Goal: Task Accomplishment & Management: Manage account settings

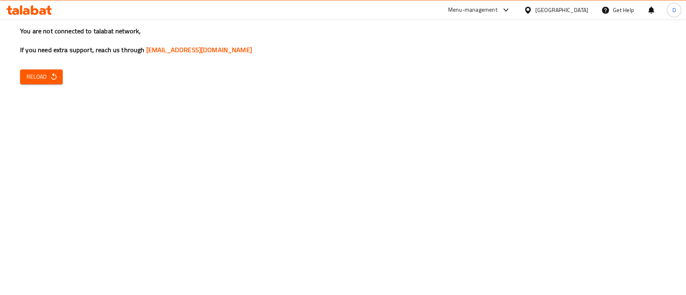
click at [40, 81] on span "Reload" at bounding box center [42, 77] width 30 height 10
click at [34, 86] on div "You are not connected to talabat network, If you need extra support, reach us t…" at bounding box center [343, 147] width 686 height 295
click at [45, 72] on span "Reload" at bounding box center [42, 77] width 30 height 10
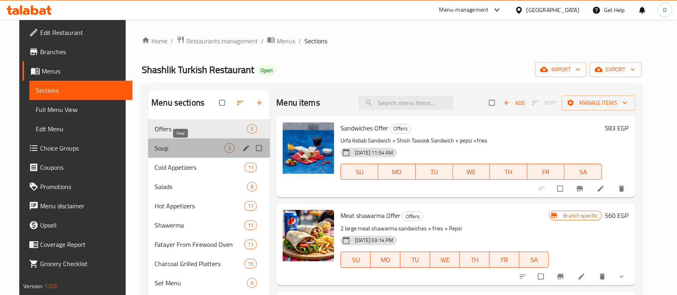
click at [210, 143] on span "Soup" at bounding box center [190, 148] width 70 height 10
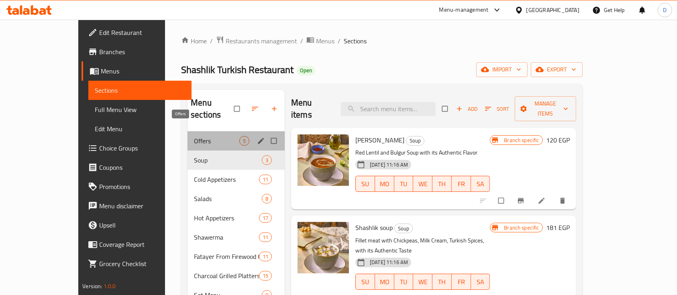
click at [194, 136] on span "Offers" at bounding box center [216, 141] width 45 height 10
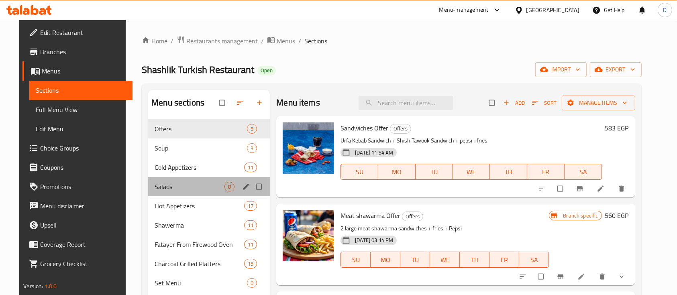
click at [185, 181] on div "Salads 8" at bounding box center [209, 186] width 122 height 19
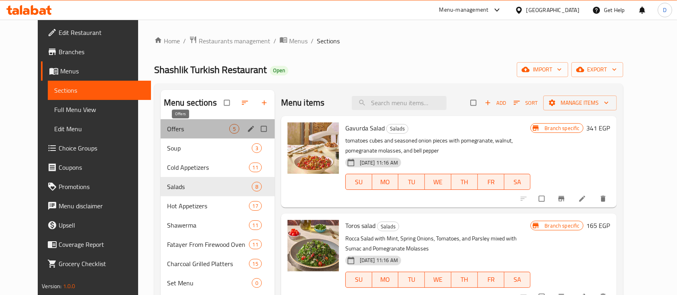
click at [180, 131] on span "Offers" at bounding box center [198, 129] width 62 height 10
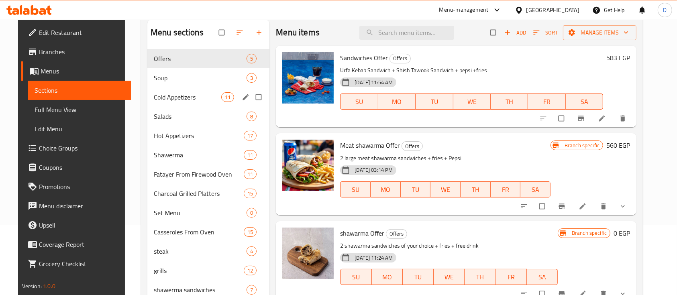
scroll to position [53, 0]
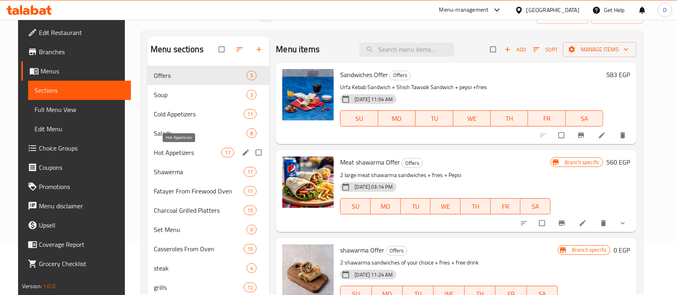
click at [185, 151] on span "Hot Appetizers" at bounding box center [187, 153] width 67 height 10
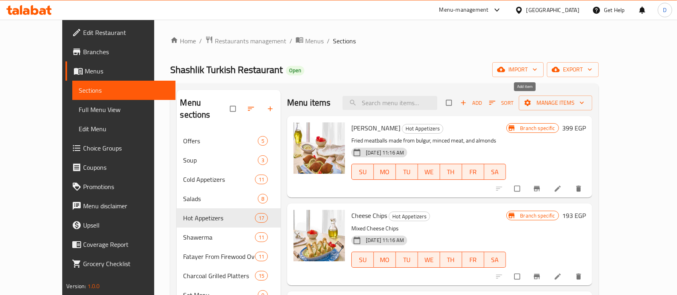
click at [482, 98] on span "Add" at bounding box center [471, 102] width 22 height 9
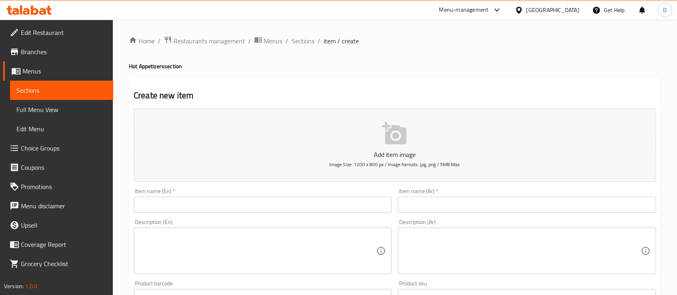
click at [297, 203] on input "text" at bounding box center [263, 205] width 258 height 16
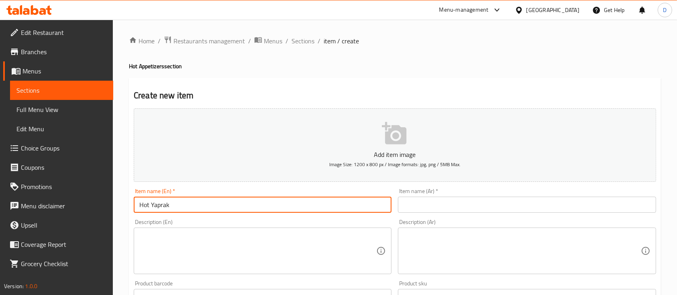
type input "Hot Yaprak"
click at [465, 198] on input "text" at bounding box center [527, 205] width 258 height 16
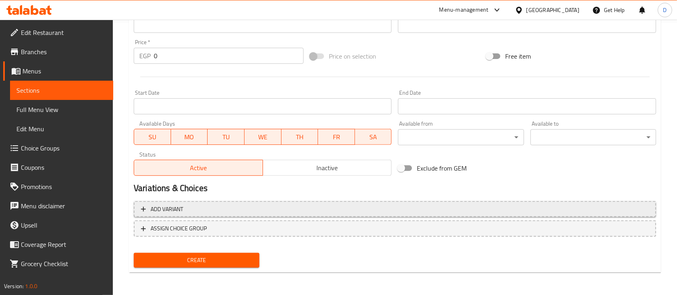
type input "هوت يابرك"
click at [461, 208] on span "Add variant" at bounding box center [395, 209] width 508 height 10
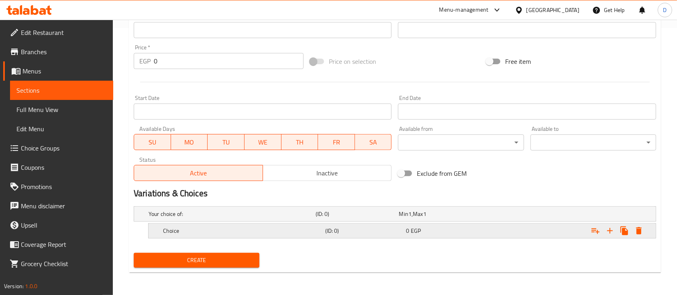
scroll to position [267, 0]
click at [611, 228] on icon "Expand" at bounding box center [610, 232] width 10 height 10
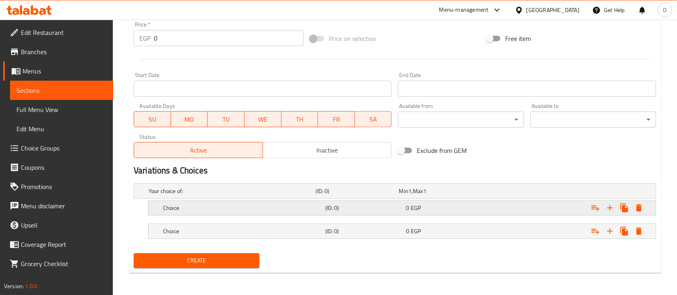
click at [353, 205] on h5 "(ID: 0)" at bounding box center [364, 208] width 78 height 8
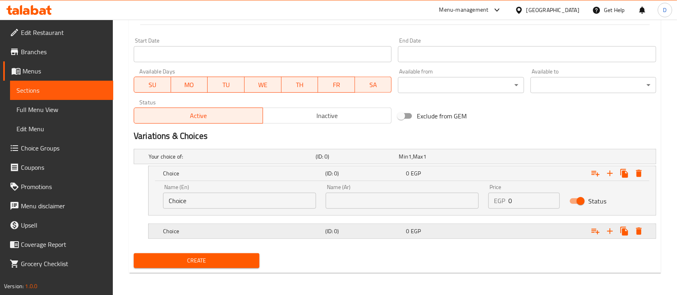
click at [369, 239] on div "Choice (ID: 0) 0 EGP" at bounding box center [405, 232] width 487 height 18
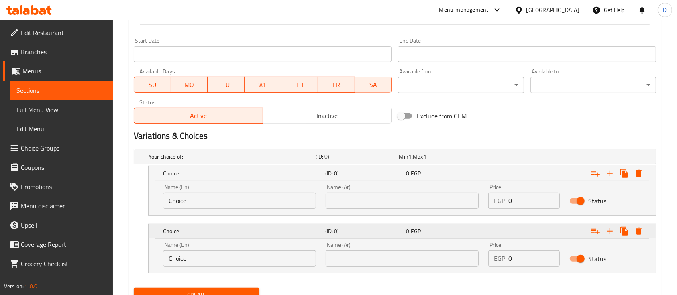
scroll to position [359, 0]
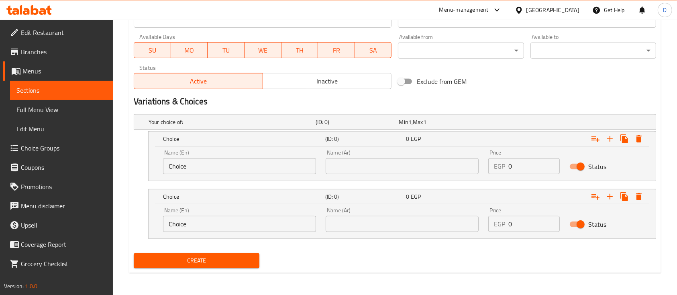
click at [280, 154] on div "Name (En) Choice Name (En)" at bounding box center [239, 162] width 153 height 25
click at [283, 159] on input "Choice" at bounding box center [239, 166] width 153 height 16
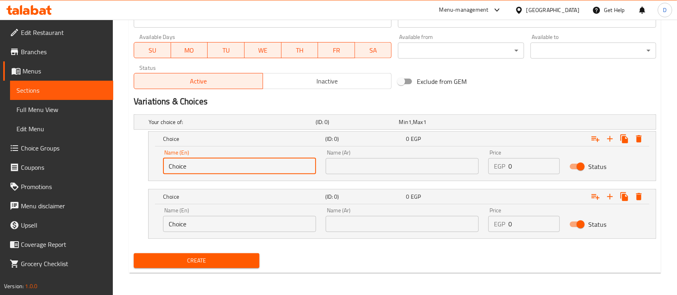
click at [283, 159] on input "Choice" at bounding box center [239, 166] width 153 height 16
type input "ة"
type input "Medium"
click at [282, 223] on input "Choice" at bounding box center [239, 224] width 153 height 16
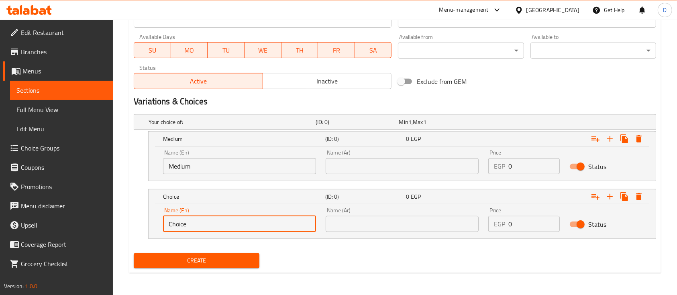
click at [282, 223] on input "Choice" at bounding box center [239, 224] width 153 height 16
type input "Large"
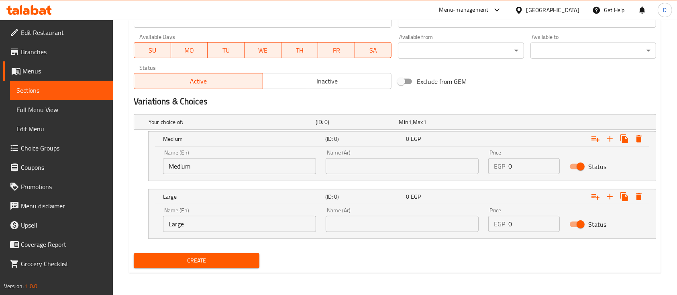
click at [387, 153] on div "Name (Ar) Name (Ar)" at bounding box center [402, 162] width 153 height 25
click at [406, 168] on input "text" at bounding box center [402, 166] width 153 height 16
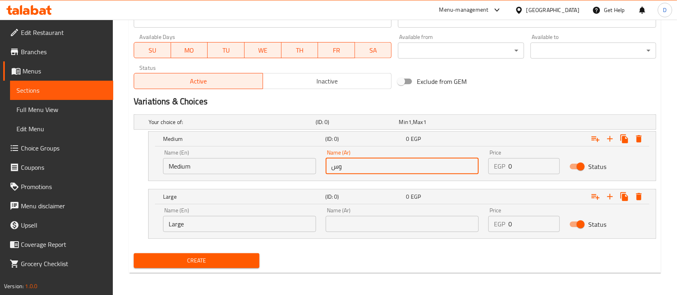
type input "وسط"
click at [401, 239] on div "Large (ID: 0) 0 EGP Name (En) Large Name (En) Name (Ar) Name (Ar) Price EGP 0 P…" at bounding box center [402, 214] width 508 height 50
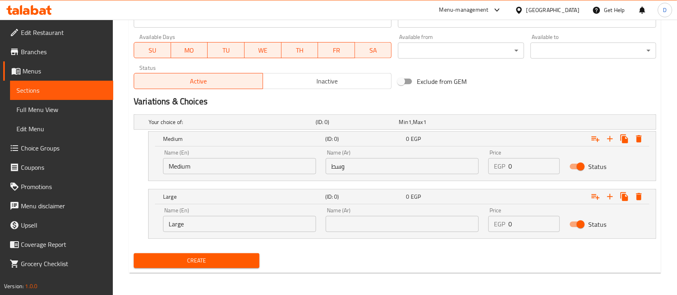
click at [411, 223] on input "text" at bounding box center [402, 224] width 153 height 16
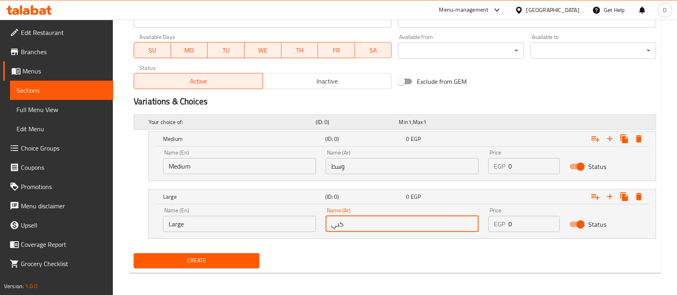
type input "كبير"
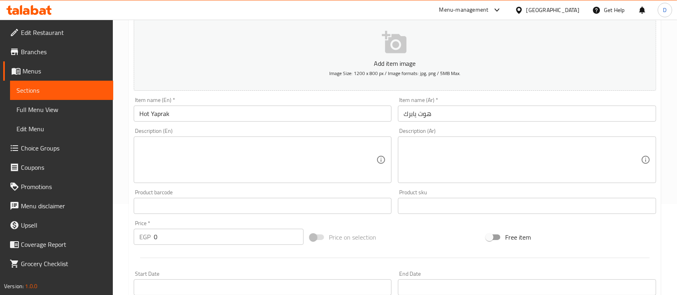
click at [507, 113] on input "هوت يابرك" at bounding box center [527, 114] width 258 height 16
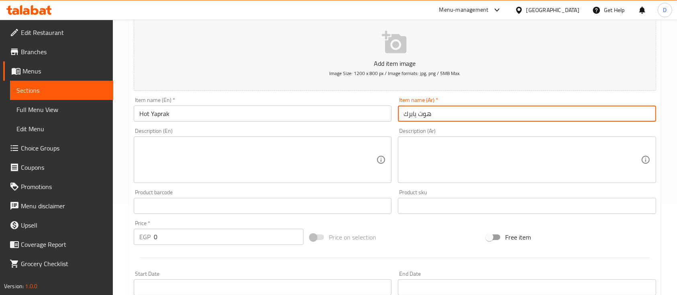
click at [507, 113] on input "هوت يابرك" at bounding box center [527, 114] width 258 height 16
type input "طاجن ورق عنب"
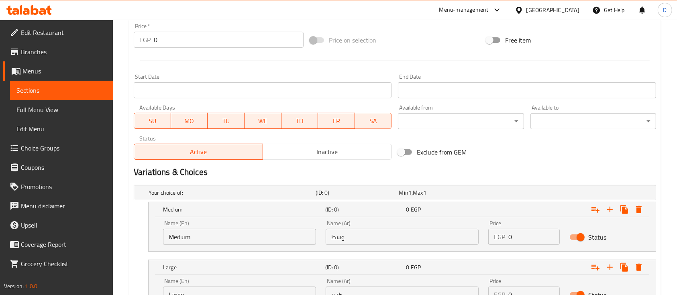
scroll to position [359, 0]
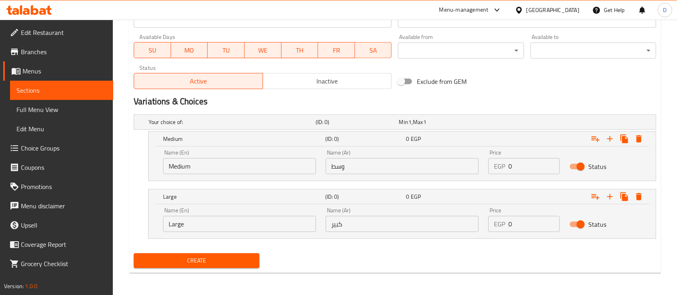
click at [510, 227] on input "0" at bounding box center [534, 224] width 51 height 16
type input "260"
click at [528, 168] on input "0" at bounding box center [534, 166] width 51 height 16
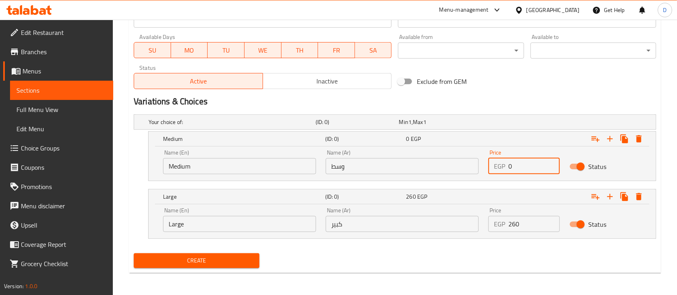
click at [528, 168] on input "0" at bounding box center [534, 166] width 51 height 16
type input "169"
click at [199, 257] on span "Create" at bounding box center [196, 261] width 113 height 10
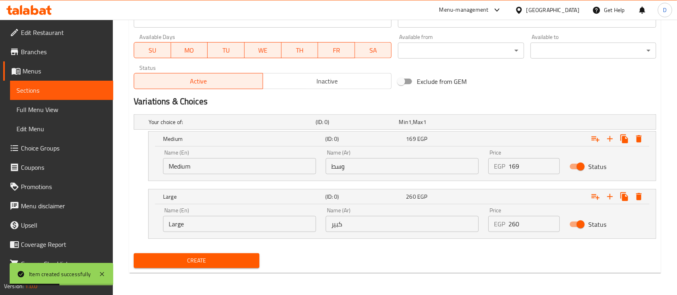
click at [55, 90] on span "Sections" at bounding box center [61, 91] width 90 height 10
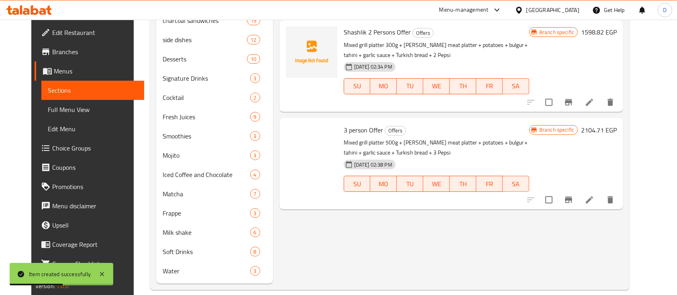
scroll to position [112, 0]
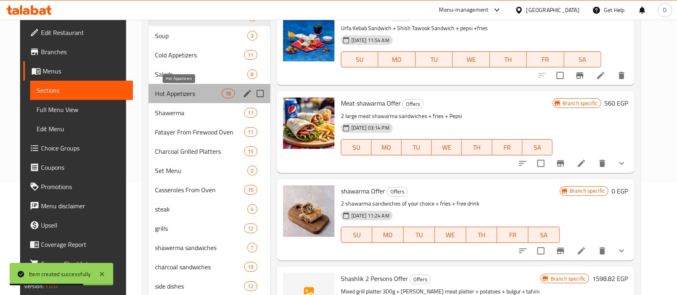
click at [184, 90] on span "Hot Appetizers" at bounding box center [188, 94] width 67 height 10
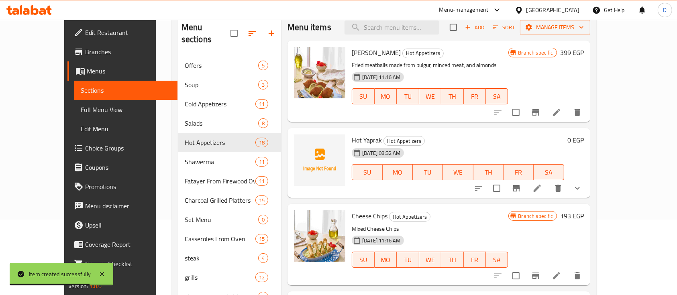
scroll to position [59, 0]
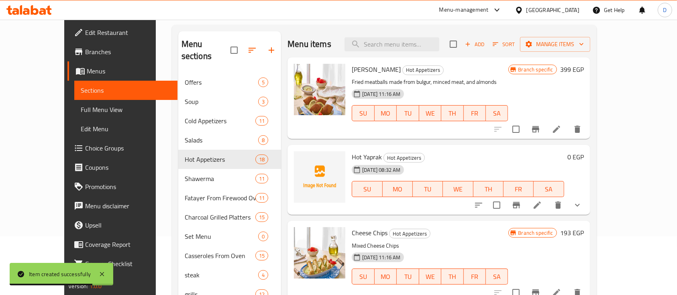
click at [349, 149] on div "Hot Yaprak Hot Appetizers 17-09-2025 08:32 AM SU MO TU WE TH FR SA" at bounding box center [458, 179] width 219 height 63
copy h6 "Hot Yaprak"
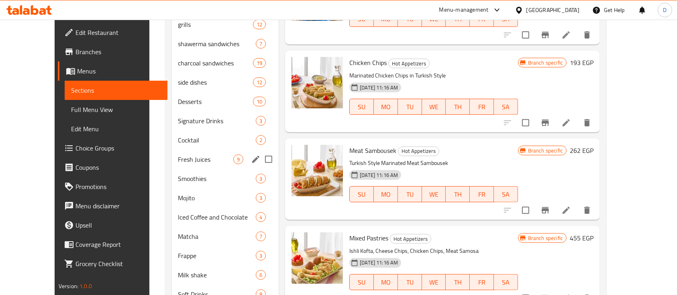
scroll to position [263, 0]
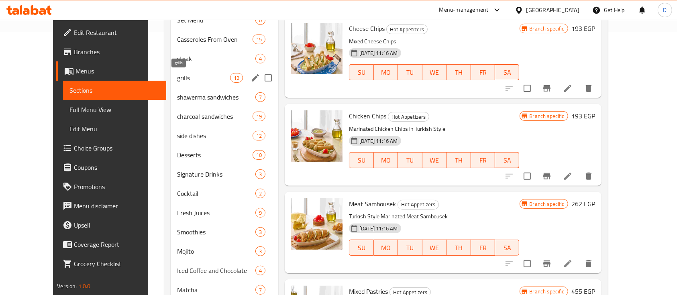
click at [190, 81] on span "grills" at bounding box center [203, 78] width 53 height 10
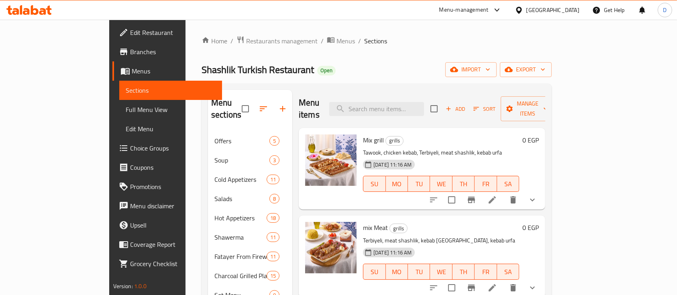
click at [27, 12] on icon at bounding box center [26, 11] width 7 height 7
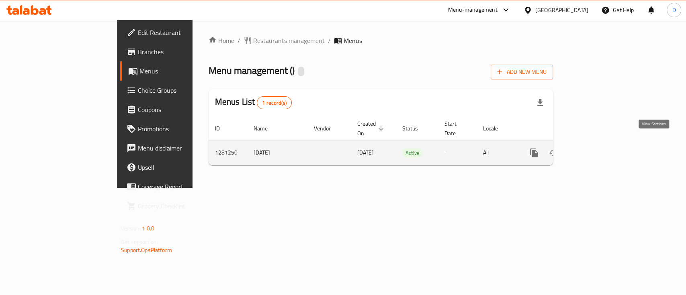
click at [601, 151] on link "enhanced table" at bounding box center [591, 152] width 19 height 19
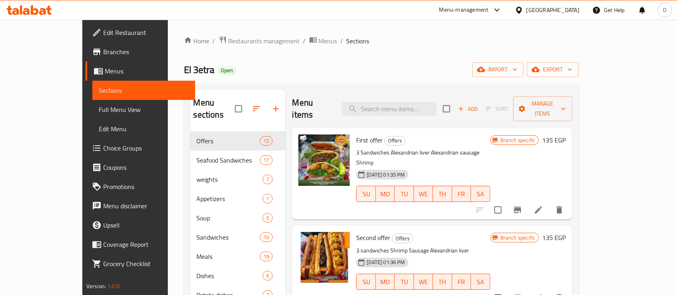
click at [425, 92] on div "Menu items Add Sort Manage items" at bounding box center [432, 109] width 280 height 38
click at [420, 108] on input "search" at bounding box center [389, 109] width 95 height 14
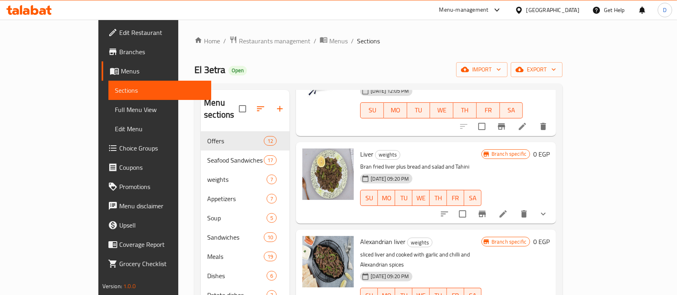
scroll to position [482, 0]
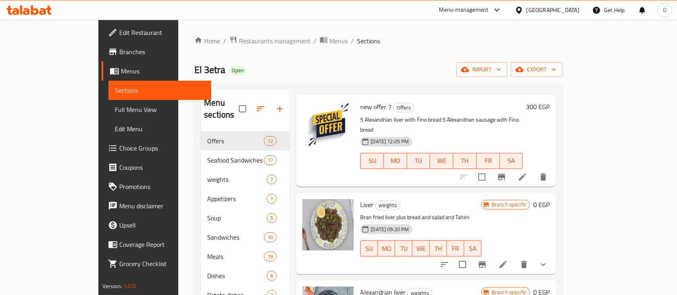
type input "liver"
click at [546, 264] on icon "show more" at bounding box center [543, 265] width 5 height 3
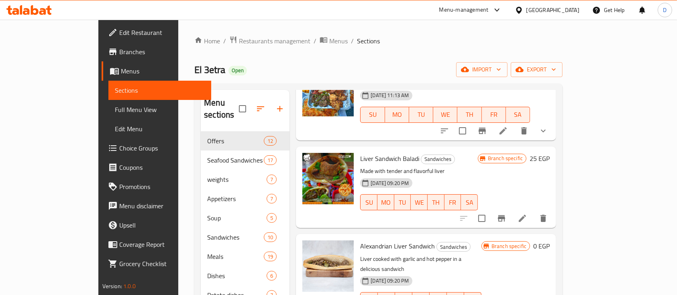
scroll to position [964, 0]
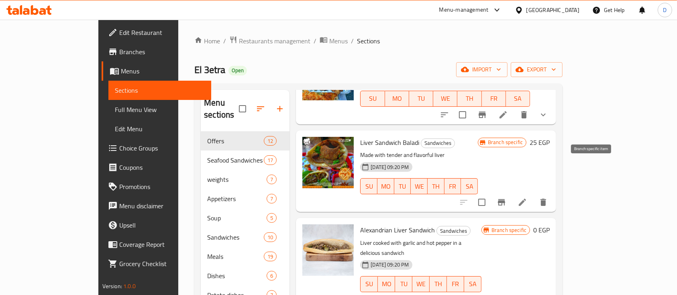
click at [507, 198] on icon "Branch-specific-item" at bounding box center [502, 203] width 10 height 10
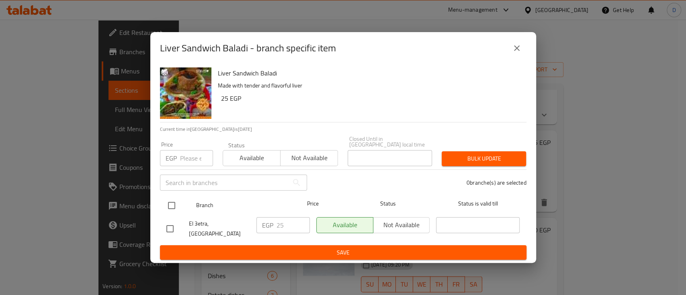
click at [175, 202] on input "checkbox" at bounding box center [171, 205] width 17 height 17
checkbox input "true"
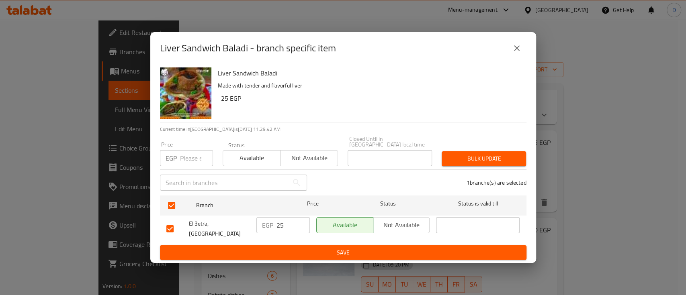
click at [282, 224] on input "25" at bounding box center [292, 225] width 33 height 16
type input "30"
click at [269, 245] on button "Save" at bounding box center [343, 252] width 366 height 15
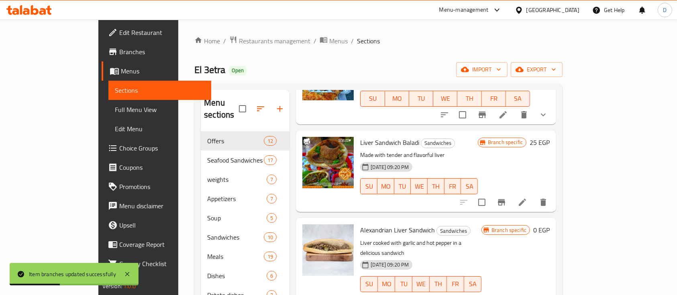
scroll to position [1018, 0]
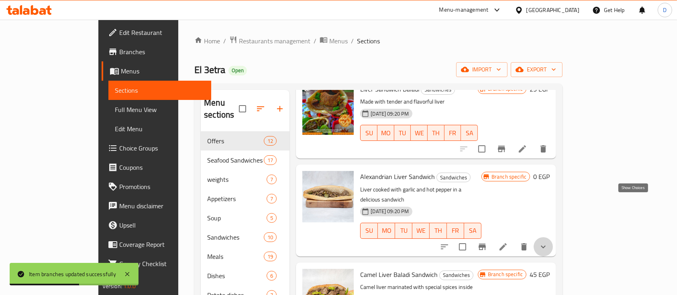
click at [548, 242] on icon "show more" at bounding box center [544, 247] width 10 height 10
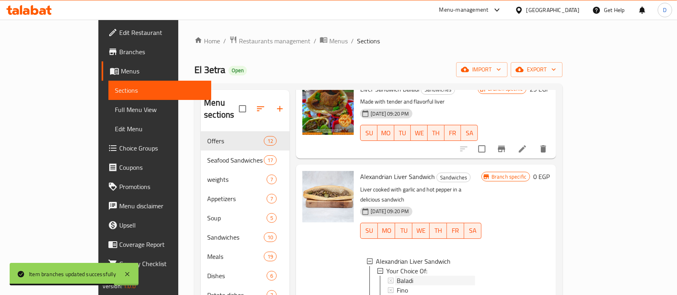
click at [397, 276] on div "Baladi" at bounding box center [436, 281] width 78 height 10
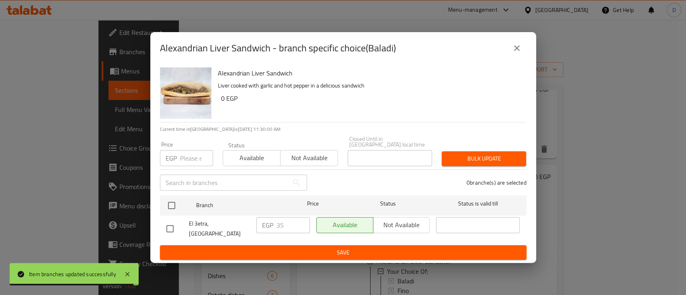
click at [515, 47] on icon "close" at bounding box center [517, 48] width 10 height 10
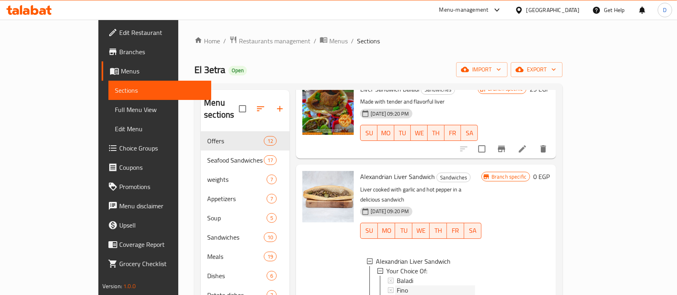
click at [399, 286] on div "Fino" at bounding box center [436, 291] width 78 height 10
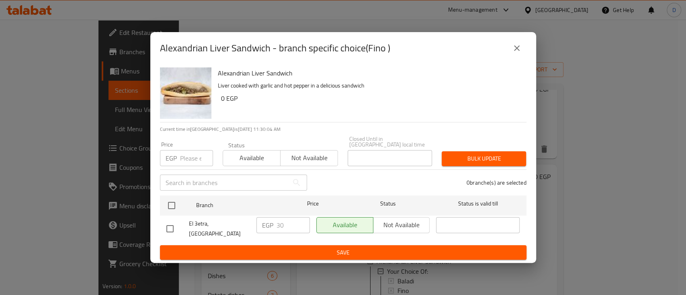
click at [155, 209] on div "Alexandrian Liver Sandwich Liver cooked with garlic and hot pepper in a delicio…" at bounding box center [343, 163] width 386 height 199
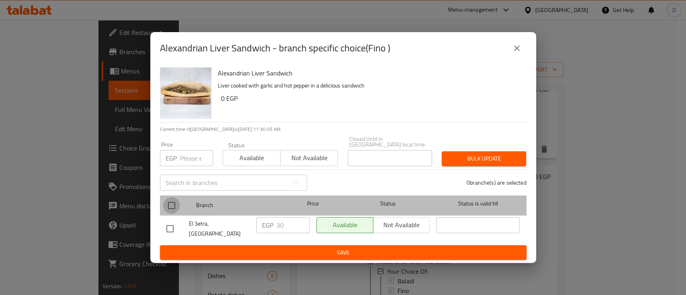
click at [166, 209] on input "checkbox" at bounding box center [171, 205] width 17 height 17
checkbox input "true"
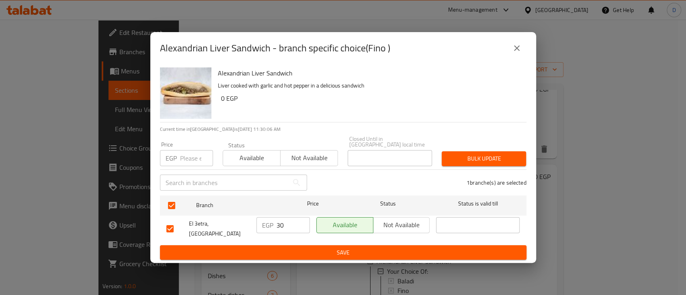
click at [285, 221] on input "30" at bounding box center [292, 225] width 33 height 16
type input "35"
click at [298, 252] on span "Save" at bounding box center [343, 253] width 354 height 10
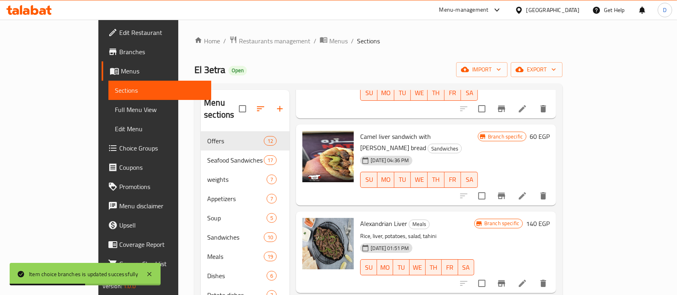
scroll to position [1261, 0]
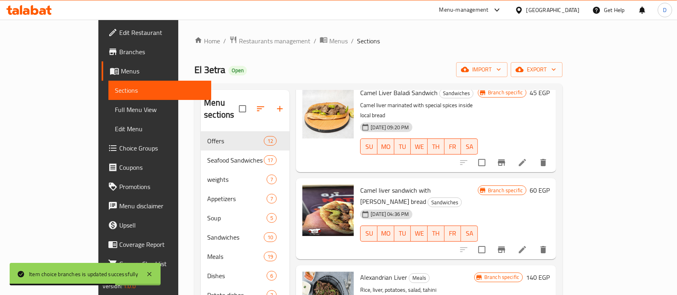
click at [360, 272] on span "Alexandrian Liver" at bounding box center [383, 278] width 47 height 12
copy span "Alexandrian"
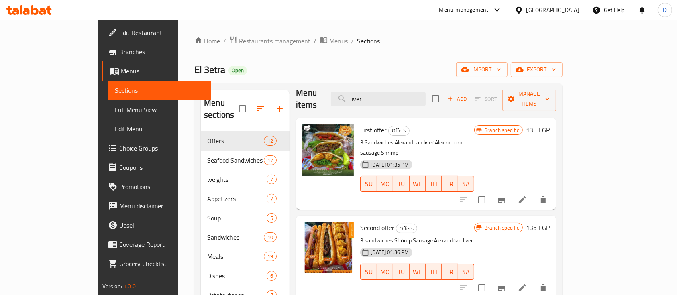
scroll to position [0, 0]
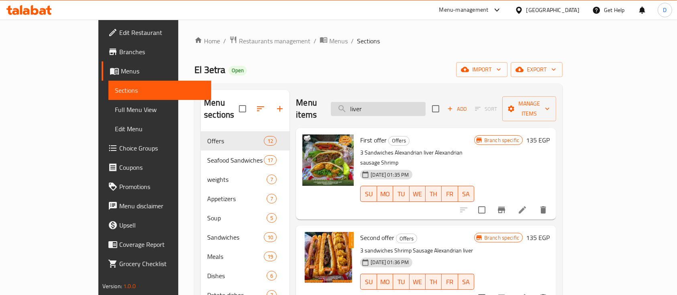
click at [426, 108] on input "liver" at bounding box center [378, 109] width 95 height 14
paste input "Alexandrian"
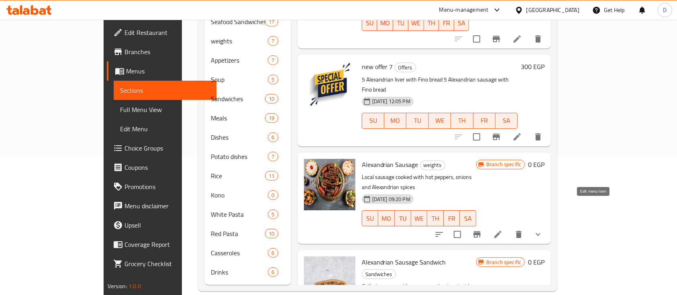
scroll to position [49, 0]
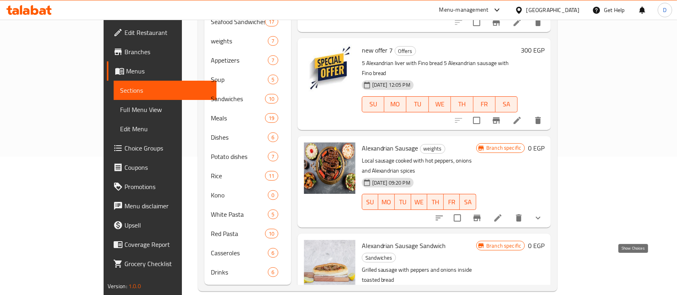
type input "Alexandrian sau"
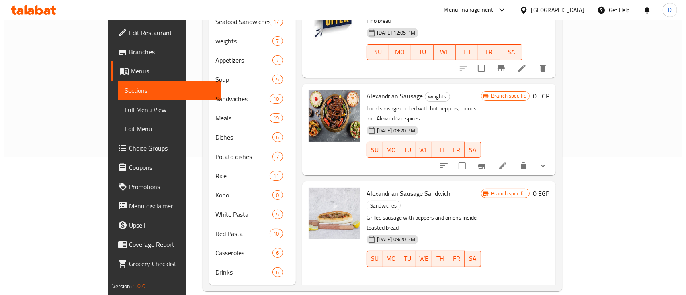
scroll to position [119, 0]
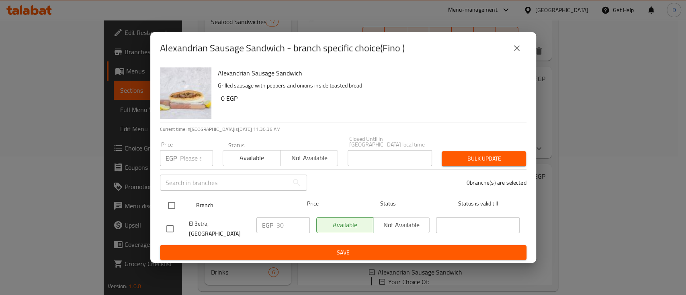
click at [165, 202] on input "checkbox" at bounding box center [171, 205] width 17 height 17
checkbox input "true"
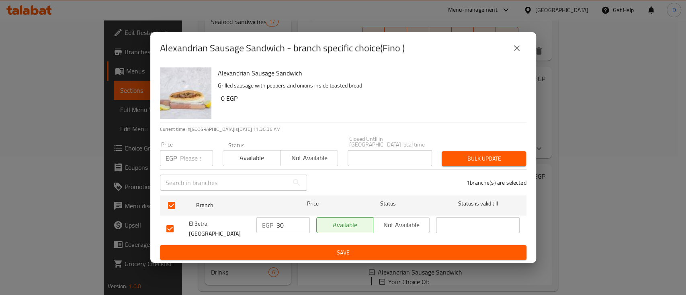
click at [297, 227] on input "30" at bounding box center [292, 225] width 33 height 16
type input "35"
click at [318, 251] on span "Save" at bounding box center [343, 253] width 354 height 10
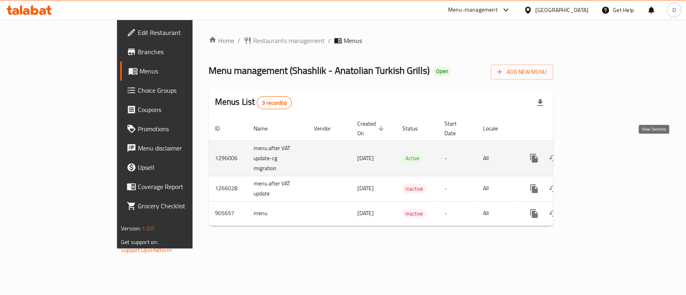
click at [597, 153] on icon "enhanced table" at bounding box center [592, 158] width 10 height 10
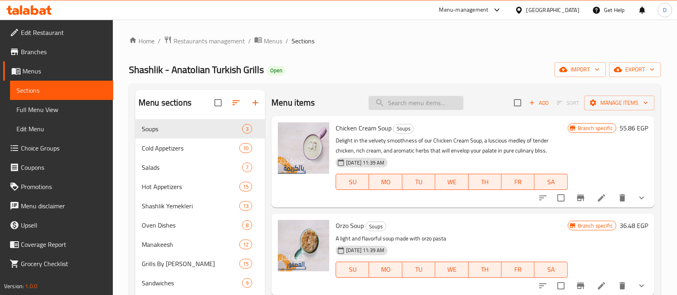
click at [420, 106] on input "search" at bounding box center [416, 103] width 95 height 14
paste input "Hot Yaprak"
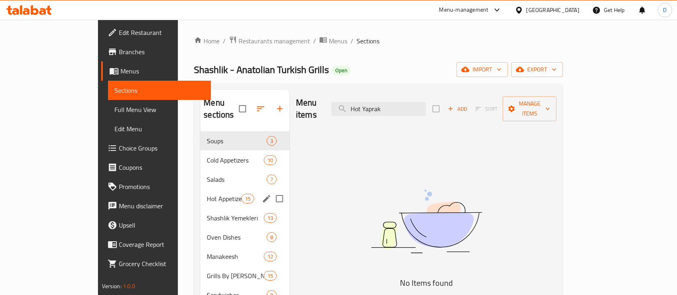
type input "Hot Yaprak"
click at [200, 189] on div "Hot Appetizers 15" at bounding box center [244, 198] width 89 height 19
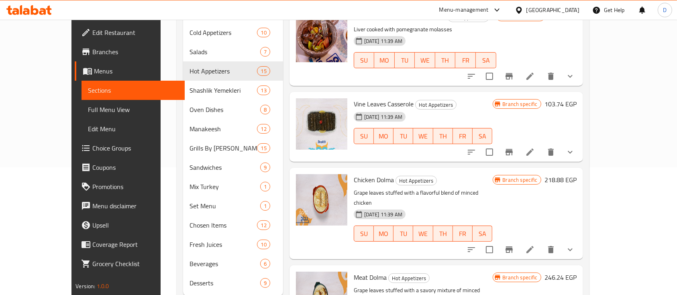
scroll to position [139, 0]
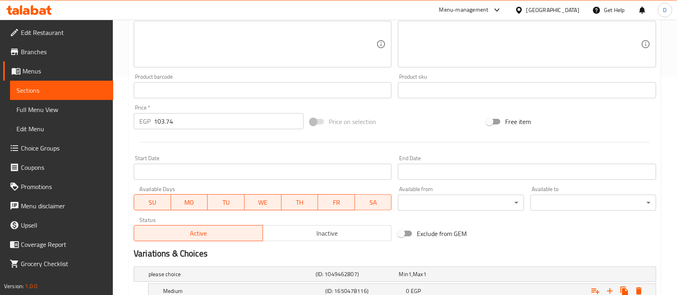
scroll to position [302, 0]
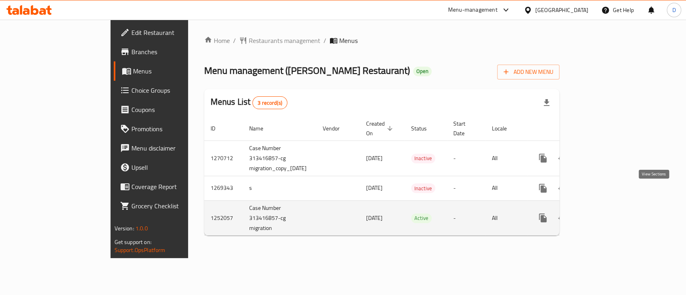
click at [605, 213] on icon "enhanced table" at bounding box center [601, 218] width 10 height 10
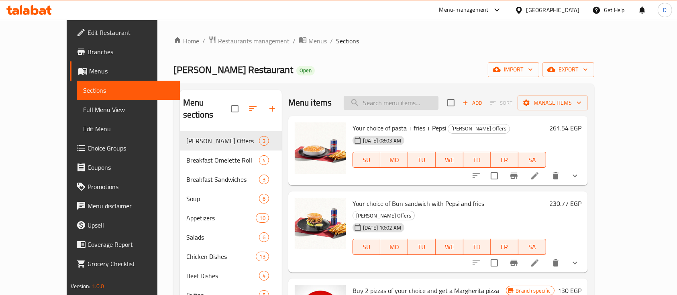
click at [431, 101] on input "search" at bounding box center [391, 103] width 95 height 14
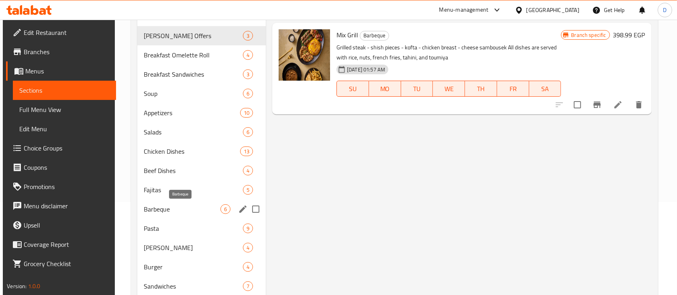
scroll to position [107, 0]
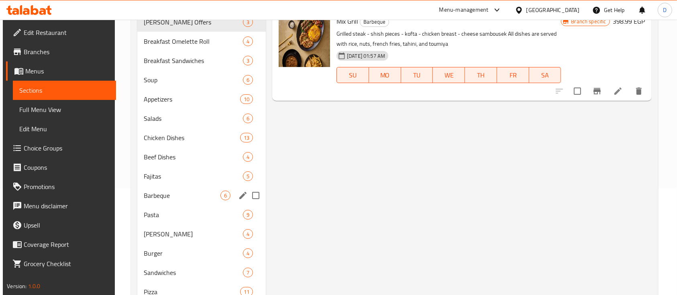
click at [166, 201] on div "Barbeque 6" at bounding box center [201, 195] width 129 height 19
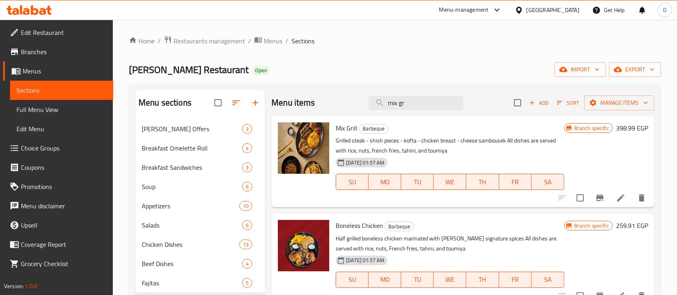
click at [415, 95] on div "Menu items mix gr Add Sort Manage items" at bounding box center [463, 103] width 383 height 26
click at [405, 102] on input "mix gr" at bounding box center [416, 103] width 95 height 14
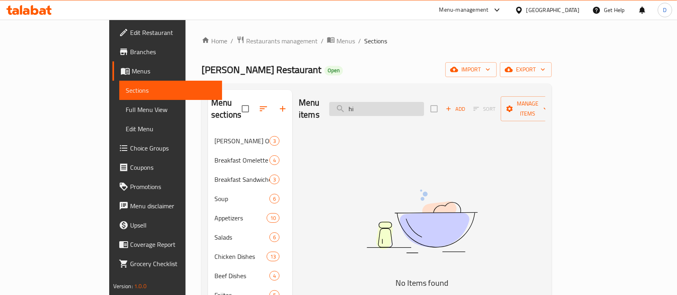
type input "h"
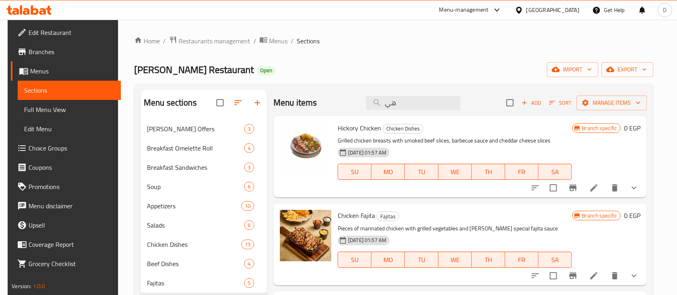
click at [346, 126] on span "Hickory Chicken" at bounding box center [359, 128] width 43 height 12
copy span "Hickory"
click at [420, 102] on input "هي" at bounding box center [413, 103] width 95 height 14
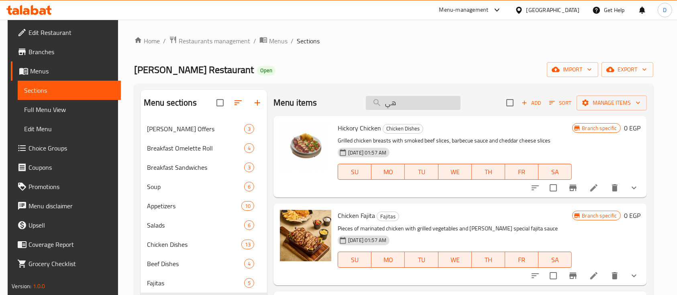
click at [420, 102] on input "هي" at bounding box center [413, 103] width 95 height 14
paste input "Hickory"
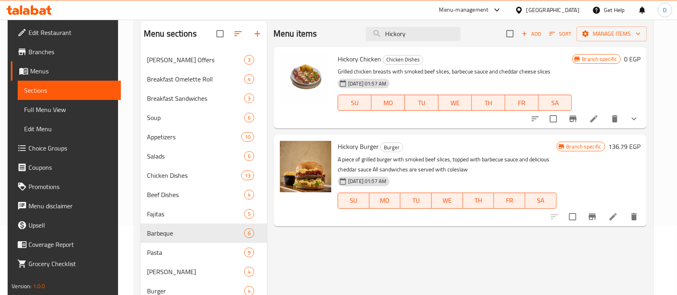
scroll to position [53, 0]
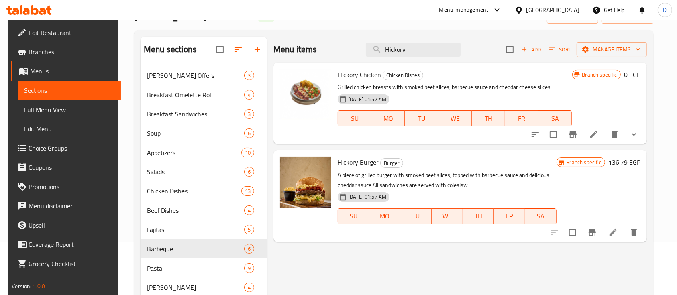
type input "Hickory"
click at [354, 76] on span "Hickory Chicken" at bounding box center [359, 75] width 43 height 12
click at [639, 135] on icon "show more" at bounding box center [635, 135] width 10 height 10
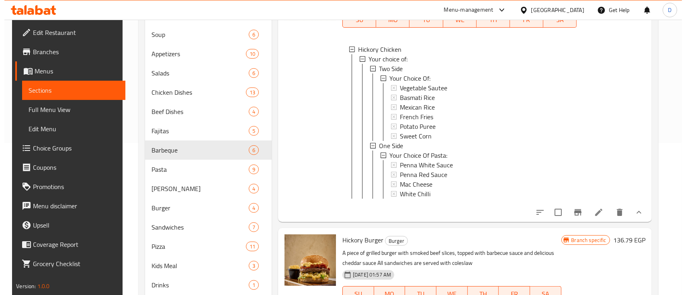
scroll to position [161, 0]
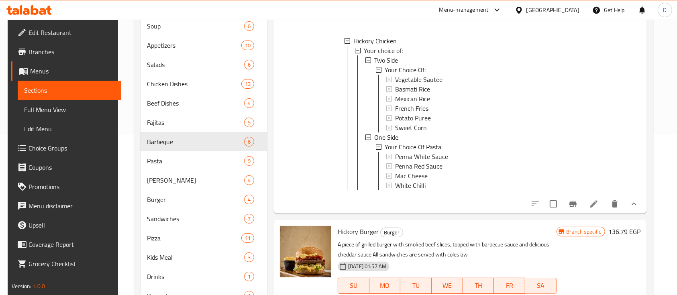
click at [577, 207] on icon "Branch-specific-item" at bounding box center [573, 204] width 7 height 6
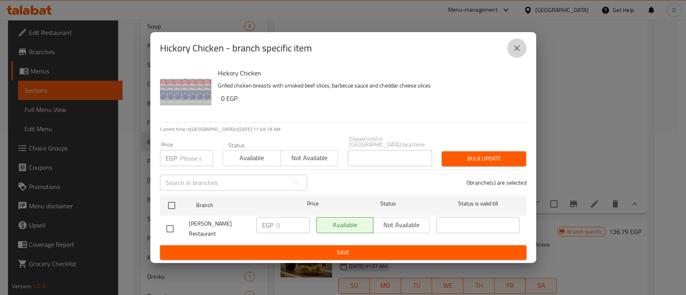
click at [518, 53] on icon "close" at bounding box center [517, 48] width 10 height 10
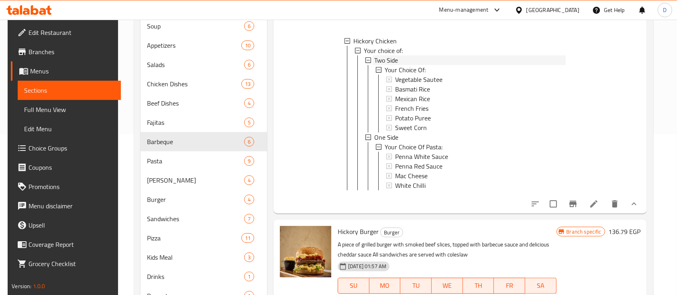
click at [398, 59] on div "Two Side" at bounding box center [469, 60] width 191 height 10
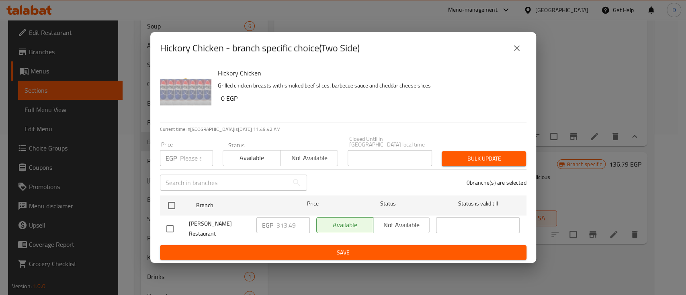
click at [513, 53] on icon "close" at bounding box center [517, 48] width 10 height 10
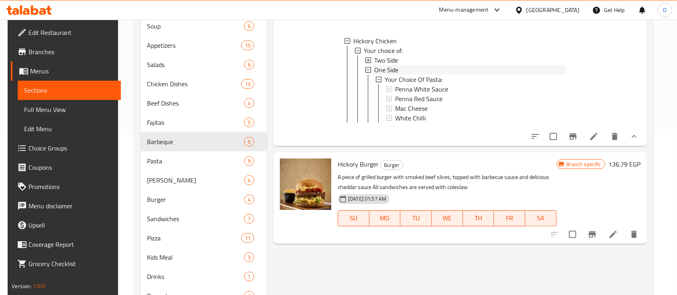
click at [400, 68] on div "One Side" at bounding box center [469, 70] width 191 height 10
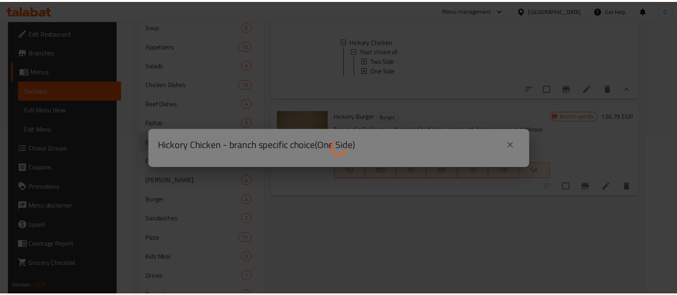
scroll to position [0, 0]
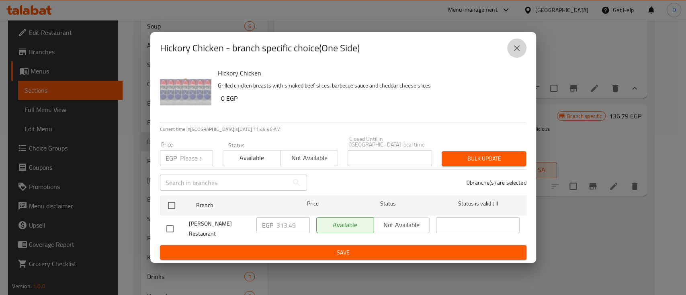
click at [518, 51] on icon "close" at bounding box center [517, 48] width 10 height 10
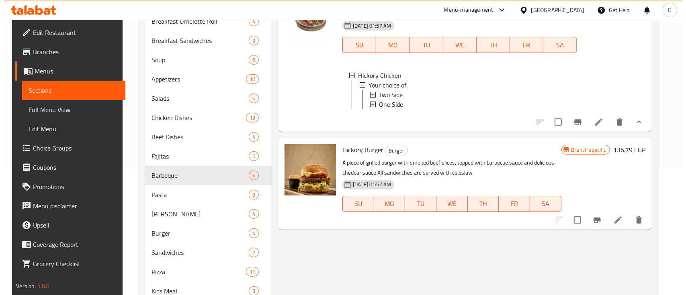
scroll to position [53, 0]
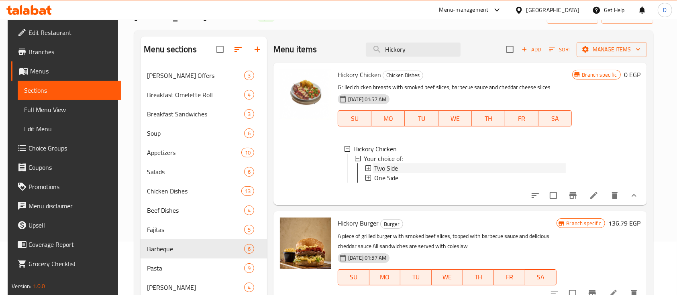
click at [399, 168] on div "Two Side" at bounding box center [469, 169] width 191 height 10
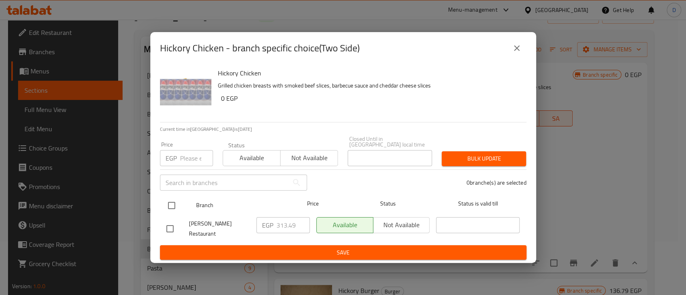
click at [169, 200] on input "checkbox" at bounding box center [171, 205] width 17 height 17
checkbox input "true"
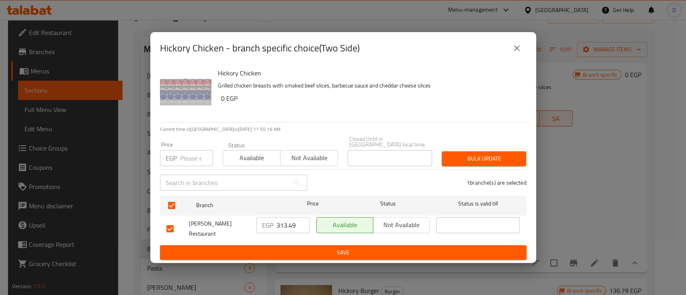
click at [278, 224] on input "313.49" at bounding box center [292, 225] width 33 height 16
type input "376.19"
click at [316, 249] on span "Save" at bounding box center [343, 253] width 354 height 10
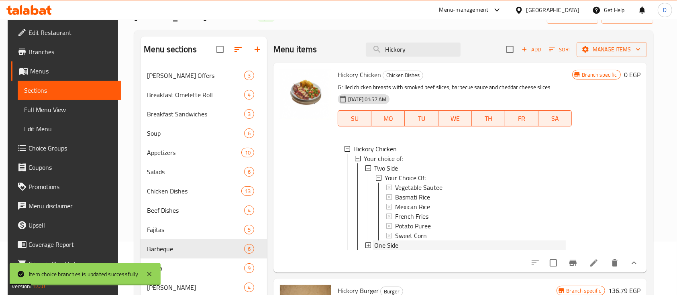
click at [395, 243] on span "One Side" at bounding box center [386, 246] width 24 height 10
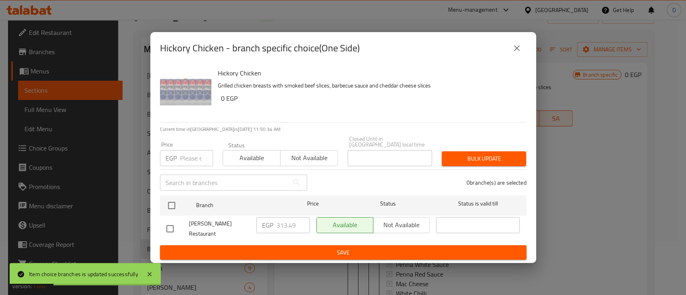
click at [173, 205] on input "checkbox" at bounding box center [171, 205] width 17 height 17
checkbox input "true"
click at [281, 225] on input "313.49" at bounding box center [292, 225] width 33 height 16
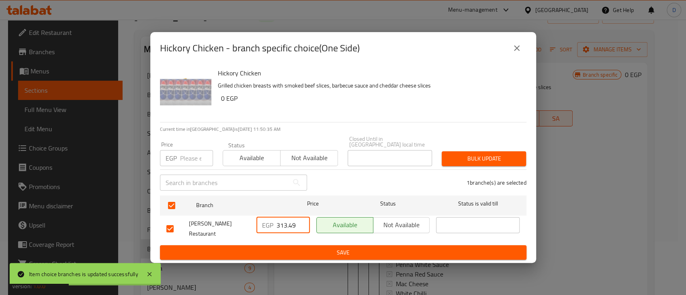
paste input "76.1"
type input "376.19"
click at [288, 248] on span "Save" at bounding box center [343, 253] width 354 height 10
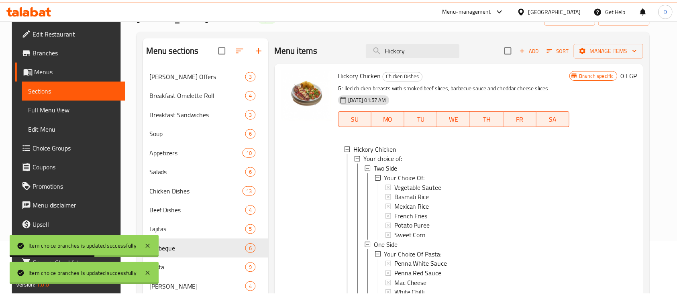
scroll to position [57, 0]
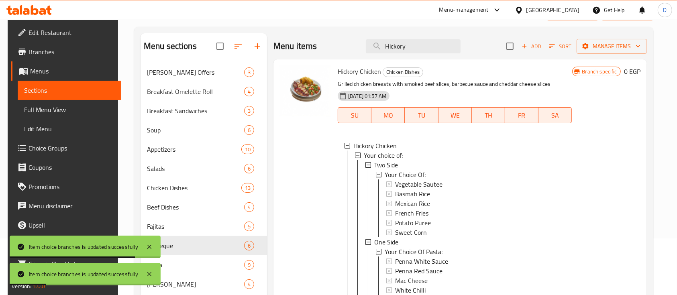
click at [353, 80] on p "Grilled chicken breasts with smoked beef slices, barbecue sauce and cheddar che…" at bounding box center [455, 84] width 234 height 10
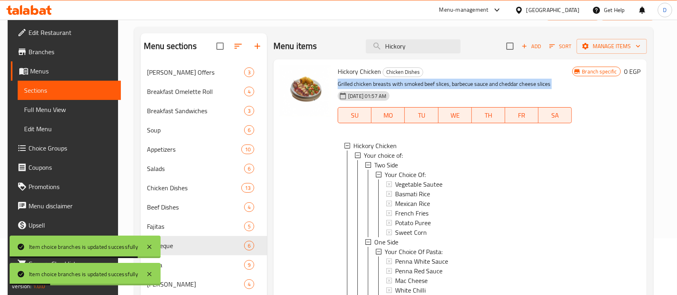
click at [353, 80] on p "Grilled chicken breasts with smoked beef slices, barbecue sauce and cheddar che…" at bounding box center [455, 84] width 234 height 10
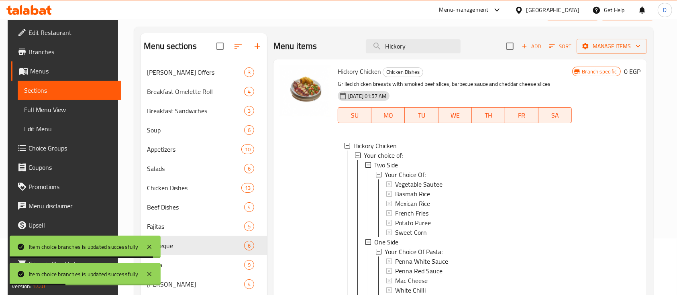
click at [355, 76] on span "Hickory Chicken" at bounding box center [359, 71] width 43 height 12
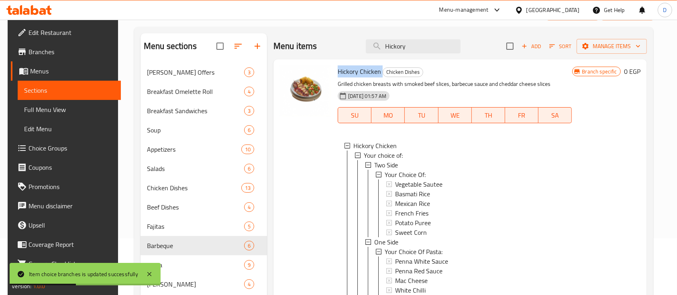
copy h6 "Hickory Chicken"
click at [421, 44] on input "Hickory" at bounding box center [413, 46] width 95 height 14
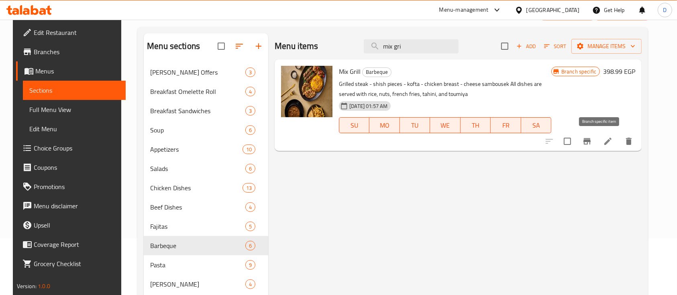
type input "mix gri"
click at [591, 141] on icon "Branch-specific-item" at bounding box center [587, 141] width 7 height 6
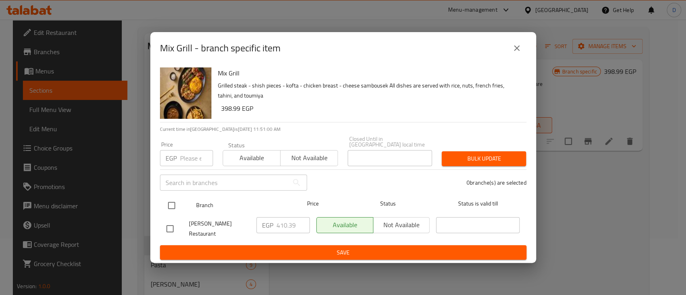
click at [162, 205] on div "Branch Price Status Status is valid till" at bounding box center [343, 206] width 366 height 20
click at [171, 208] on input "checkbox" at bounding box center [171, 205] width 17 height 17
checkbox input "true"
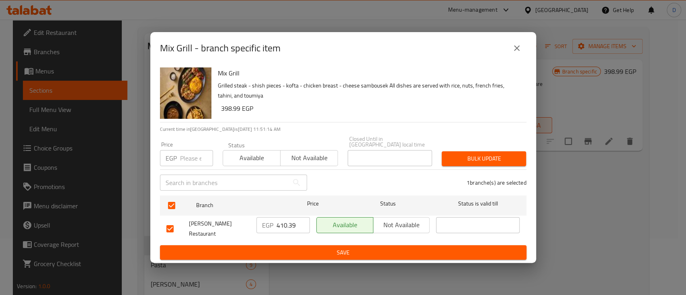
click at [282, 223] on input "410.39" at bounding box center [292, 225] width 33 height 16
type input "492.47"
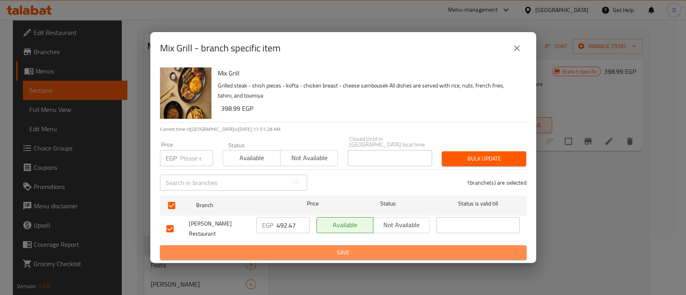
click at [335, 248] on span "Save" at bounding box center [343, 253] width 354 height 10
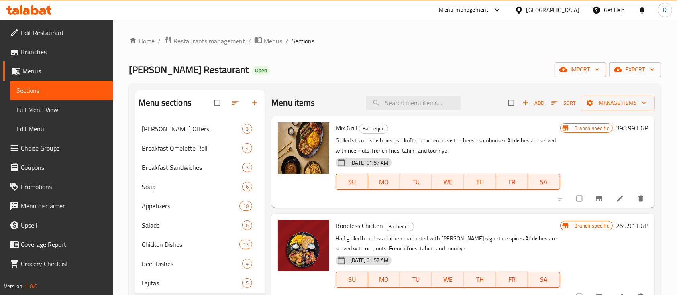
click at [28, 15] on div at bounding box center [29, 10] width 58 height 16
click at [36, 14] on icon at bounding box center [35, 10] width 8 height 10
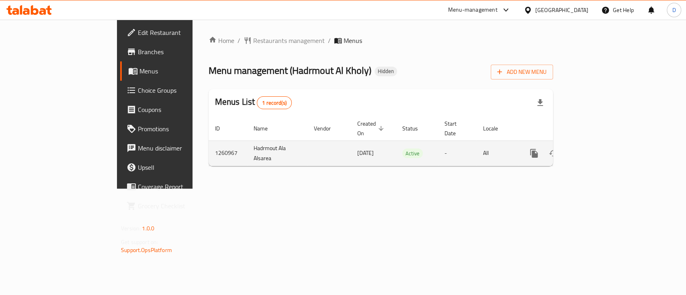
click at [597, 149] on icon "enhanced table" at bounding box center [592, 154] width 10 height 10
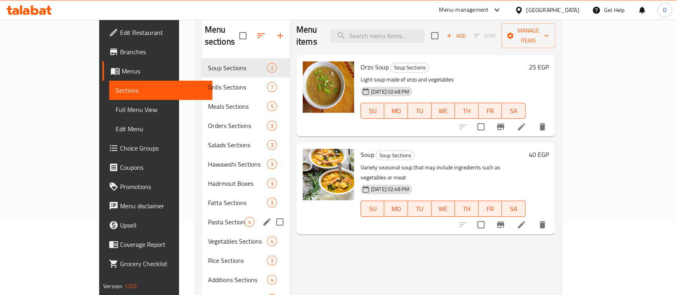
scroll to position [59, 0]
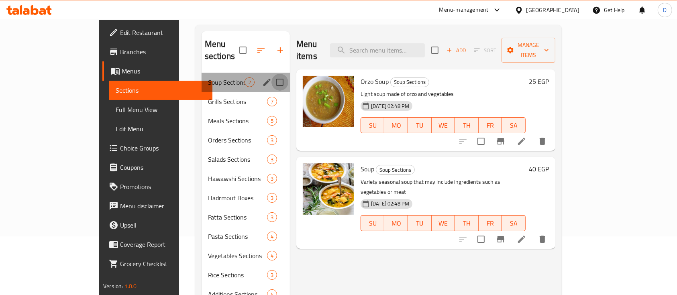
click at [272, 74] on input "Menu sections" at bounding box center [280, 82] width 17 height 17
checkbox input "true"
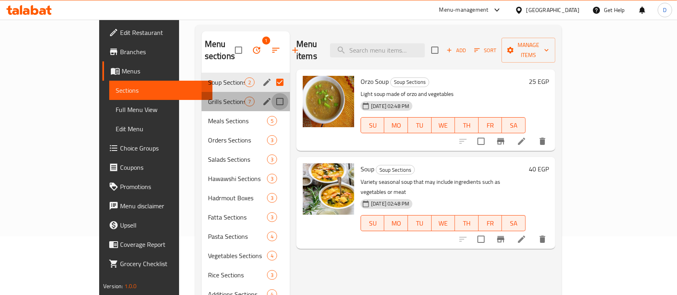
click at [272, 93] on input "Menu sections" at bounding box center [280, 101] width 17 height 17
checkbox input "true"
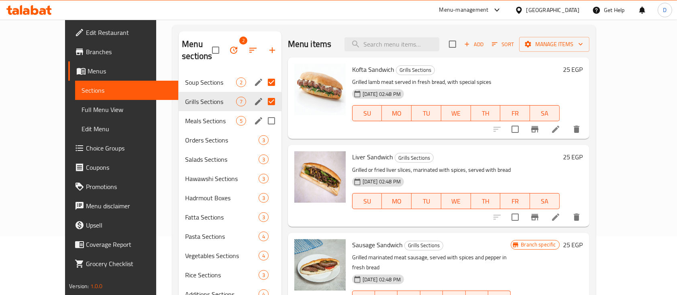
click at [263, 112] on input "Menu sections" at bounding box center [271, 120] width 17 height 17
checkbox input "true"
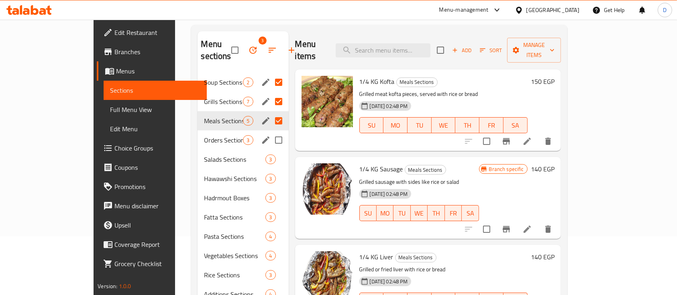
click at [270, 132] on input "Menu sections" at bounding box center [278, 140] width 17 height 17
checkbox input "true"
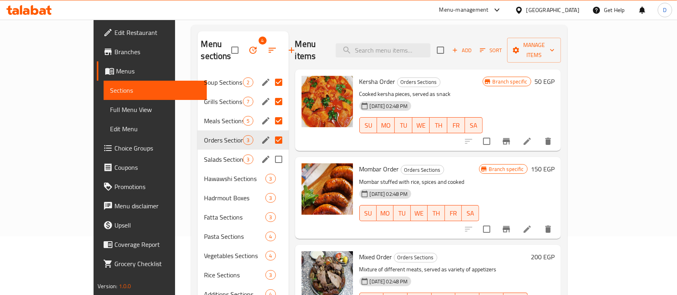
click at [270, 151] on input "Menu sections" at bounding box center [278, 159] width 17 height 17
checkbox input "true"
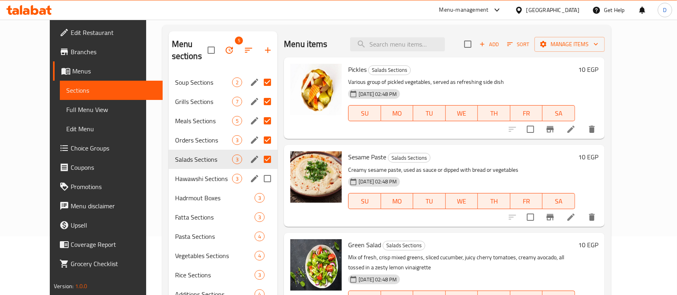
click at [259, 170] on input "Menu sections" at bounding box center [267, 178] width 17 height 17
checkbox input "true"
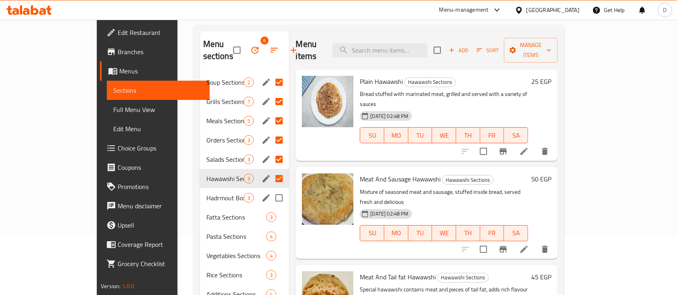
click at [271, 190] on input "Menu sections" at bounding box center [279, 198] width 17 height 17
checkbox input "true"
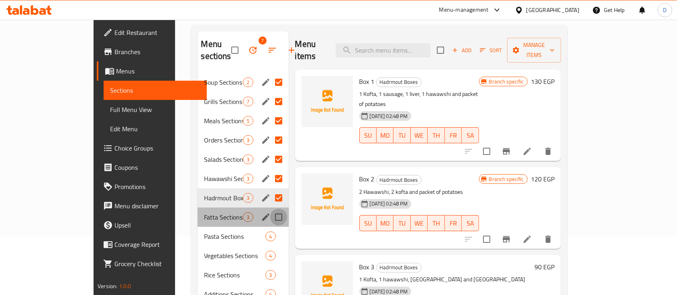
click at [270, 209] on input "Menu sections" at bounding box center [278, 217] width 17 height 17
checkbox input "true"
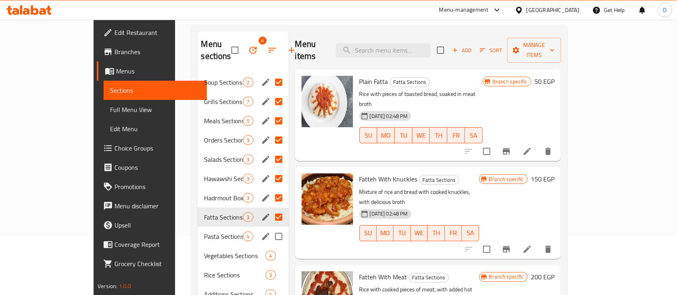
drag, startPoint x: 254, startPoint y: 216, endPoint x: 254, endPoint y: 225, distance: 8.8
click at [270, 228] on input "Menu sections" at bounding box center [278, 236] width 17 height 17
checkbox input "true"
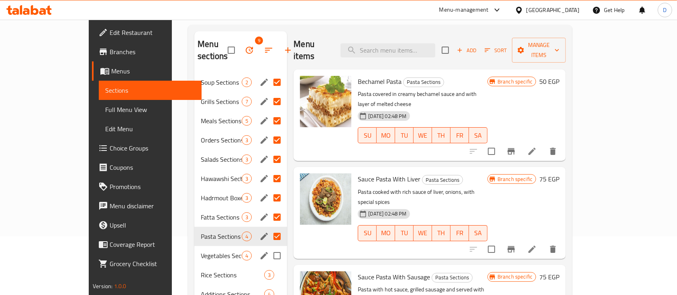
click at [269, 247] on input "Menu sections" at bounding box center [277, 255] width 17 height 17
checkbox input "true"
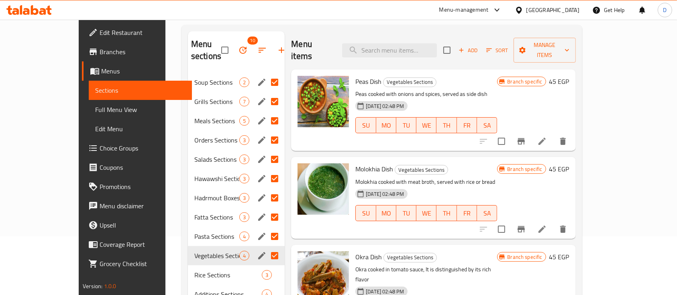
scroll to position [112, 0]
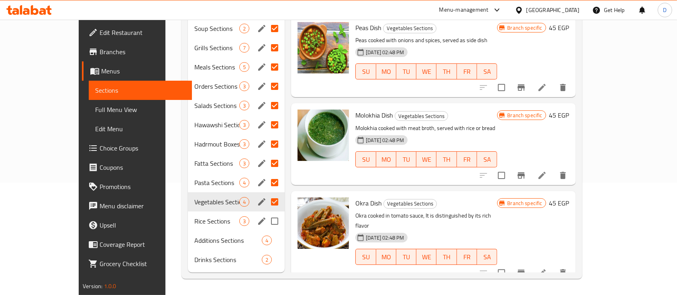
click at [266, 213] on input "Menu sections" at bounding box center [274, 221] width 17 height 17
checkbox input "true"
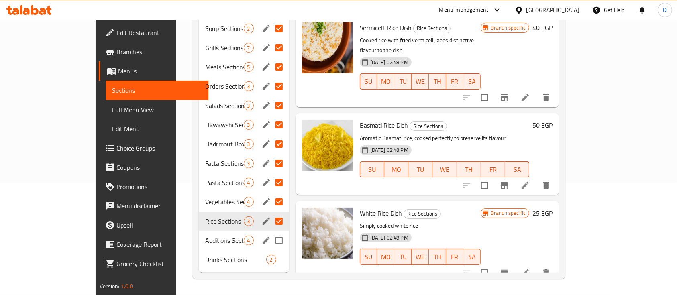
click at [271, 232] on input "Menu sections" at bounding box center [279, 240] width 17 height 17
checkbox input "true"
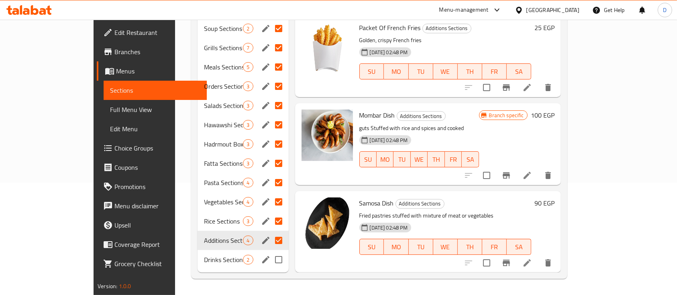
drag, startPoint x: 255, startPoint y: 242, endPoint x: 254, endPoint y: 250, distance: 7.7
click at [270, 252] on input "Menu sections" at bounding box center [278, 260] width 17 height 17
checkbox input "true"
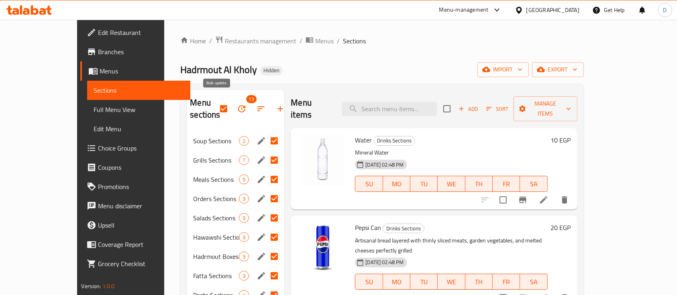
click at [238, 106] on icon "button" at bounding box center [241, 108] width 7 height 7
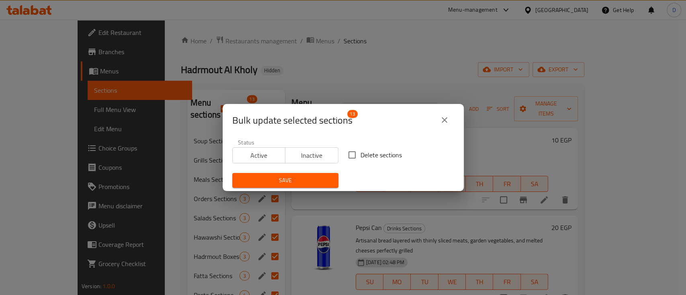
click at [295, 157] on span "Inactive" at bounding box center [311, 156] width 47 height 12
click at [312, 187] on button "Save" at bounding box center [285, 180] width 106 height 15
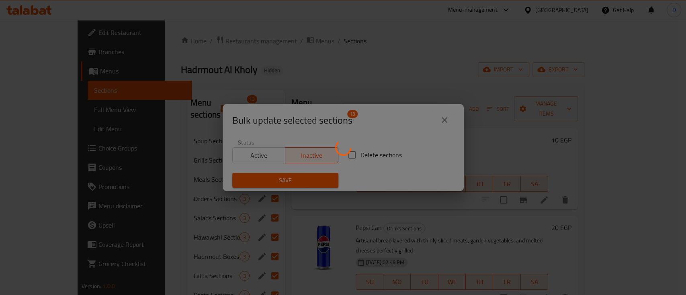
checkbox input "false"
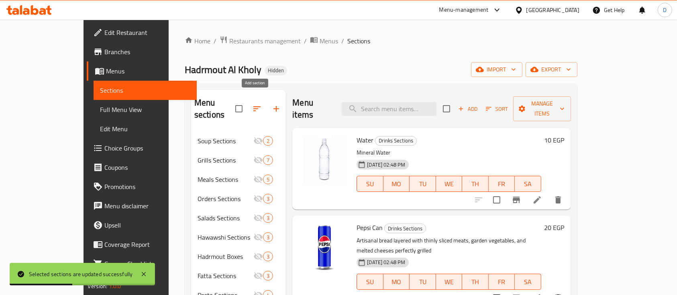
click at [274, 106] on icon "button" at bounding box center [277, 109] width 6 height 6
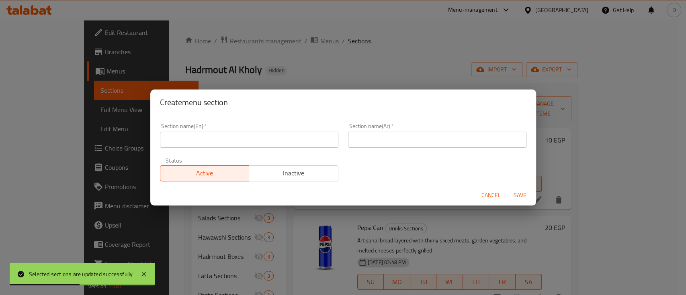
click at [257, 138] on input "text" at bounding box center [249, 140] width 178 height 16
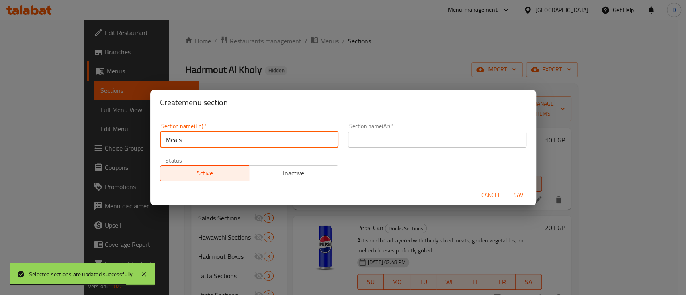
type input "Meals"
click at [399, 141] on input "text" at bounding box center [437, 140] width 178 height 16
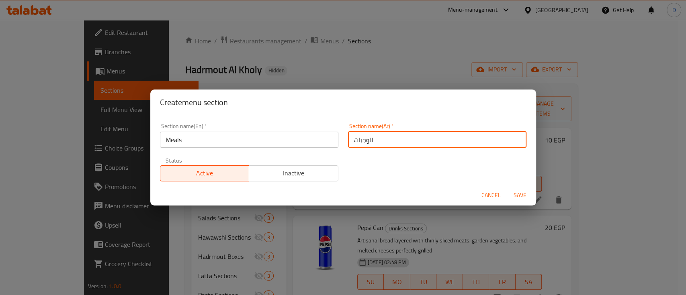
type input "الوجبات"
click at [507, 188] on button "Save" at bounding box center [520, 195] width 26 height 15
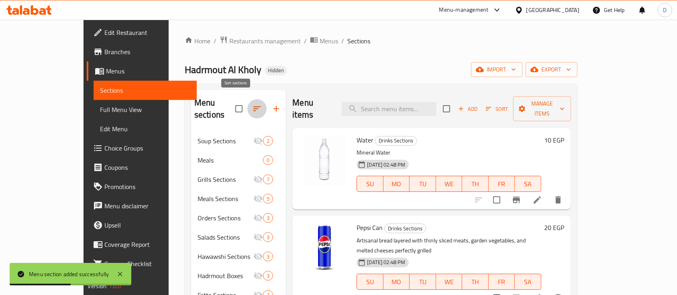
click at [252, 104] on icon "button" at bounding box center [257, 109] width 10 height 10
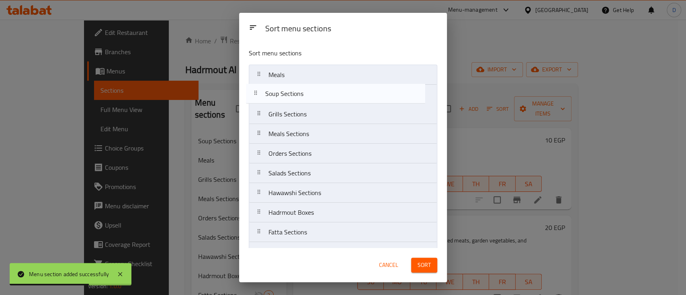
drag, startPoint x: 322, startPoint y: 78, endPoint x: 318, endPoint y: 106, distance: 27.6
click at [318, 106] on nav "Soup Sections Meals Grills Sections Meals Sections Orders Sections Salads Secti…" at bounding box center [343, 203] width 188 height 276
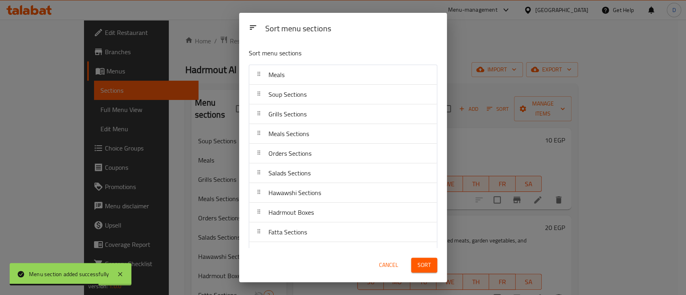
click at [424, 260] on span "Sort" at bounding box center [423, 265] width 13 height 10
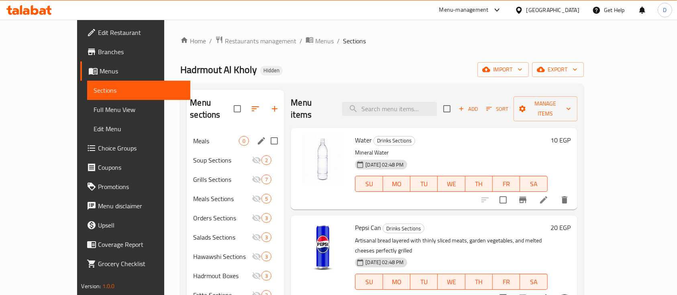
click at [187, 133] on div "Meals 0" at bounding box center [236, 140] width 98 height 19
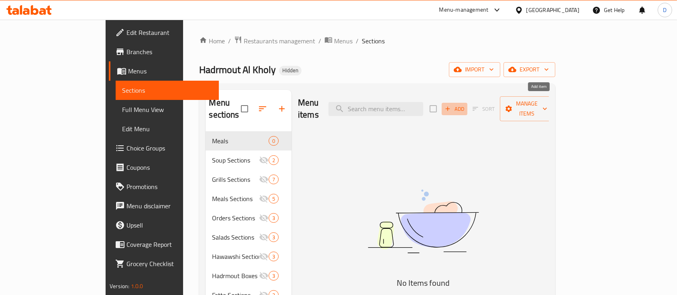
click at [466, 104] on span "Add" at bounding box center [455, 108] width 22 height 9
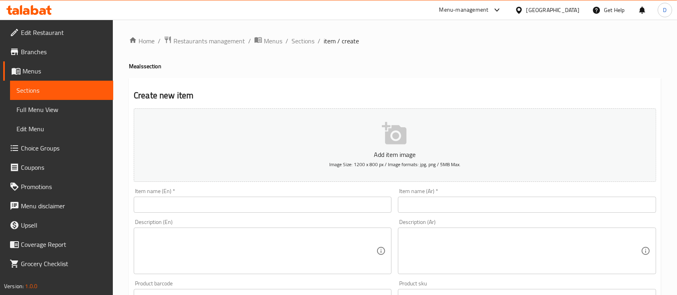
click at [17, 8] on icon at bounding box center [28, 10] width 45 height 10
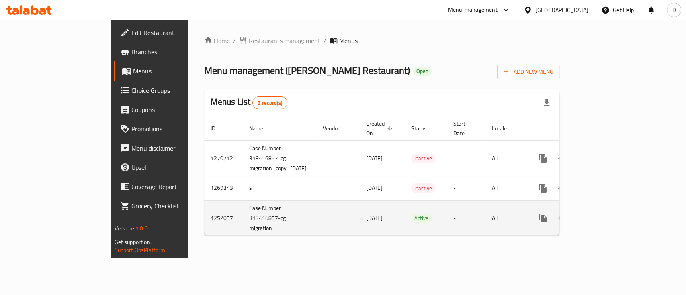
click at [604, 215] on icon "enhanced table" at bounding box center [600, 218] width 7 height 7
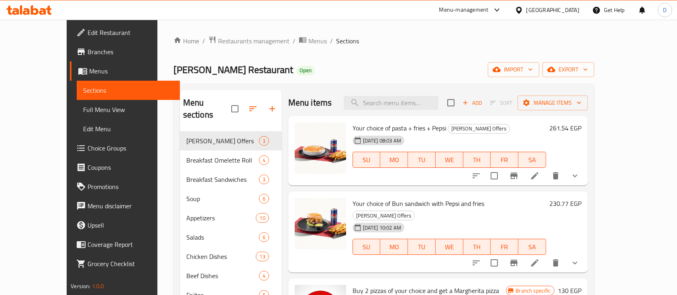
scroll to position [53, 0]
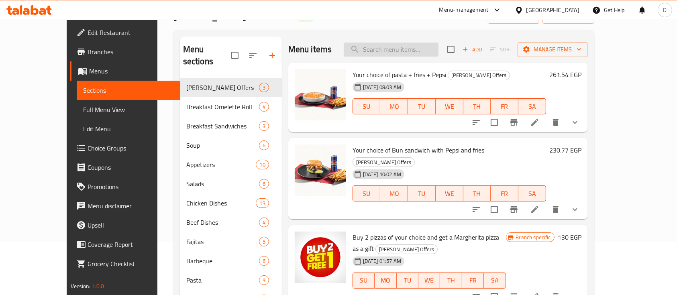
click at [436, 49] on input "search" at bounding box center [391, 50] width 95 height 14
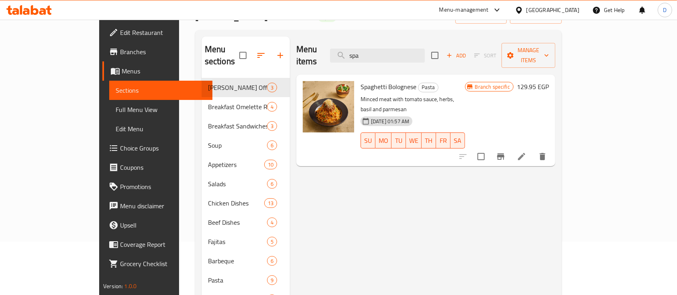
type input "spa"
click at [549, 121] on div "Branch specific 129.95 EGP" at bounding box center [507, 120] width 84 height 79
click at [511, 147] on button "Branch-specific-item" at bounding box center [500, 156] width 19 height 19
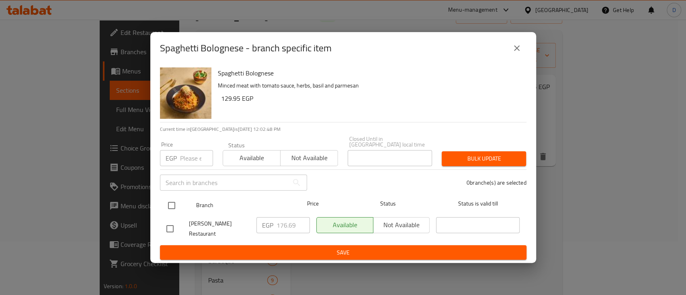
click at [173, 204] on input "checkbox" at bounding box center [171, 205] width 17 height 17
checkbox input "true"
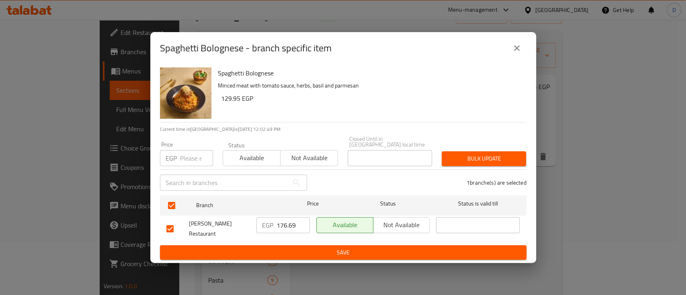
click at [293, 220] on input "176.69" at bounding box center [292, 225] width 33 height 16
type input "212.03"
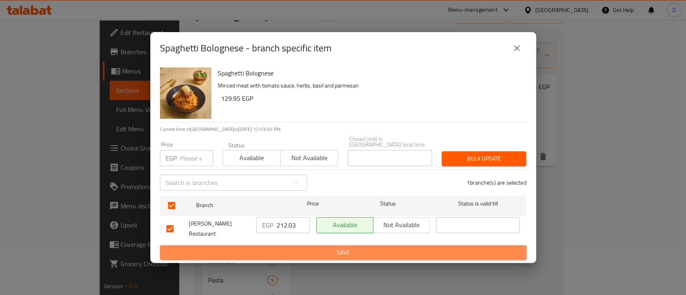
click at [279, 248] on span "Save" at bounding box center [343, 253] width 354 height 10
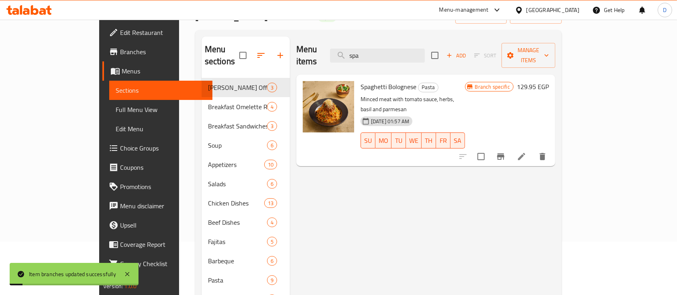
click at [361, 81] on span "Spaghetti Bolognese" at bounding box center [389, 87] width 56 height 12
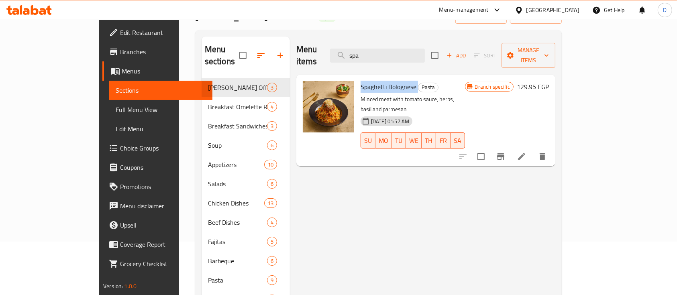
copy h6 "Spaghetti Bolognese"
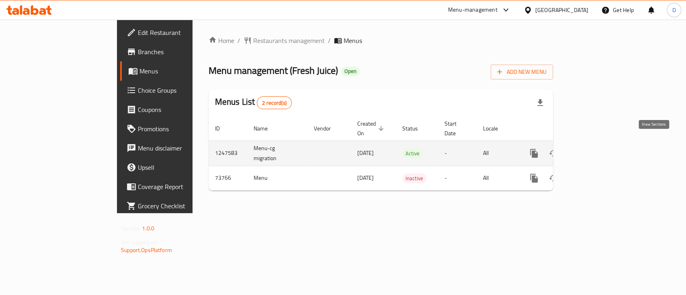
click at [597, 149] on icon "enhanced table" at bounding box center [592, 154] width 10 height 10
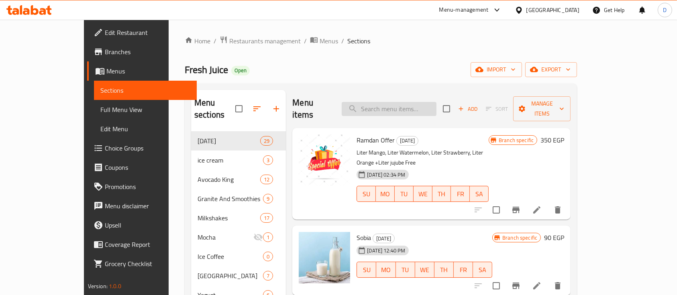
click at [411, 106] on input "search" at bounding box center [389, 109] width 95 height 14
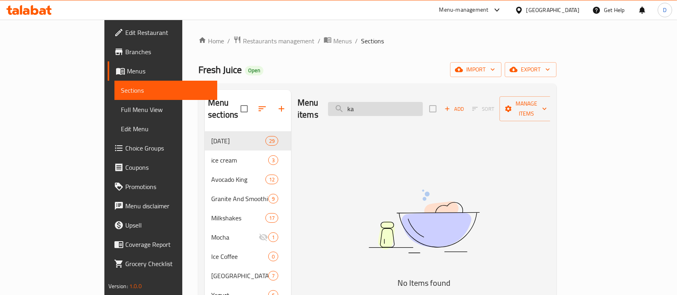
type input "k"
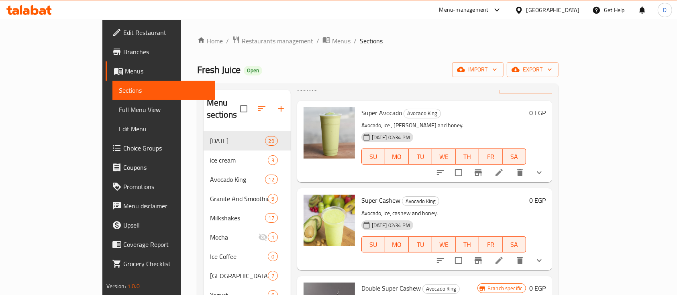
scroll to position [5, 0]
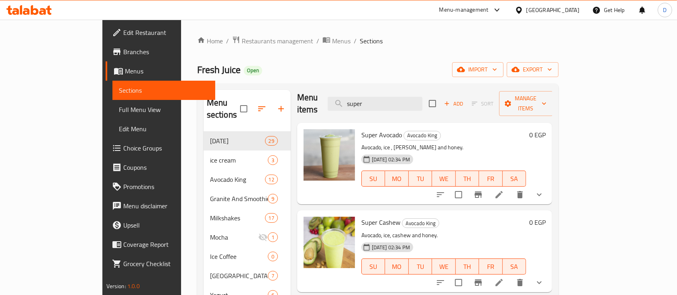
type input "super"
click at [362, 217] on span "Super Cashew" at bounding box center [381, 223] width 39 height 12
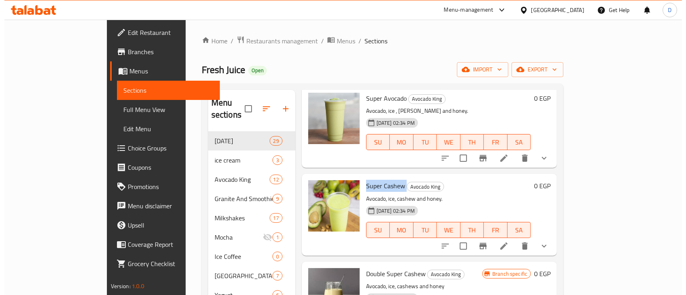
scroll to position [112, 0]
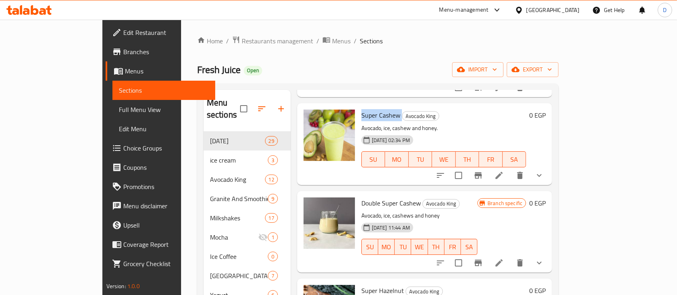
click at [544, 171] on icon "show more" at bounding box center [540, 176] width 10 height 10
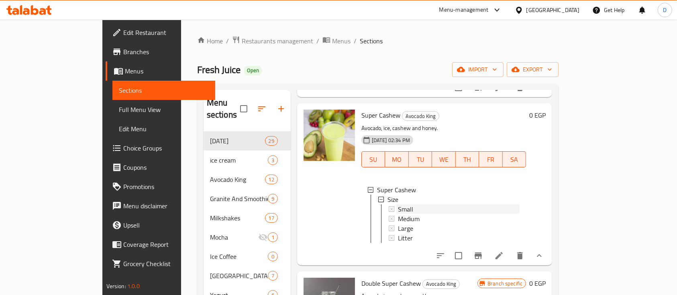
click at [408, 204] on div "Small" at bounding box center [459, 209] width 122 height 10
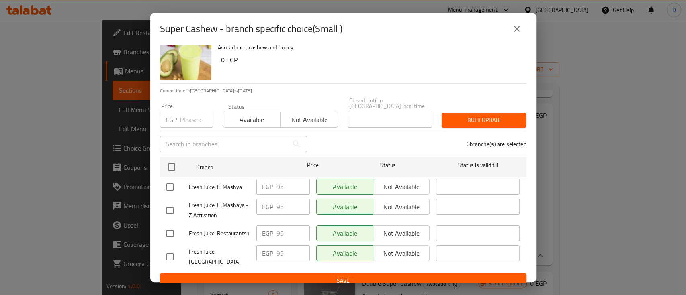
scroll to position [29, 0]
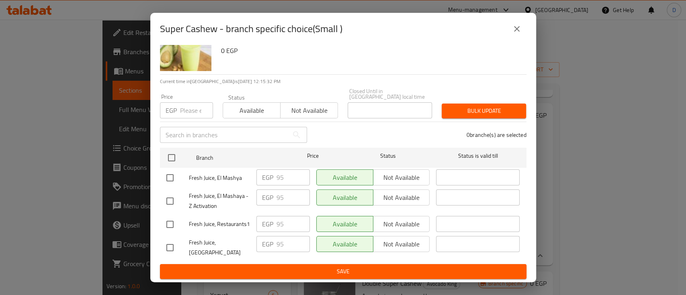
click at [512, 29] on icon "close" at bounding box center [517, 29] width 10 height 10
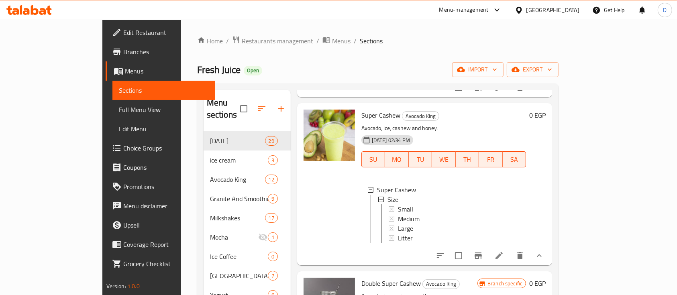
click at [412, 204] on div "Small" at bounding box center [459, 209] width 122 height 10
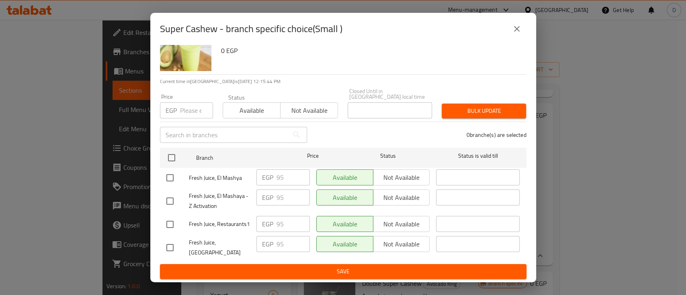
click at [194, 102] on input "number" at bounding box center [196, 110] width 33 height 16
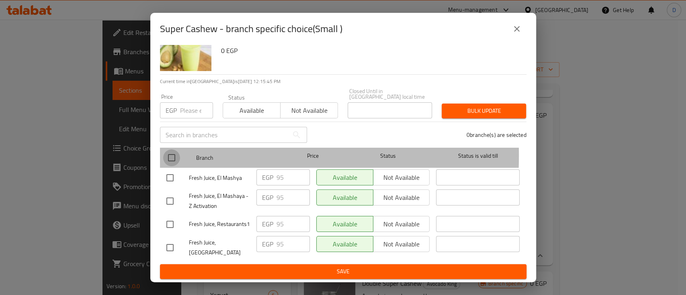
click at [175, 149] on input "checkbox" at bounding box center [171, 157] width 17 height 17
checkbox input "true"
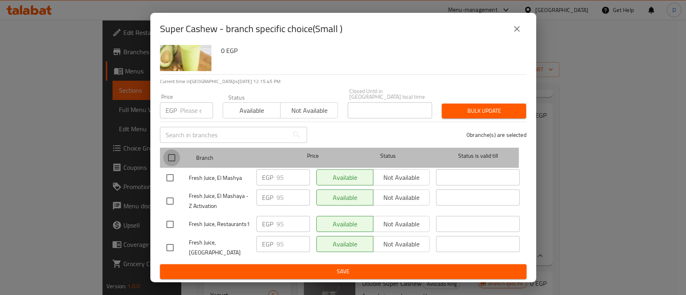
checkbox input "true"
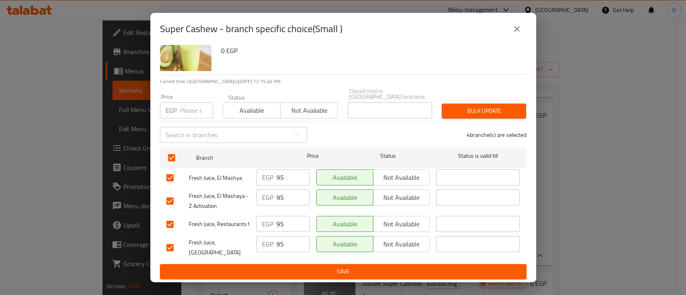
click at [183, 104] on input "number" at bounding box center [196, 110] width 33 height 16
type input "114"
click at [479, 106] on span "Bulk update" at bounding box center [484, 111] width 72 height 10
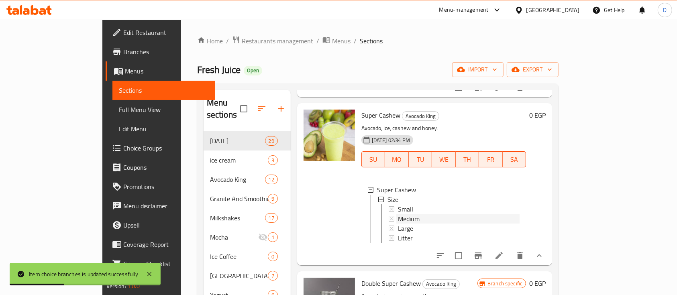
click at [430, 214] on div "Medium" at bounding box center [459, 219] width 122 height 10
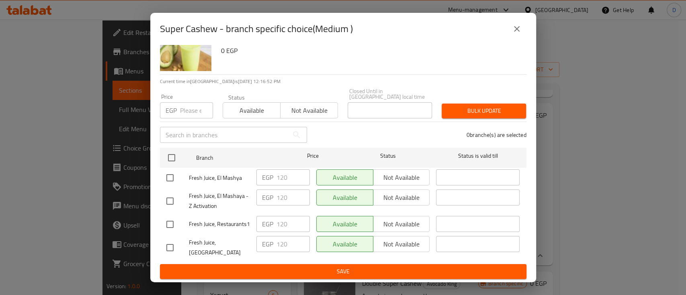
click at [196, 108] on input "number" at bounding box center [196, 110] width 33 height 16
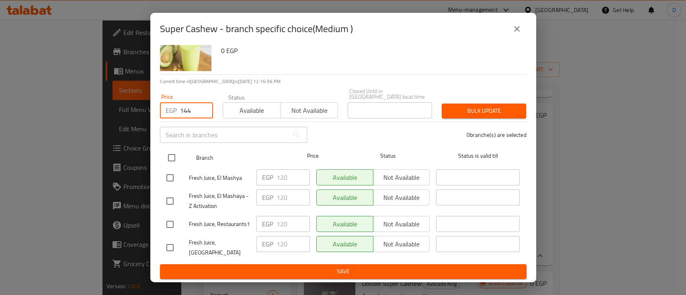
type input "144"
click at [165, 157] on input "checkbox" at bounding box center [171, 157] width 17 height 17
checkbox input "true"
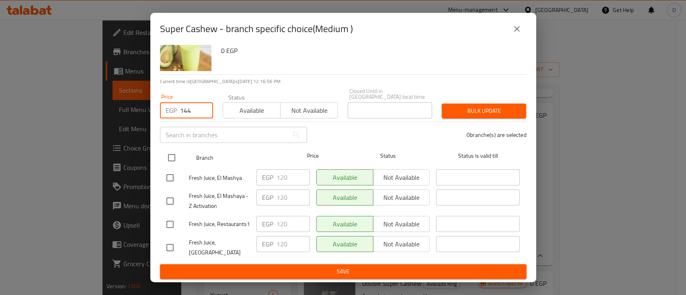
checkbox input "true"
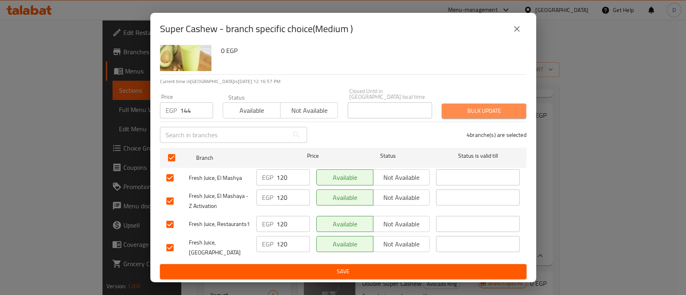
click at [479, 110] on button "Bulk update" at bounding box center [484, 111] width 84 height 15
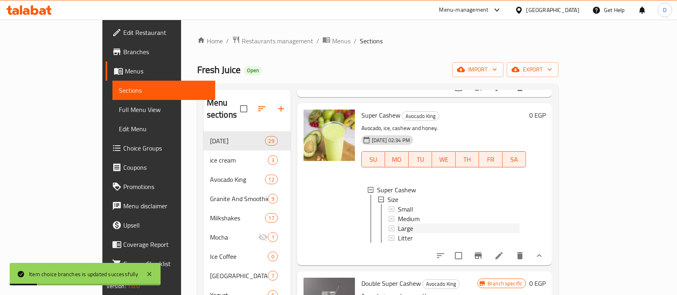
click at [398, 224] on div "Large" at bounding box center [459, 229] width 122 height 10
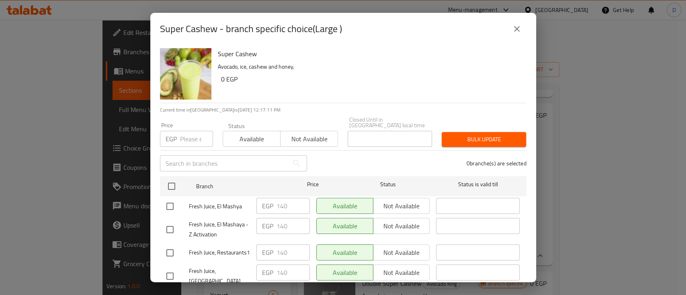
click at [170, 137] on p "EGP" at bounding box center [171, 139] width 11 height 10
click at [203, 140] on input "number" at bounding box center [196, 139] width 33 height 16
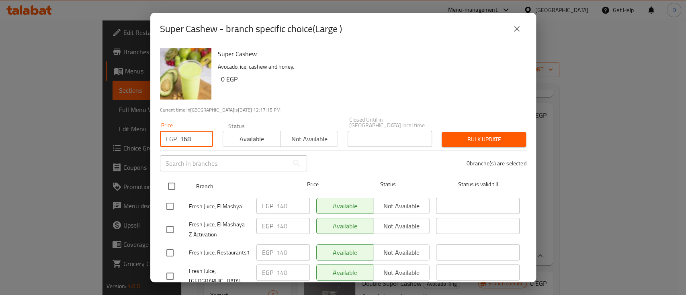
type input "168"
click at [172, 185] on input "checkbox" at bounding box center [171, 186] width 17 height 17
checkbox input "true"
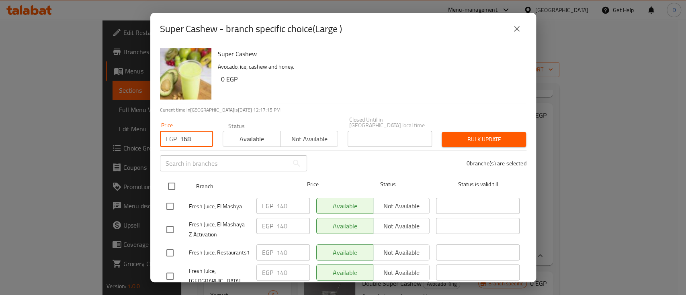
checkbox input "true"
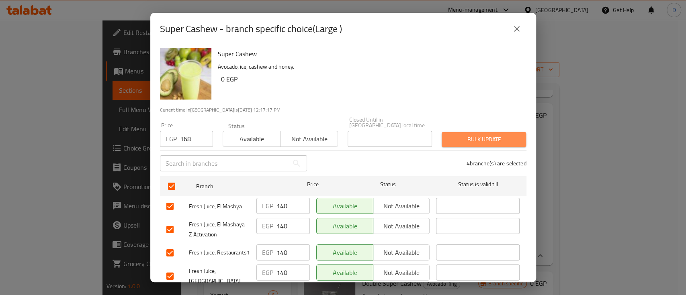
click at [482, 135] on span "Bulk update" at bounding box center [484, 140] width 72 height 10
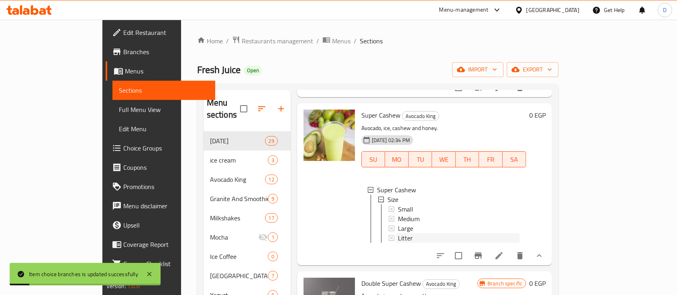
click at [403, 233] on div "Litter" at bounding box center [459, 238] width 122 height 10
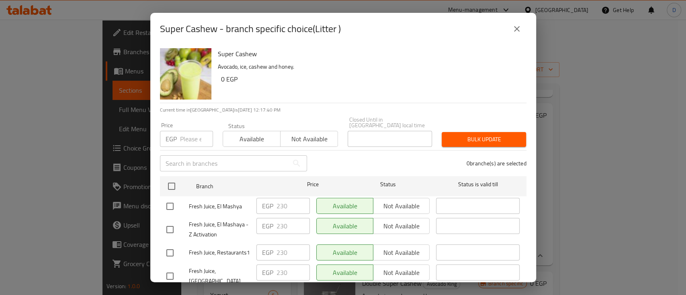
click at [175, 134] on p "EGP" at bounding box center [171, 139] width 11 height 10
click at [182, 135] on input "number" at bounding box center [196, 139] width 33 height 16
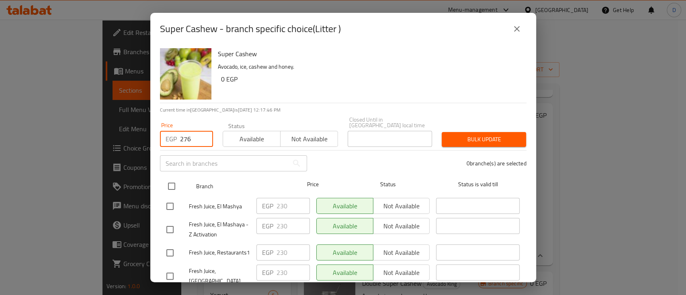
type input "276"
click at [179, 182] on input "checkbox" at bounding box center [171, 186] width 17 height 17
checkbox input "true"
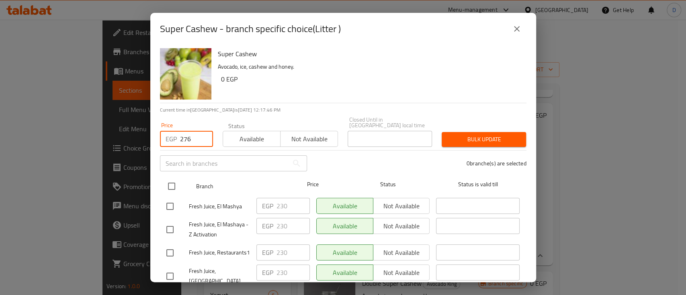
checkbox input "true"
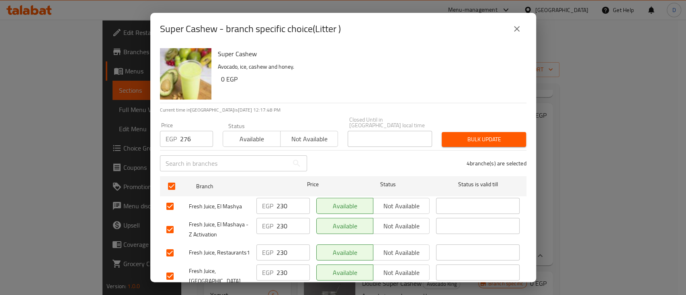
click at [479, 135] on span "Bulk update" at bounding box center [484, 140] width 72 height 10
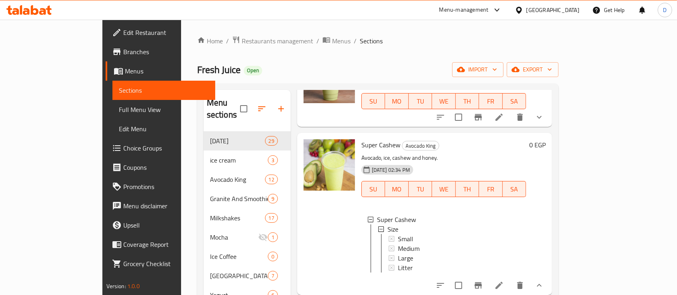
scroll to position [59, 0]
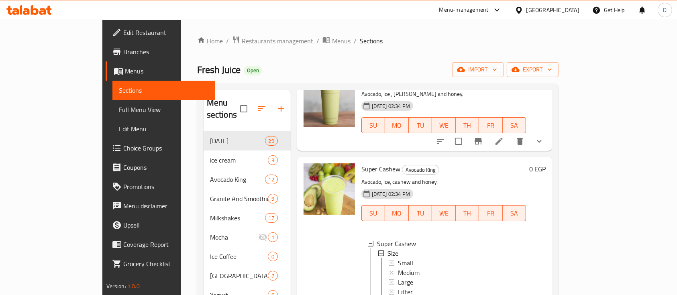
click at [362, 163] on span "Super Cashew" at bounding box center [381, 169] width 39 height 12
copy h6 "Super Cashew"
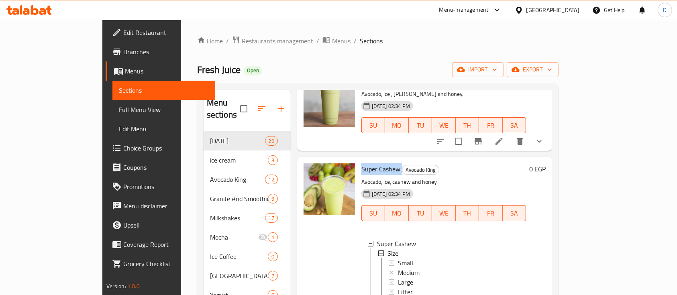
click at [197, 72] on span "Fresh Juice" at bounding box center [218, 70] width 43 height 18
click at [257, 72] on div "Fresh Juice Open import export" at bounding box center [378, 69] width 362 height 15
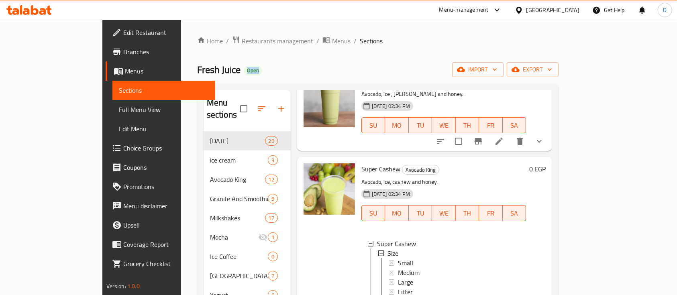
click at [257, 72] on div "Fresh Juice Open import export" at bounding box center [378, 69] width 362 height 15
click at [197, 68] on span "Fresh Juice" at bounding box center [218, 70] width 43 height 18
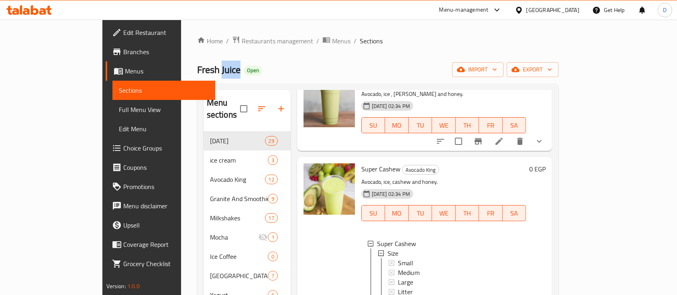
click at [197, 68] on span "Fresh Juice" at bounding box center [218, 70] width 43 height 18
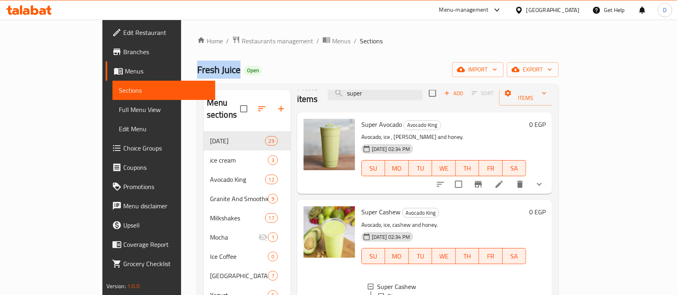
scroll to position [0, 0]
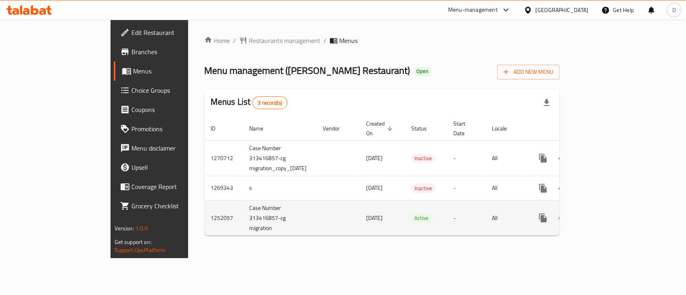
click at [610, 209] on link "enhanced table" at bounding box center [600, 218] width 19 height 19
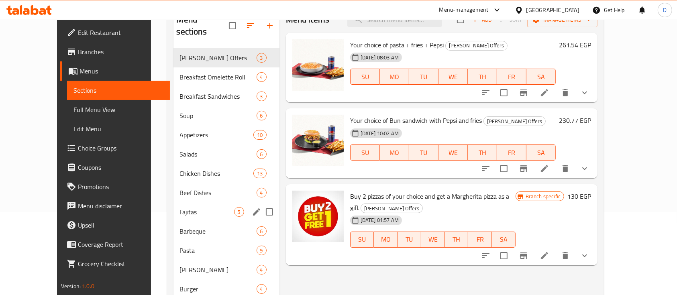
scroll to position [29, 0]
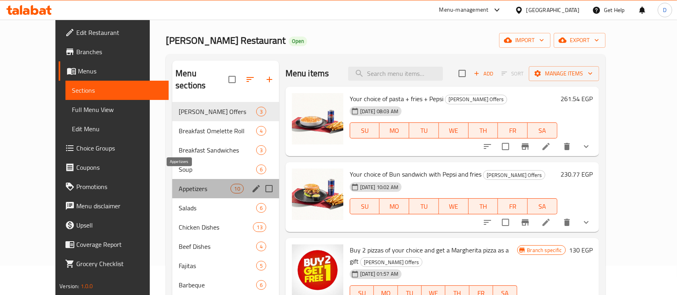
click at [179, 184] on span "Appetizers" at bounding box center [205, 189] width 52 height 10
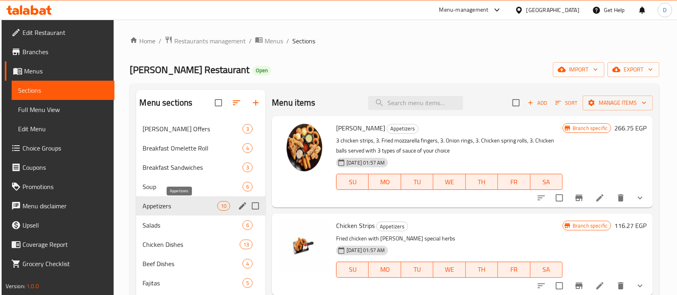
click at [157, 203] on span "Appetizers" at bounding box center [180, 206] width 74 height 10
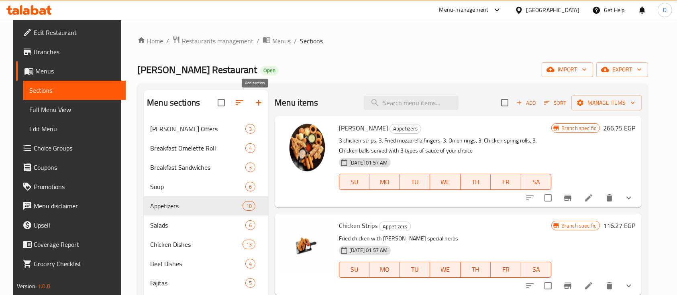
click at [257, 99] on icon "button" at bounding box center [259, 103] width 10 height 10
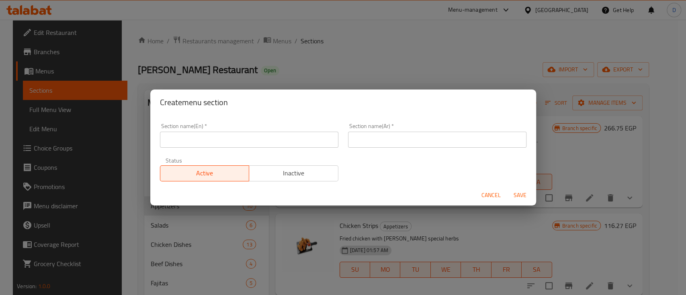
click at [229, 141] on input "text" at bounding box center [249, 140] width 178 height 16
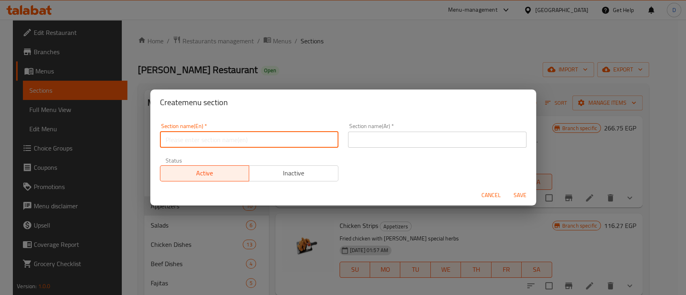
type input "Sandwiches"
click at [255, 135] on input "Sandwiches" at bounding box center [249, 140] width 178 height 16
click at [255, 135] on input "text" at bounding box center [249, 140] width 178 height 16
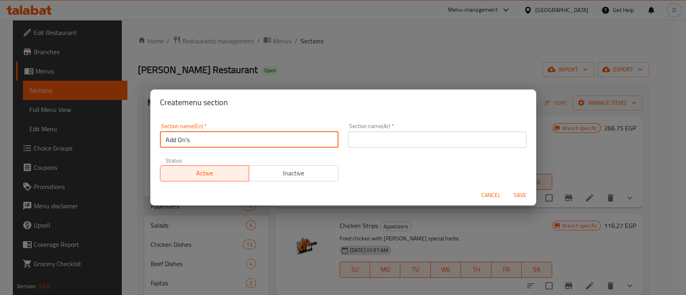
type input "Add On's"
click at [419, 139] on input "text" at bounding box center [437, 140] width 178 height 16
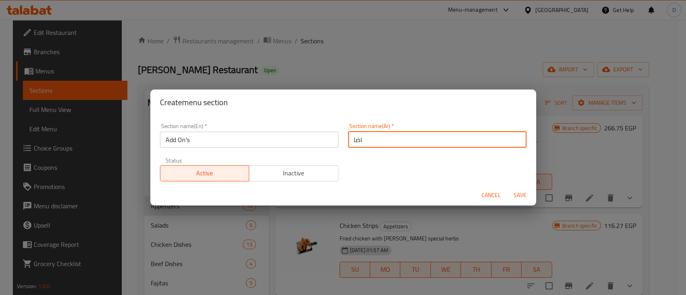
type input "اضافات"
click at [275, 154] on div "Status Active Inactive" at bounding box center [249, 170] width 188 height 34
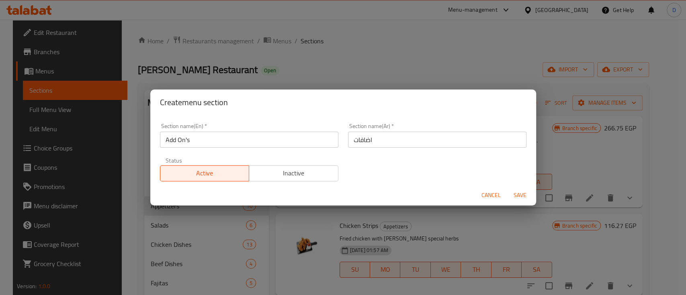
click at [284, 149] on div "Section name(En)   * Add On's Section name(En) *" at bounding box center [249, 136] width 188 height 34
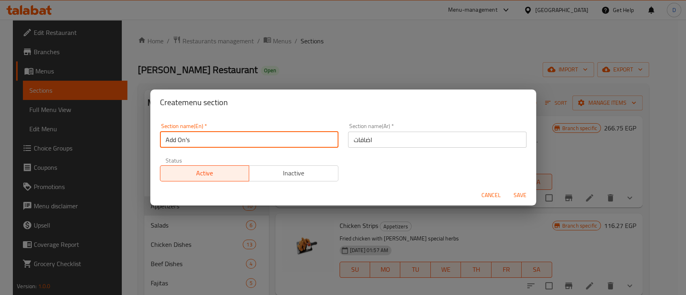
click at [293, 142] on input "Add On's" at bounding box center [249, 140] width 178 height 16
type input "ي"
type input "Drinks"
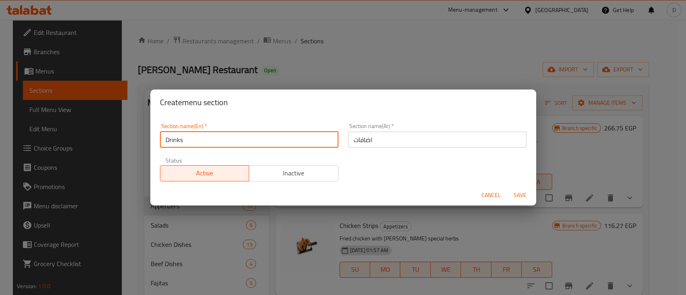
click at [416, 143] on input "اضافات" at bounding box center [437, 140] width 178 height 16
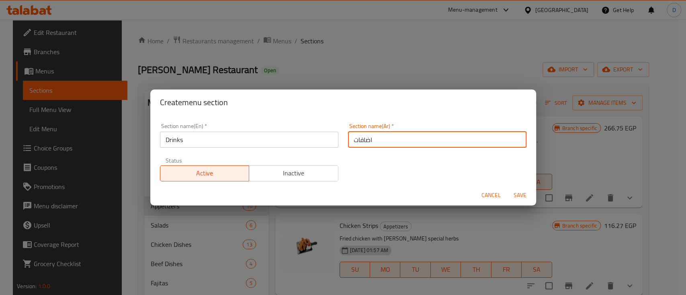
click at [416, 143] on input "اضافات" at bounding box center [437, 140] width 178 height 16
type input "l"
type input "مشروبات"
click at [507, 188] on button "Save" at bounding box center [520, 195] width 26 height 15
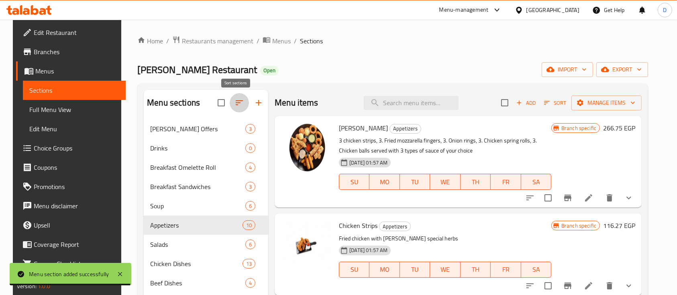
click at [239, 106] on icon "button" at bounding box center [240, 103] width 10 height 10
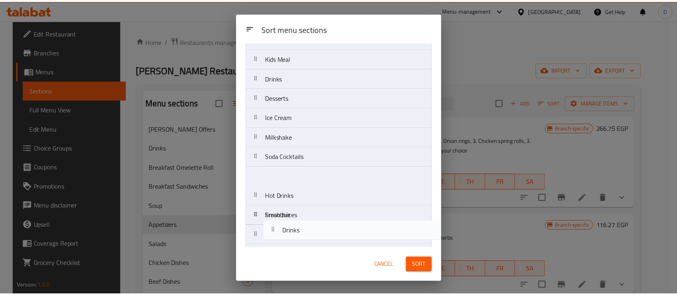
scroll to position [350, 0]
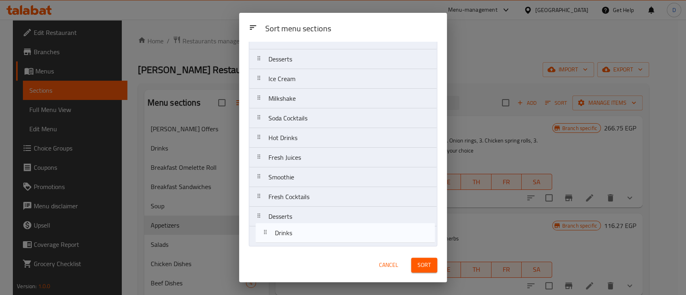
drag, startPoint x: 325, startPoint y: 95, endPoint x: 331, endPoint y: 237, distance: 142.4
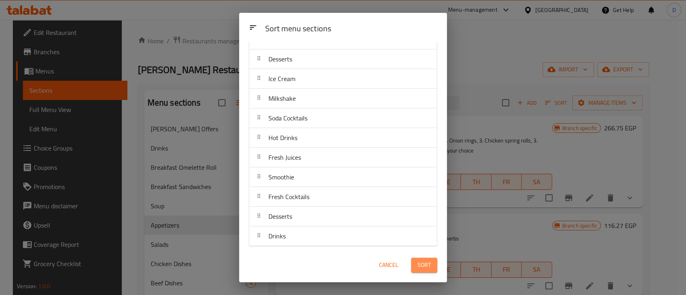
click at [423, 267] on span "Sort" at bounding box center [423, 265] width 13 height 10
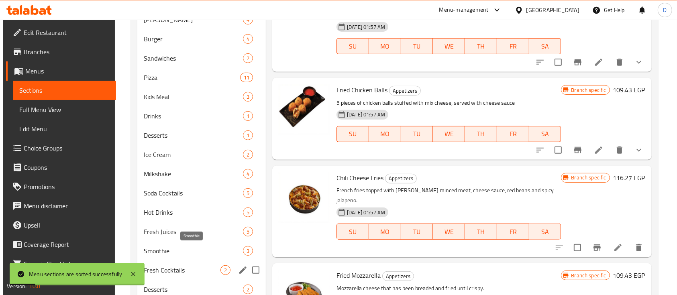
scroll to position [370, 0]
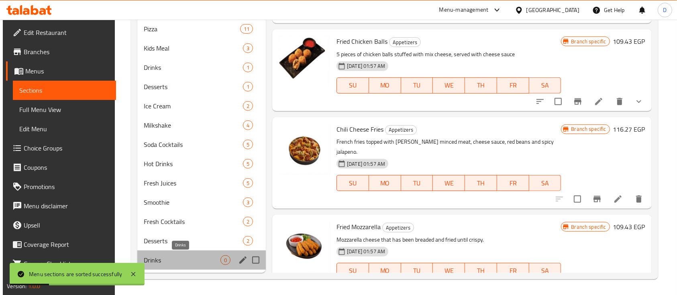
click at [179, 256] on span "Drinks" at bounding box center [182, 261] width 77 height 10
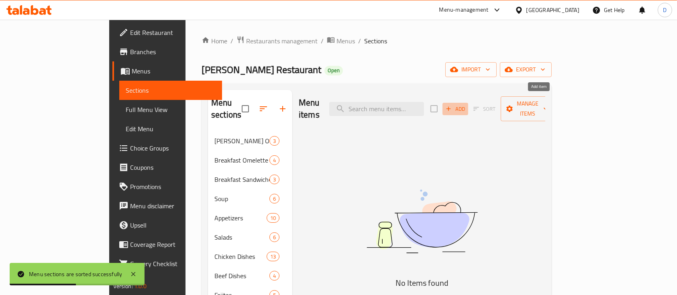
click at [466, 104] on span "Add" at bounding box center [456, 108] width 22 height 9
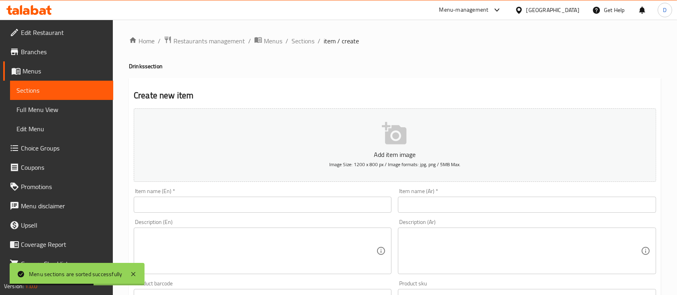
click at [460, 198] on input "text" at bounding box center [527, 205] width 258 height 16
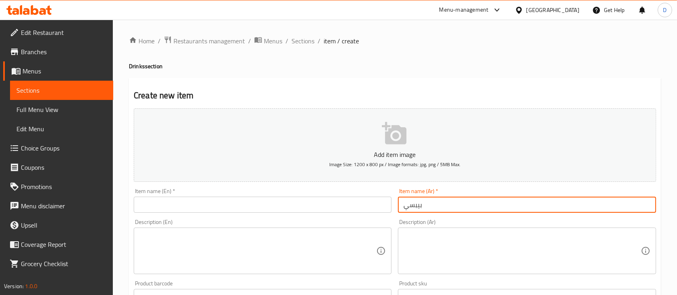
type input "بيبسي"
click at [278, 194] on div "Item name (En)   * Item name (En) *" at bounding box center [263, 200] width 258 height 25
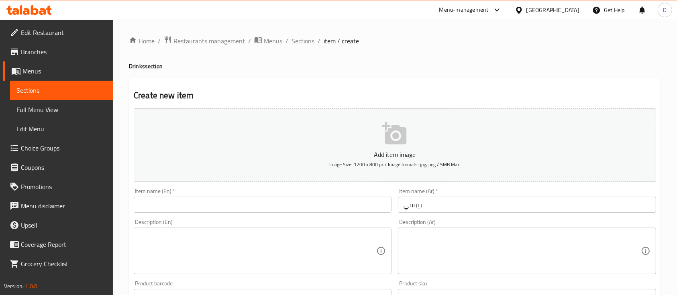
click at [285, 208] on input "text" at bounding box center [263, 205] width 258 height 16
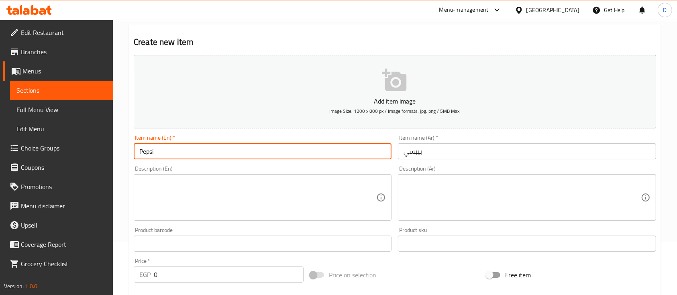
scroll to position [107, 0]
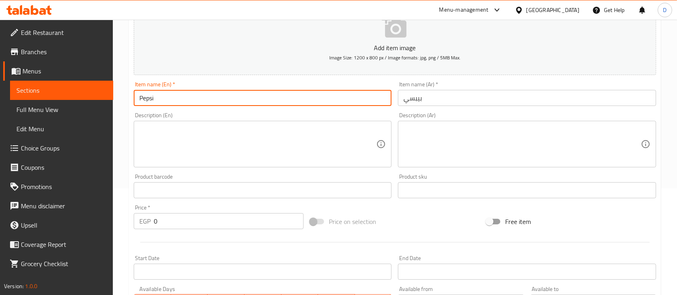
type input "Pepsi"
click at [198, 213] on div "Price   * EGP 0 Price *" at bounding box center [219, 217] width 170 height 25
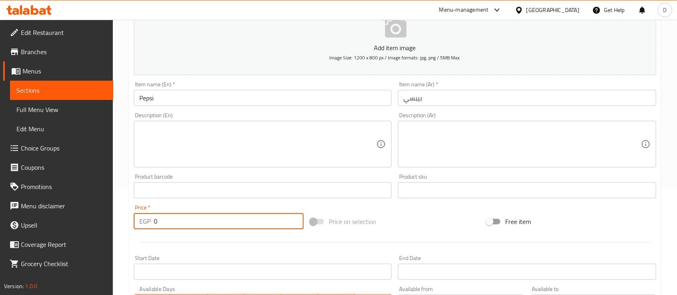
click at [204, 216] on input "0" at bounding box center [229, 221] width 150 height 16
type input "35"
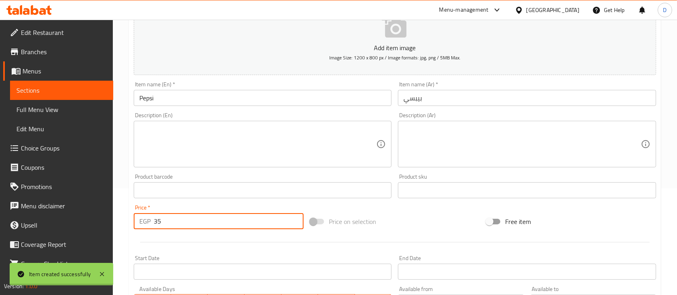
type input "0"
click at [51, 84] on link "Sections" at bounding box center [61, 90] width 103 height 19
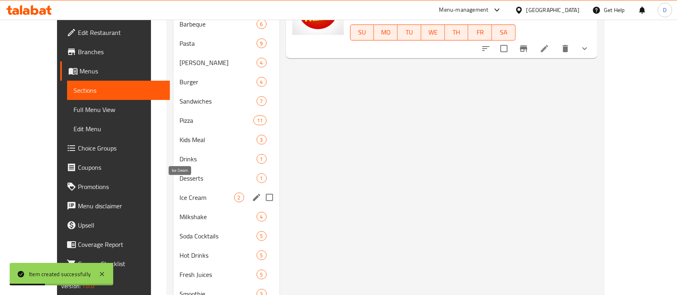
scroll to position [370, 0]
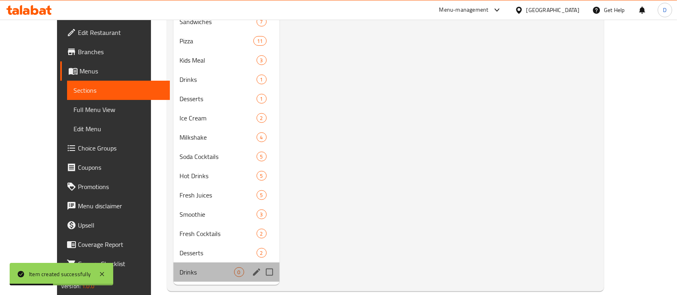
click at [186, 267] on div "Drinks 0" at bounding box center [227, 272] width 106 height 19
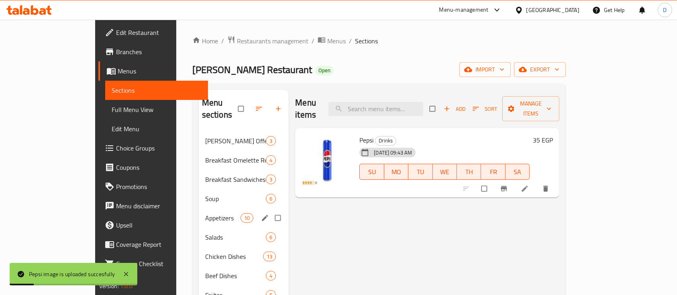
click at [199, 209] on div "Appetizers 10" at bounding box center [244, 218] width 90 height 19
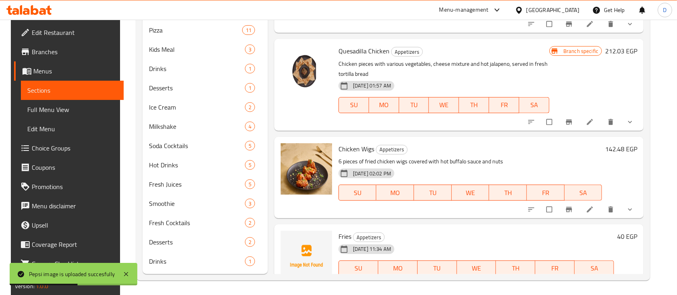
scroll to position [370, 0]
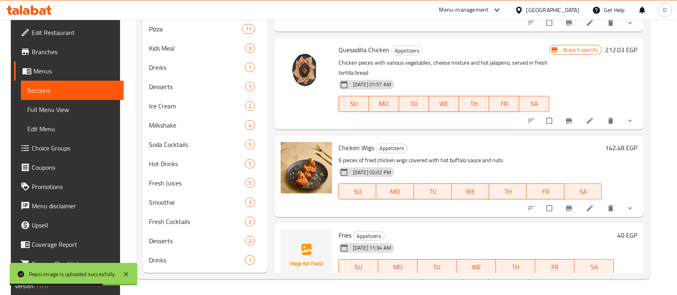
click at [341, 229] on span "Fries" at bounding box center [345, 235] width 13 height 12
copy h6 "Fries"
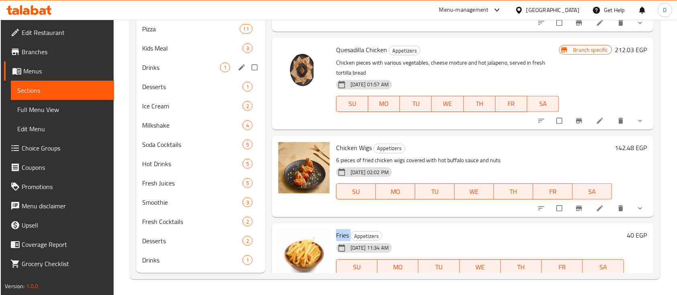
click at [193, 72] on div "Drinks 1" at bounding box center [200, 67] width 129 height 19
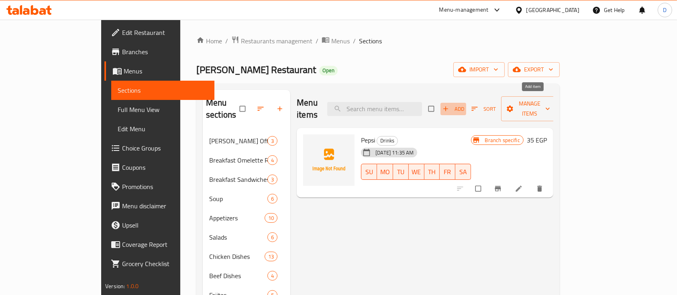
click at [464, 104] on span "Add" at bounding box center [454, 108] width 22 height 9
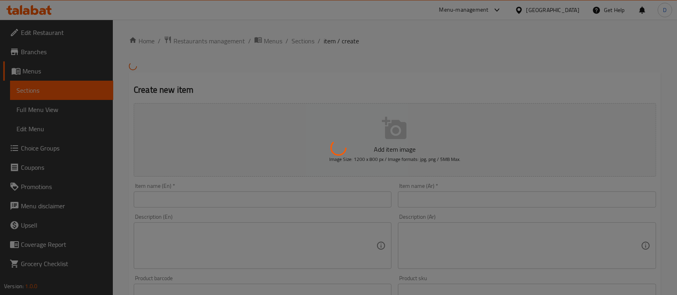
click at [443, 197] on div at bounding box center [338, 147] width 677 height 295
click at [453, 203] on div at bounding box center [338, 147] width 677 height 295
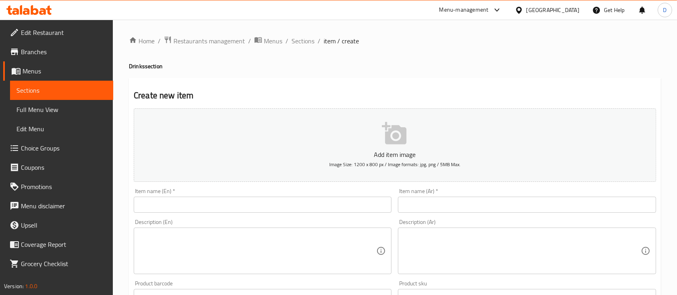
click at [453, 203] on div at bounding box center [338, 147] width 677 height 295
click at [453, 203] on input "text" at bounding box center [527, 205] width 258 height 16
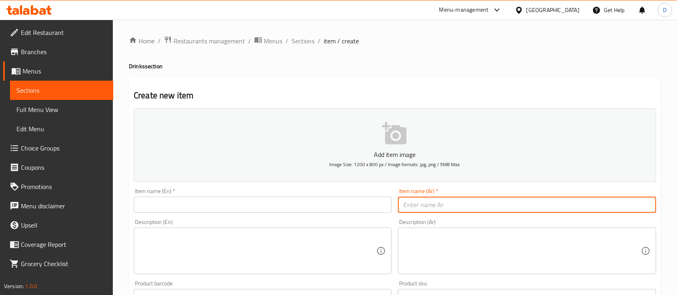
click at [453, 203] on input "text" at bounding box center [527, 205] width 258 height 16
type input "l"
type input "مياه معدنيه"
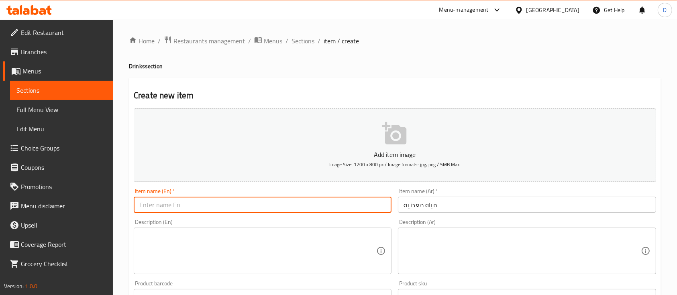
click at [219, 203] on input "text" at bounding box center [263, 205] width 258 height 16
paste input "mineral water"
type input "Mineral water"
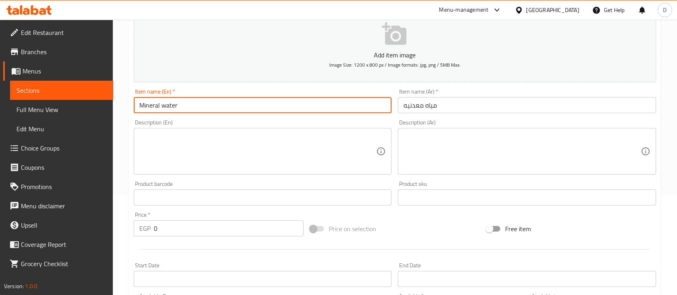
scroll to position [107, 0]
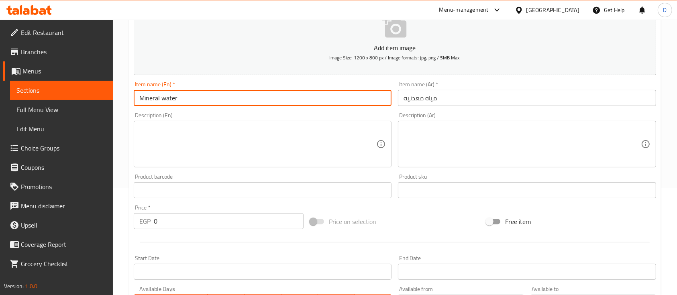
click at [208, 221] on input "0" at bounding box center [229, 221] width 150 height 16
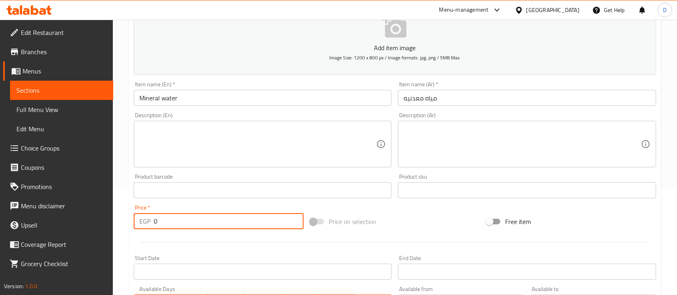
click at [208, 221] on input "0" at bounding box center [229, 221] width 150 height 16
type input "2"
type input "20"
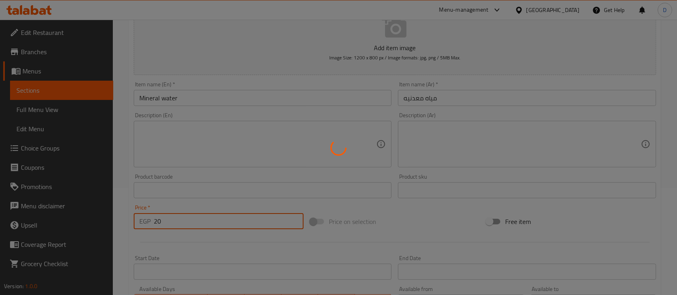
type input "0"
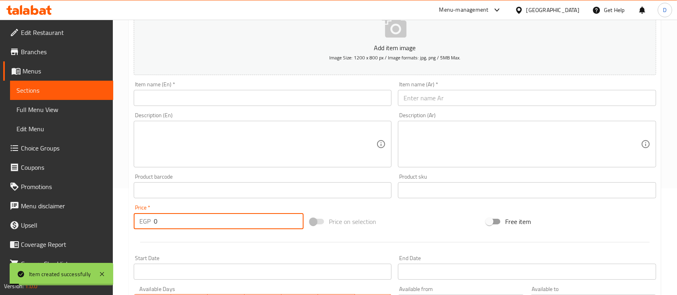
click at [80, 94] on span "Sections" at bounding box center [61, 91] width 90 height 10
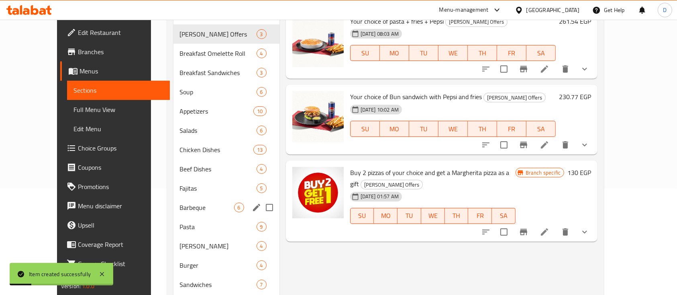
scroll to position [370, 0]
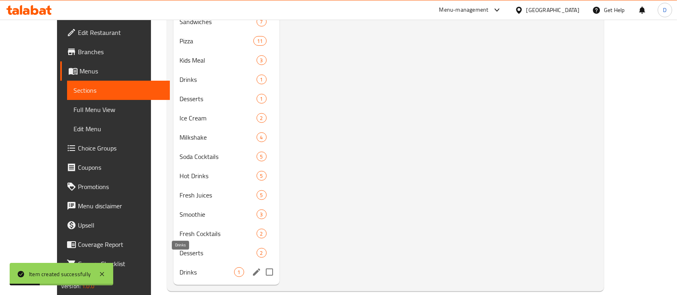
click at [182, 268] on span "Drinks" at bounding box center [207, 273] width 54 height 10
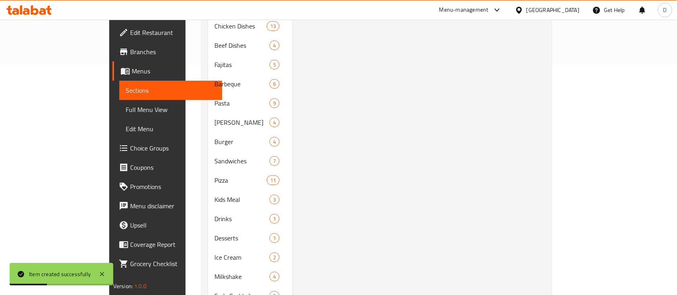
scroll to position [102, 0]
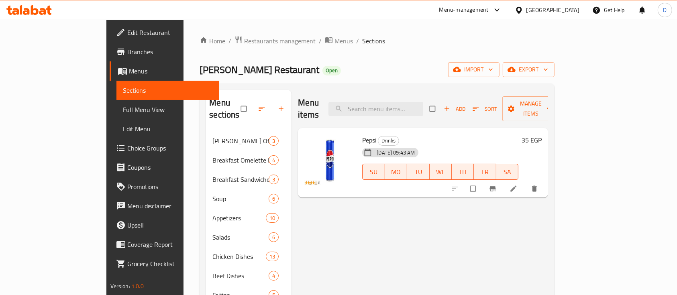
click at [362, 134] on span "Pepsi" at bounding box center [369, 140] width 14 height 12
copy span "Pepsi"
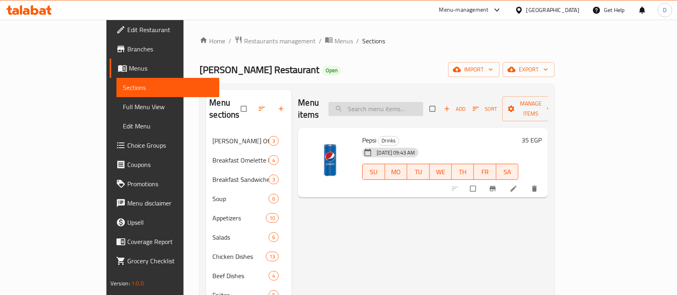
click at [411, 108] on input "search" at bounding box center [376, 109] width 95 height 14
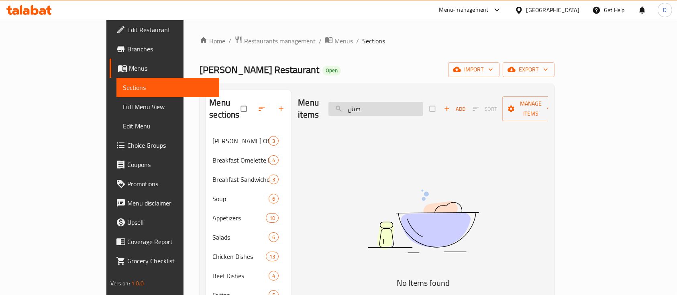
type input "ص"
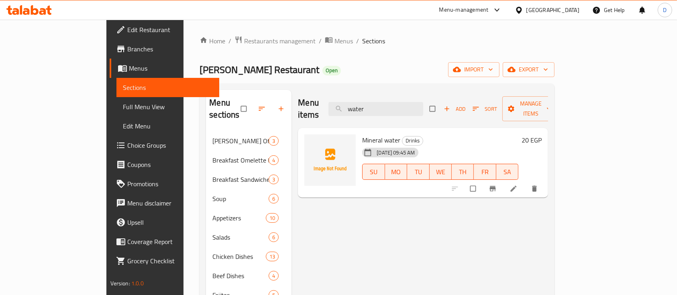
type input "water"
click at [362, 134] on span "Mineral water" at bounding box center [381, 140] width 38 height 12
copy h6 "Mineral water"
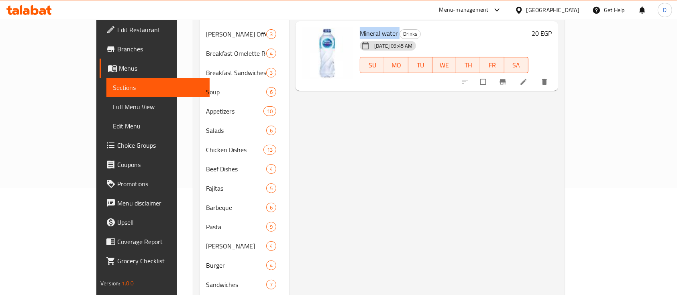
scroll to position [370, 0]
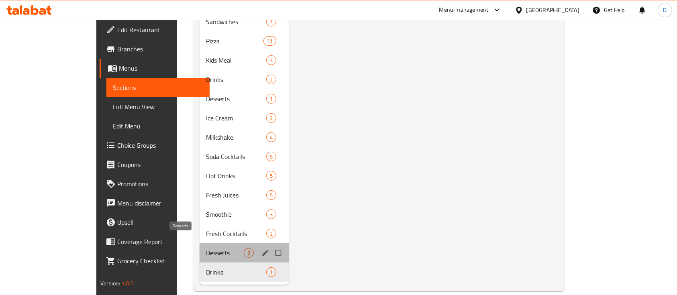
click at [206, 248] on span "Desserts" at bounding box center [225, 253] width 38 height 10
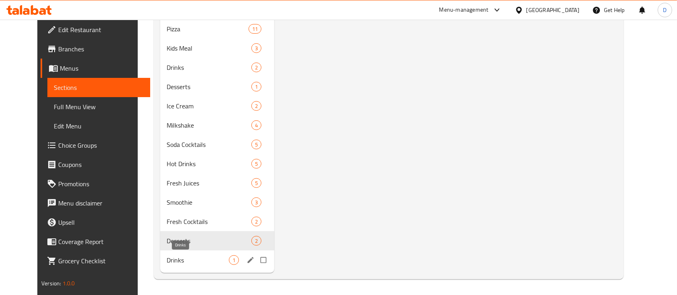
click at [178, 264] on span "Drinks" at bounding box center [198, 261] width 62 height 10
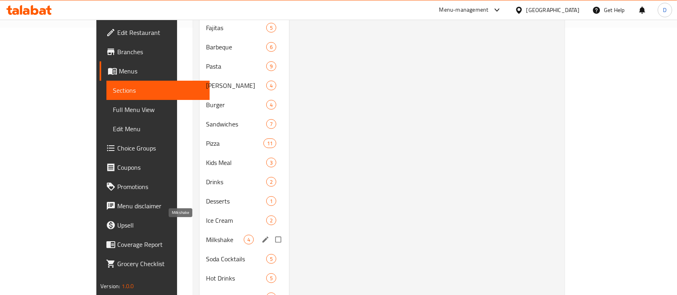
scroll to position [370, 0]
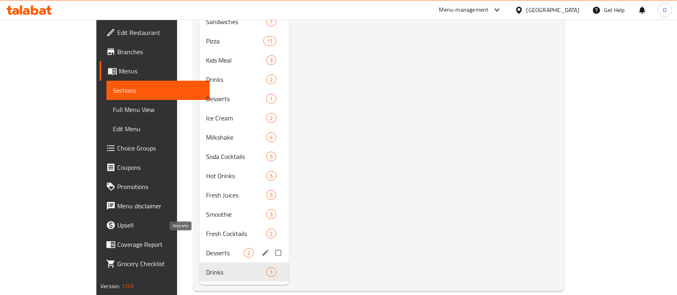
click at [206, 248] on span "Desserts" at bounding box center [225, 253] width 38 height 10
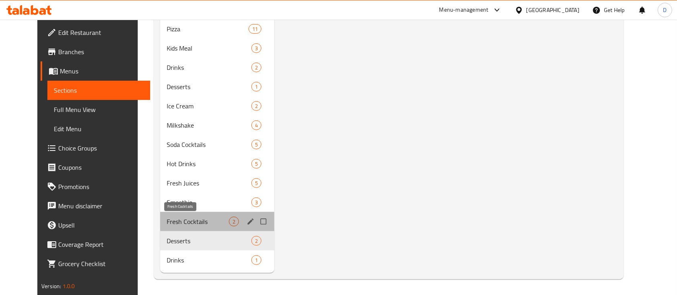
click at [190, 220] on span "Fresh Cocktails" at bounding box center [198, 222] width 62 height 10
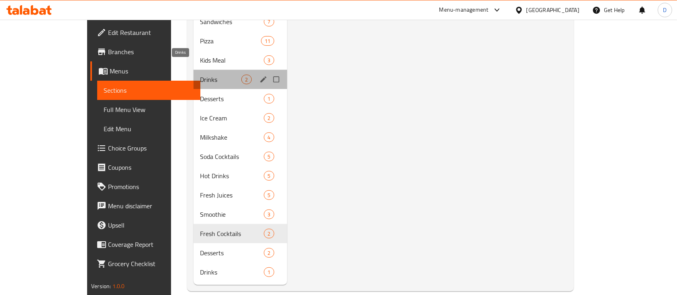
click at [200, 75] on span "Drinks" at bounding box center [221, 80] width 42 height 10
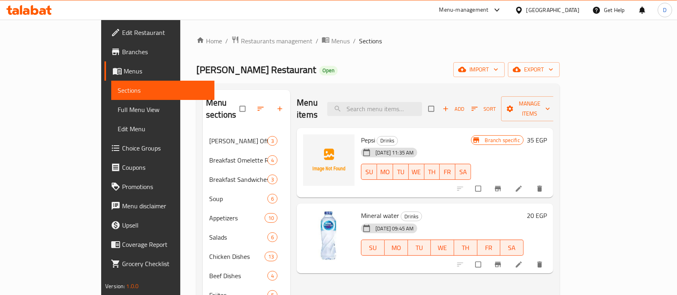
click at [361, 134] on span "Pepsi" at bounding box center [368, 140] width 14 height 12
copy h6 "Pepsi"
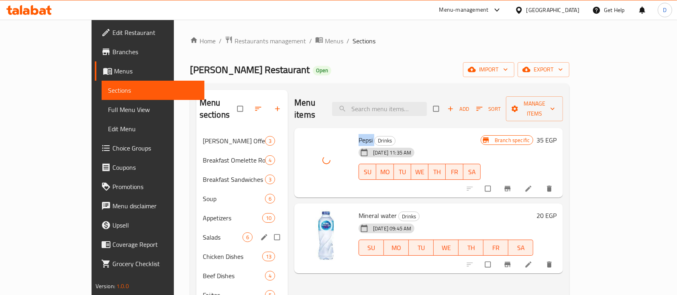
scroll to position [370, 0]
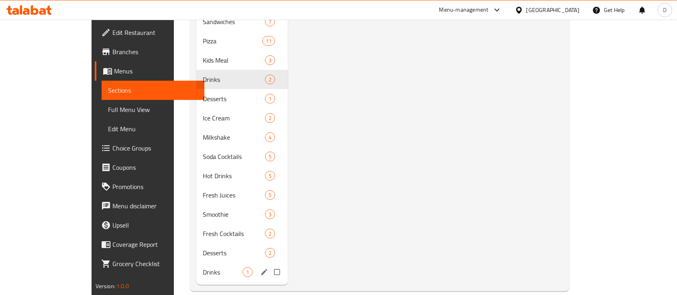
click at [270, 265] on input "Menu sections" at bounding box center [278, 272] width 17 height 15
checkbox input "true"
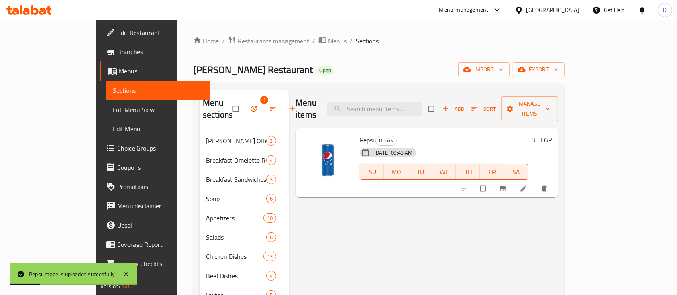
click at [219, 92] on div "Menu sections 1" at bounding box center [245, 109] width 90 height 38
click at [245, 107] on button "button" at bounding box center [254, 109] width 19 height 18
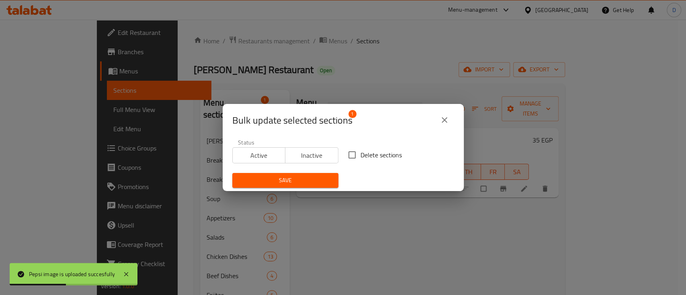
click at [360, 156] on span "Delete sections" at bounding box center [380, 155] width 41 height 10
click at [357, 156] on input "Delete sections" at bounding box center [352, 155] width 17 height 17
checkbox input "true"
click at [312, 180] on span "Save" at bounding box center [285, 181] width 93 height 10
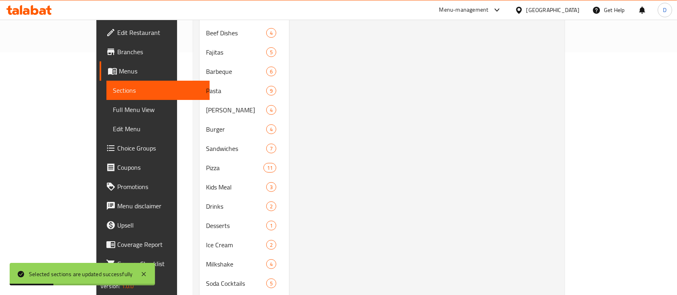
scroll to position [370, 0]
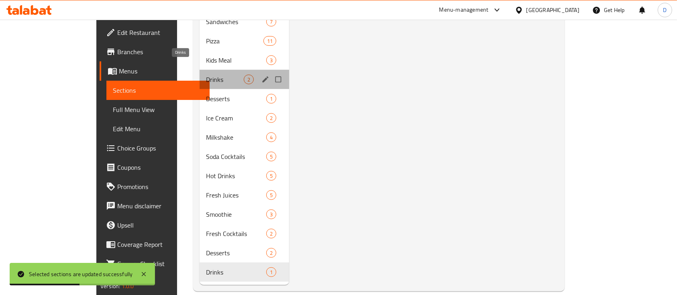
click at [206, 75] on span "Drinks" at bounding box center [225, 80] width 38 height 10
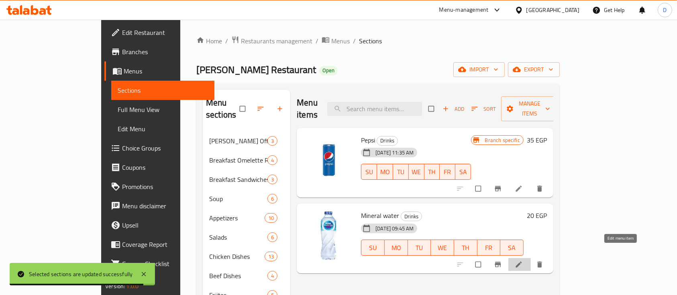
click at [523, 261] on icon at bounding box center [519, 265] width 8 height 8
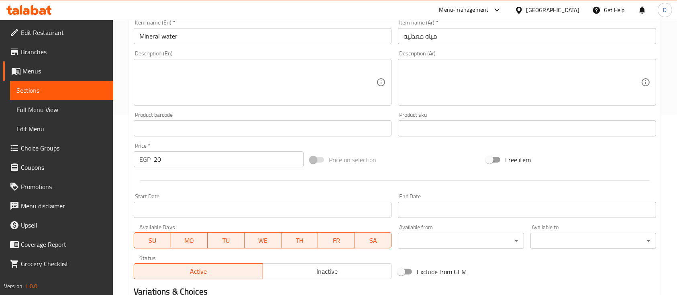
scroll to position [284, 0]
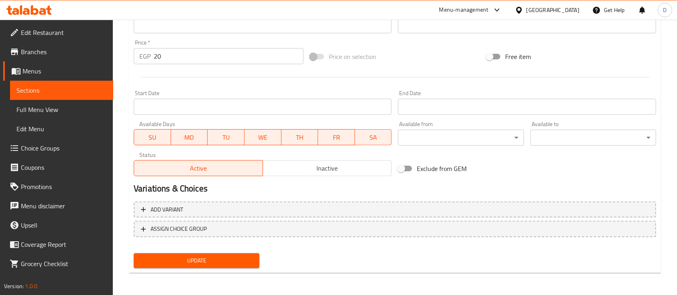
click at [300, 174] on span "Inactive" at bounding box center [327, 169] width 123 height 12
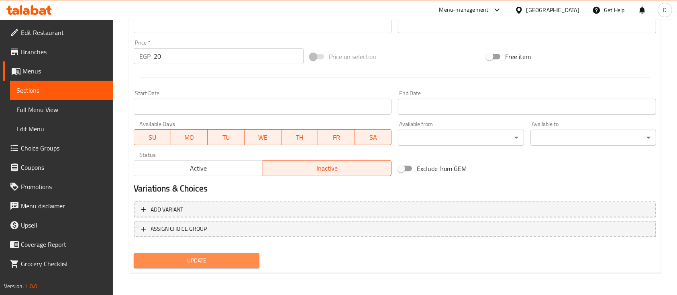
click at [241, 257] on span "Update" at bounding box center [196, 261] width 113 height 10
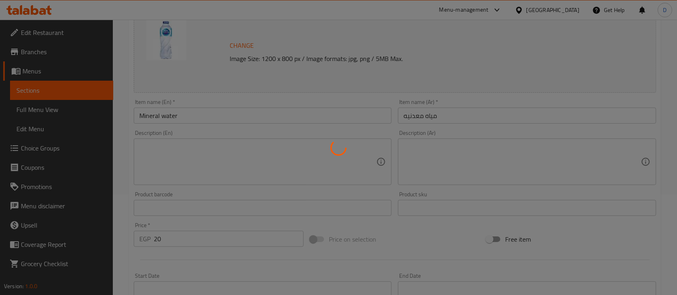
scroll to position [0, 0]
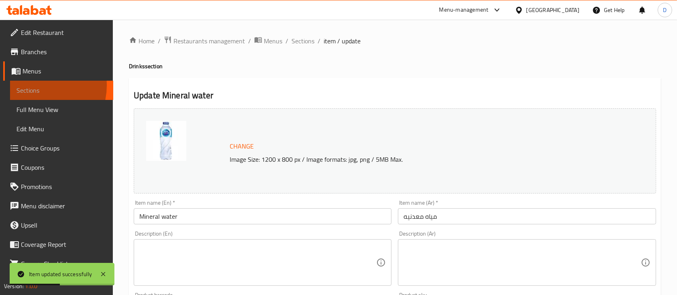
click at [36, 86] on span "Sections" at bounding box center [61, 91] width 90 height 10
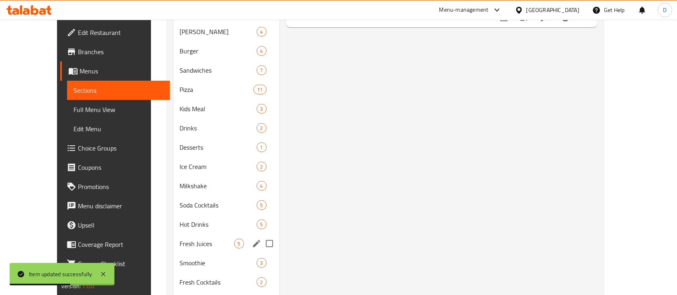
scroll to position [351, 0]
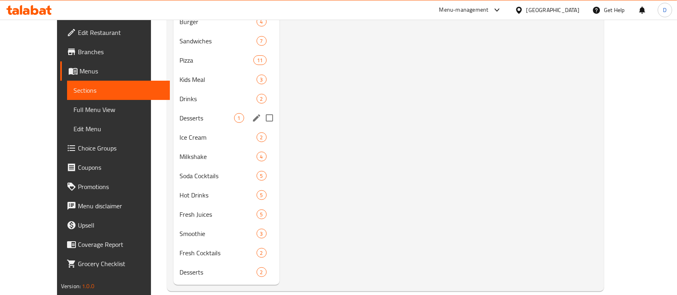
click at [190, 108] on div "Desserts 1" at bounding box center [227, 117] width 106 height 19
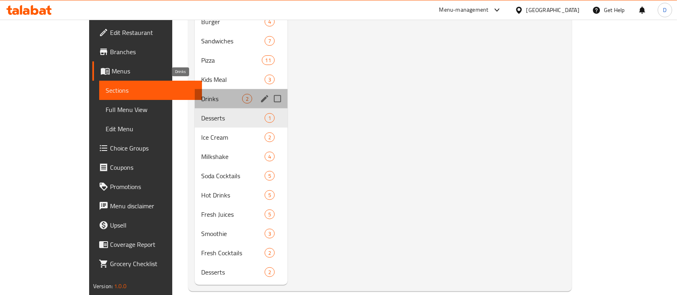
click at [201, 94] on span "Drinks" at bounding box center [221, 99] width 41 height 10
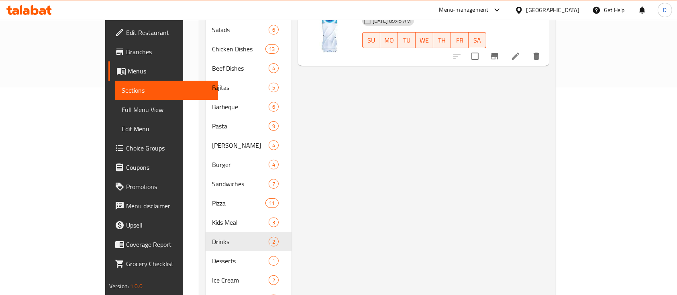
scroll to position [83, 0]
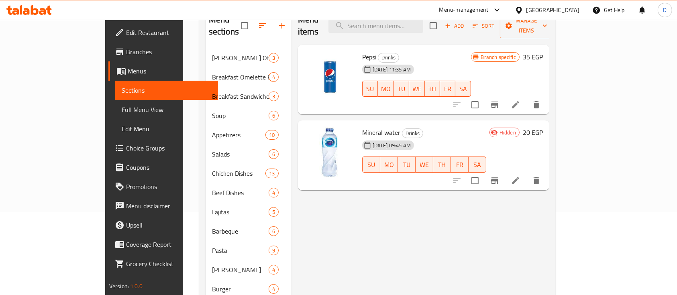
click at [362, 127] on span "Mineral water" at bounding box center [381, 133] width 38 height 12
copy h6 "Mineral water"
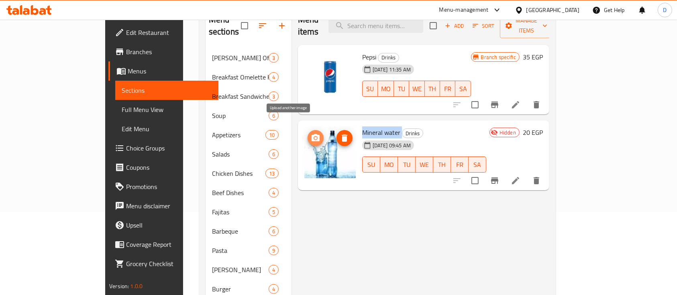
click at [308, 133] on span "upload picture" at bounding box center [316, 138] width 16 height 10
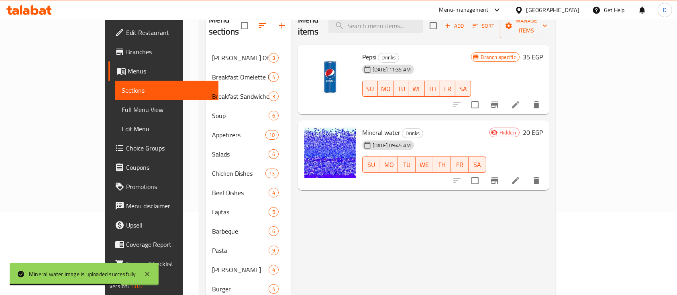
click at [373, 192] on div "Menu items Add Sort Manage items Pepsi Drinks 03-09-2025 11:35 AM SU MO TU WE T…" at bounding box center [421, 280] width 258 height 546
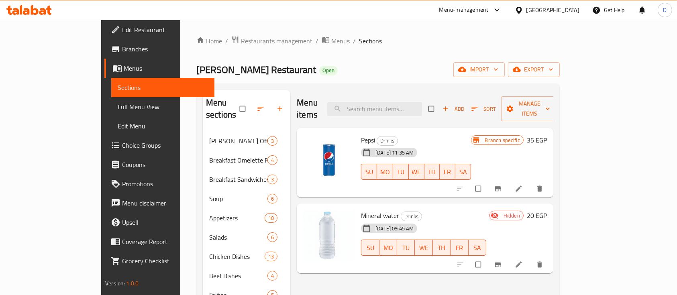
click at [450, 222] on div "[DATE] 09:45 AM SU MO TU WE TH FR SA" at bounding box center [424, 242] width 132 height 43
click at [122, 150] on span "Choice Groups" at bounding box center [165, 146] width 86 height 10
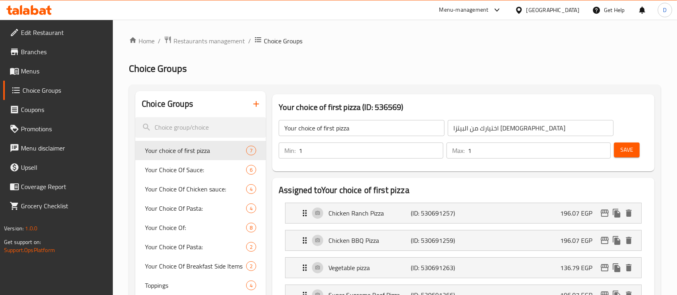
click at [51, 63] on link "Menus" at bounding box center [58, 70] width 110 height 19
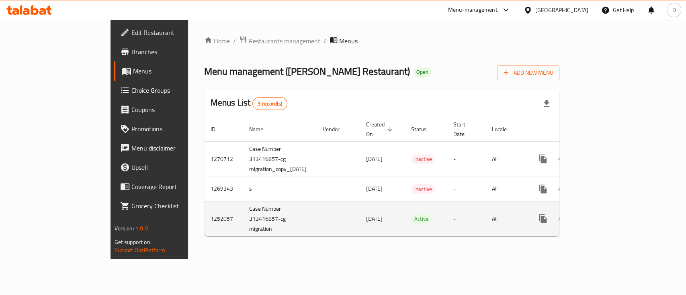
click at [610, 209] on link "enhanced table" at bounding box center [600, 218] width 19 height 19
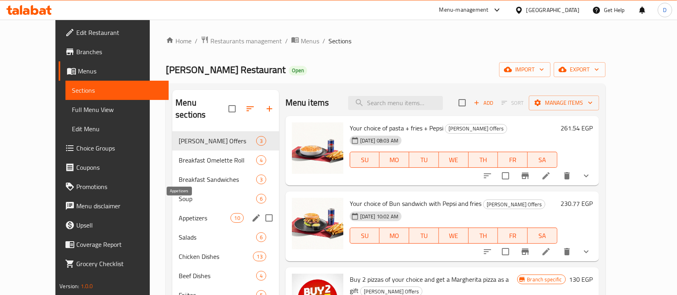
click at [186, 213] on span "Appetizers" at bounding box center [205, 218] width 52 height 10
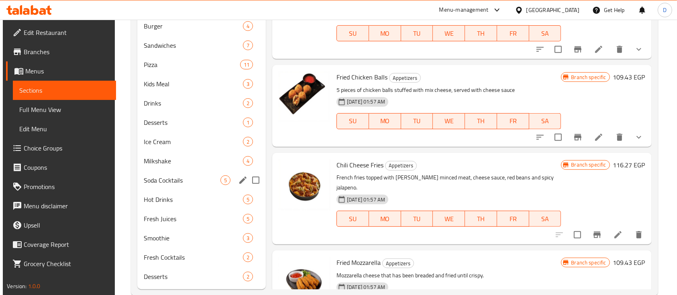
scroll to position [351, 0]
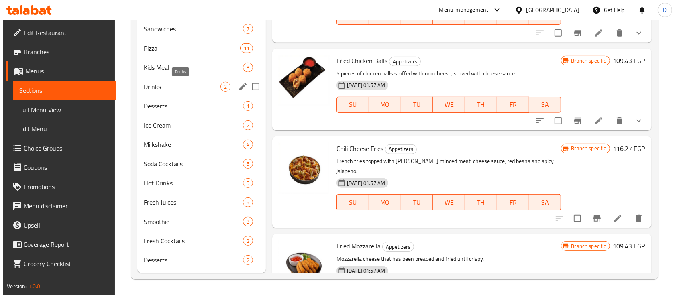
click at [167, 85] on span "Drinks" at bounding box center [182, 87] width 77 height 10
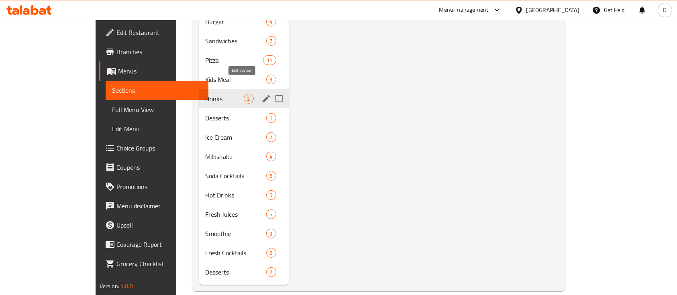
click at [262, 94] on icon "edit" at bounding box center [267, 99] width 10 height 10
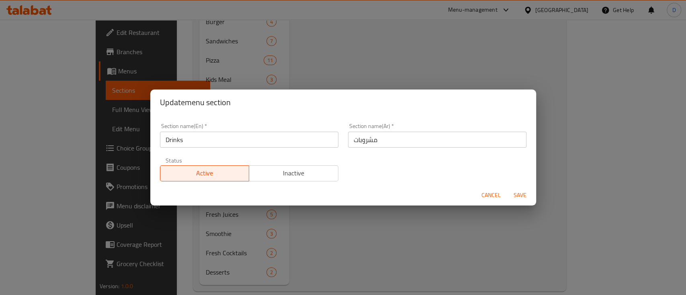
click at [261, 140] on input "Drinks" at bounding box center [249, 140] width 178 height 16
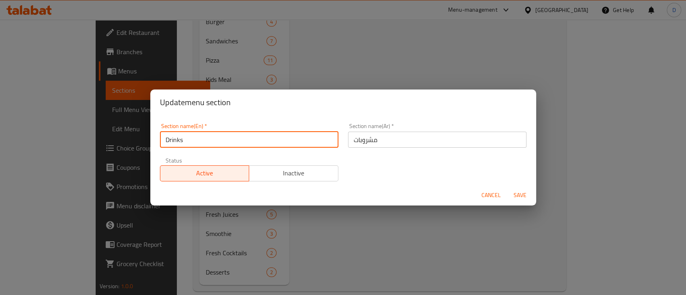
click at [261, 140] on input "Drinks" at bounding box center [249, 140] width 178 height 16
type input "Add On's:"
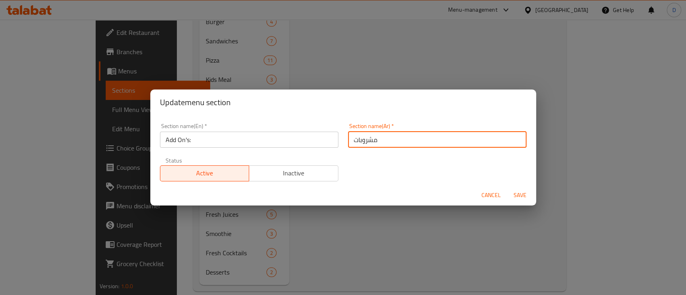
click at [398, 140] on input "مشروبات" at bounding box center [437, 140] width 178 height 16
type input "اضافات"
click at [292, 147] on input "Add On's:" at bounding box center [249, 140] width 178 height 16
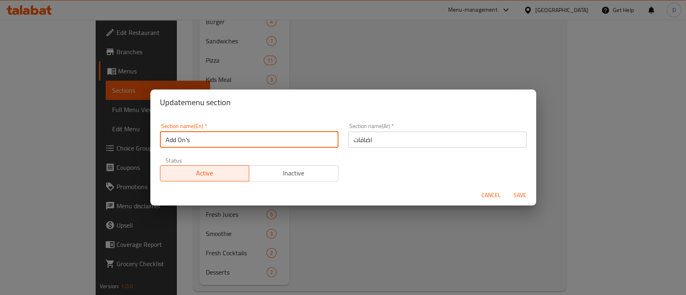
type input "Add On's"
click at [507, 188] on button "Save" at bounding box center [520, 195] width 26 height 15
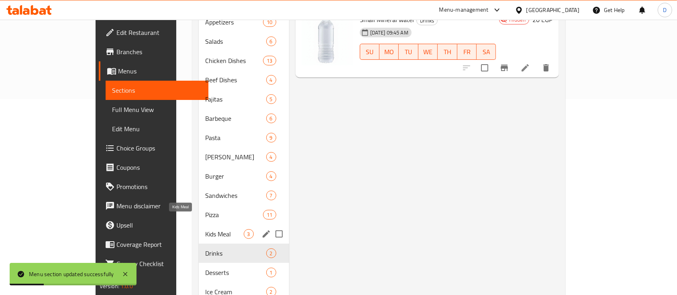
scroll to position [137, 0]
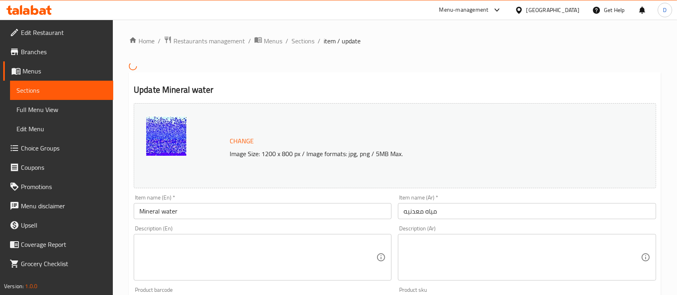
click at [491, 197] on div "Item name (Ar)   * مياه معدنيه Item name (Ar) *" at bounding box center [527, 207] width 258 height 25
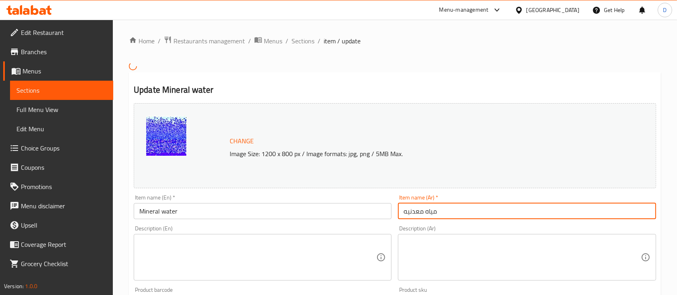
click at [504, 211] on input "مياه معدنيه" at bounding box center [527, 211] width 258 height 16
click at [505, 212] on input "مياه معدنيه" at bounding box center [527, 211] width 258 height 16
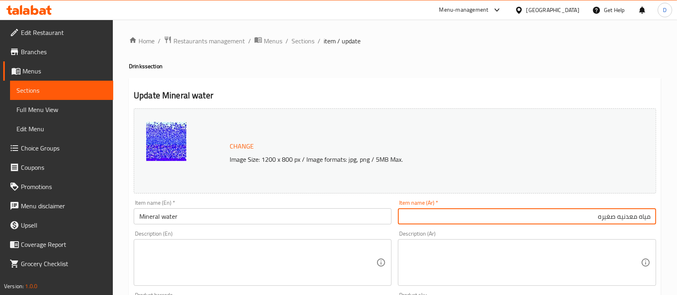
type input "مياه معدنيه صغيره"
click at [138, 220] on input "Mineral water" at bounding box center [263, 217] width 258 height 16
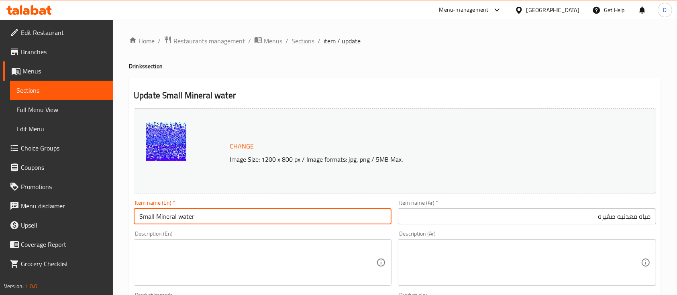
type input "Small Mineral water"
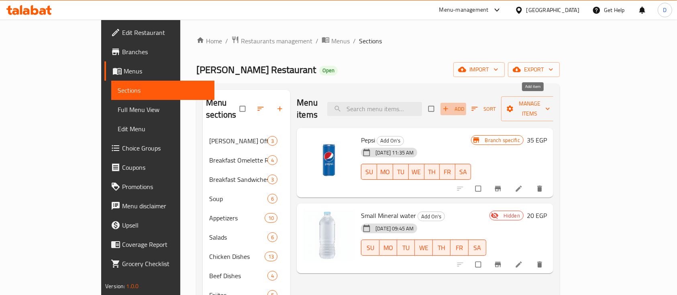
click at [464, 104] on span "Add" at bounding box center [454, 108] width 22 height 9
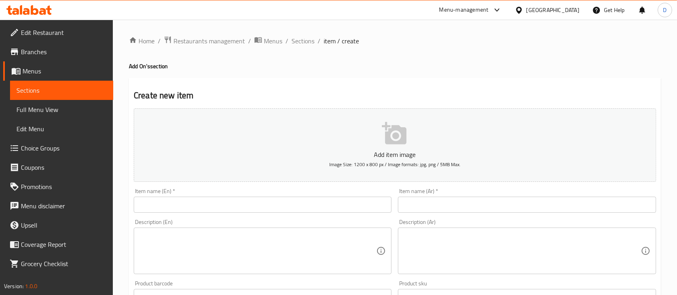
click at [476, 206] on input "text" at bounding box center [527, 205] width 258 height 16
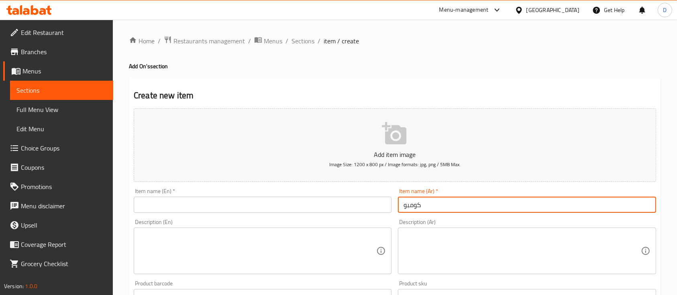
type input "كومبو"
click at [494, 247] on textarea at bounding box center [522, 251] width 237 height 38
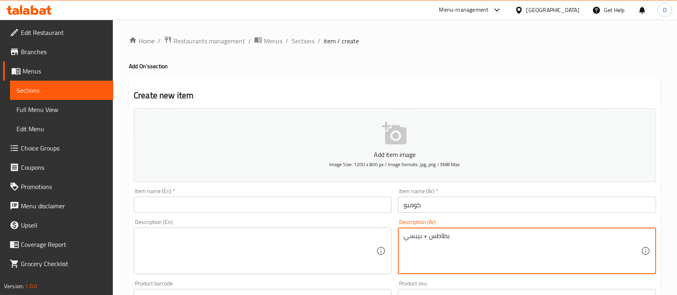
type textarea "بطاطس + بيبسي"
click at [367, 198] on input "text" at bounding box center [263, 205] width 258 height 16
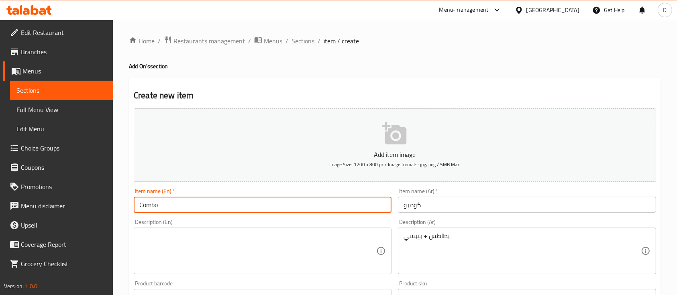
type input "Combo"
drag, startPoint x: 495, startPoint y: 249, endPoint x: 253, endPoint y: 274, distance: 243.6
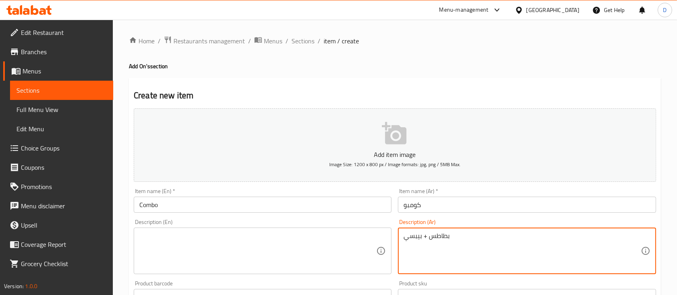
click at [202, 269] on textarea at bounding box center [257, 251] width 237 height 38
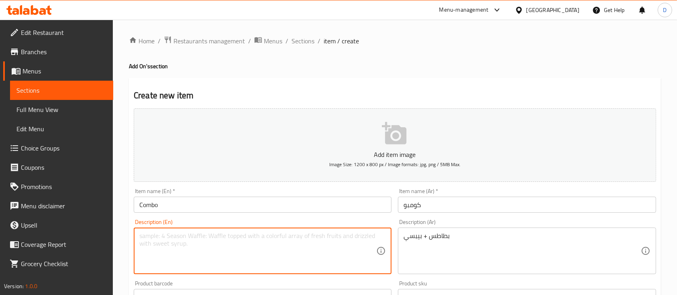
type textarea "f"
type textarea "Fries + Pepsi"
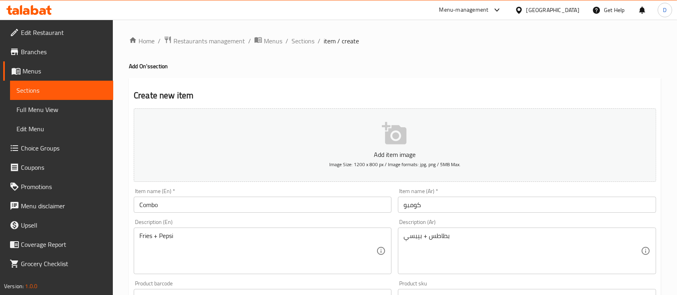
click at [343, 190] on div "Item name (En)   * Combo Item name (En) *" at bounding box center [263, 200] width 258 height 25
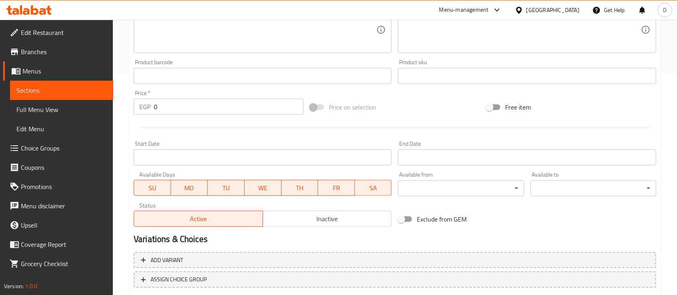
scroll to position [272, 0]
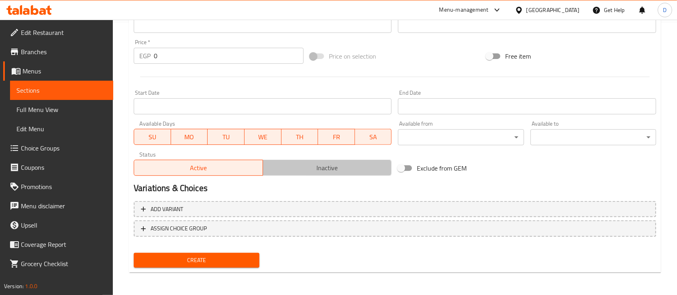
click at [316, 170] on span "Inactive" at bounding box center [327, 168] width 123 height 12
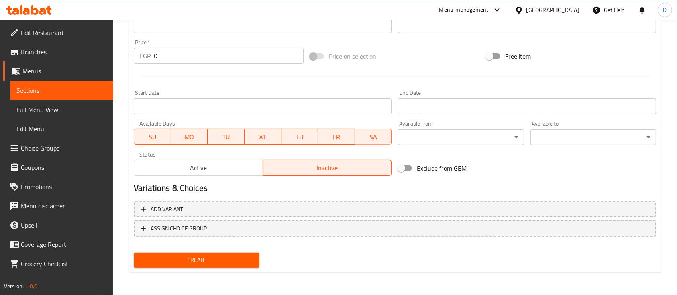
click at [235, 258] on span "Create" at bounding box center [196, 261] width 113 height 10
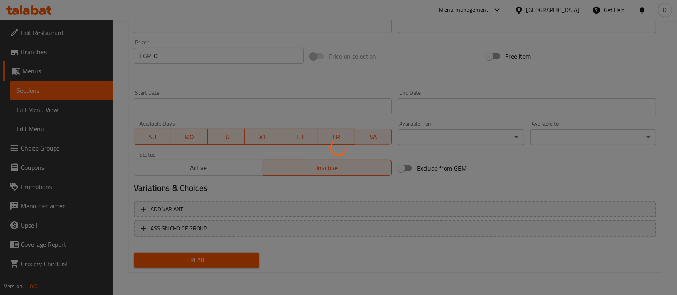
scroll to position [0, 0]
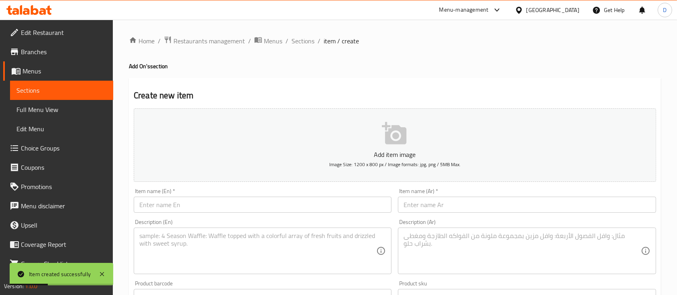
click at [53, 91] on span "Sections" at bounding box center [61, 91] width 90 height 10
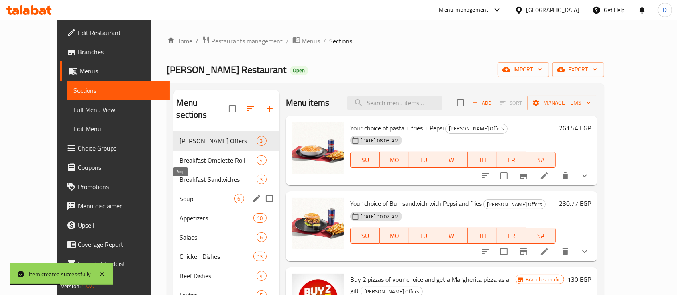
click at [190, 194] on span "Soup" at bounding box center [207, 199] width 54 height 10
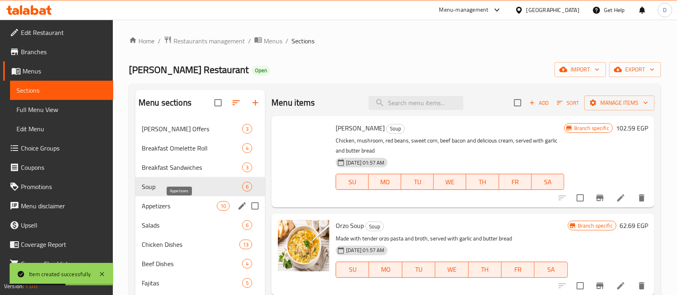
click at [172, 219] on div "Salads 6" at bounding box center [200, 225] width 130 height 19
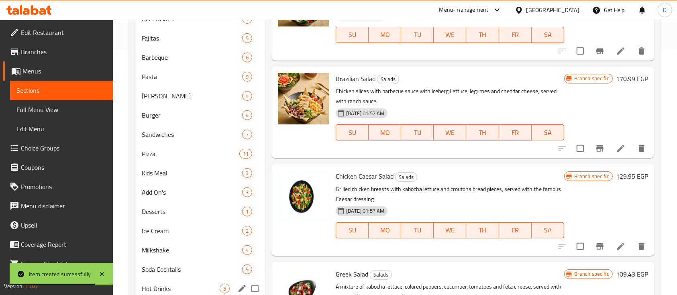
scroll to position [351, 0]
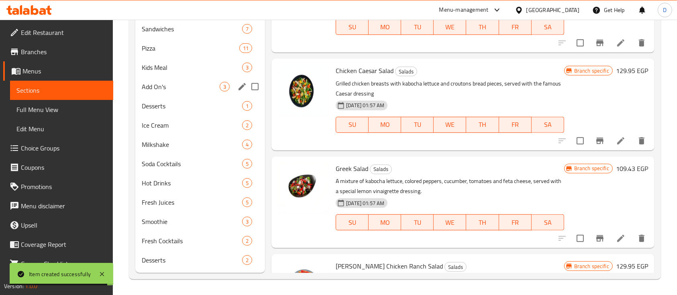
click at [168, 77] on div "Add On's 3" at bounding box center [200, 86] width 130 height 19
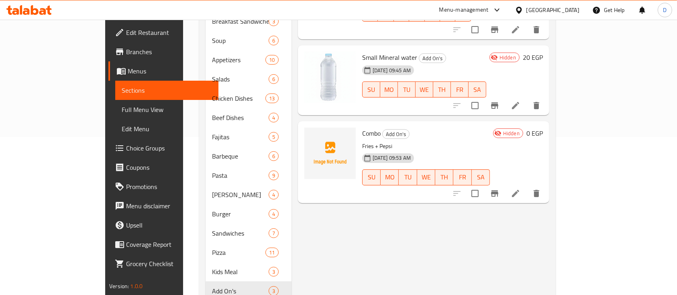
scroll to position [161, 0]
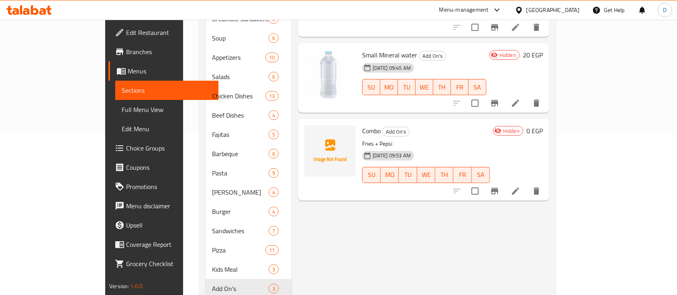
click at [543, 125] on h6 "0 EGP" at bounding box center [535, 130] width 16 height 11
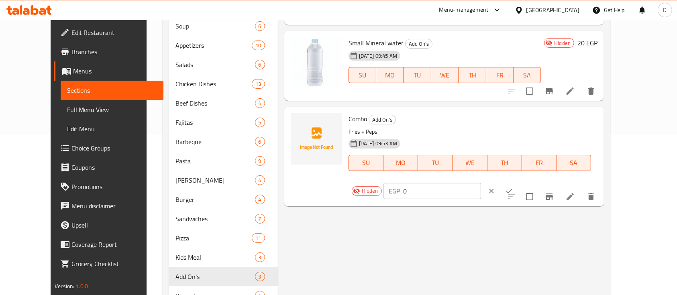
click at [481, 183] on input "0" at bounding box center [443, 191] width 78 height 16
type input "70"
click at [518, 182] on button "ok" at bounding box center [510, 191] width 18 height 18
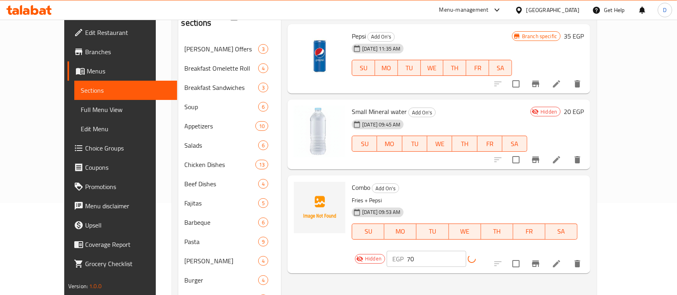
scroll to position [53, 0]
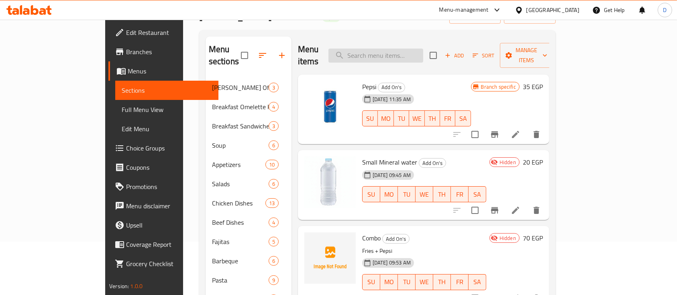
click at [394, 49] on input "search" at bounding box center [376, 56] width 95 height 14
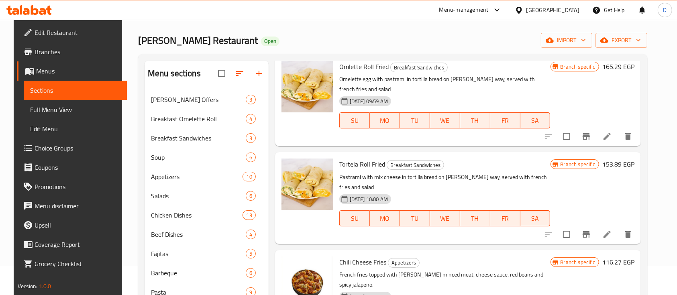
scroll to position [206, 0]
type input "fries"
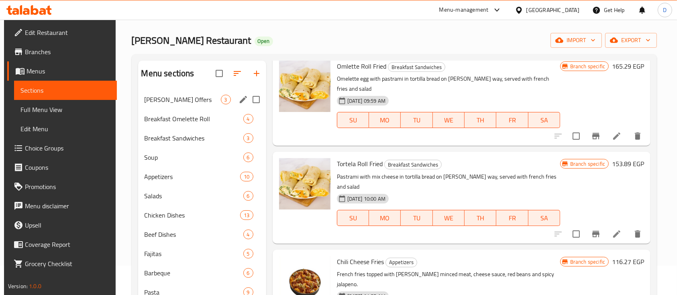
click at [153, 106] on div "Oliver Offers 3" at bounding box center [202, 99] width 128 height 19
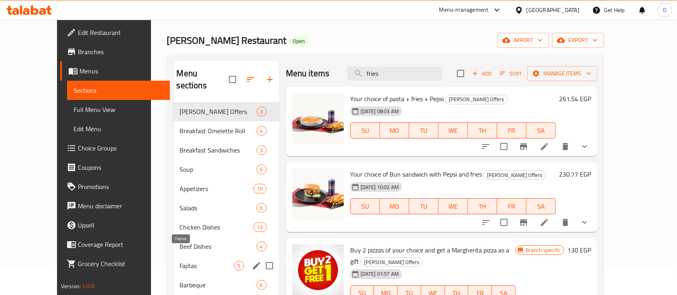
click at [197, 261] on span "Fajitas" at bounding box center [207, 266] width 54 height 10
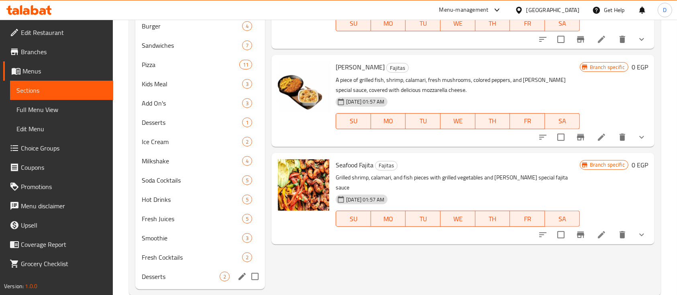
scroll to position [351, 0]
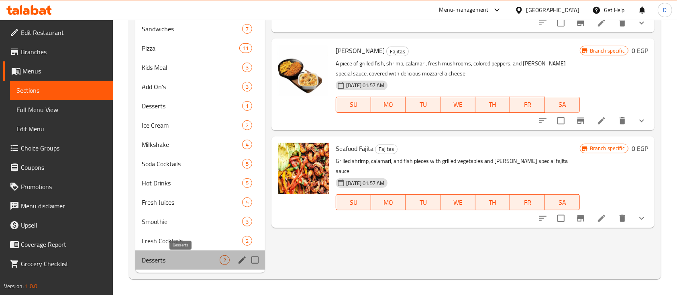
click at [160, 261] on span "Desserts" at bounding box center [181, 261] width 78 height 10
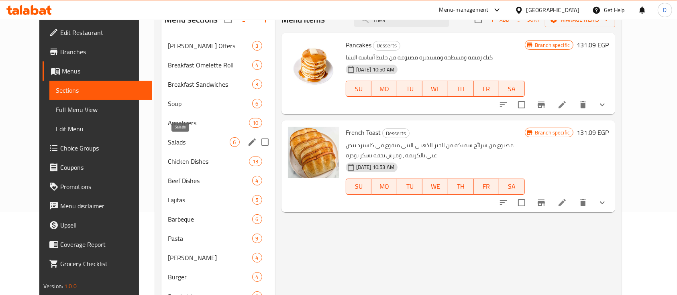
scroll to position [29, 0]
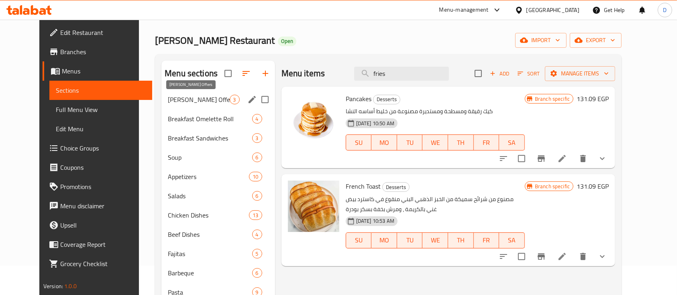
click at [181, 95] on span "Oliver Offers" at bounding box center [198, 100] width 61 height 10
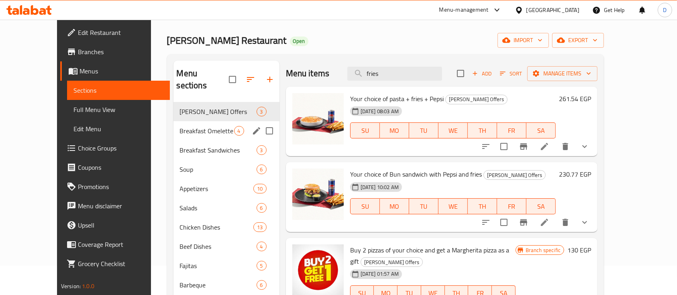
click at [186, 127] on div "Breakfast Omelette Roll 4" at bounding box center [227, 130] width 106 height 19
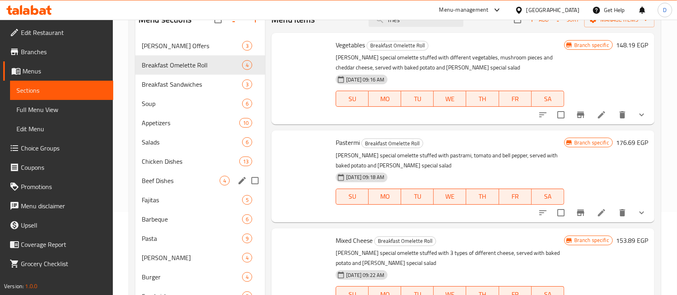
scroll to position [137, 0]
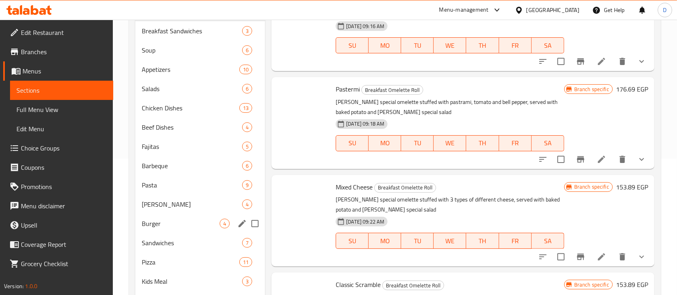
click at [180, 217] on div "Burger 4" at bounding box center [200, 223] width 130 height 19
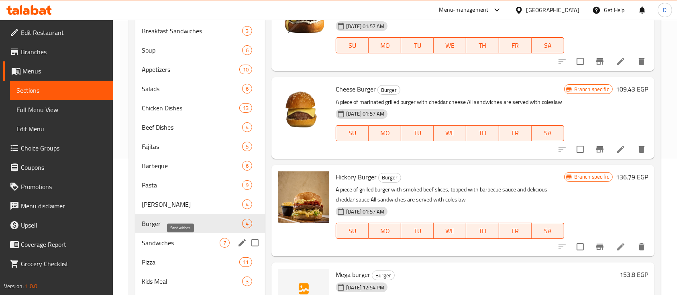
click at [179, 243] on span "Sandwiches" at bounding box center [181, 243] width 78 height 10
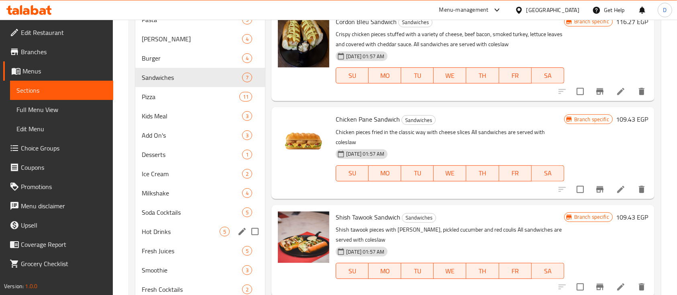
scroll to position [190, 0]
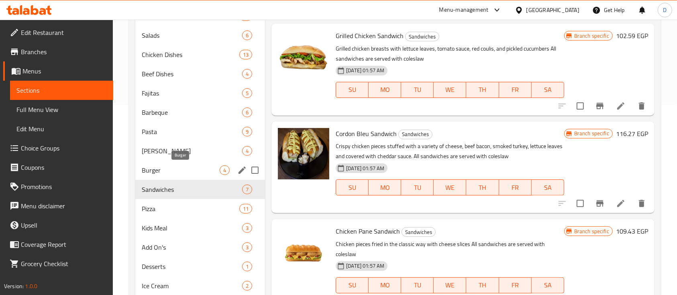
click at [164, 174] on span "Burger" at bounding box center [181, 171] width 78 height 10
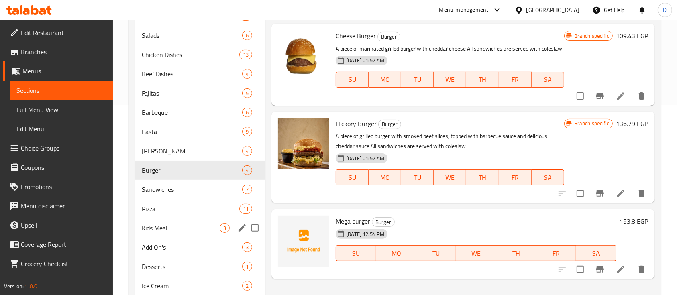
click at [171, 220] on div "Kids Meal 3" at bounding box center [200, 228] width 130 height 19
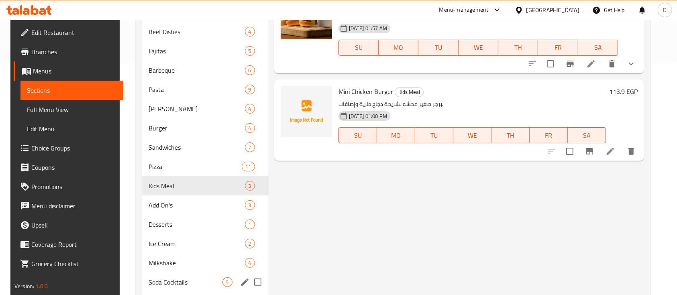
scroll to position [297, 0]
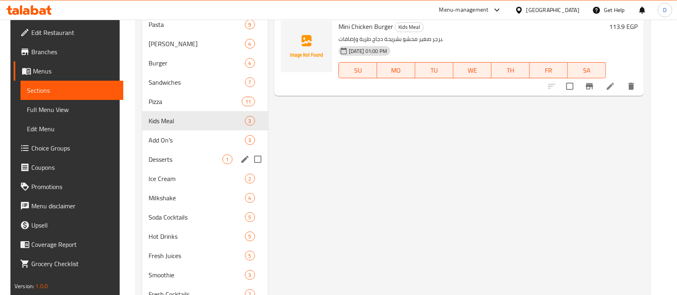
click at [187, 152] on div "Desserts 1" at bounding box center [205, 159] width 126 height 19
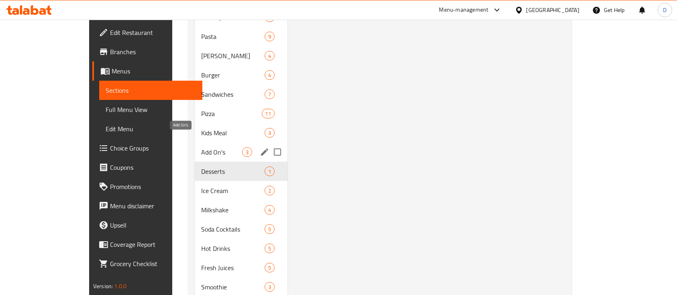
click at [201, 147] on span "Add On's" at bounding box center [221, 152] width 41 height 10
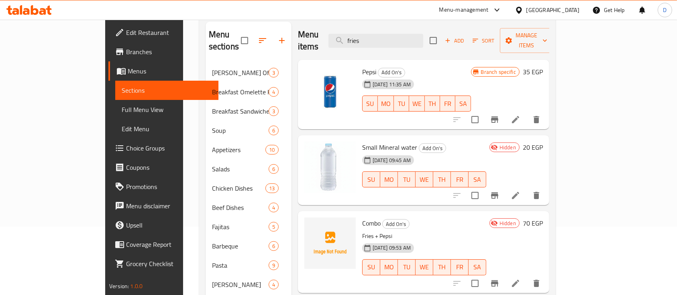
scroll to position [83, 0]
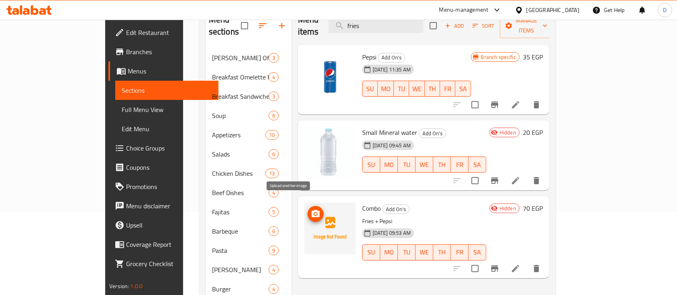
click at [308, 209] on span "upload picture" at bounding box center [316, 214] width 16 height 10
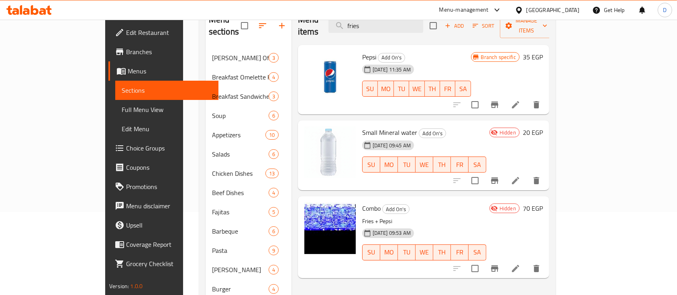
scroll to position [137, 0]
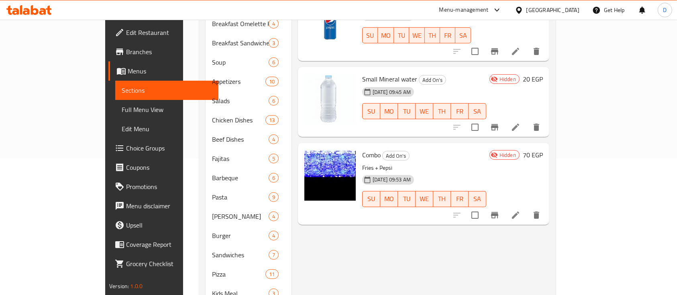
click at [420, 172] on div "17-09-2025 09:53 AM SU MO TU WE TH FR SA" at bounding box center [424, 193] width 131 height 43
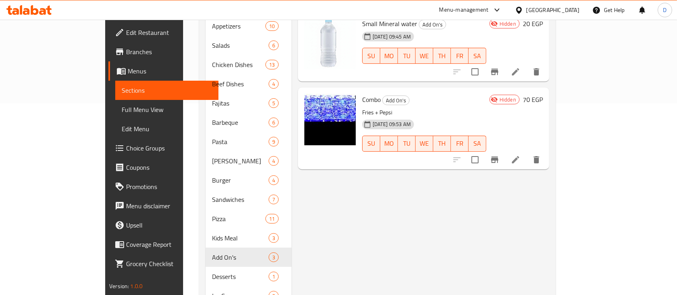
scroll to position [107, 0]
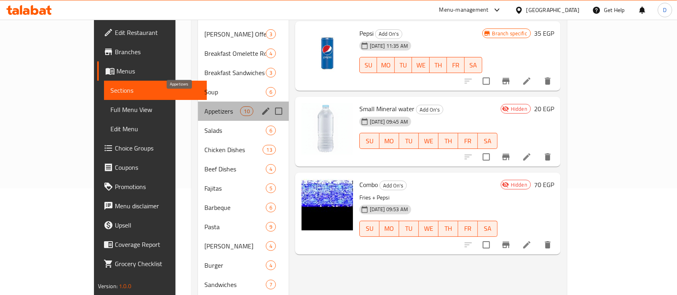
click at [204, 106] on span "Appetizers" at bounding box center [222, 111] width 36 height 10
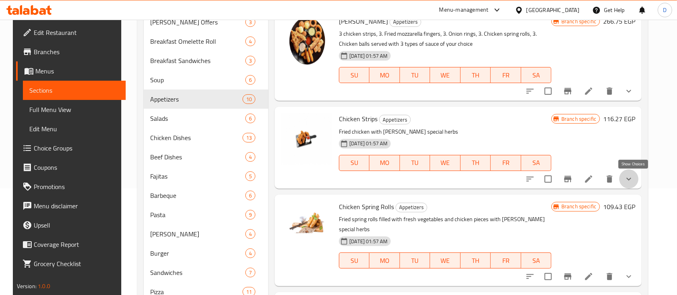
click at [632, 178] on icon "show more" at bounding box center [629, 179] width 5 height 3
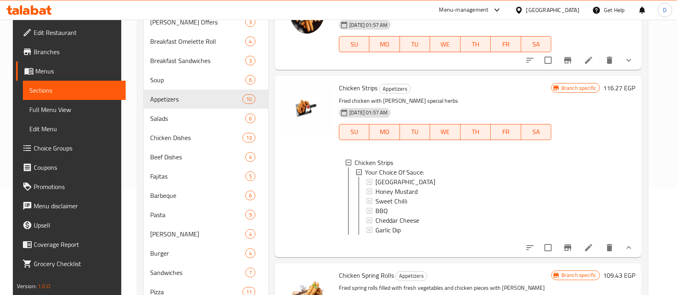
scroll to position [53, 0]
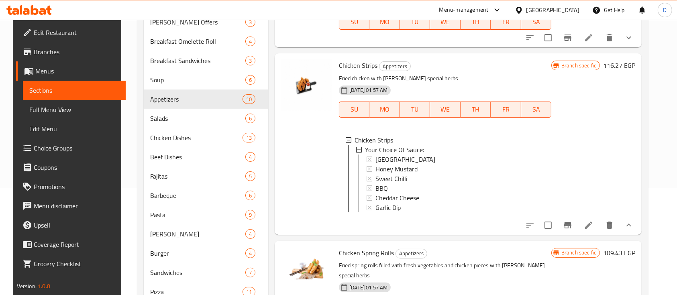
click at [628, 230] on button "show more" at bounding box center [629, 225] width 19 height 19
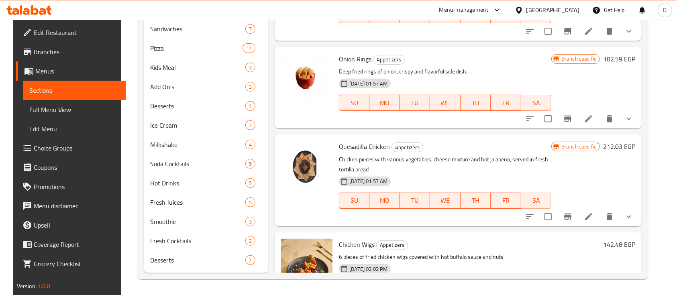
scroll to position [265, 0]
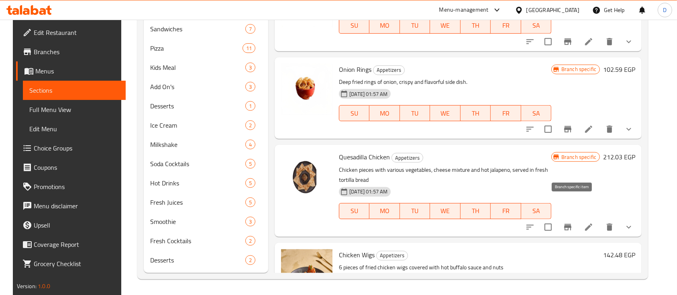
click at [567, 218] on button "Branch-specific-item" at bounding box center [567, 227] width 19 height 19
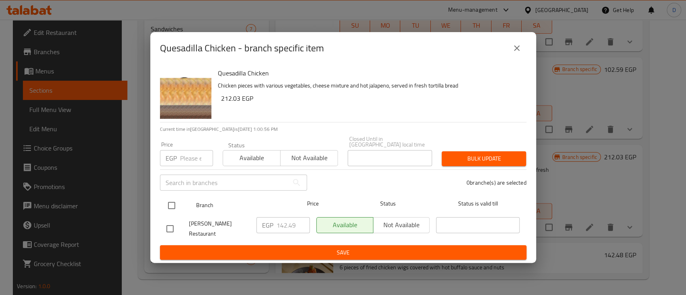
click at [166, 208] on input "checkbox" at bounding box center [171, 205] width 17 height 17
checkbox input "true"
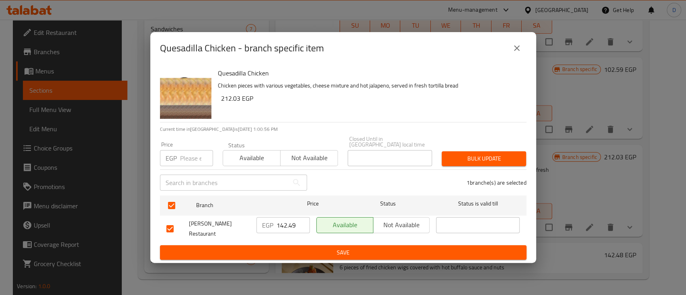
click at [288, 225] on input "142.49" at bounding box center [292, 225] width 33 height 16
click at [299, 248] on span "Save" at bounding box center [343, 253] width 354 height 10
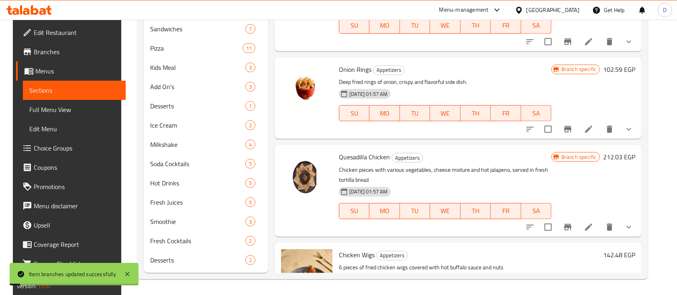
click at [621, 151] on h6 "212.03 EGP" at bounding box center [619, 156] width 32 height 11
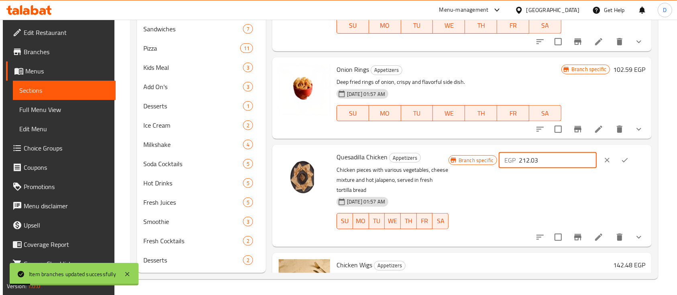
click at [548, 152] on input "212.03" at bounding box center [558, 160] width 78 height 16
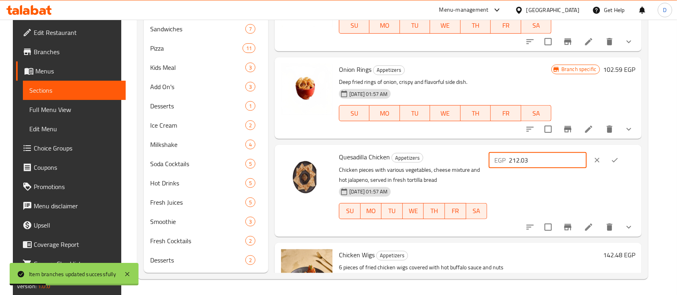
paste input "142.49"
type input "142.49"
click at [606, 151] on button "clear" at bounding box center [598, 160] width 18 height 18
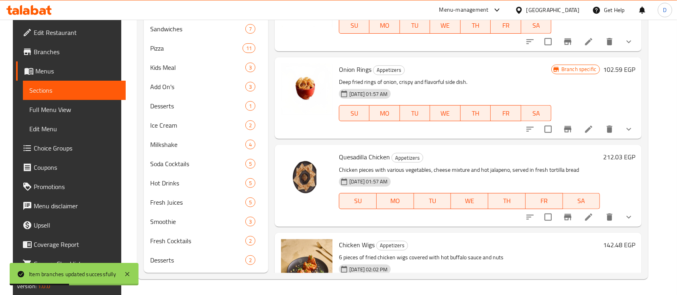
click at [618, 151] on h6 "212.03 EGP" at bounding box center [619, 156] width 32 height 11
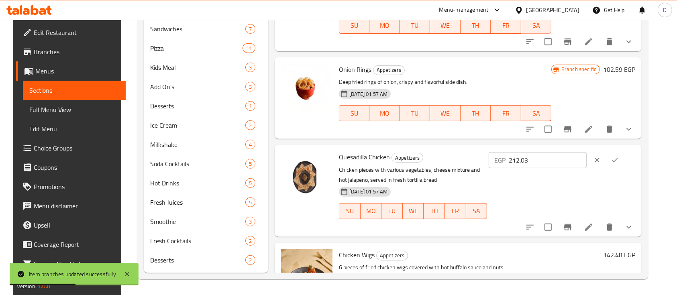
click at [584, 152] on input "212.03" at bounding box center [548, 160] width 78 height 16
paste input "142.49"
type input "142.49"
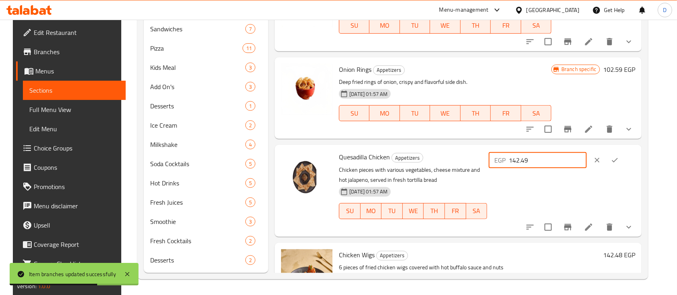
click at [620, 151] on button "ok" at bounding box center [615, 160] width 18 height 18
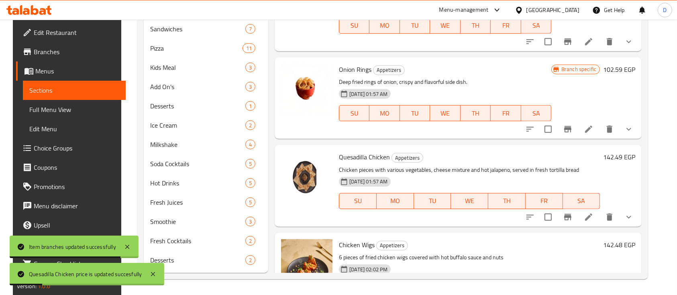
scroll to position [211, 0]
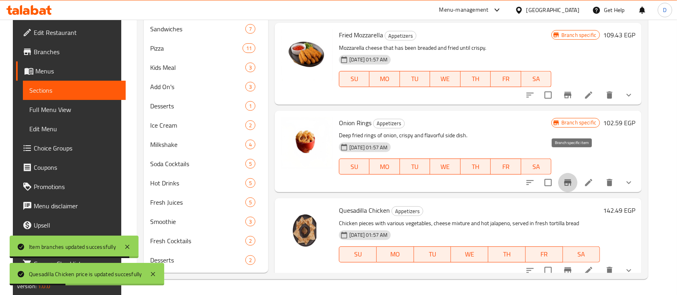
click at [571, 178] on icon "Branch-specific-item" at bounding box center [568, 183] width 10 height 10
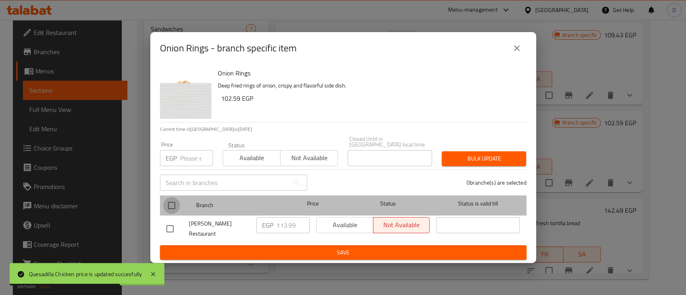
click at [169, 208] on input "checkbox" at bounding box center [171, 205] width 17 height 17
checkbox input "true"
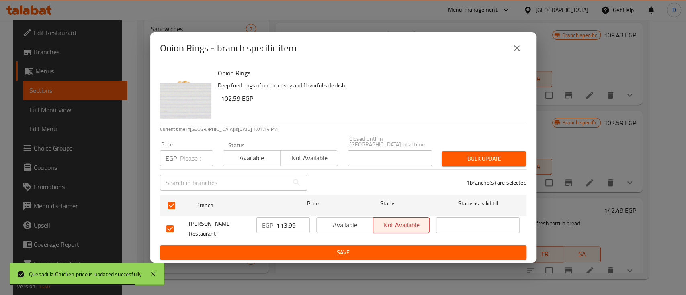
click at [280, 225] on input "113.99" at bounding box center [292, 225] width 33 height 16
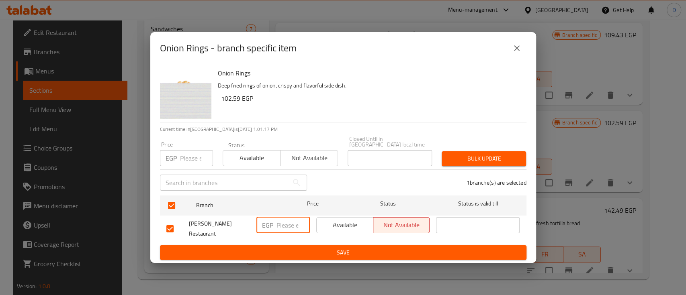
click at [288, 248] on span "Save" at bounding box center [343, 253] width 354 height 10
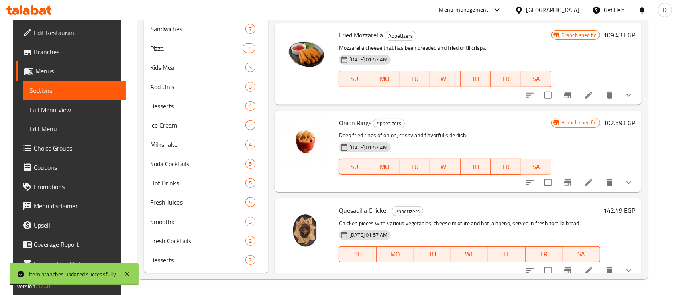
click at [620, 117] on h6 "102.59 EGP" at bounding box center [619, 122] width 32 height 11
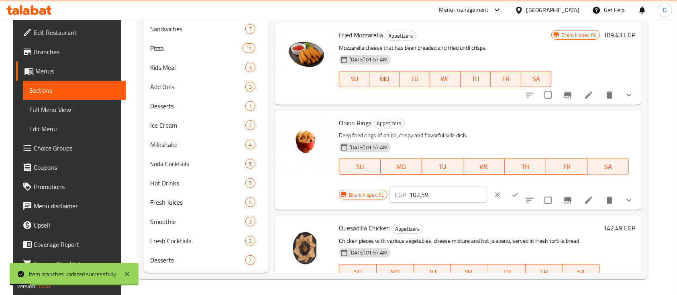
click at [487, 187] on input "102.59" at bounding box center [448, 195] width 78 height 16
paste input "13.9"
type input "113.99"
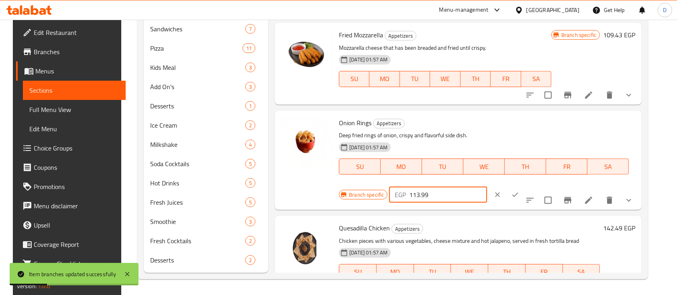
click at [519, 191] on icon "ok" at bounding box center [515, 195] width 8 height 8
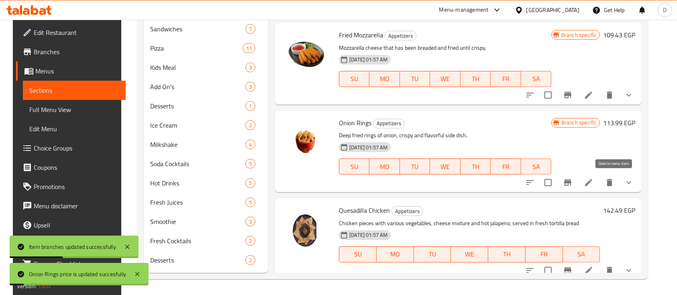
scroll to position [157, 0]
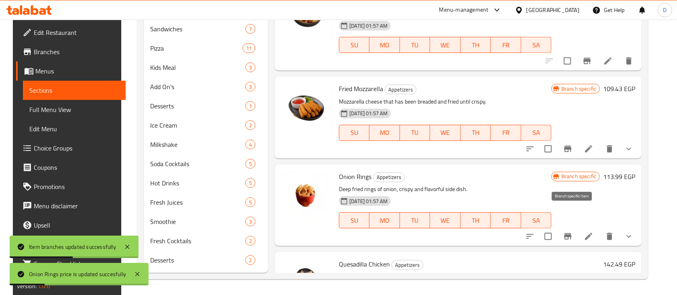
click at [577, 227] on button "Branch-specific-item" at bounding box center [567, 236] width 19 height 19
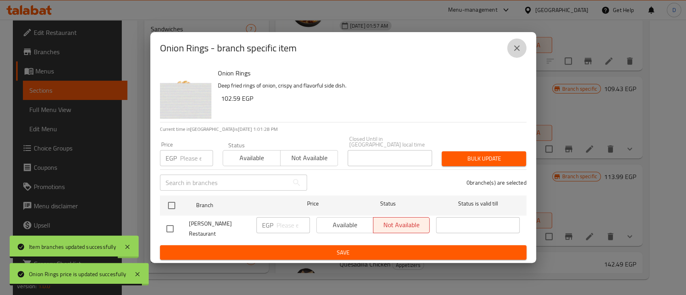
click at [515, 51] on icon "close" at bounding box center [517, 48] width 10 height 10
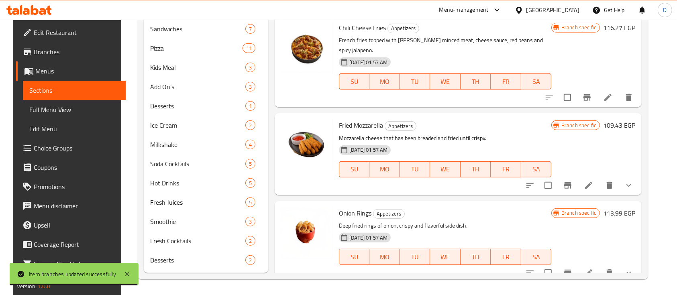
scroll to position [104, 0]
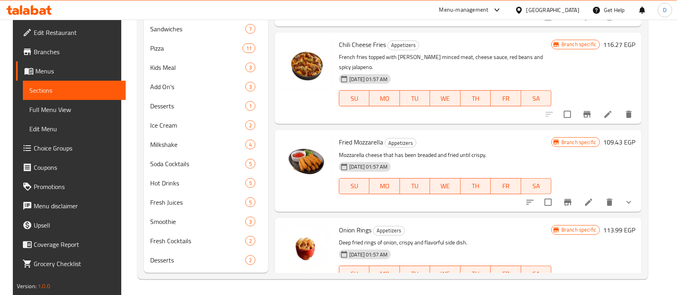
click at [572, 199] on icon "Branch-specific-item" at bounding box center [567, 202] width 7 height 6
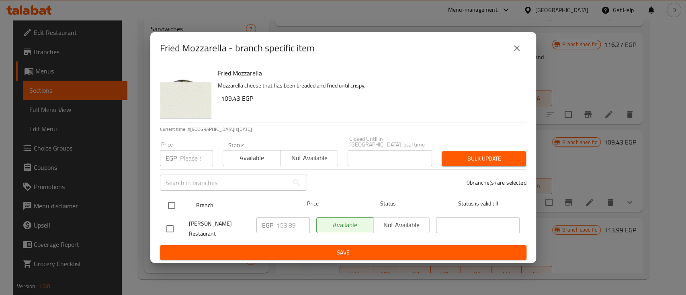
click at [180, 204] on div at bounding box center [178, 205] width 30 height 23
click at [172, 211] on input "checkbox" at bounding box center [171, 205] width 17 height 17
checkbox input "true"
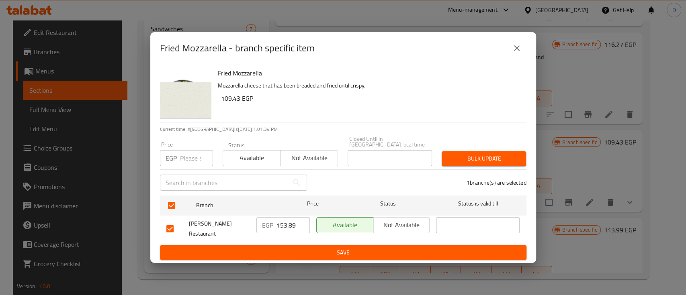
click at [282, 230] on input "153.89" at bounding box center [292, 225] width 33 height 16
click at [298, 249] on span "Save" at bounding box center [343, 253] width 354 height 10
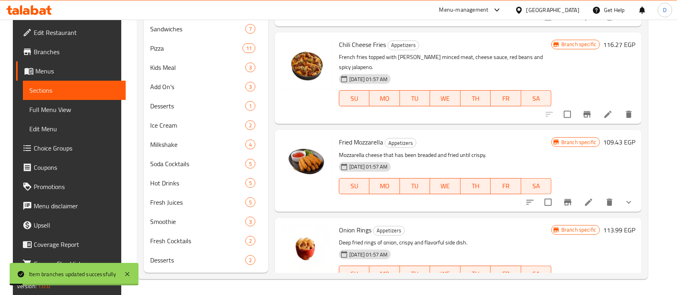
click at [613, 137] on h6 "109.43 EGP" at bounding box center [619, 142] width 32 height 11
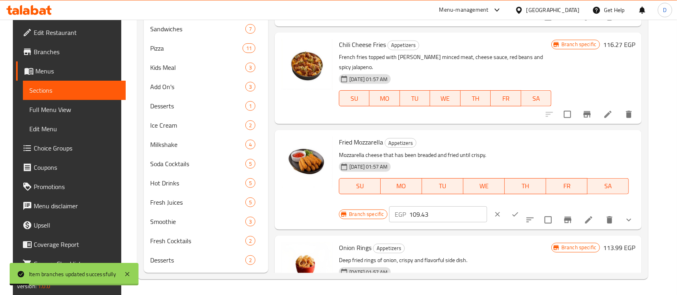
click at [487, 207] on input "109.43" at bounding box center [448, 215] width 78 height 16
paste input "53.89"
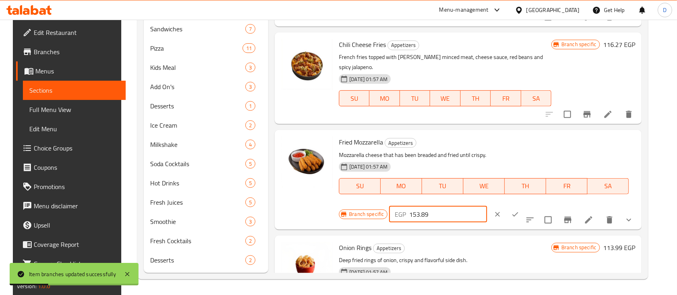
type input "153.89"
click at [519, 211] on icon "ok" at bounding box center [515, 215] width 8 height 8
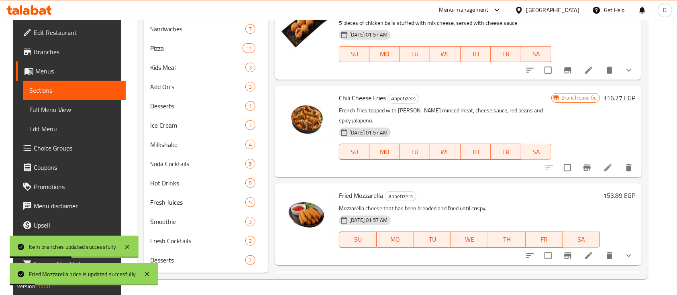
scroll to position [0, 0]
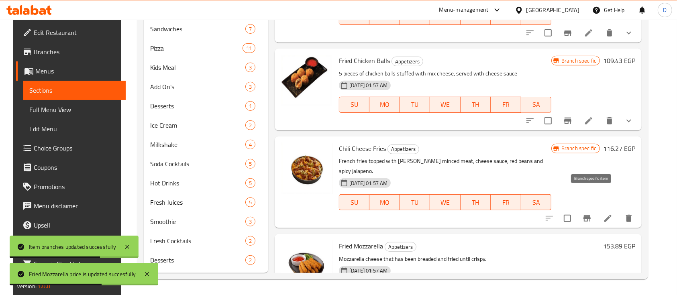
click at [597, 209] on button "Branch-specific-item" at bounding box center [587, 218] width 19 height 19
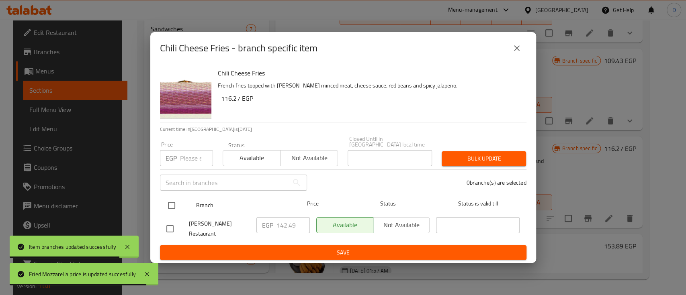
click at [170, 208] on input "checkbox" at bounding box center [171, 205] width 17 height 17
checkbox input "true"
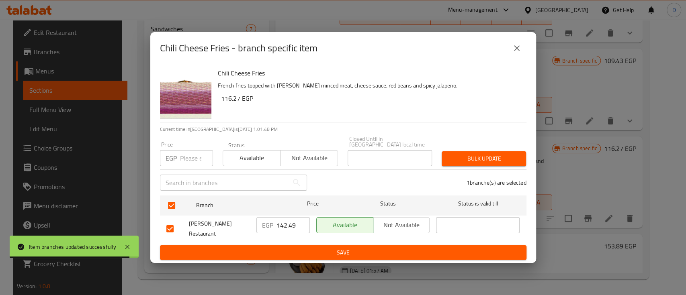
click at [289, 221] on input "142.49" at bounding box center [292, 225] width 33 height 16
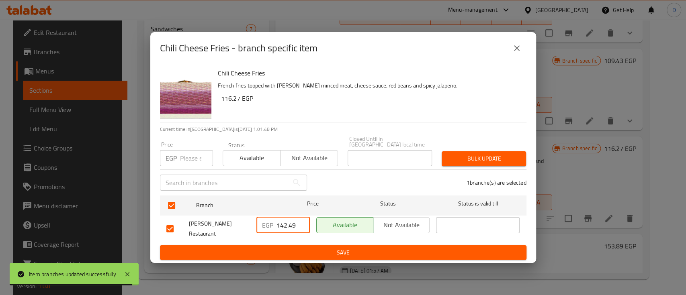
click at [289, 221] on input "142.49" at bounding box center [292, 225] width 33 height 16
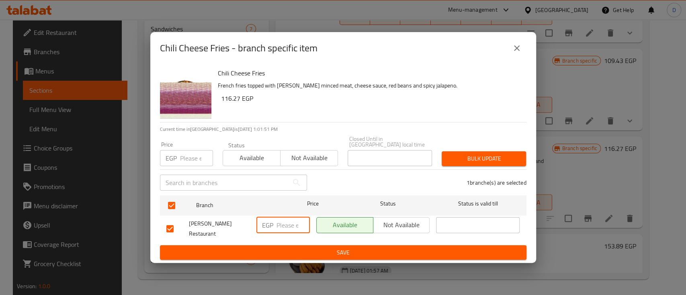
click at [294, 248] on span "Save" at bounding box center [343, 253] width 354 height 10
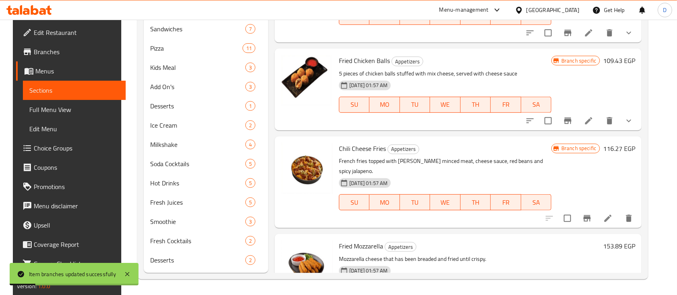
click at [623, 143] on h6 "116.27 EGP" at bounding box center [619, 148] width 32 height 11
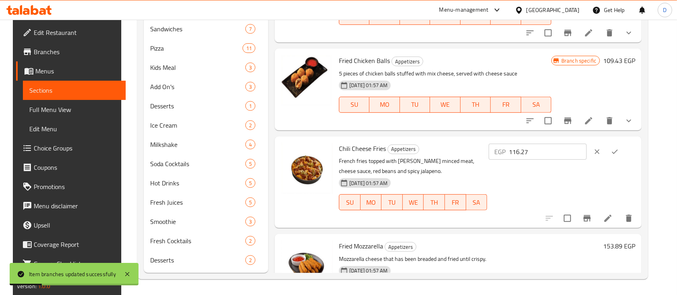
click at [562, 144] on input "116.27" at bounding box center [548, 152] width 78 height 16
paste input "42.49"
type input "142.49"
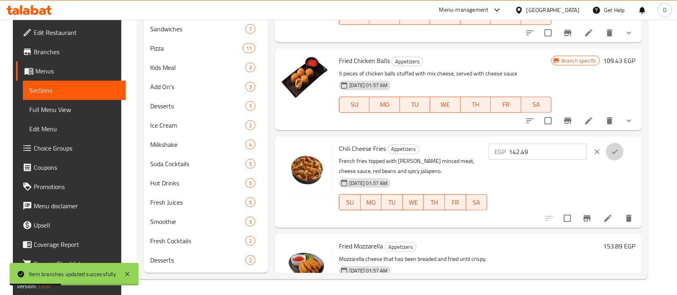
click at [624, 143] on button "ok" at bounding box center [615, 152] width 18 height 18
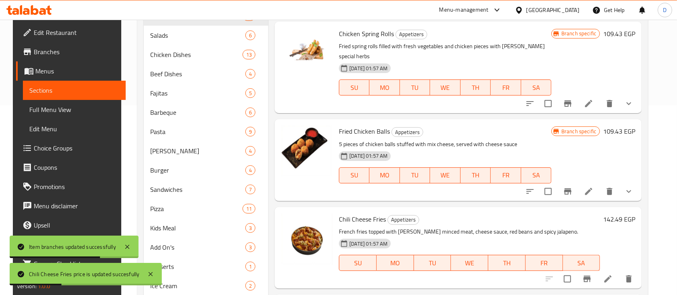
scroll to position [107, 0]
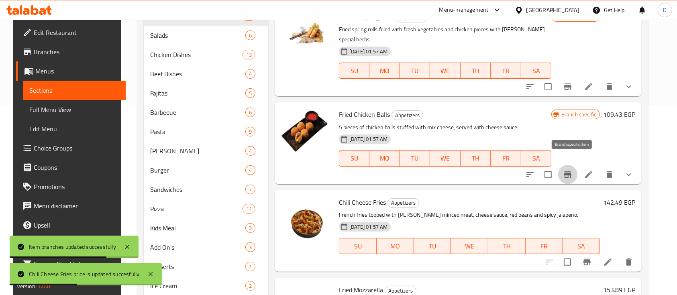
click at [572, 170] on icon "Branch-specific-item" at bounding box center [568, 175] width 10 height 10
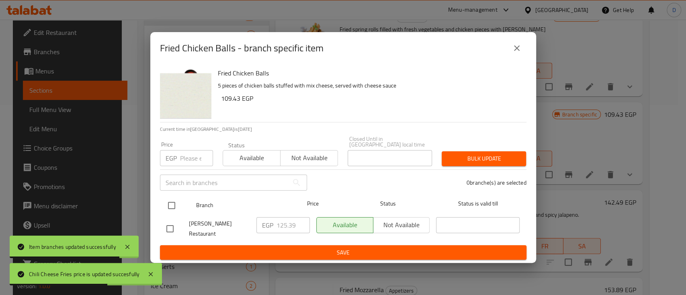
click at [172, 208] on input "checkbox" at bounding box center [171, 205] width 17 height 17
checkbox input "true"
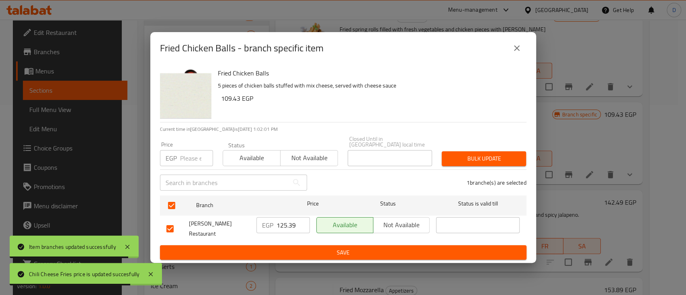
click at [292, 227] on input "125.39" at bounding box center [292, 225] width 33 height 16
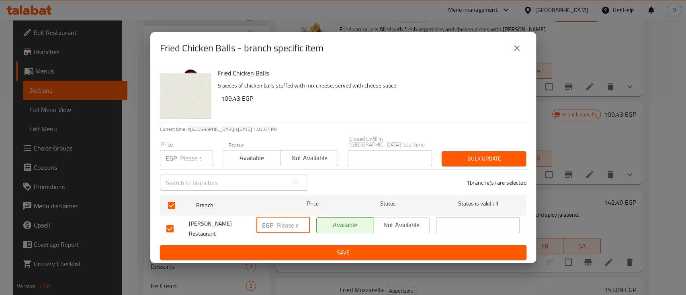
click at [255, 248] on span "Save" at bounding box center [343, 253] width 354 height 10
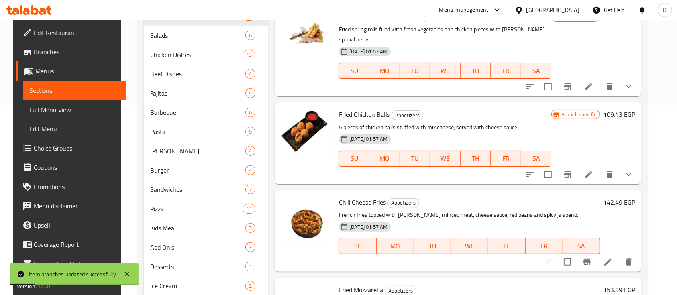
click at [627, 109] on h6 "109.43 EGP" at bounding box center [619, 114] width 32 height 11
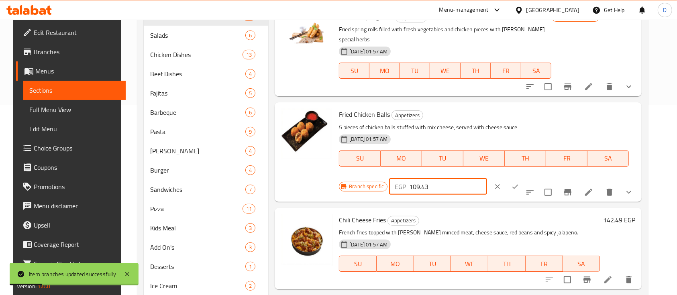
click at [487, 179] on input "109.43" at bounding box center [448, 187] width 78 height 16
paste input "25.39"
type input "125.39"
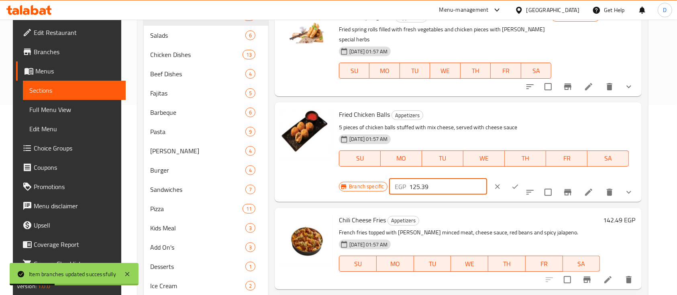
click at [524, 178] on button "ok" at bounding box center [516, 187] width 18 height 18
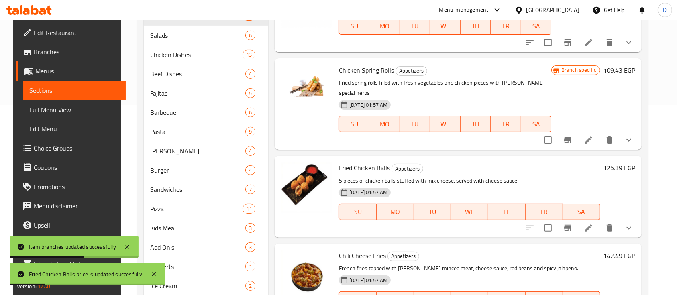
scroll to position [0, 0]
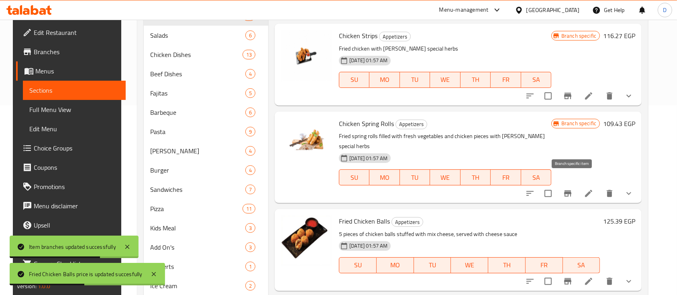
click at [572, 190] on icon "Branch-specific-item" at bounding box center [567, 193] width 7 height 6
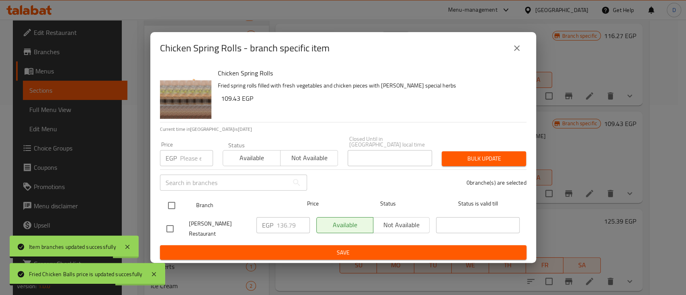
click at [167, 205] on input "checkbox" at bounding box center [171, 205] width 17 height 17
checkbox input "true"
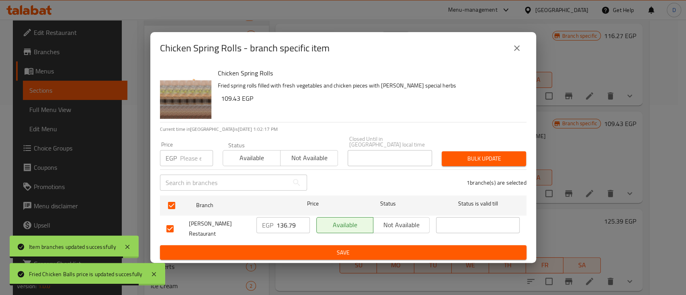
click at [291, 229] on input "136.79" at bounding box center [292, 225] width 33 height 16
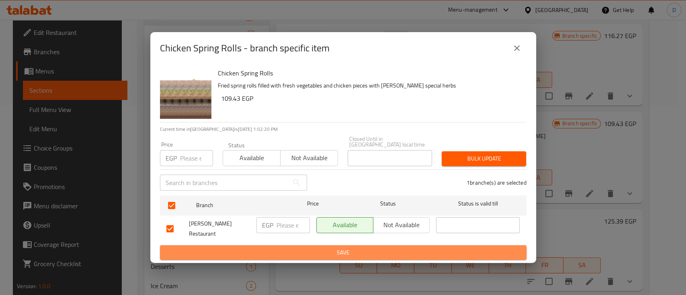
click at [299, 254] on button "Save" at bounding box center [343, 252] width 366 height 15
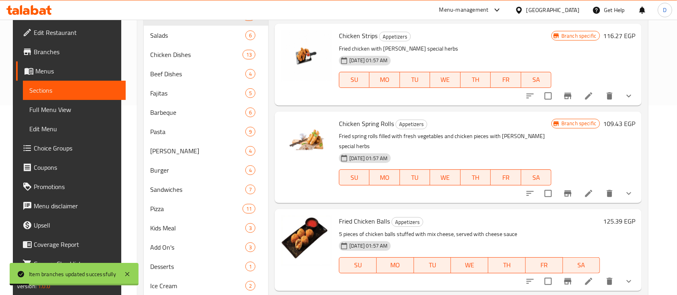
click at [622, 123] on h6 "109.43 EGP" at bounding box center [619, 123] width 32 height 11
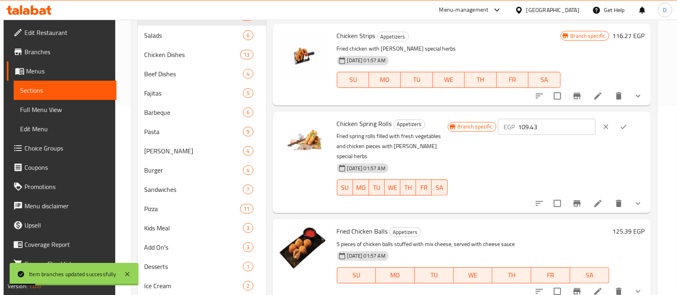
click at [550, 130] on input "109.43" at bounding box center [557, 127] width 78 height 16
paste input "36.79"
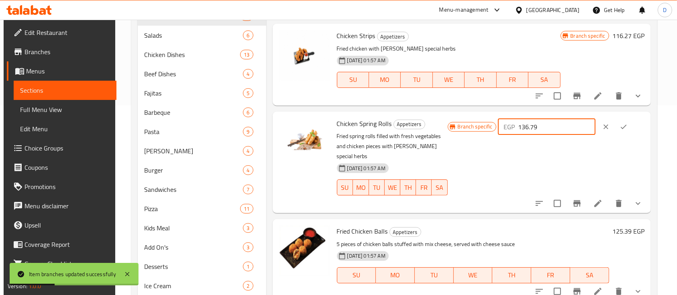
type input "136.79"
click at [624, 134] on button "ok" at bounding box center [624, 127] width 18 height 18
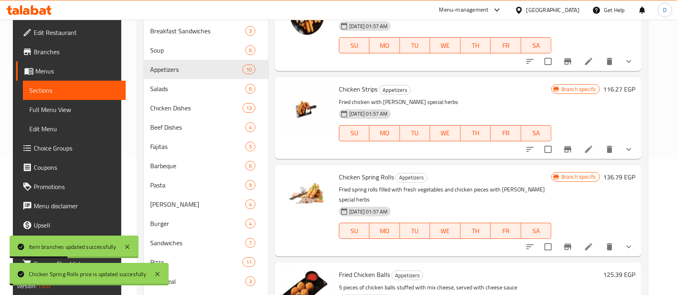
scroll to position [83, 0]
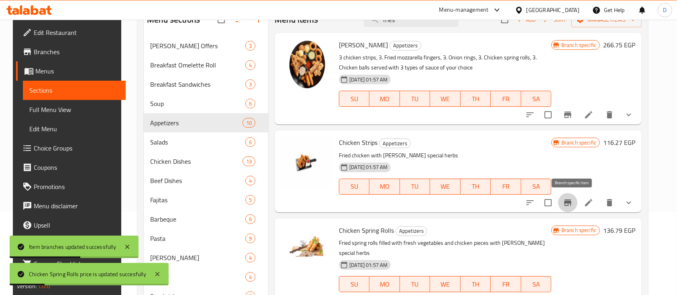
click at [571, 199] on icon "Branch-specific-item" at bounding box center [568, 203] width 10 height 10
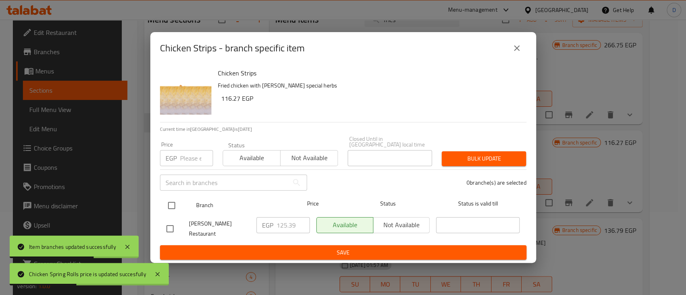
click at [173, 203] on input "checkbox" at bounding box center [171, 205] width 17 height 17
checkbox input "true"
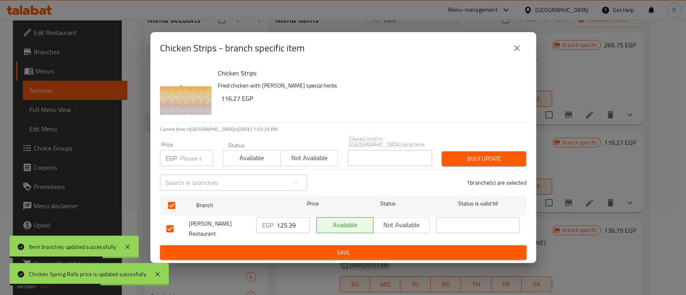
click at [291, 231] on input "125.39" at bounding box center [292, 225] width 33 height 16
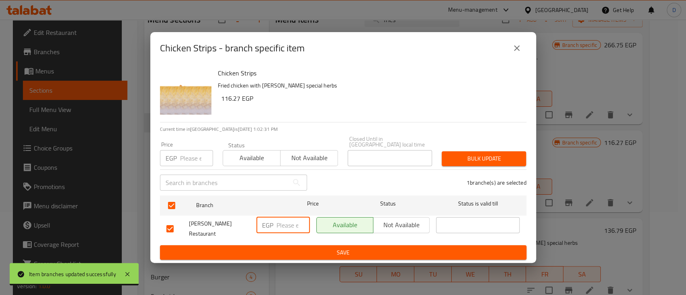
click at [295, 248] on span "Save" at bounding box center [343, 253] width 354 height 10
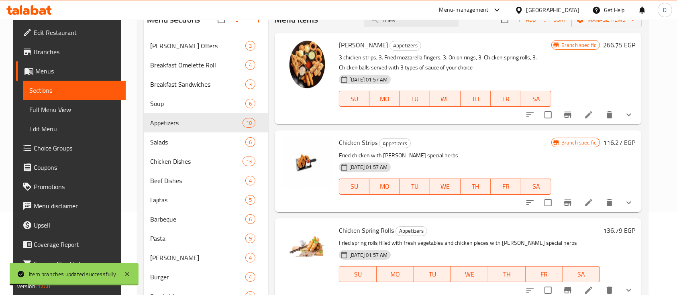
click at [618, 141] on h6 "116.27 EGP" at bounding box center [619, 142] width 32 height 11
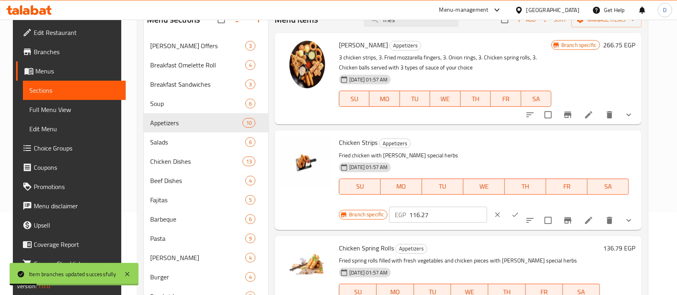
click at [487, 207] on input "116.27" at bounding box center [448, 215] width 78 height 16
paste input "25.39"
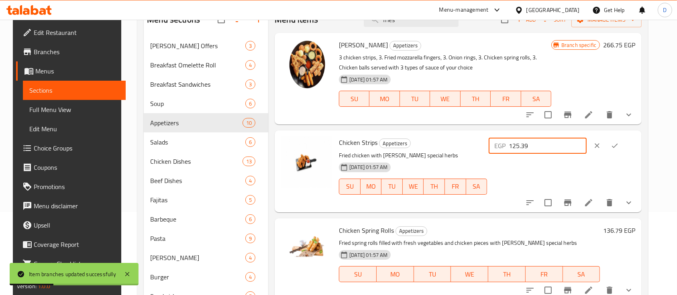
type input "125.39"
click at [619, 143] on icon "ok" at bounding box center [615, 146] width 8 height 8
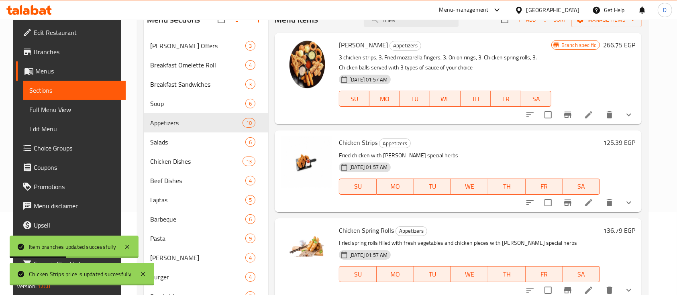
scroll to position [29, 0]
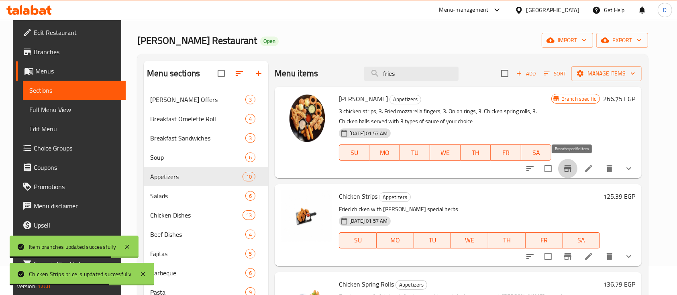
click at [568, 167] on icon "Branch-specific-item" at bounding box center [568, 169] width 10 height 10
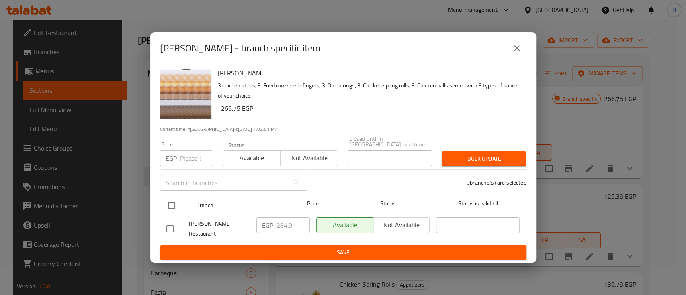
click at [168, 211] on input "checkbox" at bounding box center [171, 205] width 17 height 17
checkbox input "true"
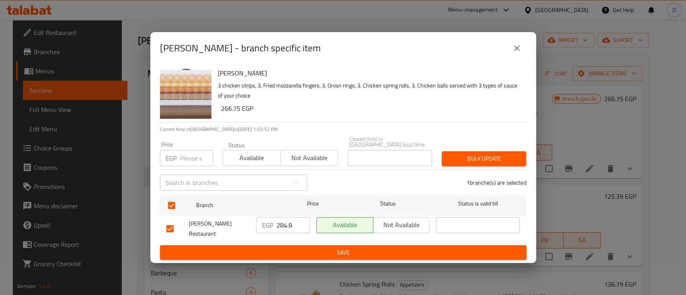
click at [283, 227] on input "284.9" at bounding box center [292, 225] width 33 height 16
click at [419, 248] on span "Save" at bounding box center [343, 253] width 354 height 10
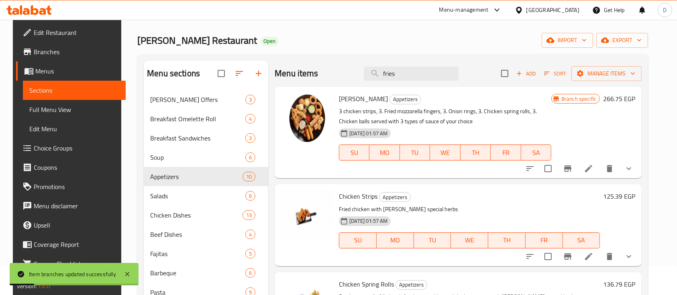
click at [614, 102] on h6 "266.75 EGP" at bounding box center [619, 98] width 32 height 11
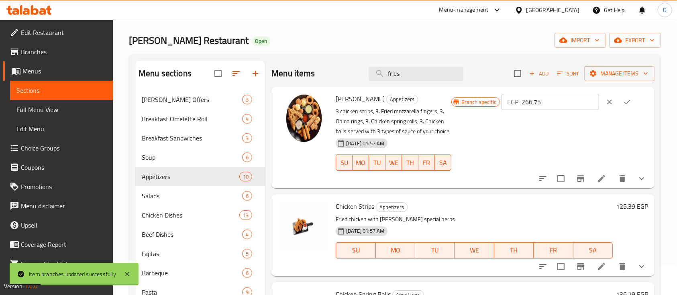
click at [566, 98] on input "266.75" at bounding box center [561, 102] width 78 height 16
paste input "84.9"
type input "284.9"
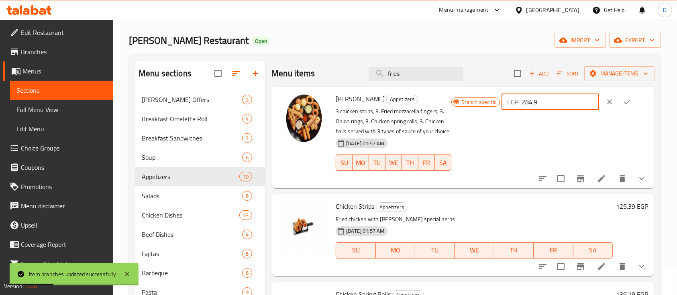
click at [625, 104] on icon "ok" at bounding box center [628, 102] width 6 height 4
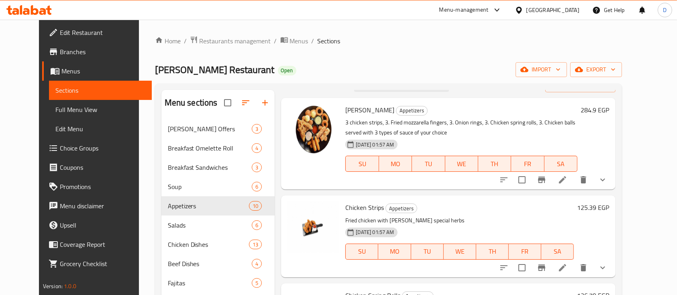
scroll to position [0, 0]
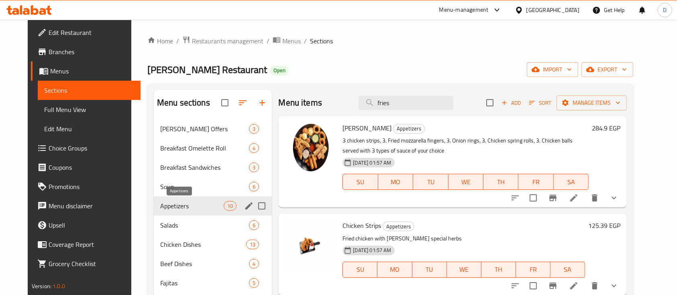
click at [177, 207] on span "Appetizers" at bounding box center [191, 206] width 63 height 10
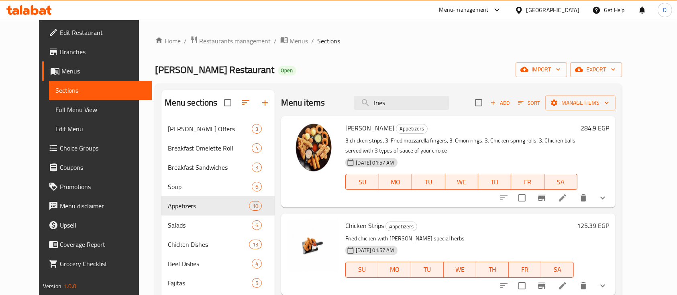
click at [346, 127] on span "Oliver Jumbo" at bounding box center [370, 128] width 49 height 12
copy h6 "Oliver Jumbo"
click at [281, 115] on div "Menu items fries Add Sort Manage items" at bounding box center [448, 103] width 335 height 26
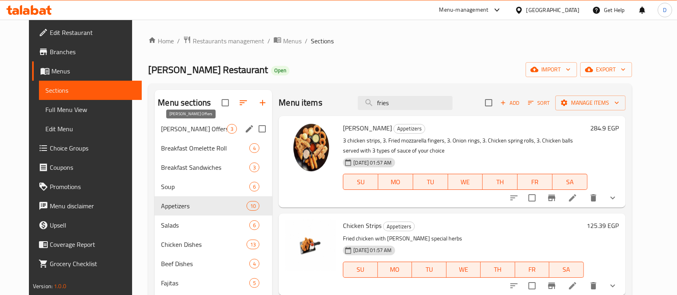
click at [176, 132] on span "Oliver Offers" at bounding box center [194, 129] width 66 height 10
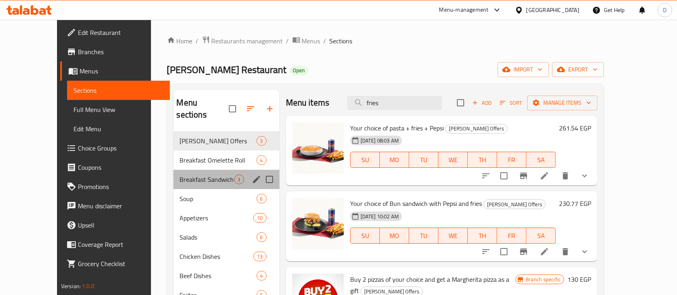
click at [181, 170] on div "Breakfast Sandwiches 3" at bounding box center [227, 179] width 106 height 19
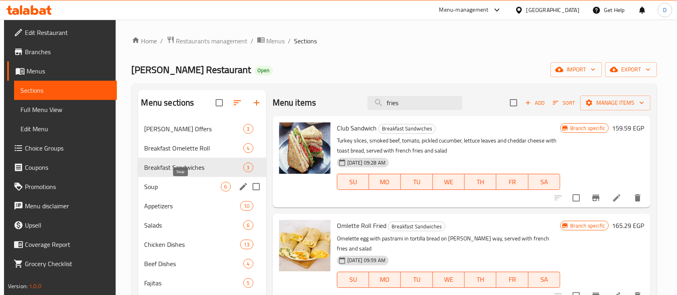
click at [177, 184] on span "Soup" at bounding box center [183, 187] width 76 height 10
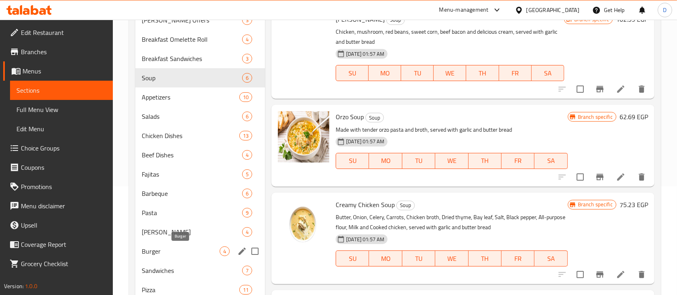
scroll to position [214, 0]
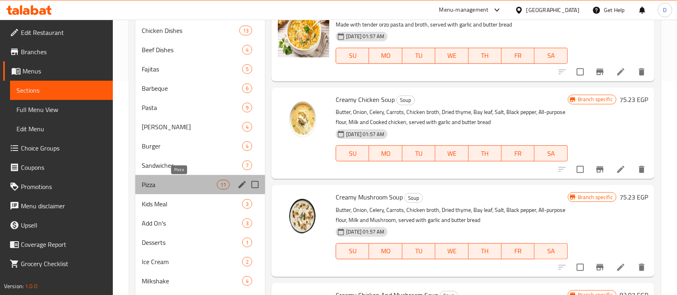
click at [178, 187] on span "Pizza" at bounding box center [179, 185] width 75 height 10
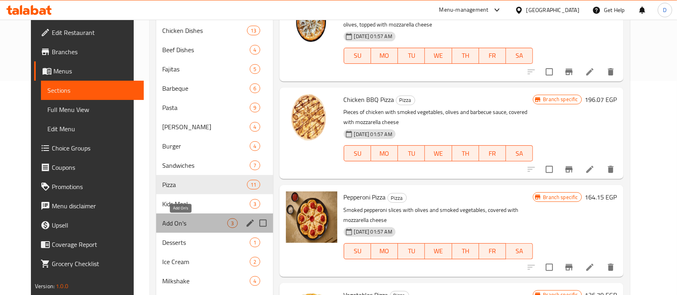
click at [180, 224] on span "Add On's" at bounding box center [195, 224] width 65 height 10
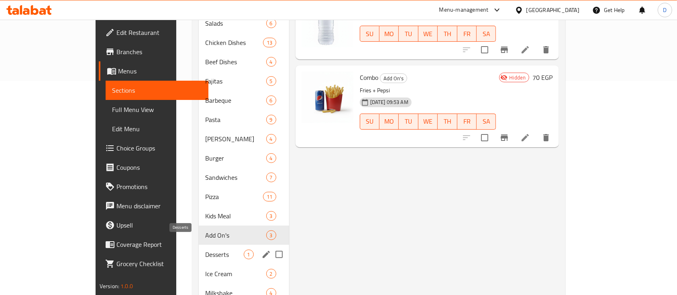
click at [205, 250] on span "Desserts" at bounding box center [224, 255] width 38 height 10
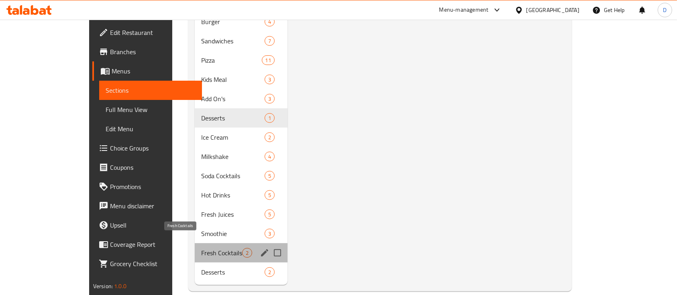
click at [201, 248] on span "Fresh Cocktails" at bounding box center [221, 253] width 41 height 10
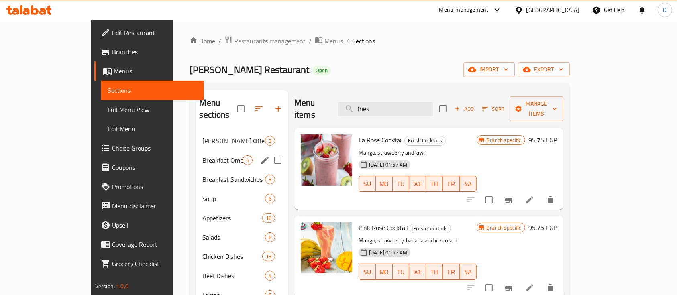
click at [196, 155] on div "Breakfast Omelette Roll 4" at bounding box center [242, 160] width 92 height 19
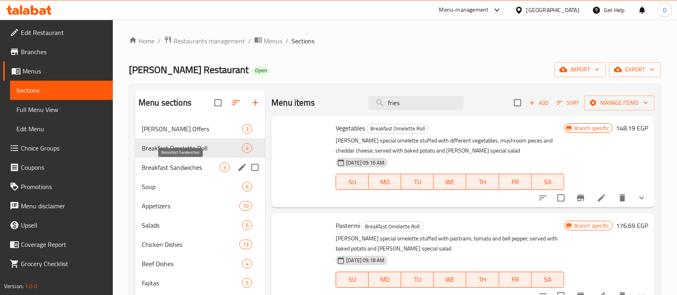
click at [177, 172] on span "Breakfast Sandwiches" at bounding box center [181, 168] width 78 height 10
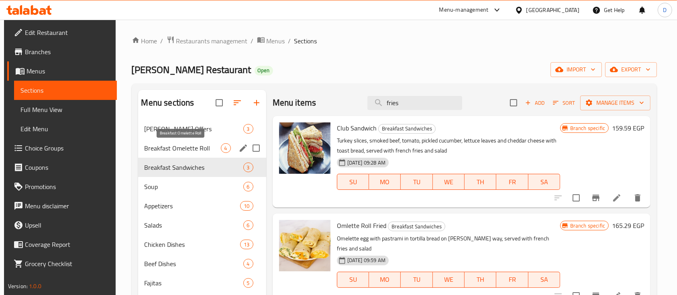
click at [176, 149] on span "Breakfast Omelette Roll" at bounding box center [183, 148] width 76 height 10
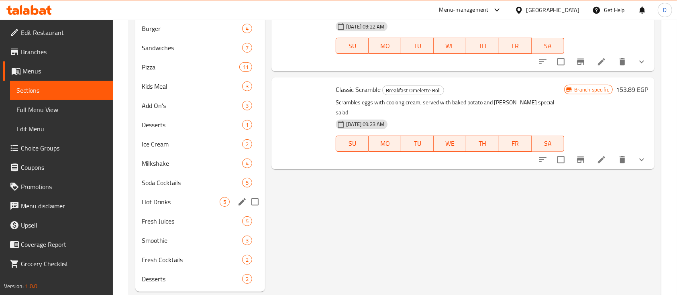
scroll to position [351, 0]
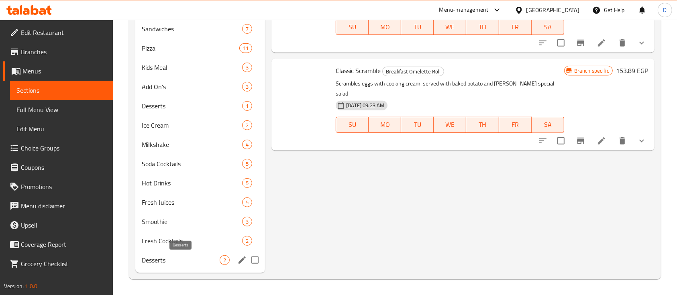
click at [170, 261] on span "Desserts" at bounding box center [181, 261] width 78 height 10
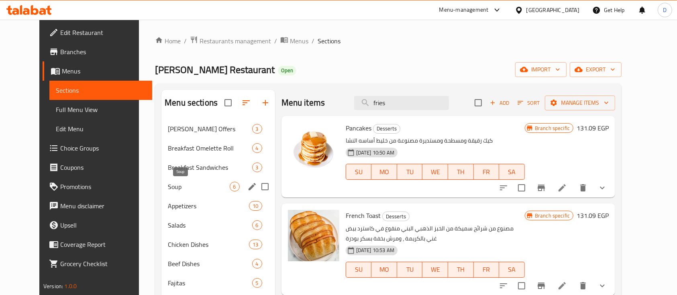
click at [175, 185] on span "Soup" at bounding box center [198, 187] width 61 height 10
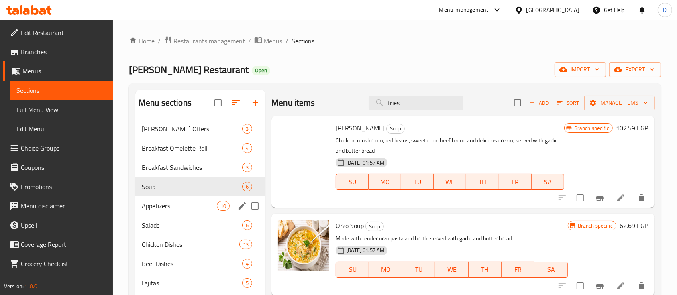
click at [178, 211] on div "Appetizers 10" at bounding box center [200, 205] width 130 height 19
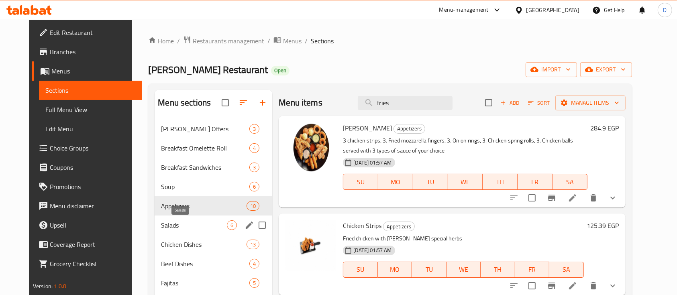
click at [175, 235] on div "Chicken Dishes 13" at bounding box center [214, 244] width 118 height 19
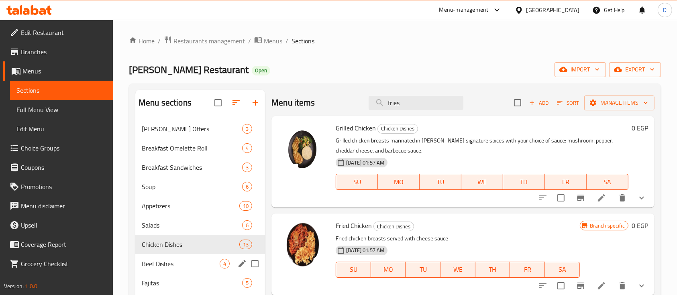
click at [174, 266] on span "Beef Dishes" at bounding box center [181, 264] width 78 height 10
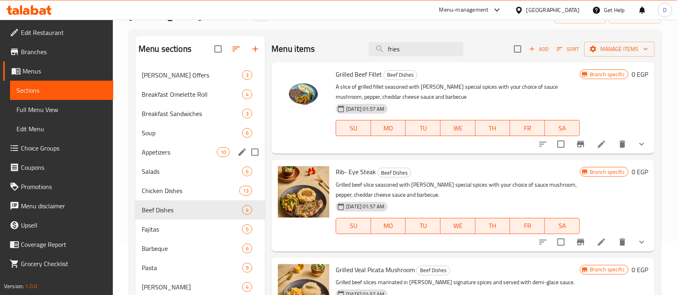
scroll to position [107, 0]
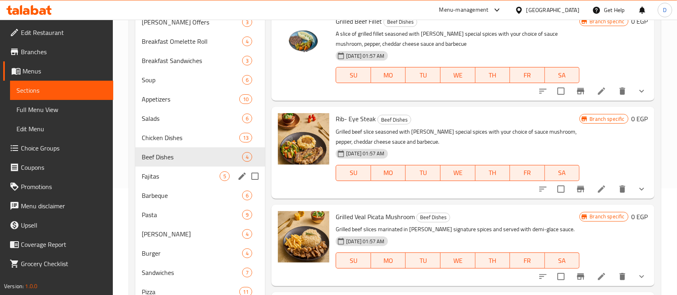
click at [201, 182] on div "Fajitas 5" at bounding box center [200, 176] width 130 height 19
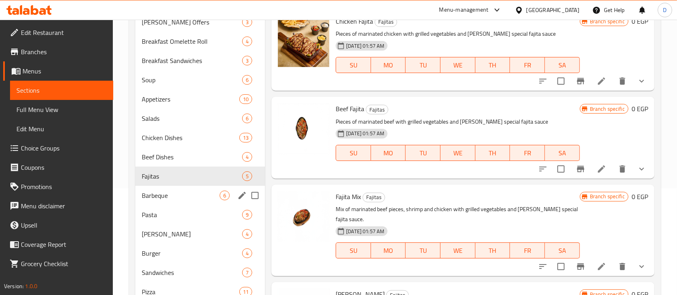
click at [187, 192] on span "Barbeque" at bounding box center [181, 196] width 78 height 10
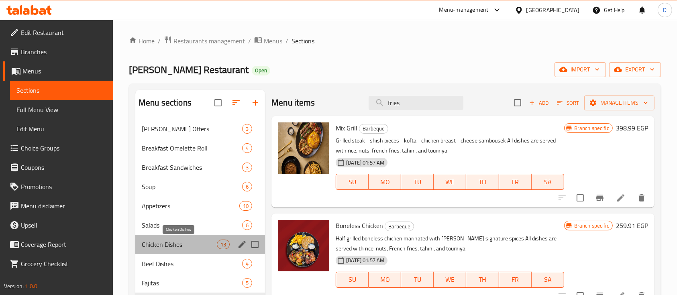
click at [180, 247] on span "Chicken Dishes" at bounding box center [179, 245] width 75 height 10
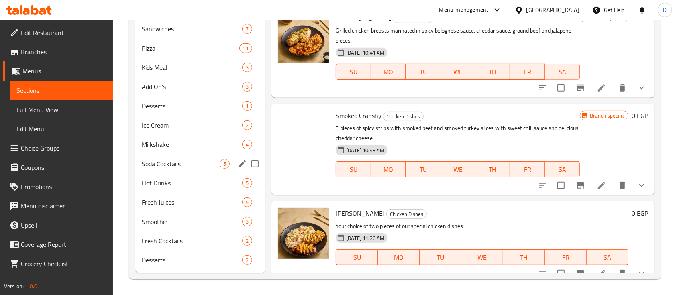
scroll to position [137, 0]
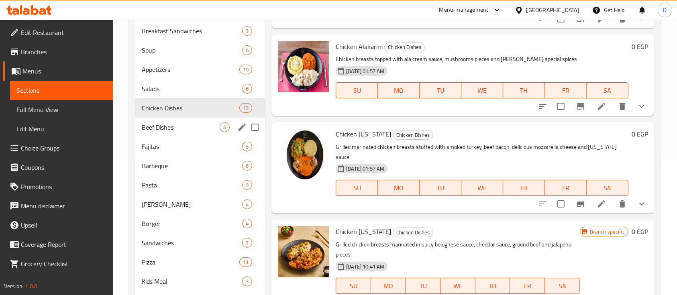
click at [178, 121] on div "Beef Dishes 4" at bounding box center [200, 127] width 130 height 19
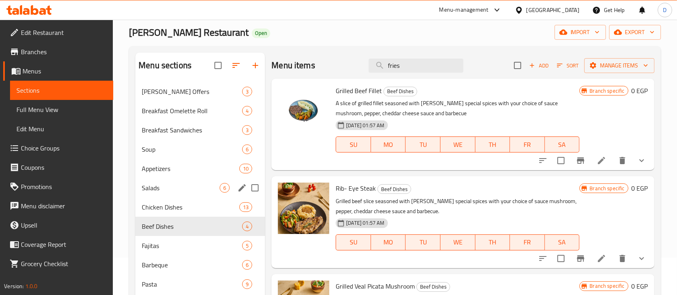
scroll to position [53, 0]
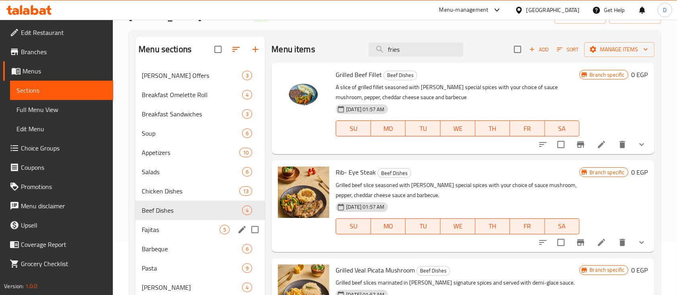
click at [180, 220] on div "Fajitas 5" at bounding box center [200, 229] width 130 height 19
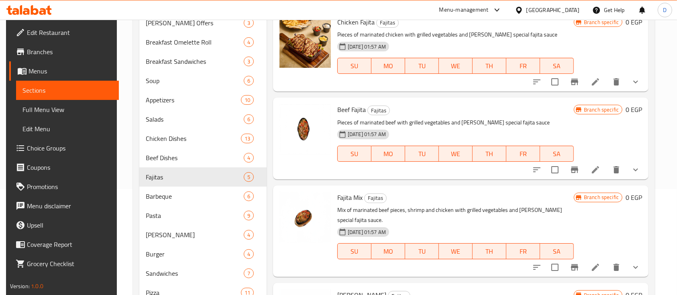
scroll to position [107, 0]
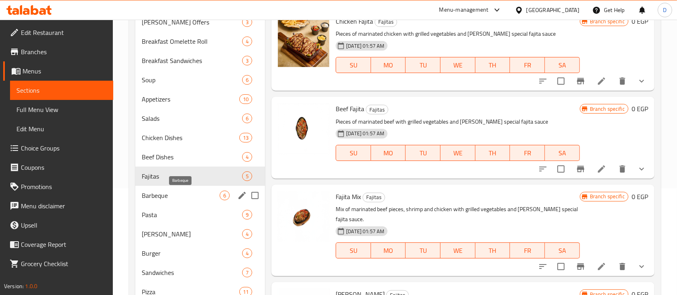
click at [197, 195] on span "Barbeque" at bounding box center [181, 196] width 78 height 10
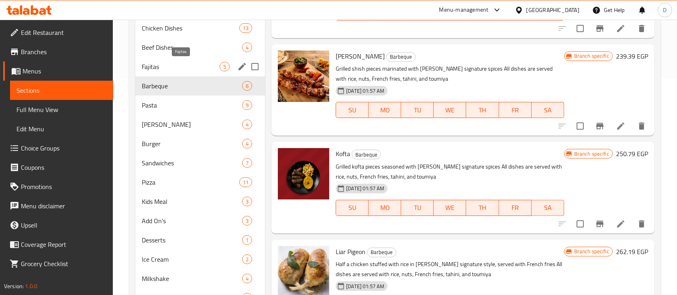
scroll to position [137, 0]
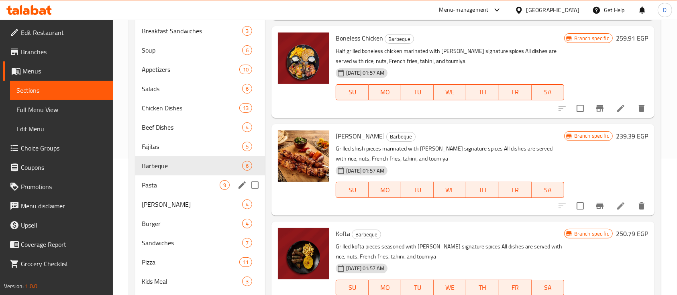
click at [180, 177] on div "Pasta 9" at bounding box center [200, 185] width 130 height 19
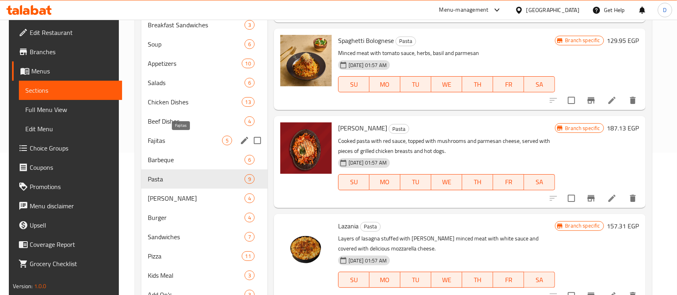
scroll to position [83, 0]
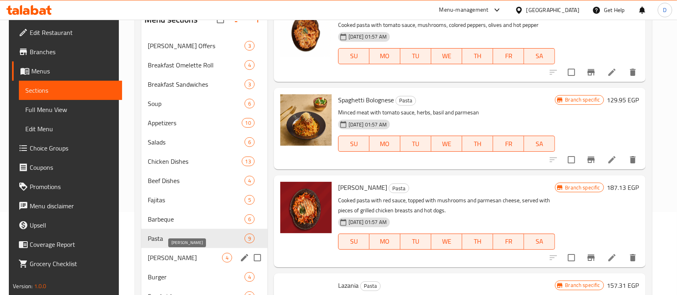
click at [174, 260] on span "Oliver Rice" at bounding box center [185, 258] width 74 height 10
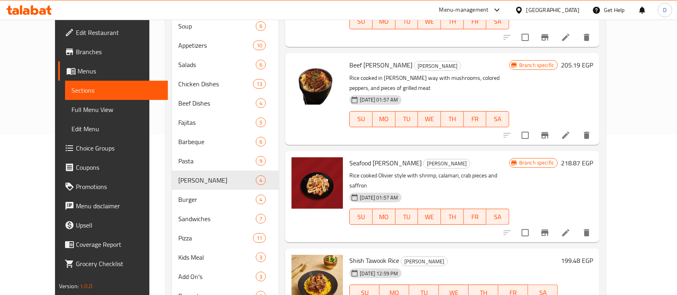
scroll to position [214, 0]
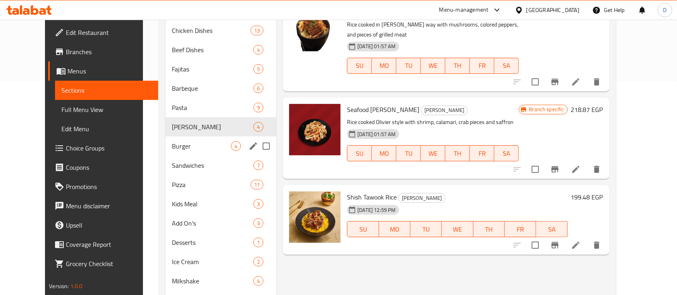
click at [172, 150] on span "Burger" at bounding box center [201, 146] width 59 height 10
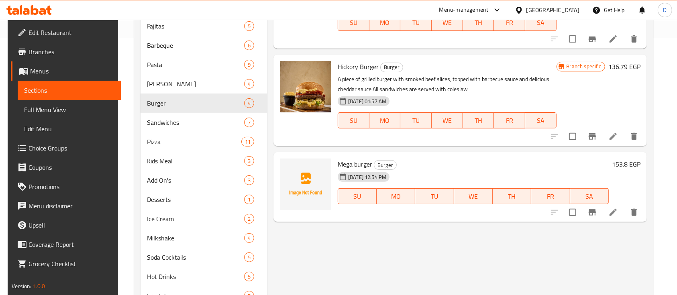
scroll to position [268, 0]
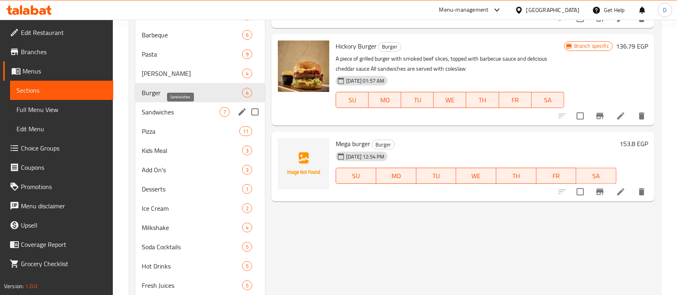
click at [176, 112] on span "Sandwiches" at bounding box center [181, 112] width 78 height 10
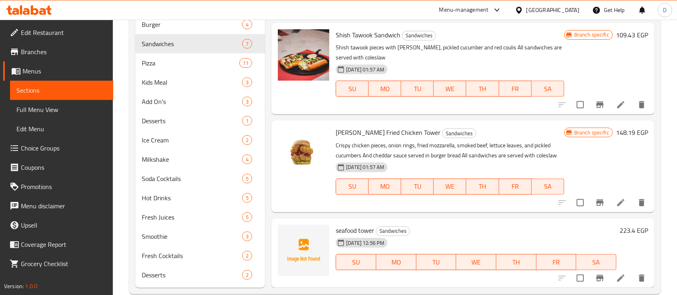
scroll to position [351, 0]
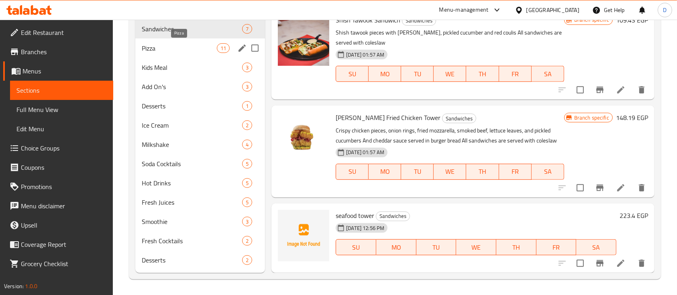
click at [185, 51] on span "Pizza" at bounding box center [179, 48] width 75 height 10
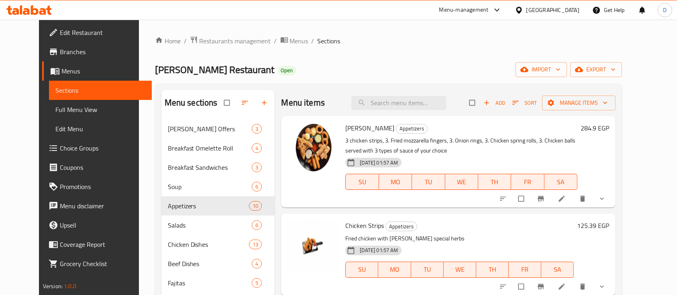
click at [61, 148] on span "Choice Groups" at bounding box center [103, 148] width 86 height 10
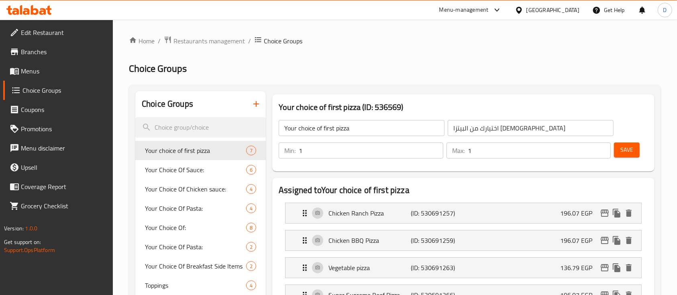
click at [253, 107] on icon "button" at bounding box center [257, 104] width 10 height 10
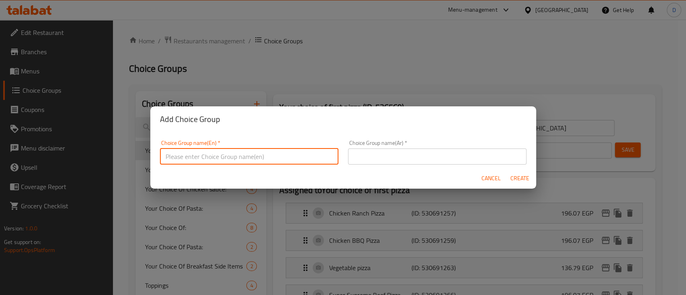
click at [202, 153] on input "text" at bounding box center [249, 157] width 178 height 16
type input "Add On's:"
click at [383, 154] on input "text" at bounding box center [437, 157] width 178 height 16
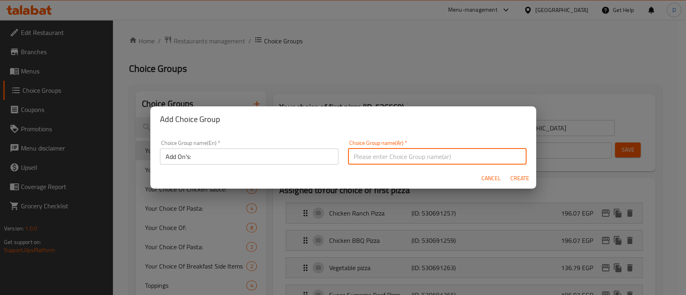
type input "اضافات"
click at [517, 178] on span "Create" at bounding box center [519, 179] width 19 height 10
type input "Add On's:"
type input "اضافات"
type input "0"
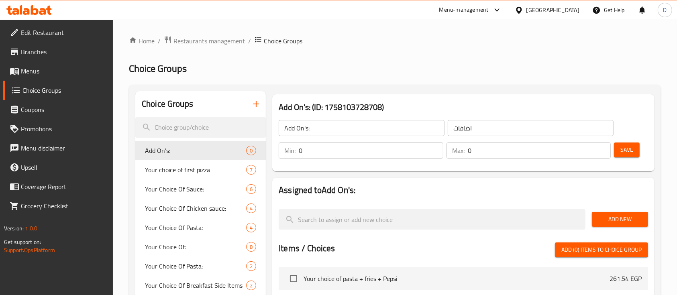
click at [501, 155] on input "0" at bounding box center [539, 151] width 143 height 16
type input "10"
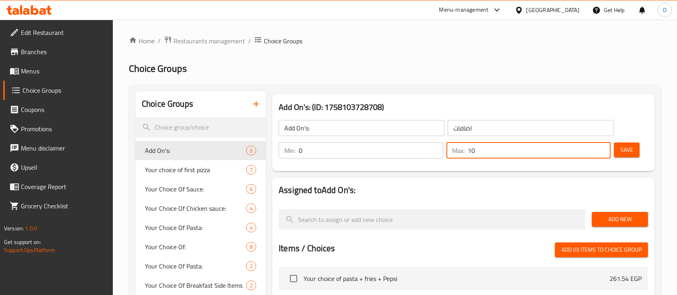
click at [624, 216] on span "Add New" at bounding box center [620, 220] width 43 height 10
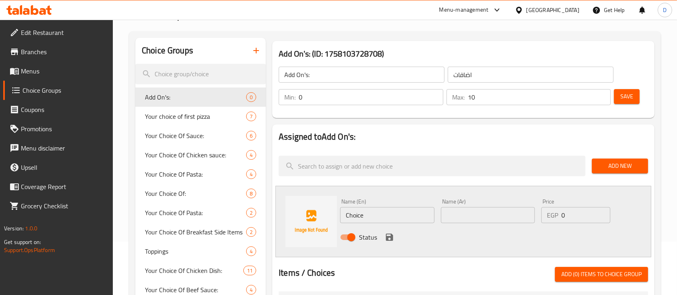
scroll to position [161, 0]
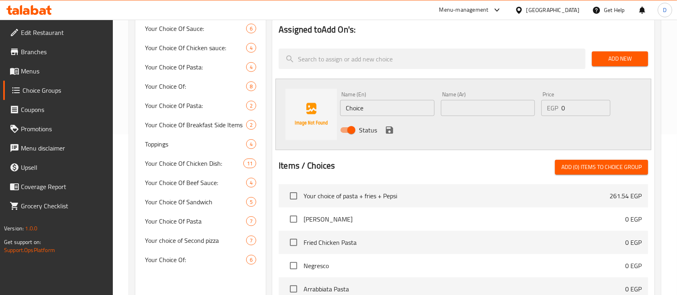
click at [585, 169] on span "Add (0) items to choice group" at bounding box center [602, 167] width 80 height 10
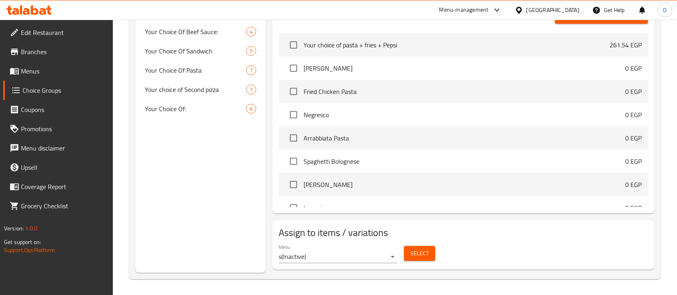
scroll to position [98, 0]
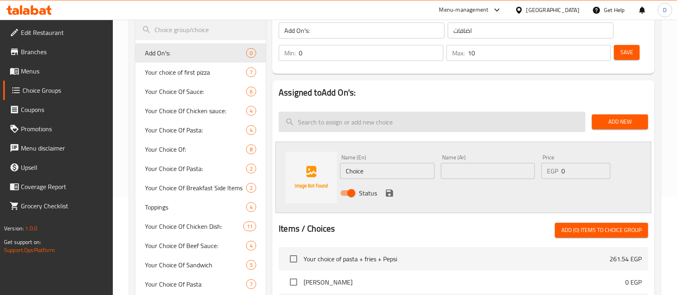
click at [361, 129] on input "search" at bounding box center [432, 122] width 307 height 20
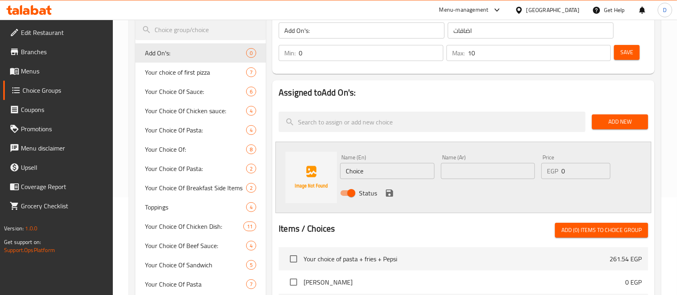
paste input "Oliver Jumbo"
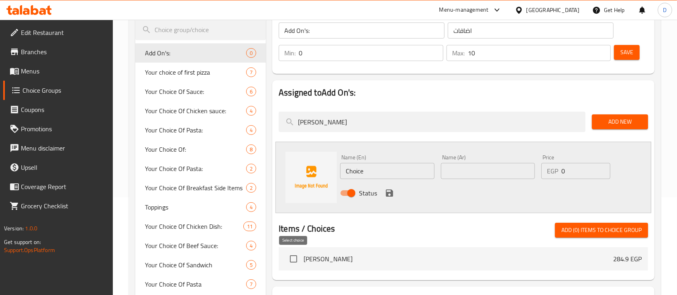
type input "Oliver Jumbo"
click at [298, 261] on input "checkbox" at bounding box center [293, 259] width 17 height 17
checkbox input "true"
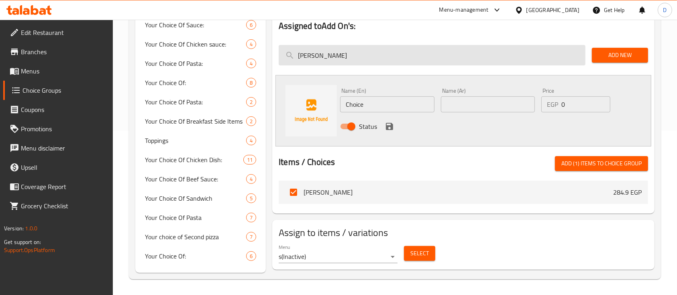
click at [374, 54] on input "Oliver Jumbo" at bounding box center [432, 55] width 307 height 20
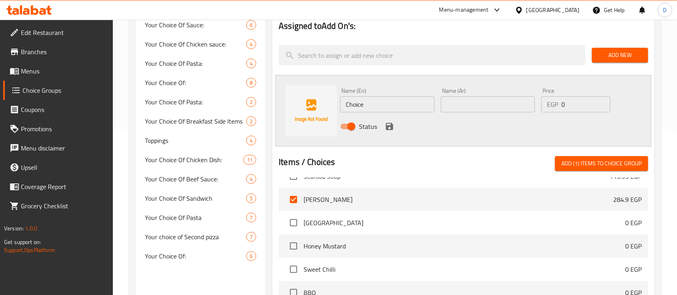
scroll to position [1018, 0]
click at [296, 222] on input "checkbox" at bounding box center [293, 223] width 17 height 17
checkbox input "true"
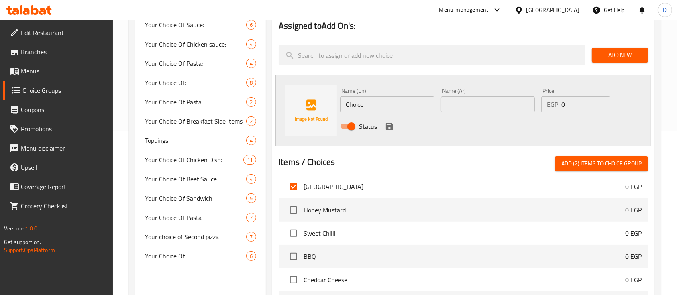
scroll to position [1071, 0]
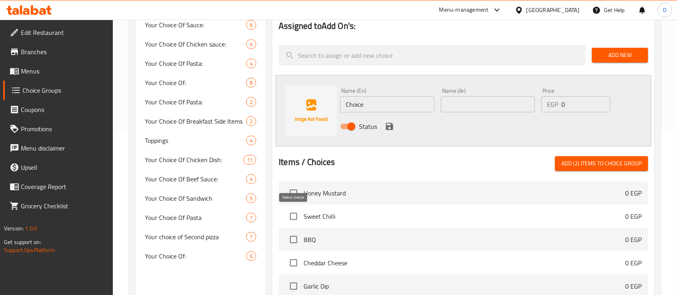
click at [294, 211] on input "checkbox" at bounding box center [293, 216] width 17 height 17
checkbox input "true"
click at [296, 196] on input "checkbox" at bounding box center [293, 193] width 17 height 17
checkbox input "true"
click at [296, 217] on input "checkbox" at bounding box center [293, 216] width 17 height 17
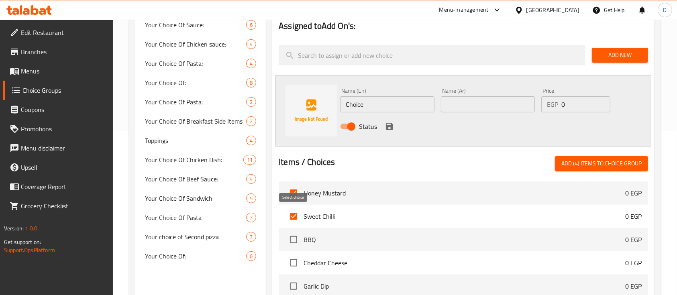
checkbox input "false"
click at [293, 196] on input "checkbox" at bounding box center [293, 193] width 17 height 17
checkbox input "false"
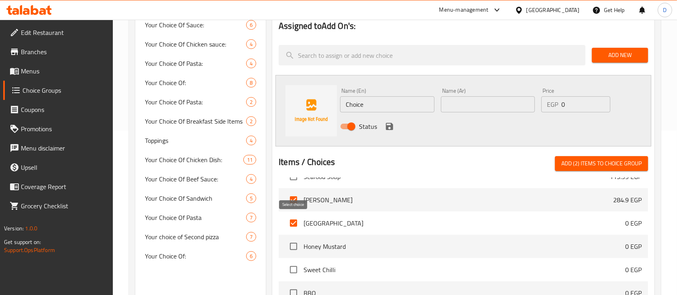
click at [296, 223] on input "checkbox" at bounding box center [293, 223] width 17 height 17
checkbox input "false"
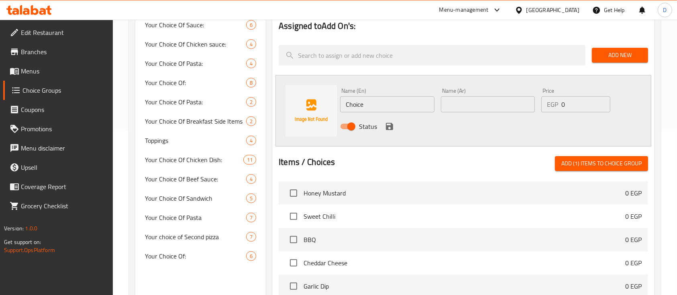
scroll to position [1125, 0]
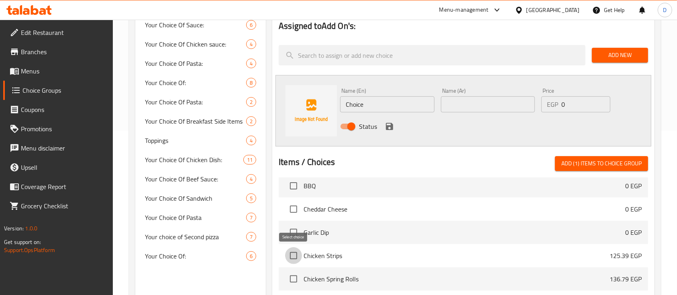
click at [299, 257] on input "checkbox" at bounding box center [293, 255] width 17 height 17
checkbox input "true"
click at [296, 278] on input "checkbox" at bounding box center [293, 279] width 17 height 17
checkbox input "true"
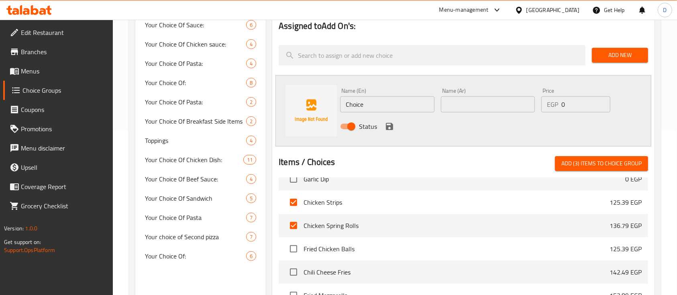
scroll to position [1232, 0]
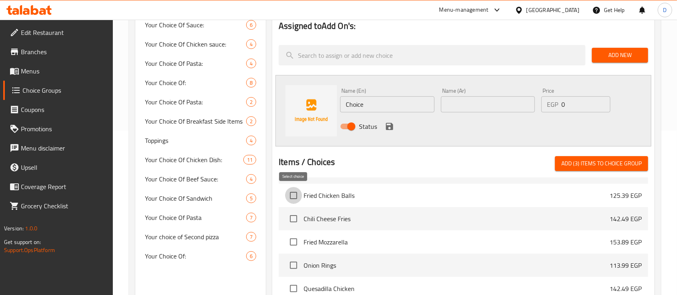
click at [296, 196] on input "checkbox" at bounding box center [293, 195] width 17 height 17
checkbox input "true"
click at [292, 224] on input "checkbox" at bounding box center [293, 219] width 17 height 17
checkbox input "true"
click at [292, 244] on input "checkbox" at bounding box center [293, 242] width 17 height 17
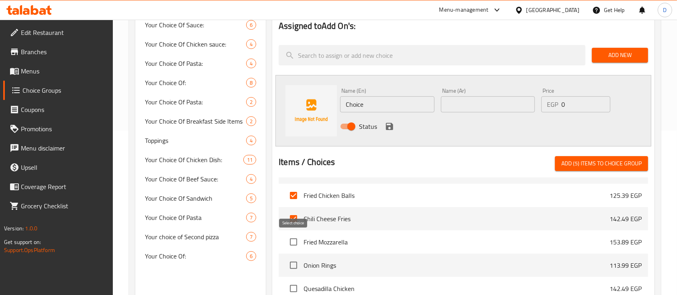
checkbox input "true"
click at [295, 270] on input "checkbox" at bounding box center [293, 265] width 17 height 17
checkbox input "true"
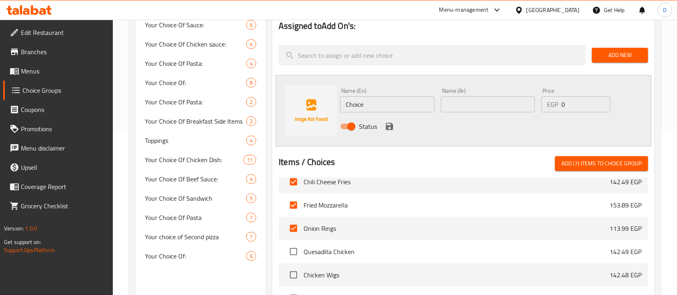
scroll to position [1286, 0]
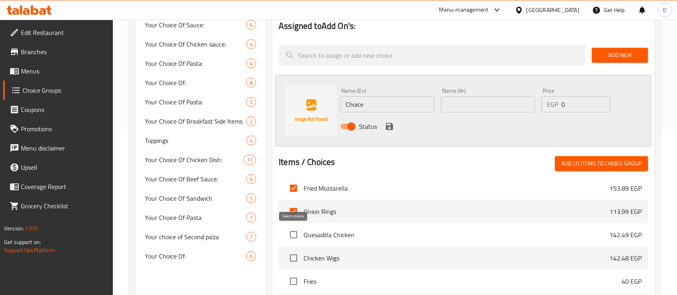
click at [299, 235] on input "checkbox" at bounding box center [293, 235] width 17 height 17
checkbox input "true"
click at [296, 262] on input "checkbox" at bounding box center [293, 258] width 17 height 17
checkbox input "true"
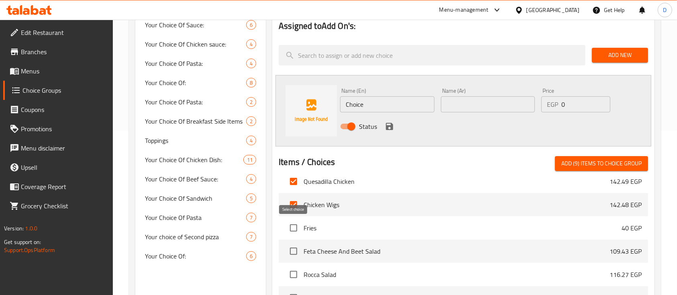
click at [298, 232] on input "checkbox" at bounding box center [293, 228] width 17 height 17
checkbox input "true"
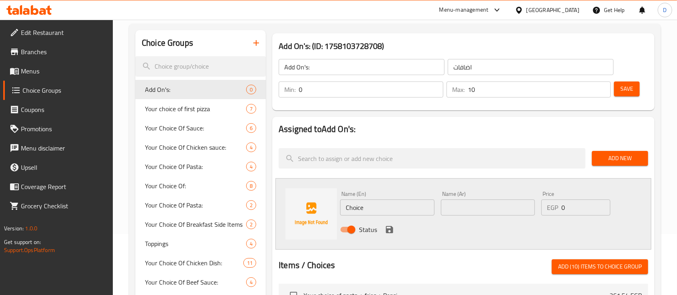
scroll to position [57, 0]
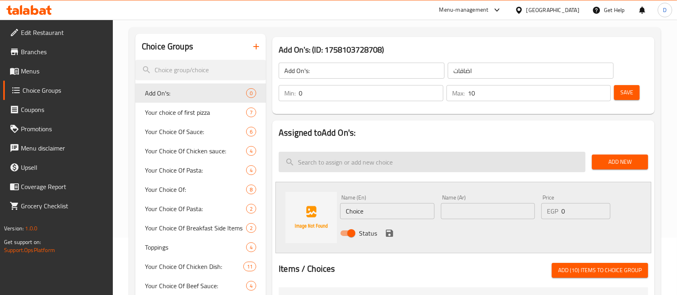
click at [354, 162] on input "search" at bounding box center [432, 162] width 307 height 20
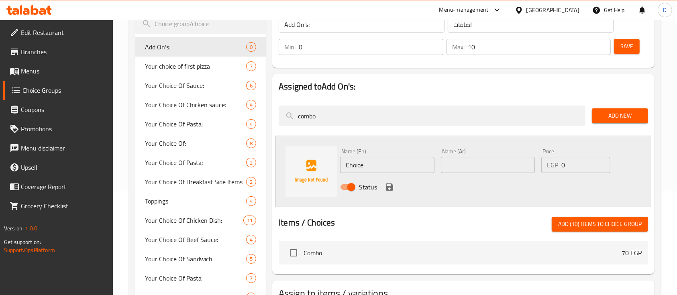
scroll to position [164, 0]
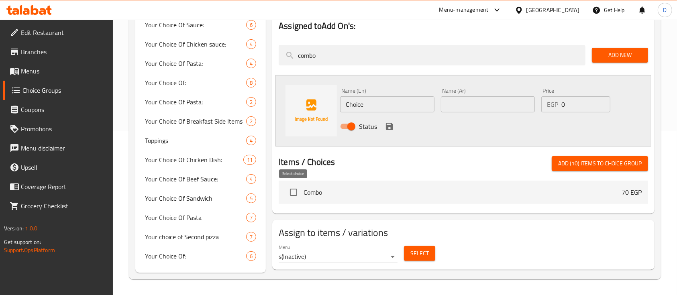
type input "combo"
click at [288, 189] on input "checkbox" at bounding box center [293, 192] width 17 height 17
click at [595, 168] on span "Add (11) items to choice group" at bounding box center [600, 164] width 84 height 10
checkbox input "false"
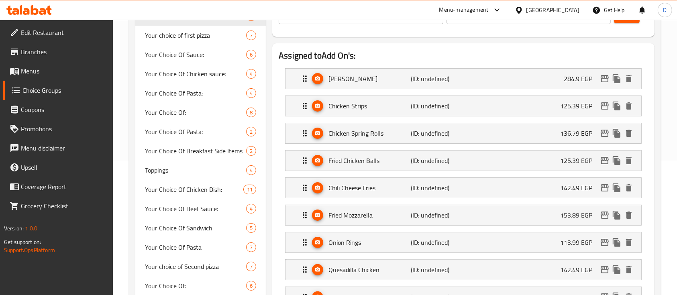
scroll to position [89, 0]
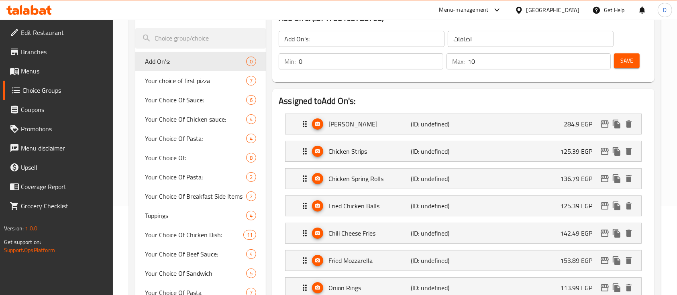
click at [630, 61] on span "Save" at bounding box center [627, 61] width 13 height 10
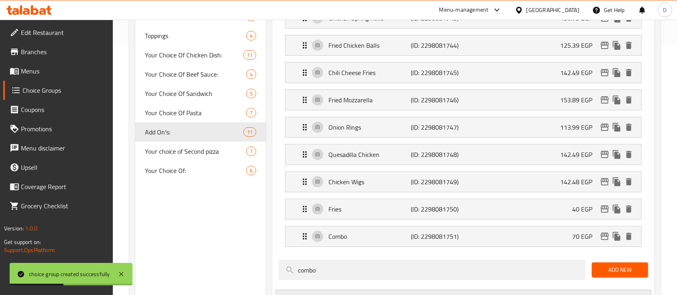
scroll to position [0, 0]
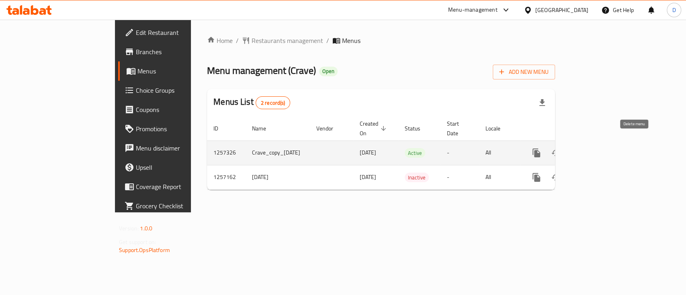
click at [599, 148] on icon "enhanced table" at bounding box center [594, 153] width 10 height 10
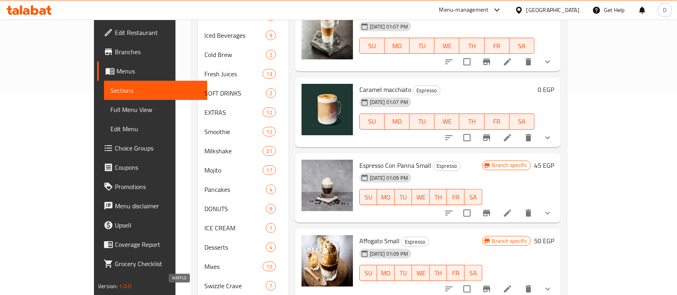
scroll to position [331, 0]
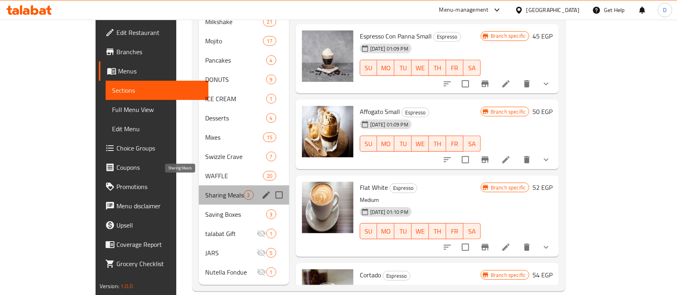
click at [205, 190] on span "Sharing Meals" at bounding box center [224, 195] width 38 height 10
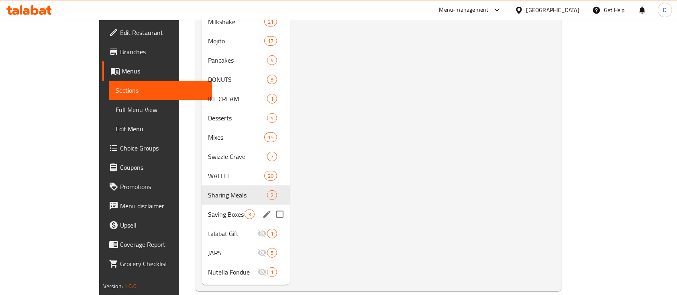
click at [206, 211] on div "Saving Boxes 3" at bounding box center [246, 214] width 88 height 19
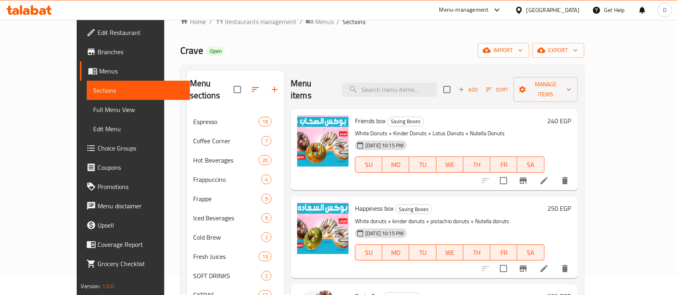
scroll to position [10, 0]
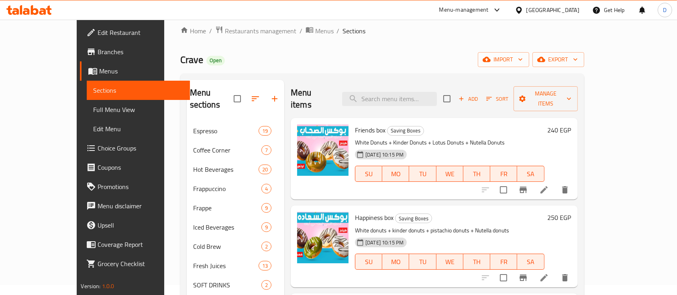
click at [355, 124] on span "Friends box" at bounding box center [370, 130] width 31 height 12
copy h6 "Friends box"
click at [396, 214] on span "Saving Boxes" at bounding box center [414, 218] width 36 height 9
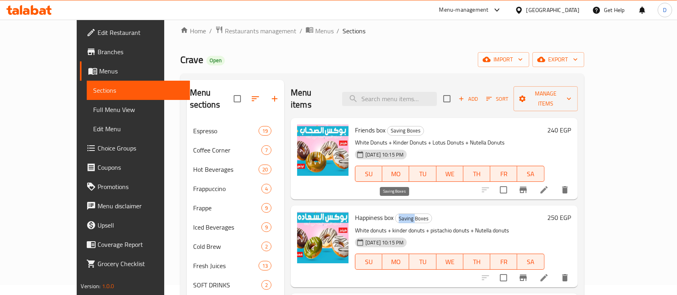
click at [396, 214] on span "Saving Boxes" at bounding box center [414, 218] width 36 height 9
click at [358, 212] on span "Happiness box" at bounding box center [374, 218] width 39 height 12
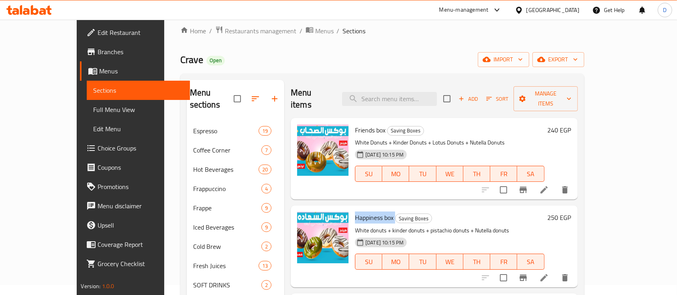
copy h6 "Happiness box"
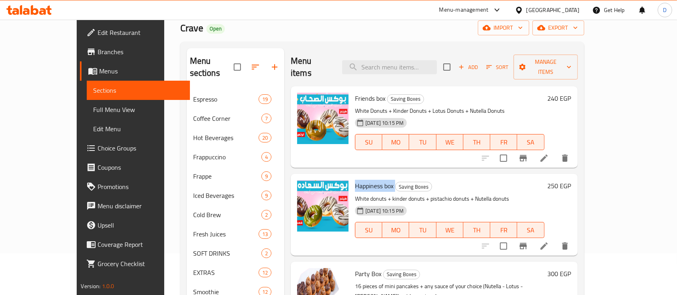
scroll to position [64, 0]
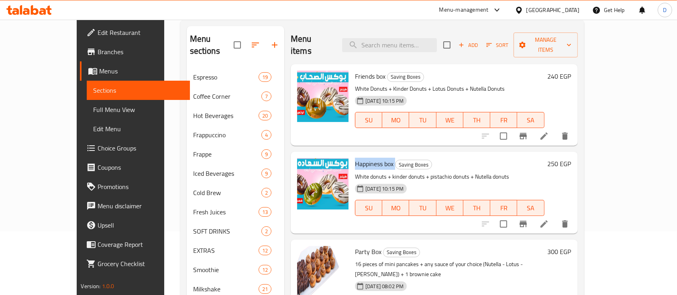
click at [355, 246] on span "Party Box" at bounding box center [368, 252] width 27 height 12
copy h6 "Party Box"
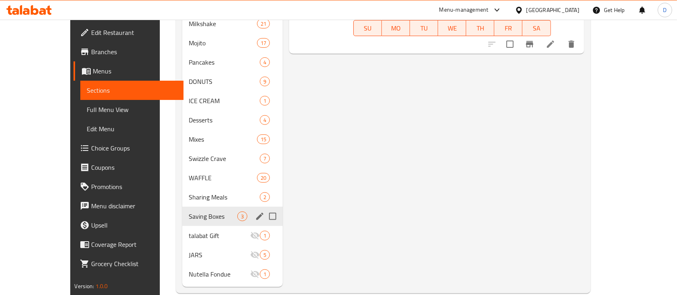
scroll to position [331, 0]
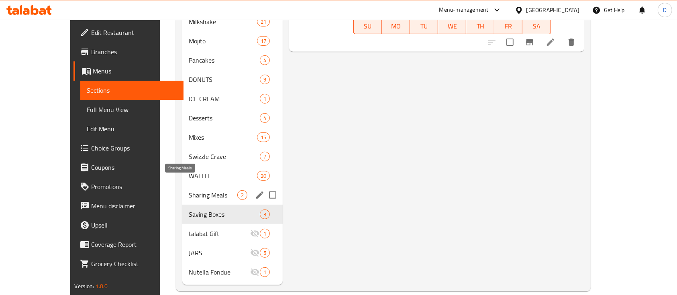
click at [189, 190] on span "Sharing Meals" at bounding box center [213, 195] width 49 height 10
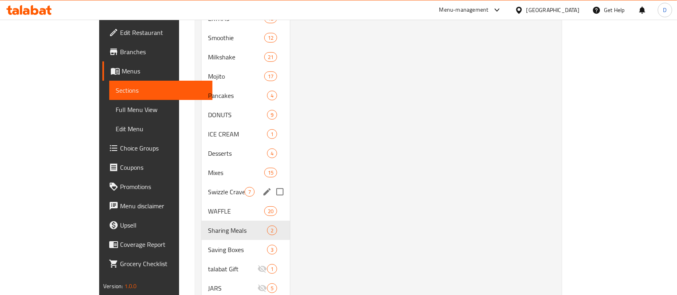
scroll to position [331, 0]
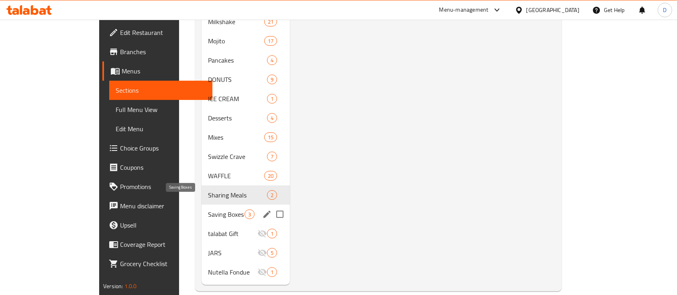
click at [208, 210] on span "Saving Boxes" at bounding box center [226, 215] width 37 height 10
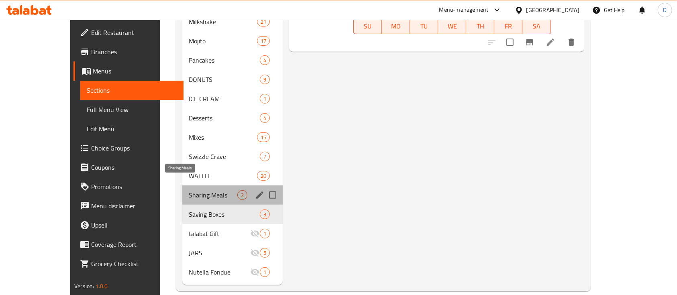
click at [206, 190] on span "Sharing Meals" at bounding box center [213, 195] width 49 height 10
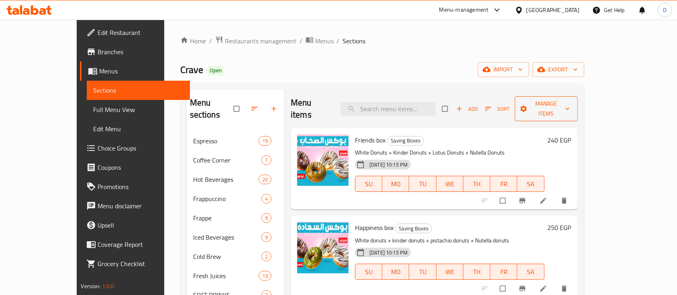
click at [572, 100] on span "Manage items" at bounding box center [546, 109] width 50 height 20
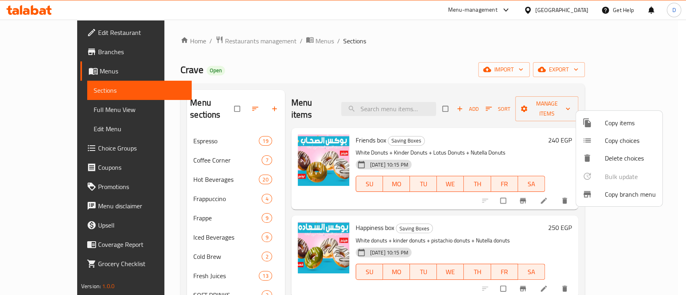
click at [598, 129] on li "Copy items" at bounding box center [619, 123] width 86 height 18
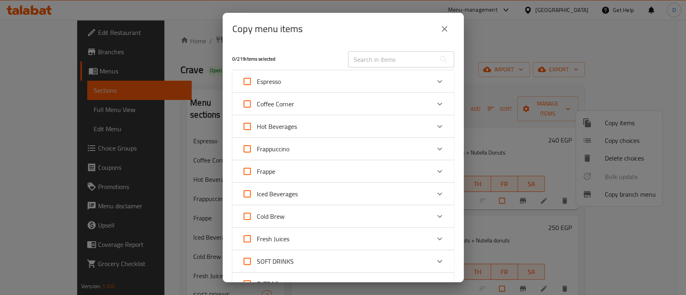
click at [358, 56] on input "text" at bounding box center [392, 59] width 88 height 16
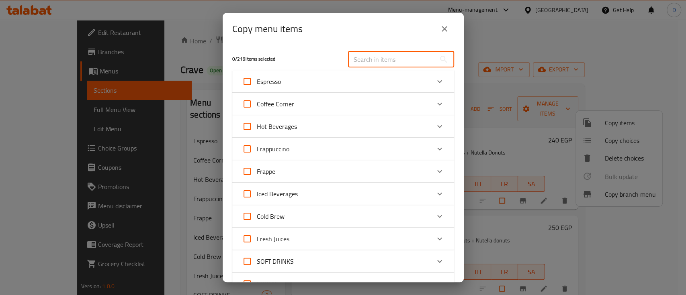
paste input "Friends box"
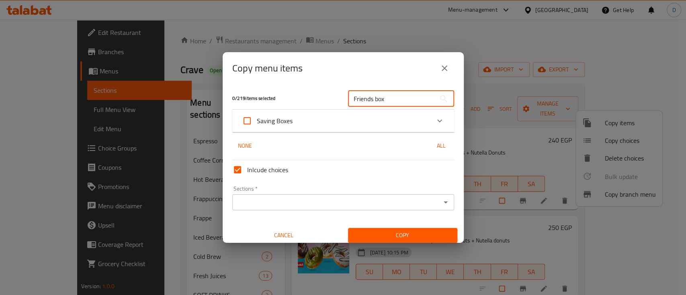
type input "Friends box"
click at [319, 124] on div "Saving Boxes" at bounding box center [336, 120] width 188 height 19
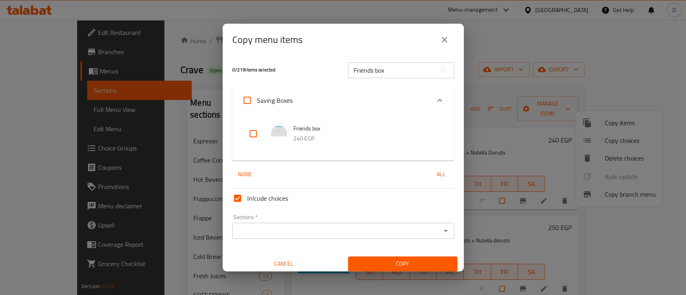
click at [251, 135] on input "checkbox" at bounding box center [252, 133] width 19 height 19
checkbox input "true"
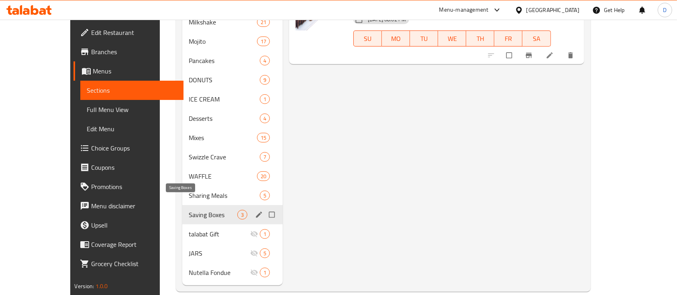
scroll to position [331, 0]
click at [189, 210] on span "Saving Boxes" at bounding box center [213, 215] width 49 height 10
click at [186, 190] on div "Sharing Meals 5" at bounding box center [232, 195] width 100 height 19
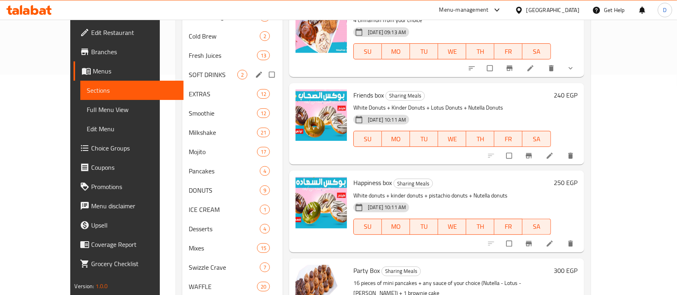
scroll to position [331, 0]
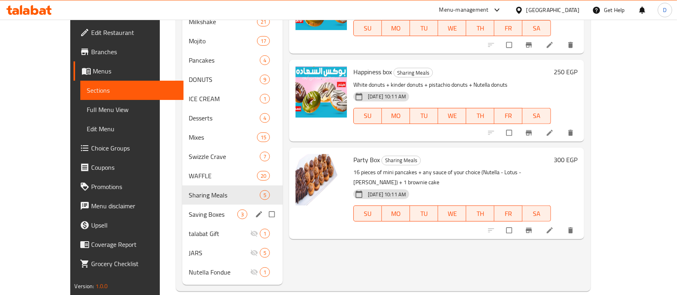
click at [189, 210] on span "Saving Boxes" at bounding box center [213, 215] width 49 height 10
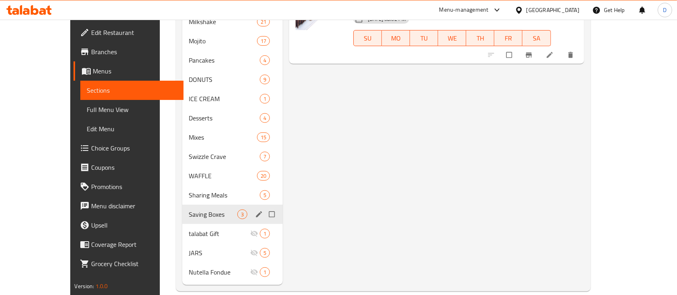
click at [264, 207] on input "Menu sections" at bounding box center [272, 214] width 17 height 15
checkbox input "true"
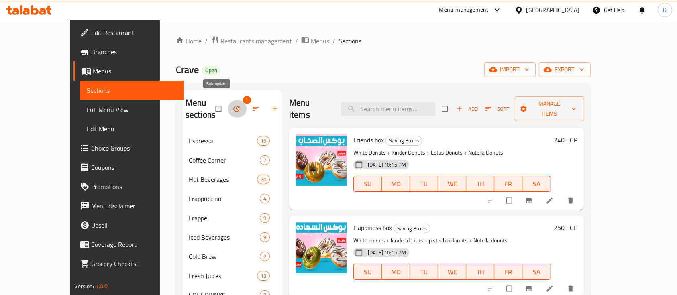
click at [233, 106] on icon "button" at bounding box center [237, 109] width 8 height 8
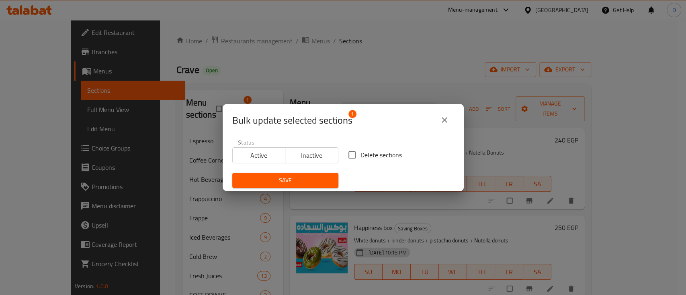
click at [344, 152] on input "Delete sections" at bounding box center [352, 155] width 17 height 17
checkbox input "true"
click at [331, 174] on button "Save" at bounding box center [285, 180] width 106 height 15
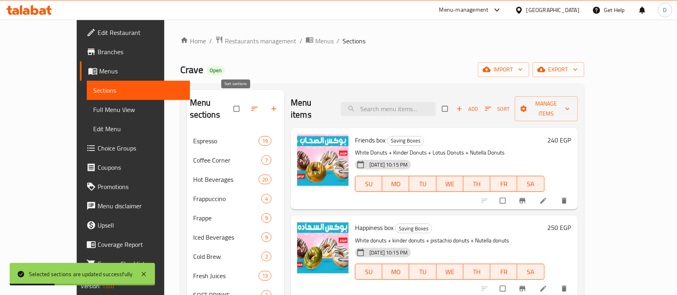
click at [246, 111] on button "button" at bounding box center [255, 109] width 19 height 18
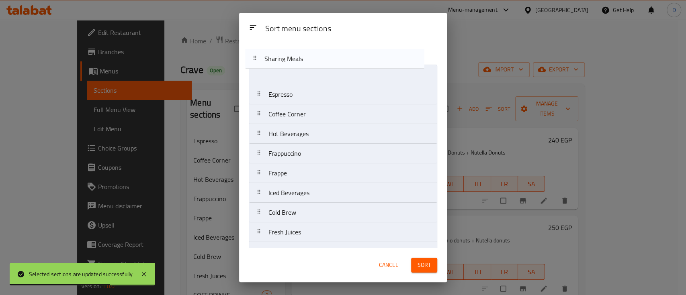
drag, startPoint x: 327, startPoint y: 182, endPoint x: 322, endPoint y: 52, distance: 130.3
click at [322, 52] on div "Sort menu sections Espresso Coffee Corner Hot Beverages Frappuccino Frappe Iced…" at bounding box center [343, 145] width 208 height 207
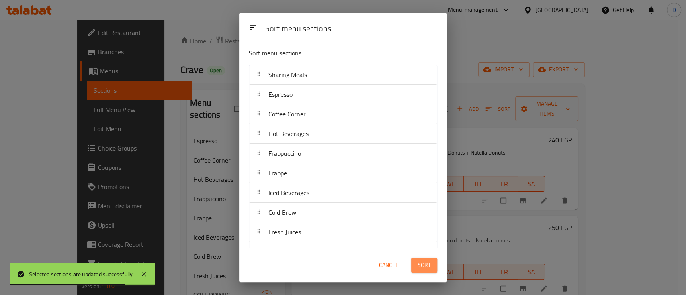
click at [425, 268] on span "Sort" at bounding box center [423, 265] width 13 height 10
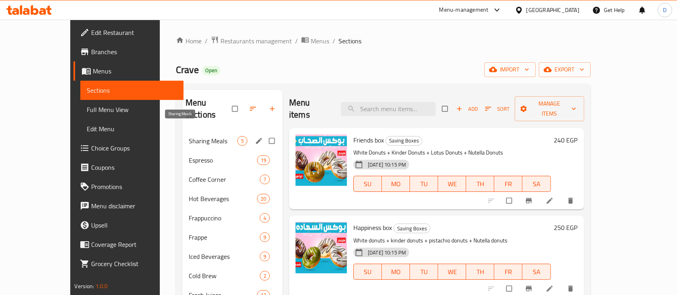
click at [189, 136] on span "Sharing Meals" at bounding box center [213, 141] width 49 height 10
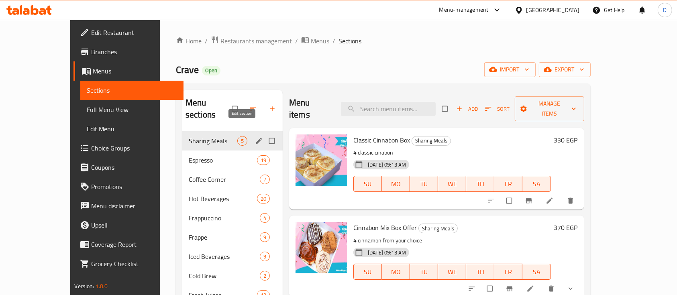
click at [255, 137] on icon "edit" at bounding box center [259, 141] width 8 height 8
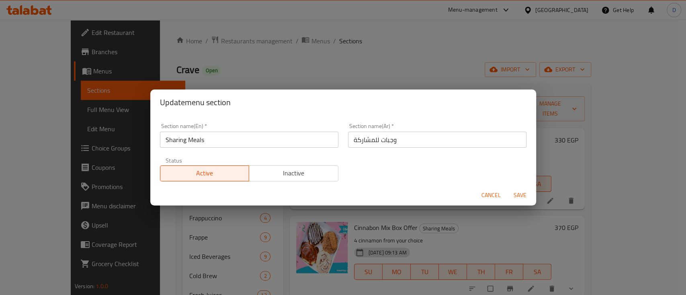
click at [247, 153] on div "Status Active Inactive" at bounding box center [249, 170] width 188 height 34
click at [266, 132] on input "Sharing Meals" at bounding box center [249, 140] width 178 height 16
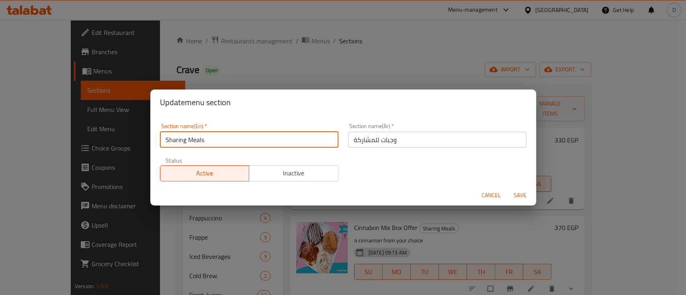
click at [276, 141] on input "Sharing Meals" at bounding box center [249, 140] width 178 height 16
type input "Boxes"
click at [450, 143] on input "وجبات للمشاركة" at bounding box center [437, 140] width 178 height 16
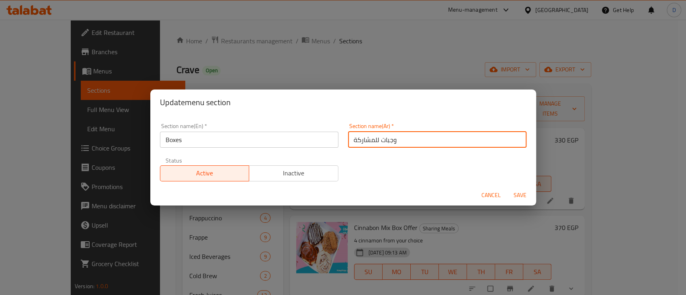
click at [450, 143] on input "وجبات للمشاركة" at bounding box center [437, 140] width 178 height 16
type input "h"
type input "البوكسات"
click at [507, 188] on button "Save" at bounding box center [520, 195] width 26 height 15
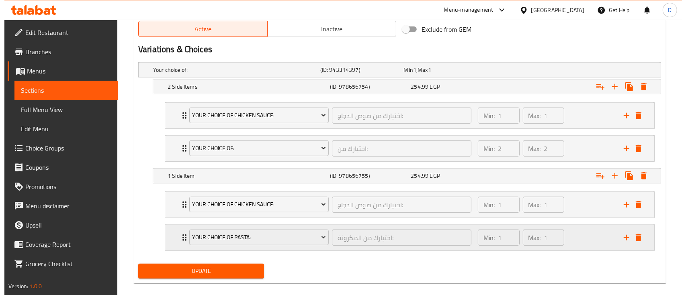
scroll to position [433, 0]
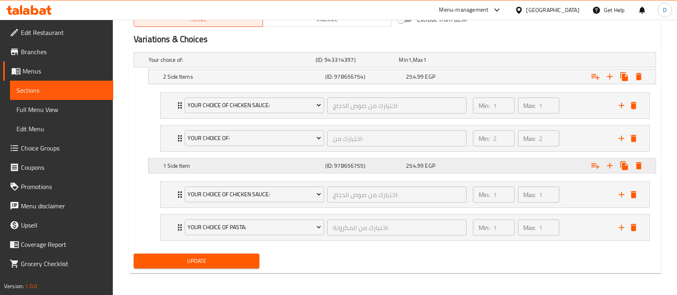
click at [620, 228] on icon "add" at bounding box center [622, 228] width 10 height 10
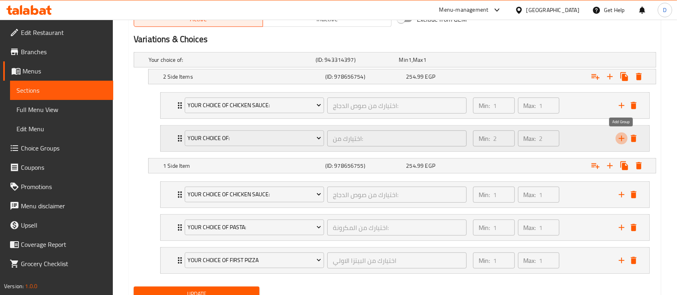
click at [625, 134] on icon "add" at bounding box center [622, 139] width 10 height 10
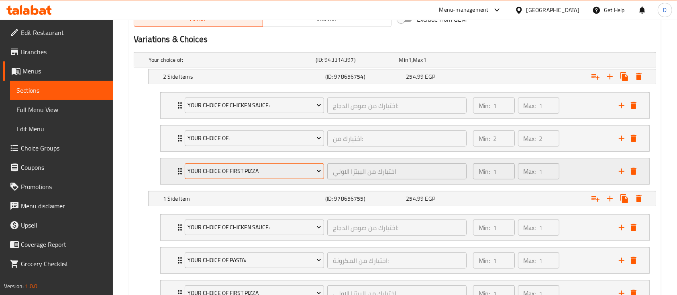
click at [216, 164] on button "Your choice of first pizza" at bounding box center [254, 172] width 139 height 16
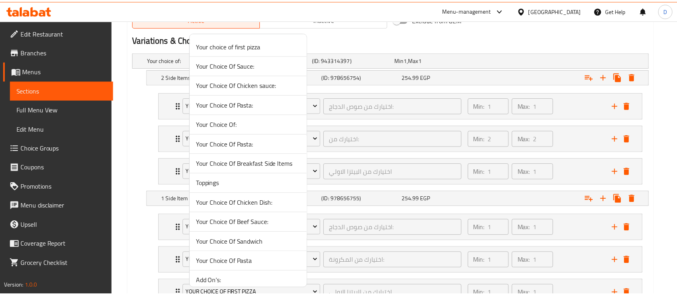
scroll to position [45, 0]
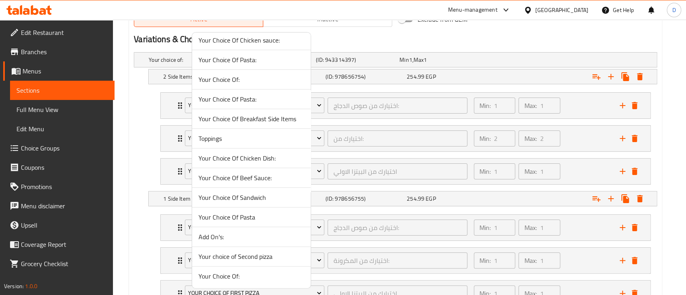
click at [234, 235] on span "Add On's:" at bounding box center [251, 237] width 106 height 10
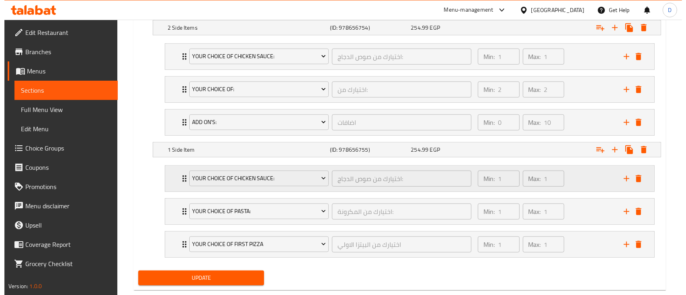
scroll to position [499, 0]
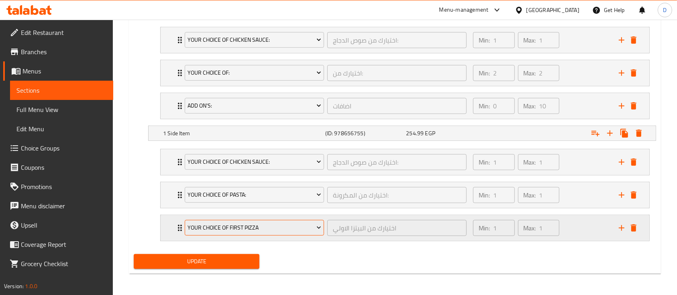
click at [201, 229] on span "Your choice of first pizza" at bounding box center [254, 228] width 133 height 10
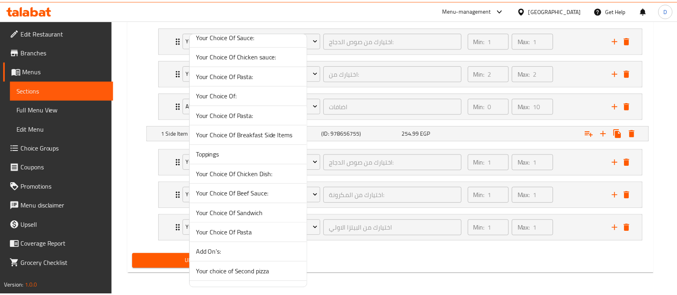
scroll to position [45, 0]
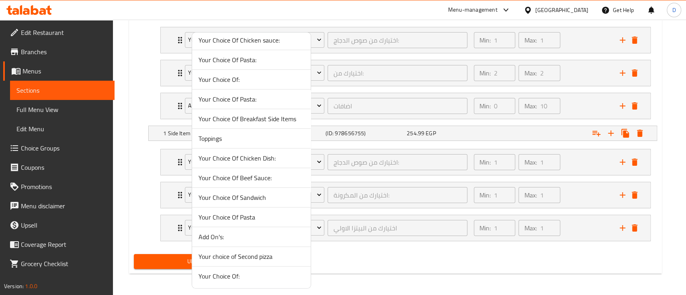
click at [226, 236] on span "Add On's:" at bounding box center [251, 237] width 106 height 10
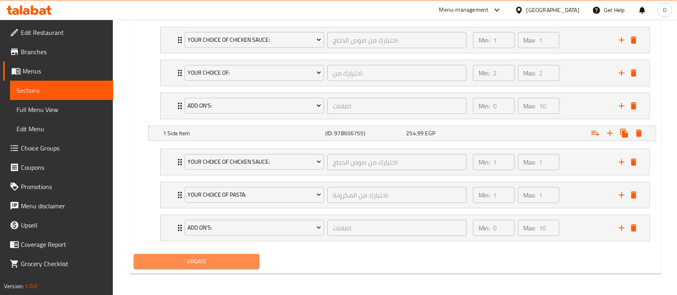
drag, startPoint x: 219, startPoint y: 262, endPoint x: 343, endPoint y: 127, distance: 183.2
click at [219, 263] on span "Update" at bounding box center [196, 262] width 113 height 10
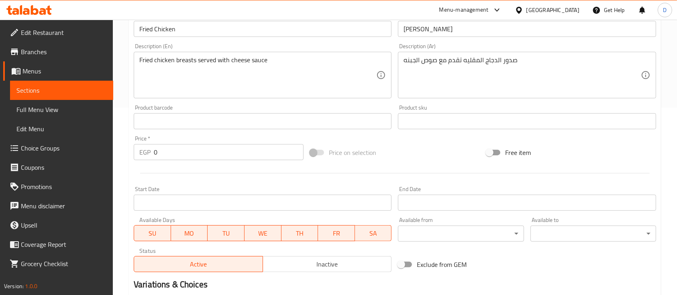
scroll to position [428, 0]
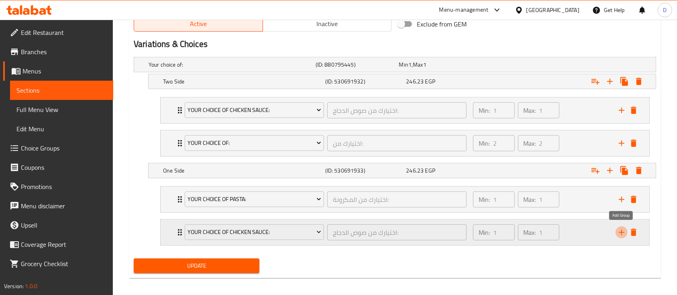
click at [624, 236] on icon "add" at bounding box center [622, 233] width 10 height 10
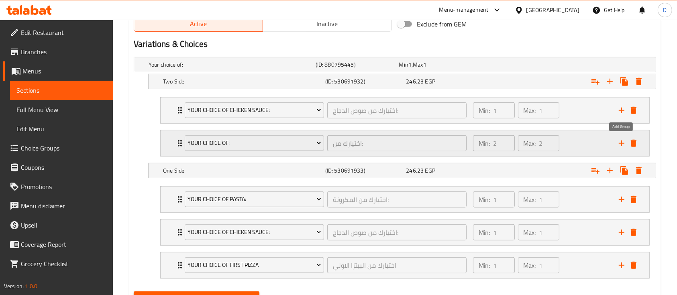
click at [621, 140] on icon "add" at bounding box center [622, 144] width 10 height 10
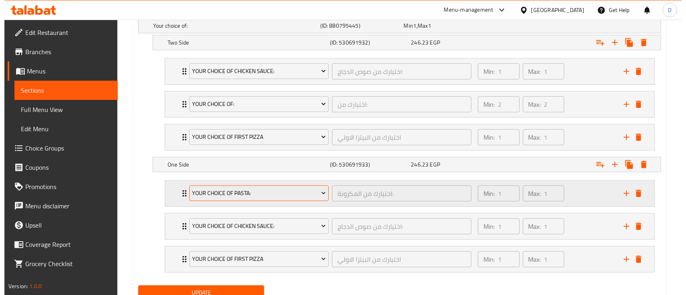
scroll to position [499, 0]
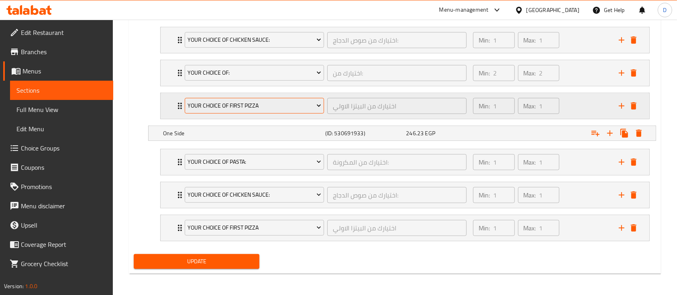
click at [258, 104] on span "Your choice of first pizza" at bounding box center [254, 106] width 133 height 10
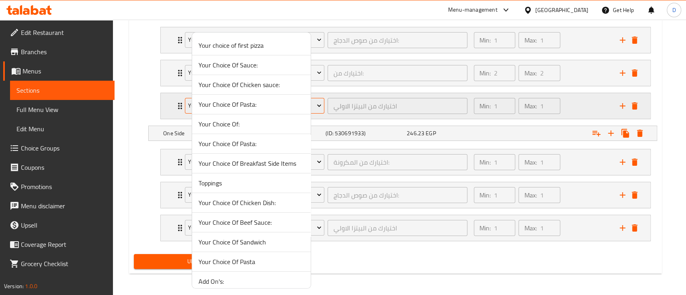
scroll to position [45, 0]
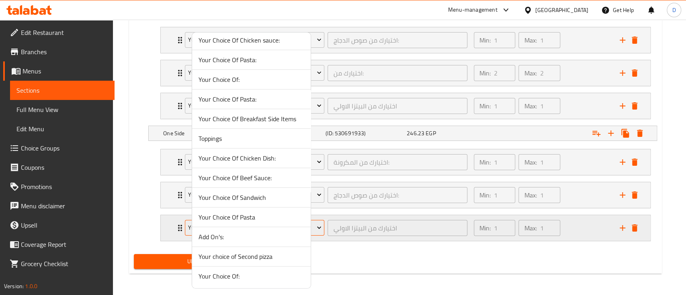
click at [231, 233] on span "Add On's:" at bounding box center [251, 237] width 106 height 10
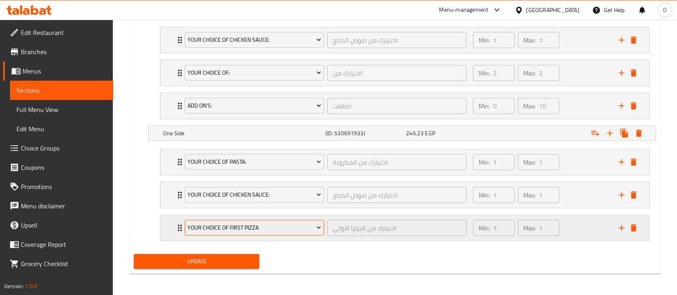
click at [231, 233] on button "Your choice of first pizza" at bounding box center [254, 228] width 139 height 16
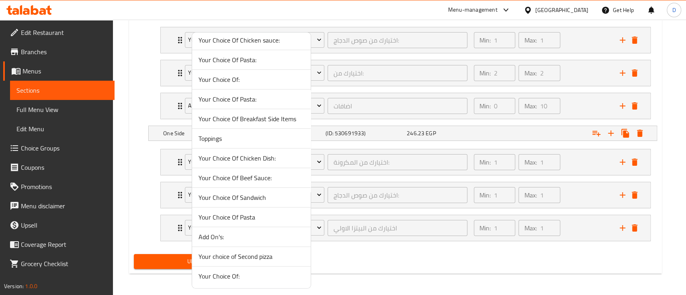
click at [237, 236] on span "Add On's:" at bounding box center [251, 237] width 106 height 10
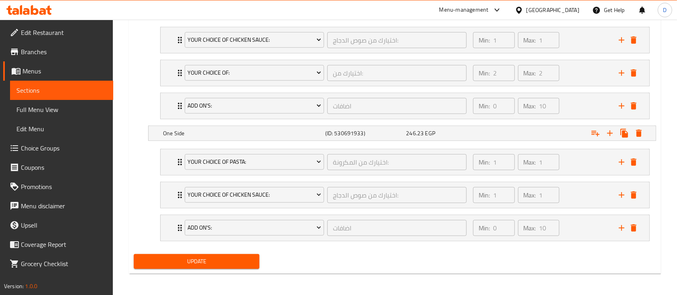
click at [201, 259] on span "Update" at bounding box center [196, 262] width 113 height 10
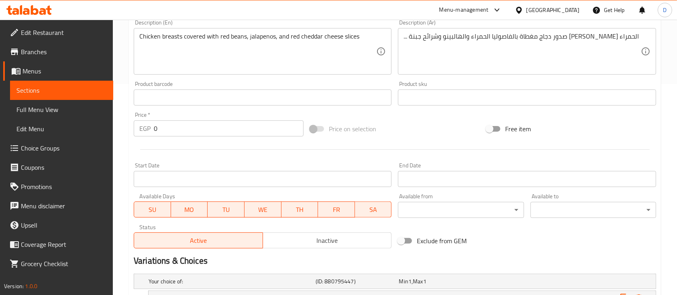
scroll to position [367, 0]
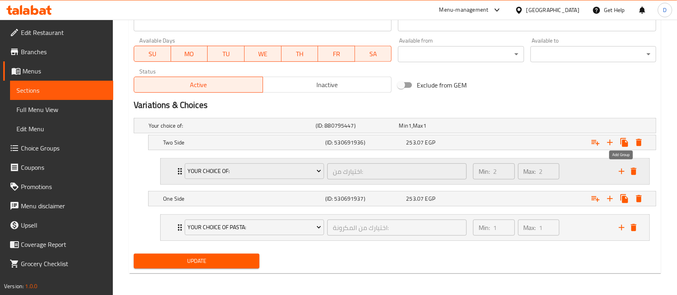
click at [623, 174] on icon "add" at bounding box center [622, 172] width 10 height 10
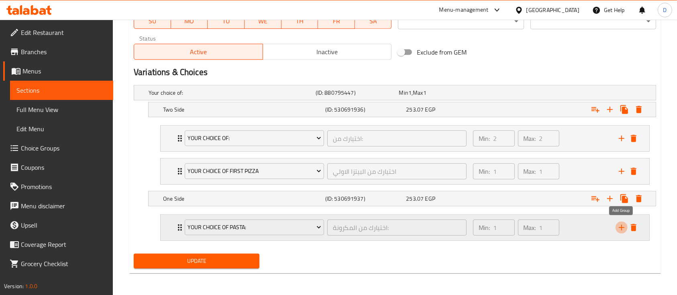
click at [622, 227] on icon "add" at bounding box center [622, 228] width 6 height 6
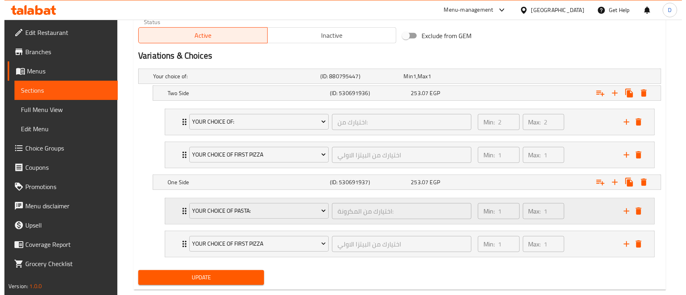
scroll to position [433, 0]
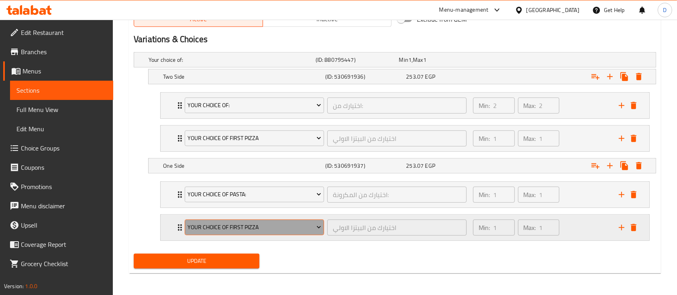
click at [251, 231] on span "Your choice of first pizza" at bounding box center [254, 228] width 133 height 10
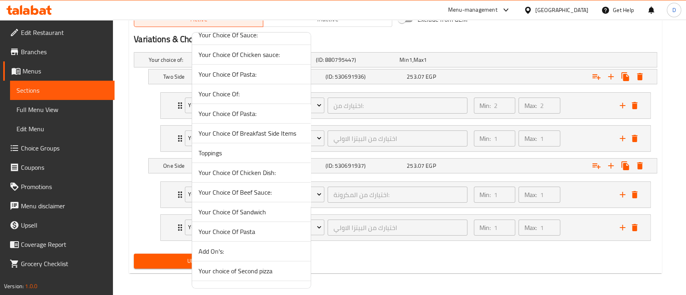
scroll to position [45, 0]
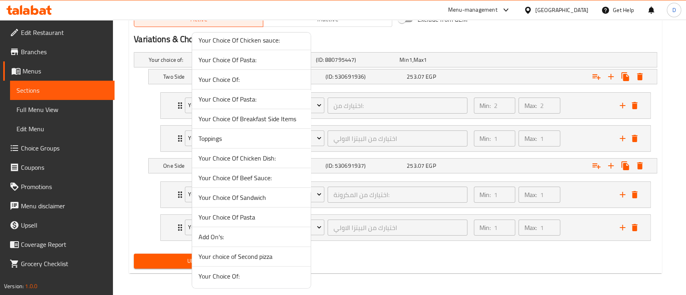
click at [241, 233] on span "Add On's:" at bounding box center [251, 237] width 106 height 10
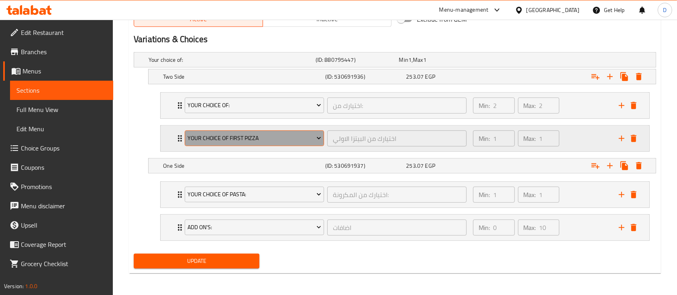
click at [239, 137] on span "Your choice of first pizza" at bounding box center [254, 138] width 133 height 10
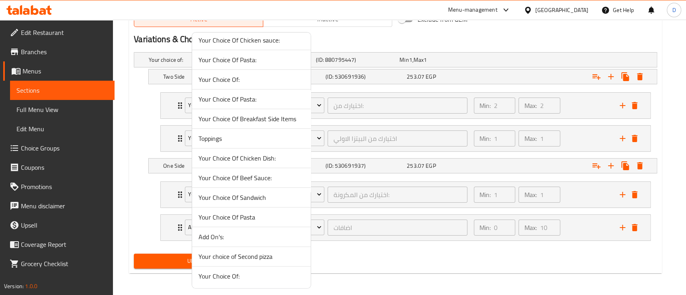
click at [220, 236] on span "Add On's:" at bounding box center [251, 237] width 106 height 10
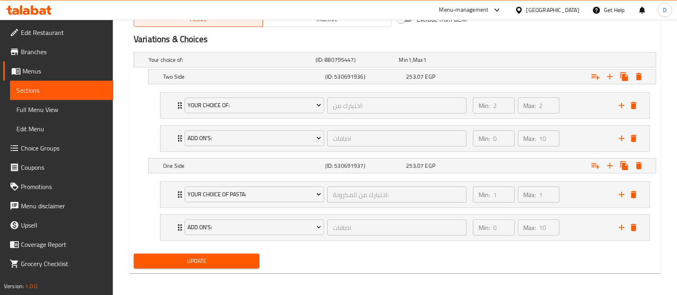
click at [223, 261] on span "Update" at bounding box center [196, 261] width 113 height 10
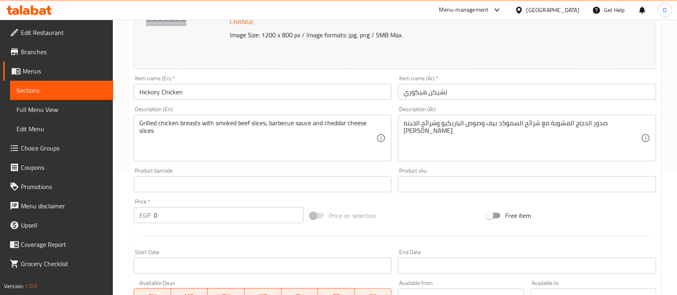
scroll to position [367, 0]
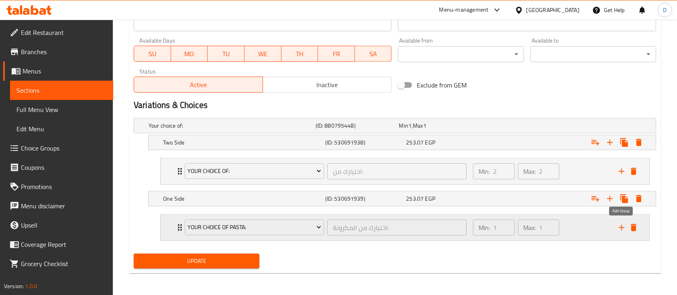
click at [623, 228] on icon "add" at bounding box center [622, 228] width 10 height 10
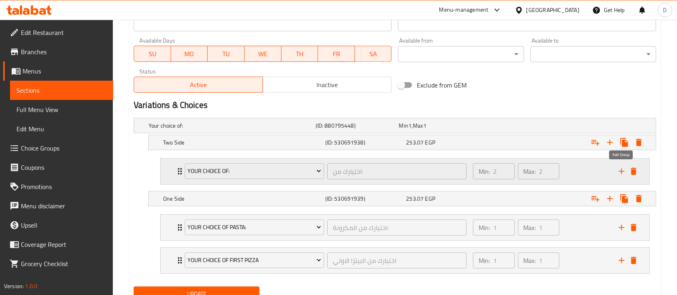
click at [622, 173] on icon "add" at bounding box center [622, 172] width 6 height 6
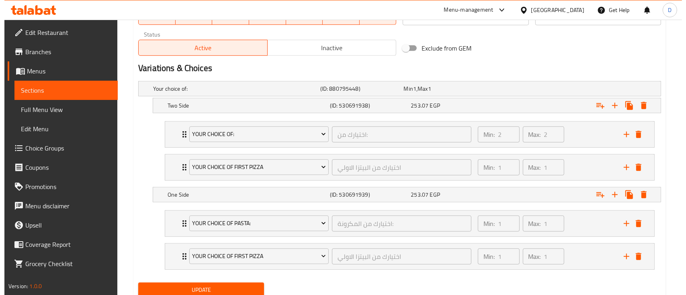
scroll to position [433, 0]
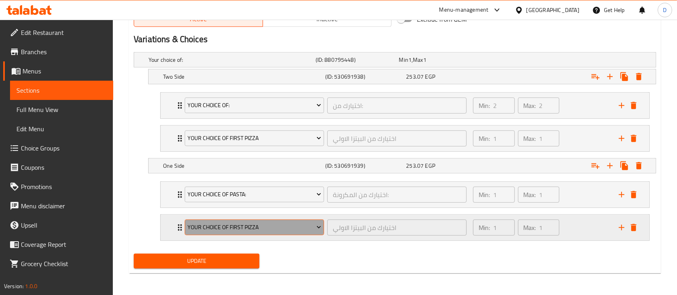
click at [248, 225] on span "Your choice of first pizza" at bounding box center [254, 228] width 133 height 10
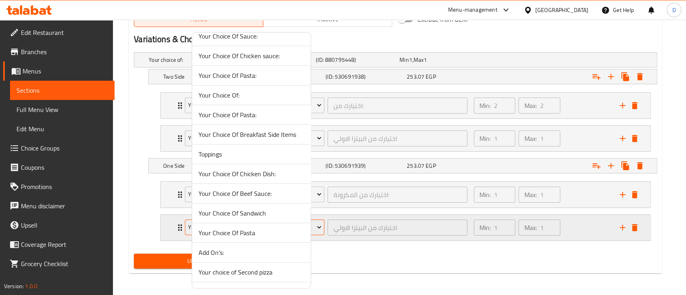
scroll to position [45, 0]
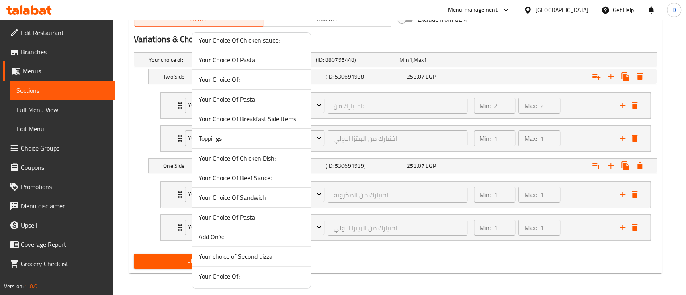
click at [232, 237] on span "Add On's:" at bounding box center [251, 237] width 106 height 10
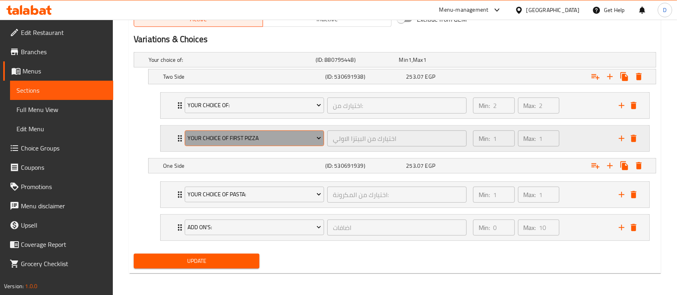
click at [276, 139] on span "Your choice of first pizza" at bounding box center [254, 138] width 133 height 10
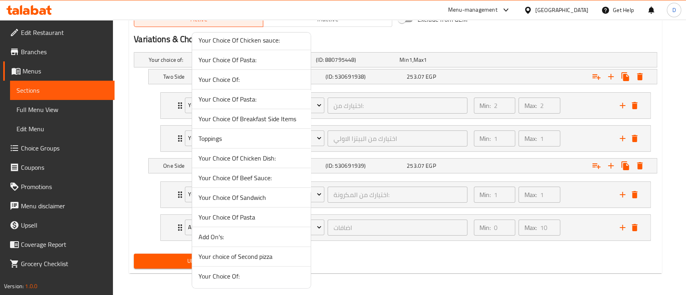
click at [231, 233] on span "Add On's:" at bounding box center [251, 237] width 106 height 10
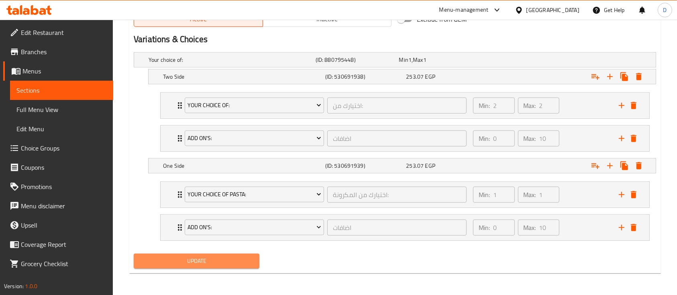
click at [221, 260] on span "Update" at bounding box center [196, 261] width 113 height 10
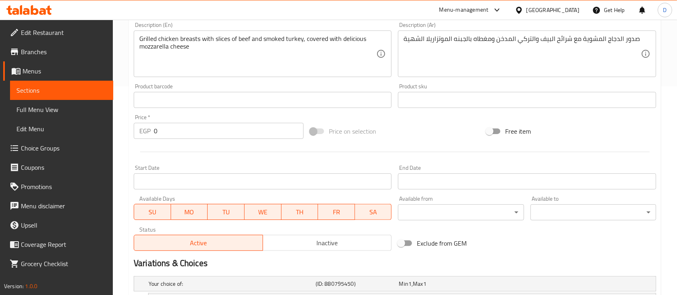
scroll to position [367, 0]
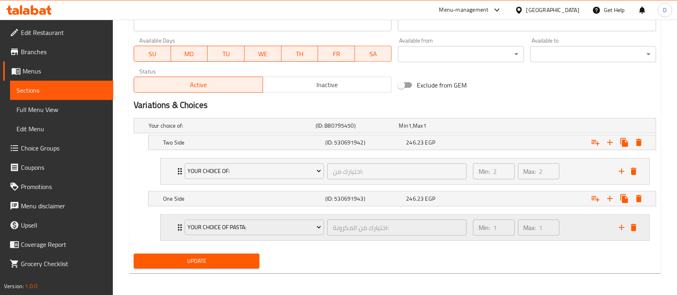
click at [622, 229] on icon "add" at bounding box center [622, 228] width 6 height 6
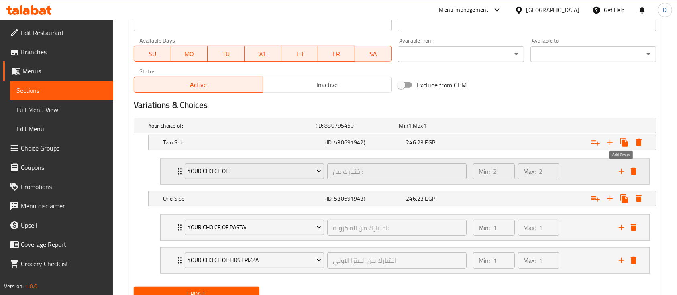
click at [621, 172] on icon "add" at bounding box center [622, 172] width 10 height 10
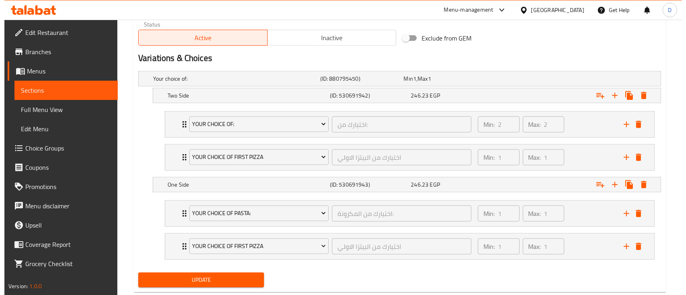
scroll to position [433, 0]
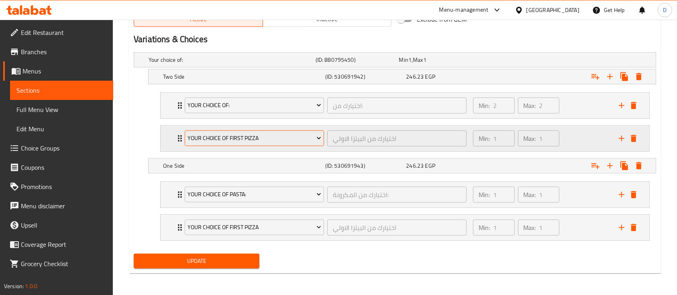
click at [251, 138] on span "Your choice of first pizza" at bounding box center [254, 138] width 133 height 10
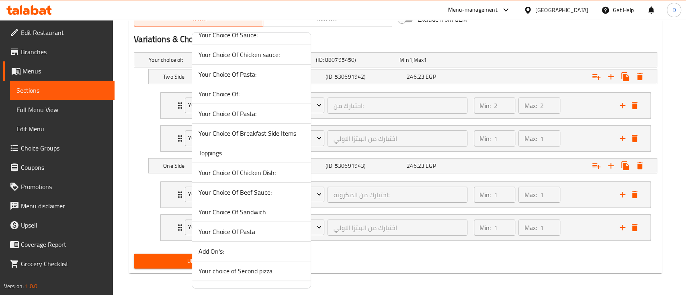
scroll to position [45, 0]
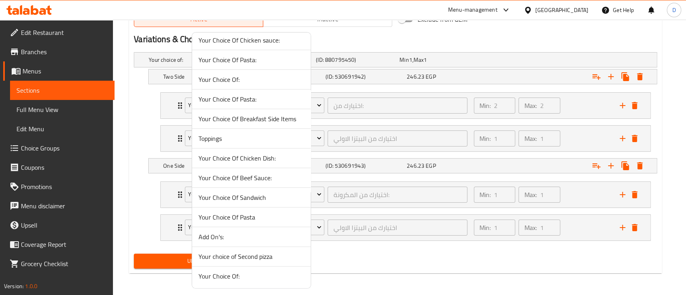
click at [232, 238] on span "Add On's:" at bounding box center [251, 237] width 106 height 10
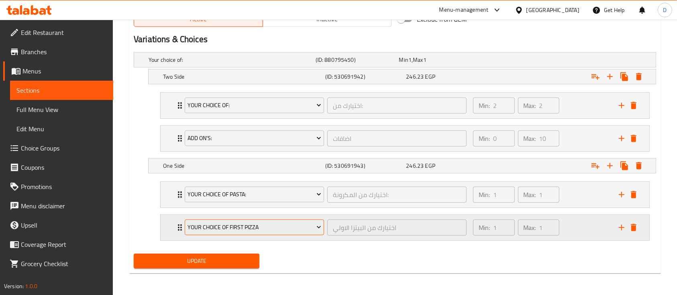
click at [223, 231] on span "Your choice of first pizza" at bounding box center [254, 228] width 133 height 10
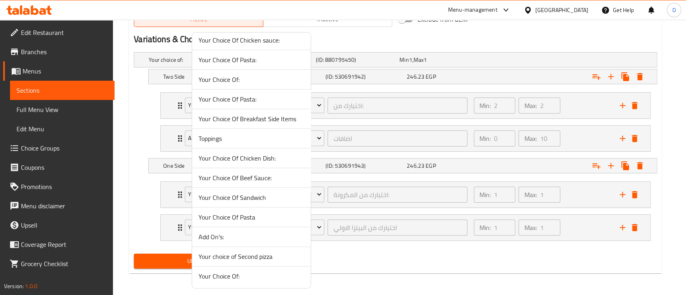
click at [232, 240] on span "Add On's:" at bounding box center [251, 237] width 106 height 10
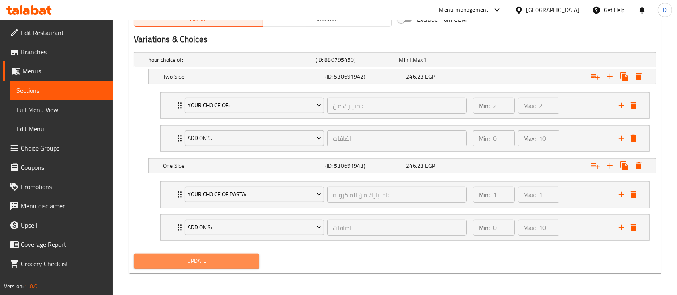
click at [225, 256] on span "Update" at bounding box center [196, 261] width 113 height 10
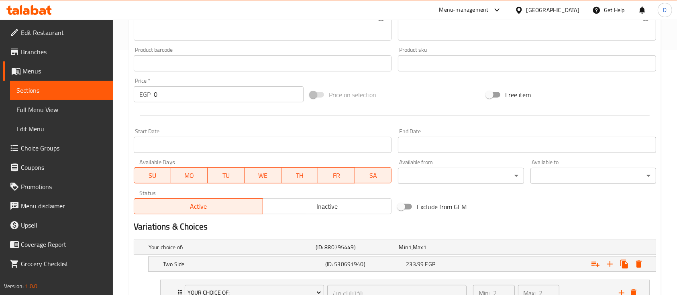
scroll to position [367, 0]
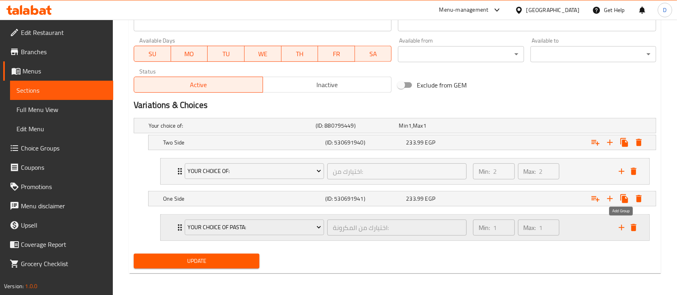
click at [620, 225] on icon "add" at bounding box center [622, 228] width 10 height 10
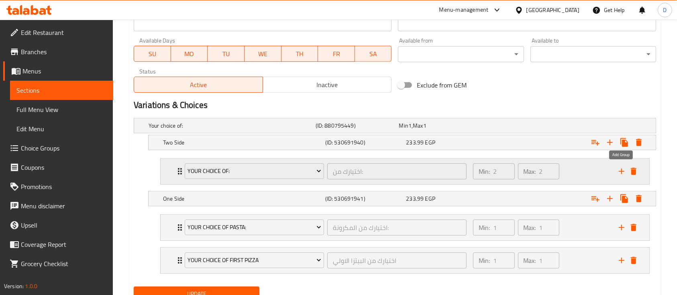
click at [620, 170] on icon "add" at bounding box center [622, 172] width 10 height 10
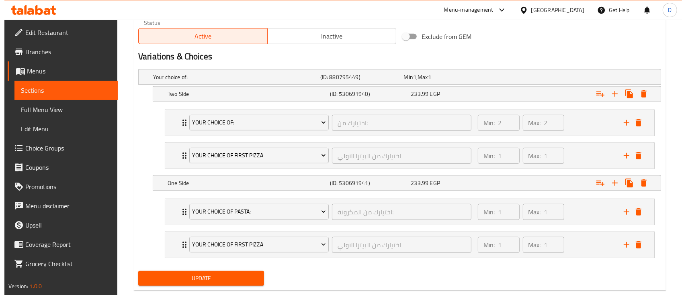
scroll to position [433, 0]
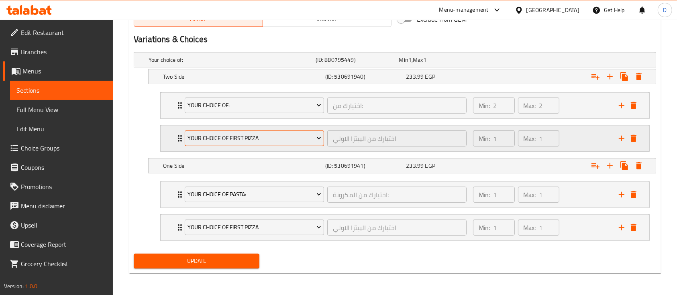
click at [262, 134] on span "Your choice of first pizza" at bounding box center [254, 138] width 133 height 10
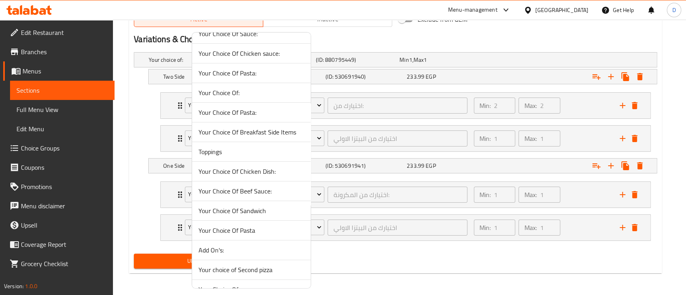
scroll to position [45, 0]
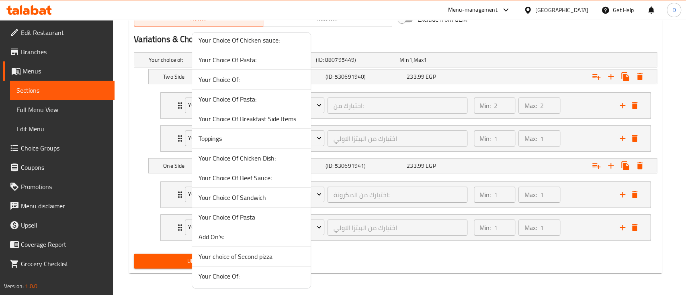
click at [231, 232] on span "Add On's:" at bounding box center [251, 237] width 106 height 10
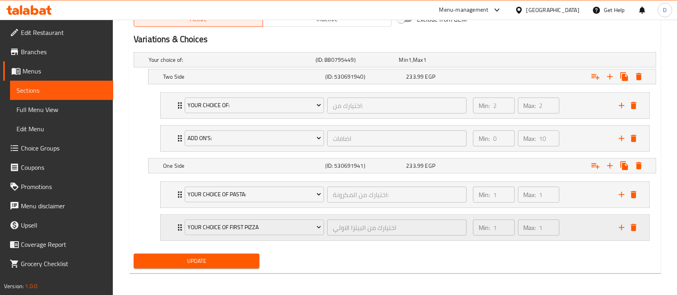
click at [242, 236] on div "Your choice of first pizza" at bounding box center [254, 227] width 143 height 19
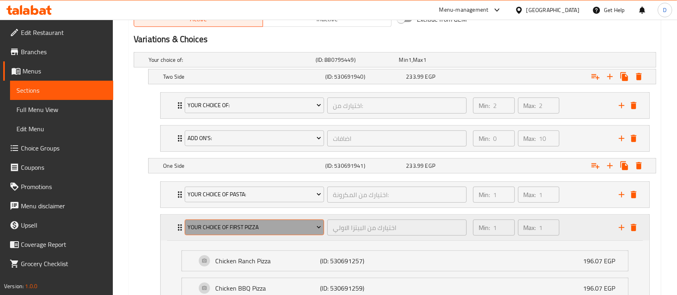
click at [256, 225] on span "Your choice of first pizza" at bounding box center [254, 228] width 133 height 10
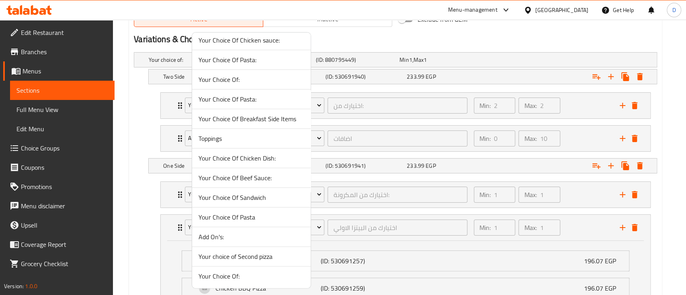
click at [243, 241] on li "Add On's:" at bounding box center [251, 237] width 119 height 20
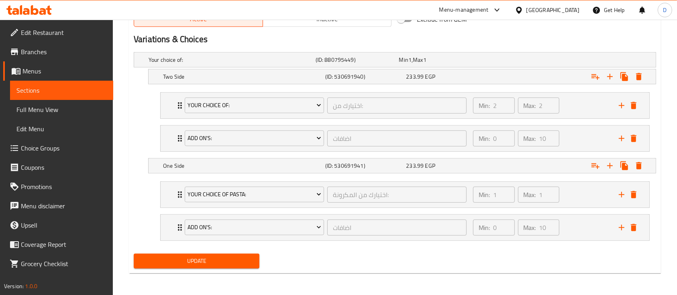
click at [224, 258] on span "Update" at bounding box center [196, 261] width 113 height 10
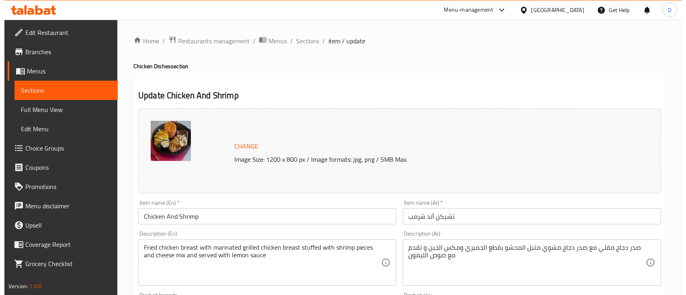
scroll to position [367, 0]
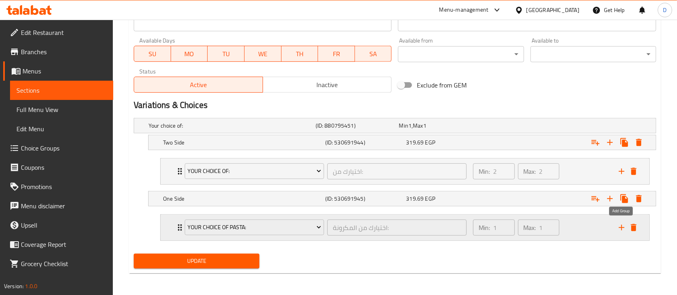
click at [622, 229] on icon "add" at bounding box center [622, 228] width 6 height 6
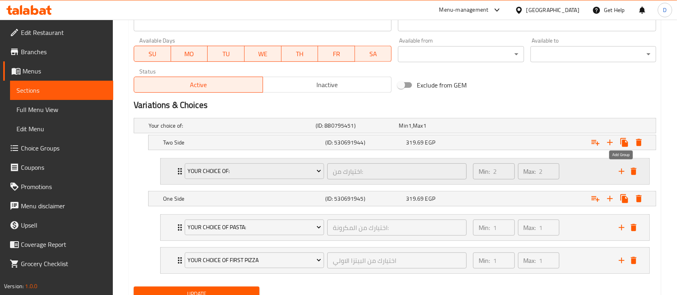
click at [618, 174] on icon "add" at bounding box center [622, 172] width 10 height 10
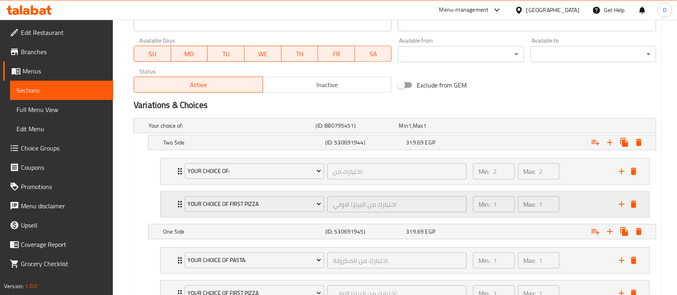
click at [268, 214] on div "Your choice of first pizza اختيارك من البيتزا الاولي ​" at bounding box center [326, 205] width 292 height 26
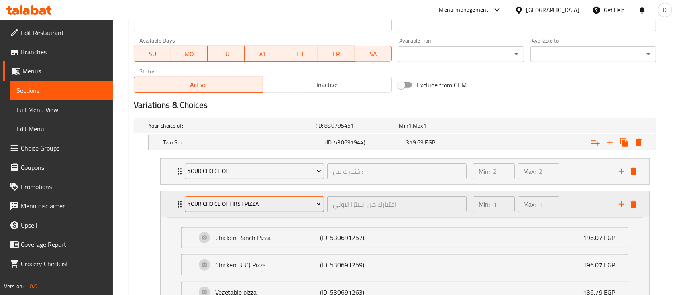
click at [276, 198] on button "Your choice of first pizza" at bounding box center [254, 204] width 139 height 16
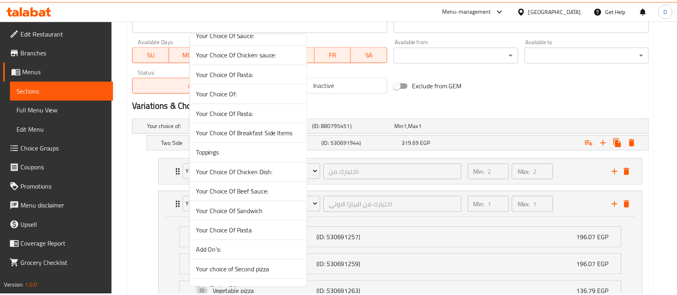
scroll to position [45, 0]
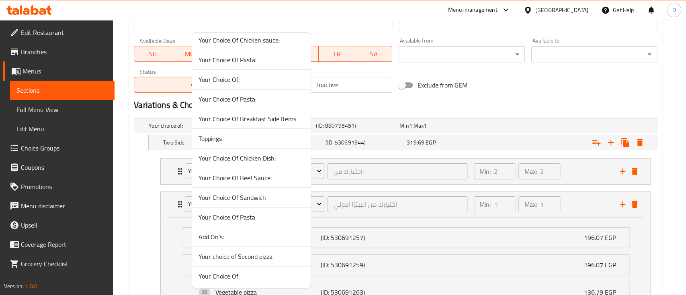
click at [234, 238] on span "Add On's:" at bounding box center [251, 237] width 106 height 10
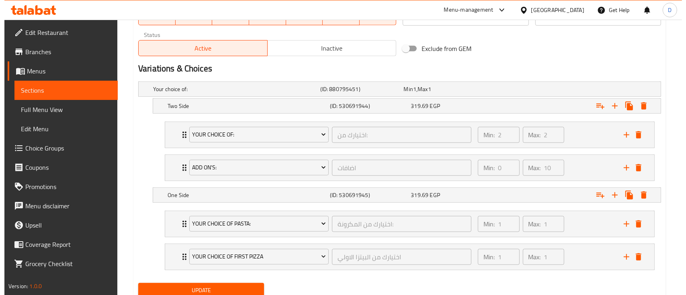
scroll to position [433, 0]
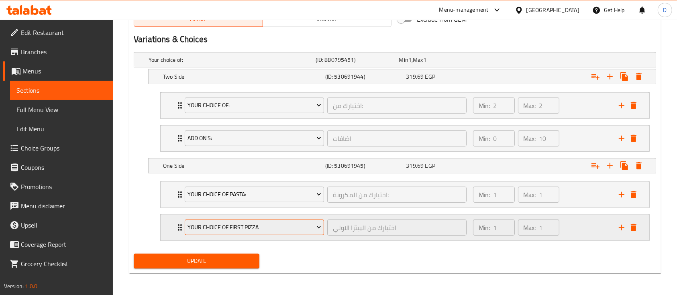
click at [241, 230] on span "Your choice of first pizza" at bounding box center [254, 228] width 133 height 10
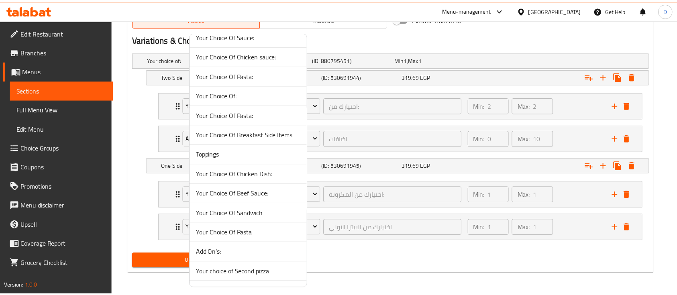
scroll to position [45, 0]
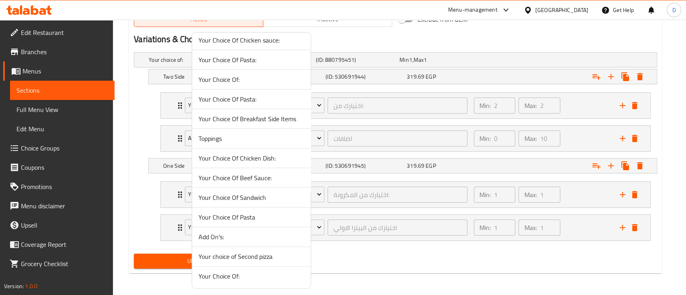
click at [241, 237] on span "Add On's:" at bounding box center [251, 237] width 106 height 10
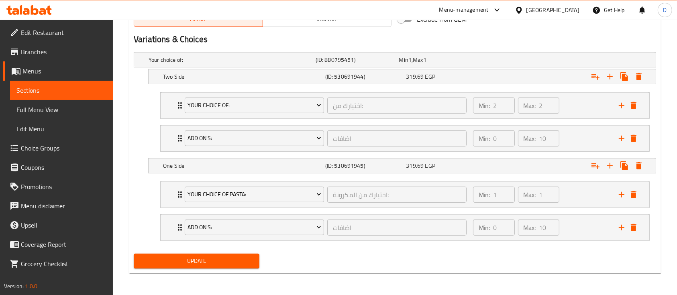
click at [231, 259] on span "Update" at bounding box center [196, 261] width 113 height 10
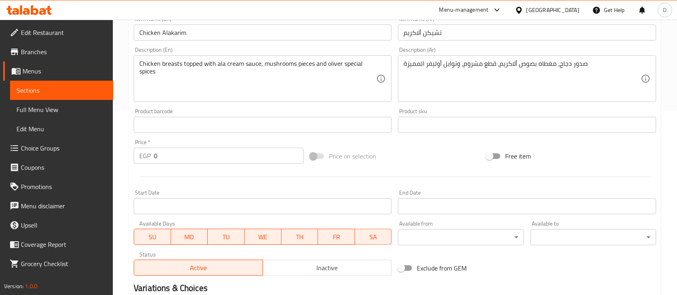
scroll to position [367, 0]
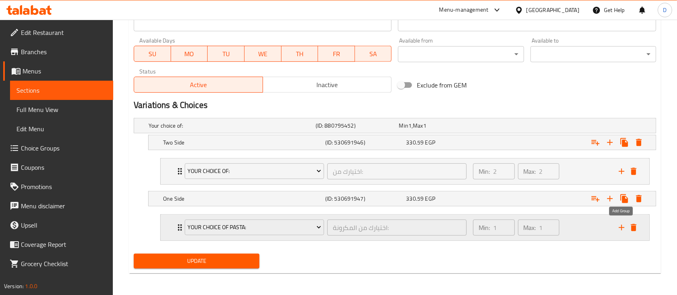
click at [622, 228] on icon "add" at bounding box center [622, 228] width 10 height 10
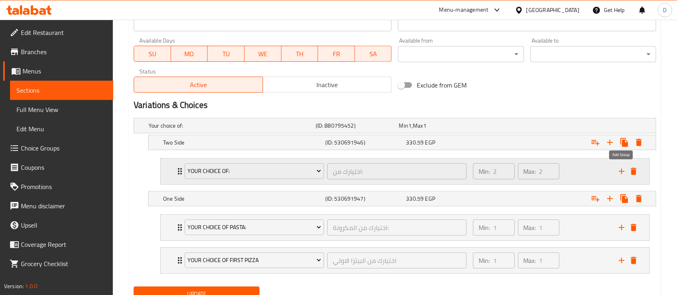
click at [622, 172] on icon "add" at bounding box center [622, 172] width 6 height 6
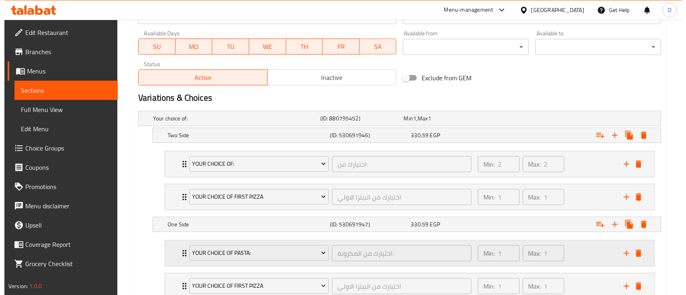
scroll to position [433, 0]
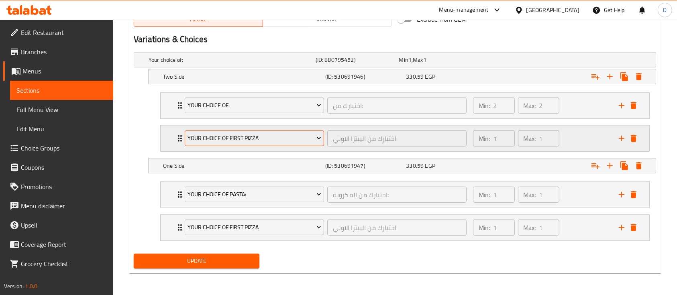
click at [253, 143] on button "Your choice of first pizza" at bounding box center [254, 139] width 139 height 16
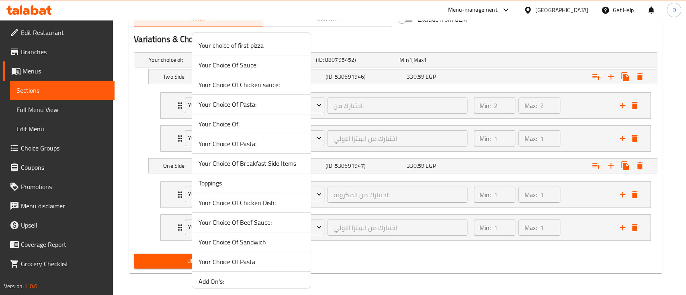
scroll to position [45, 0]
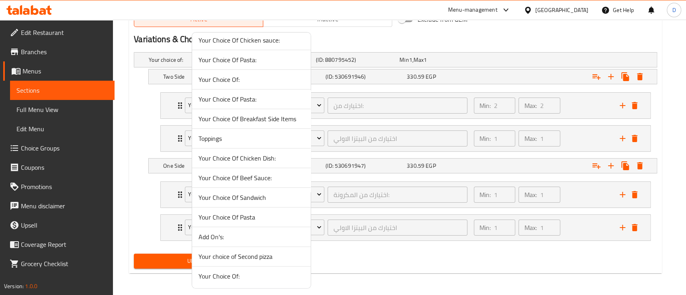
click at [236, 239] on span "Add On's:" at bounding box center [251, 237] width 106 height 10
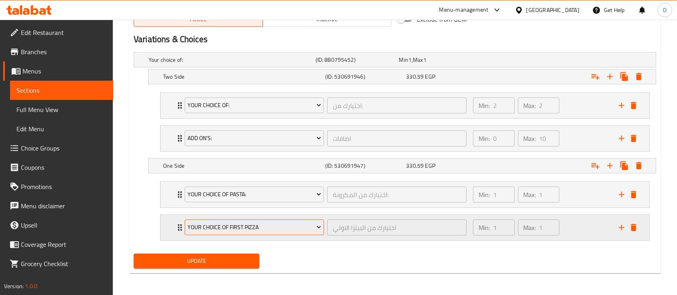
click at [283, 231] on span "Your choice of first pizza" at bounding box center [254, 228] width 133 height 10
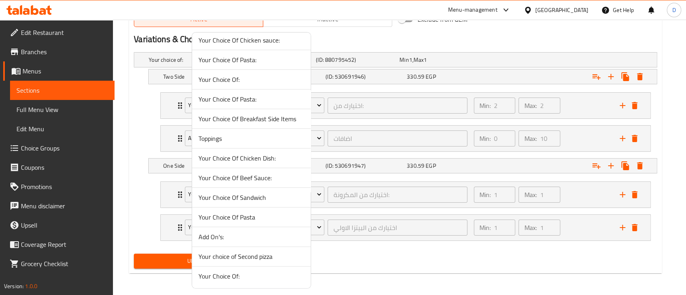
click at [230, 237] on span "Add On's:" at bounding box center [251, 237] width 106 height 10
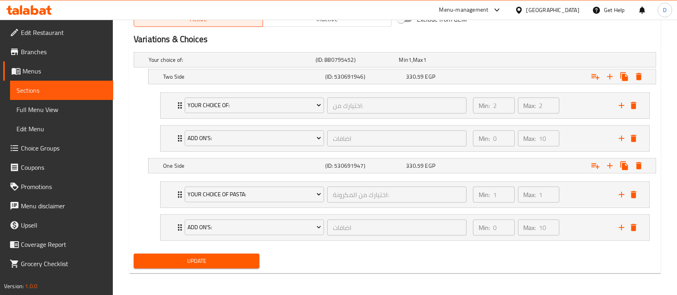
click at [237, 256] on span "Update" at bounding box center [196, 261] width 113 height 10
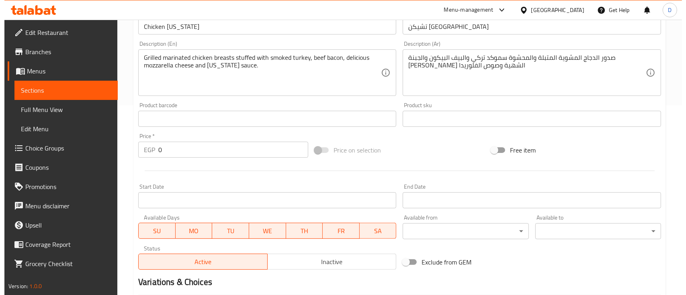
scroll to position [367, 0]
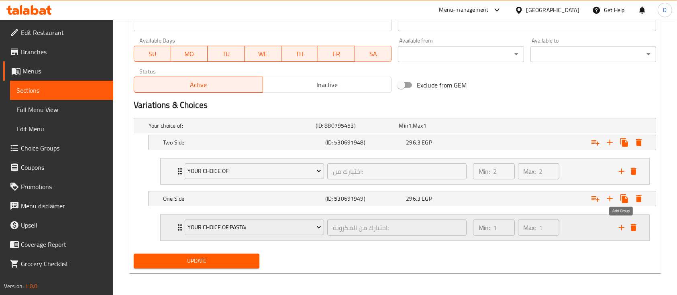
click at [621, 227] on icon "add" at bounding box center [622, 228] width 10 height 10
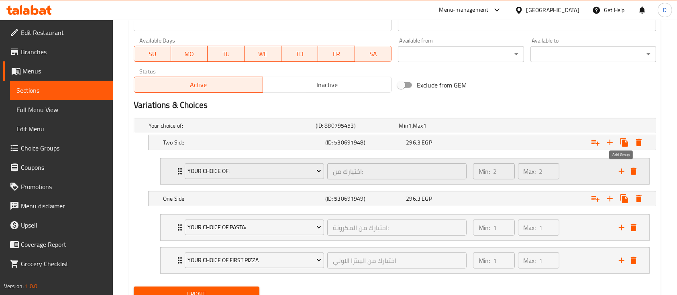
click at [620, 169] on icon "add" at bounding box center [622, 172] width 10 height 10
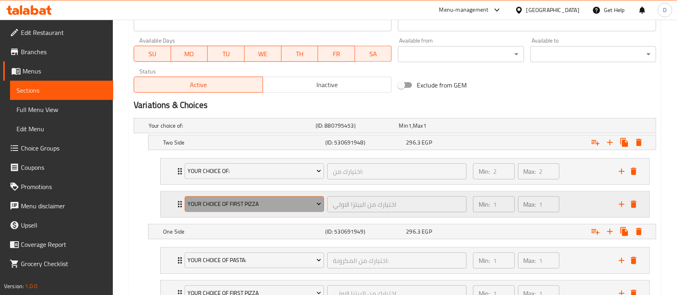
click at [244, 207] on span "Your choice of first pizza" at bounding box center [254, 204] width 133 height 10
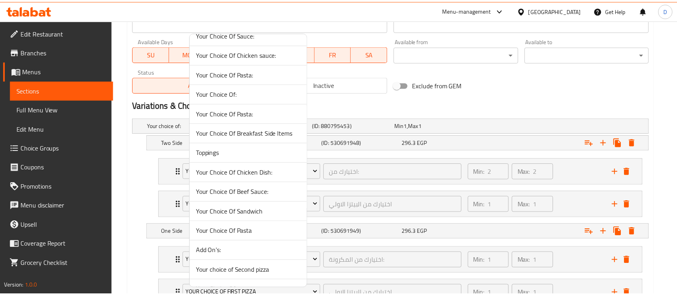
scroll to position [45, 0]
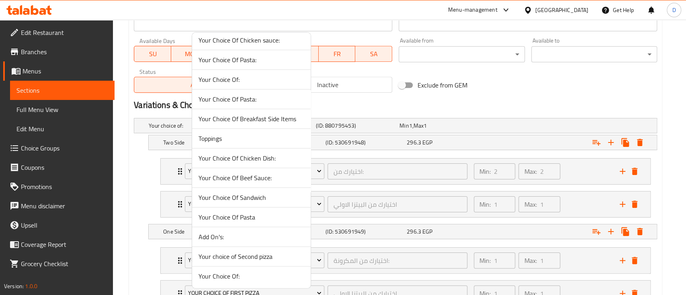
click at [234, 239] on span "Add On's:" at bounding box center [251, 237] width 106 height 10
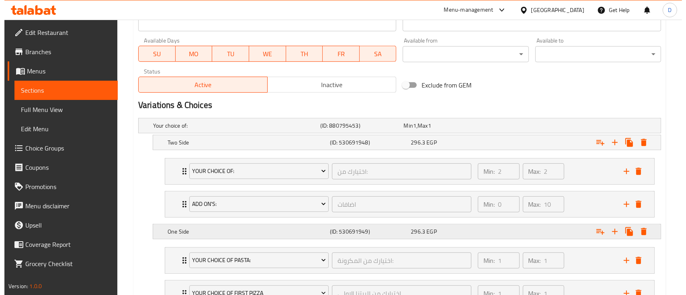
scroll to position [433, 0]
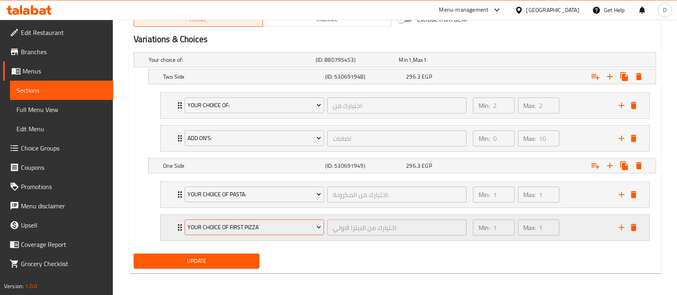
click at [239, 227] on span "Your choice of first pizza" at bounding box center [254, 228] width 133 height 10
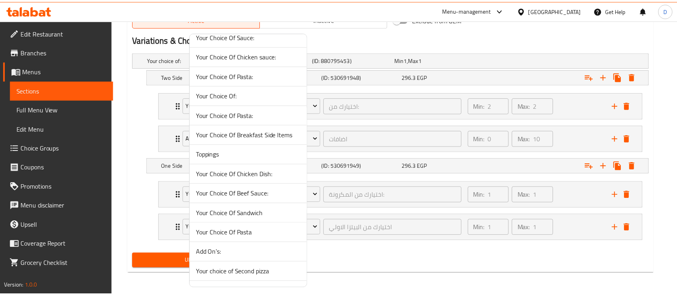
scroll to position [45, 0]
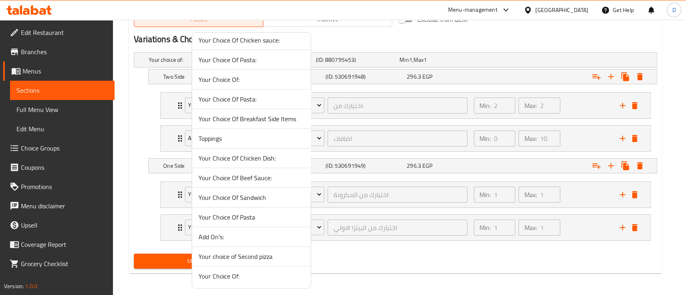
click at [233, 235] on span "Add On's:" at bounding box center [251, 237] width 106 height 10
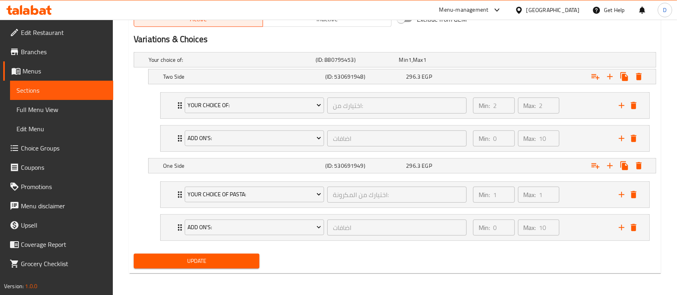
click at [212, 256] on span "Update" at bounding box center [196, 261] width 113 height 10
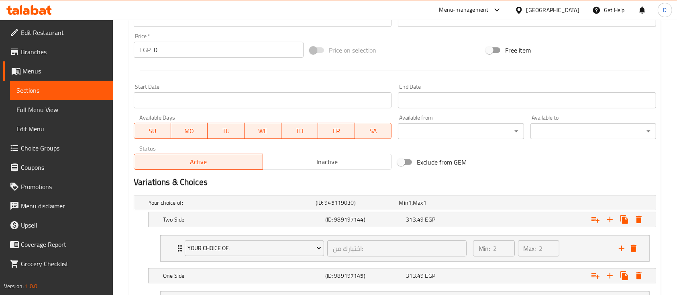
scroll to position [367, 0]
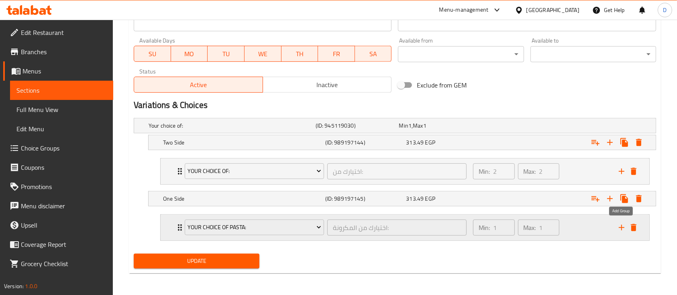
click at [622, 227] on icon "add" at bounding box center [622, 228] width 6 height 6
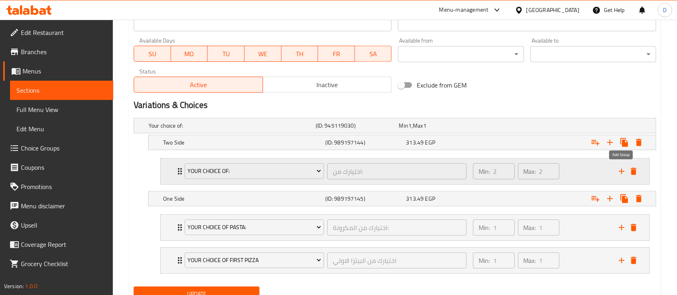
click at [620, 173] on icon "add" at bounding box center [622, 172] width 10 height 10
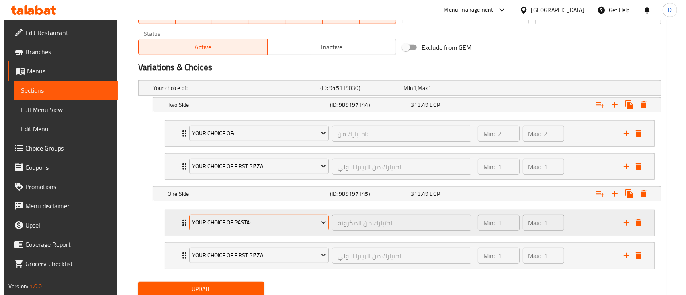
scroll to position [433, 0]
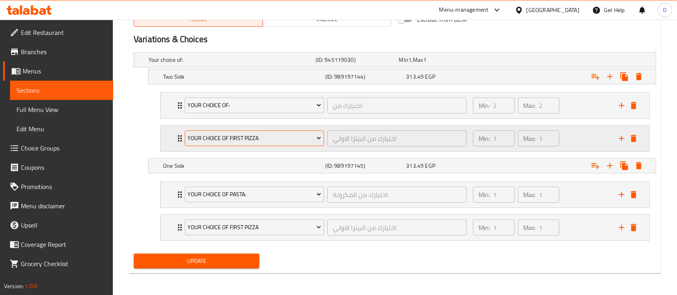
click at [242, 142] on span "Your choice of first pizza" at bounding box center [254, 138] width 133 height 10
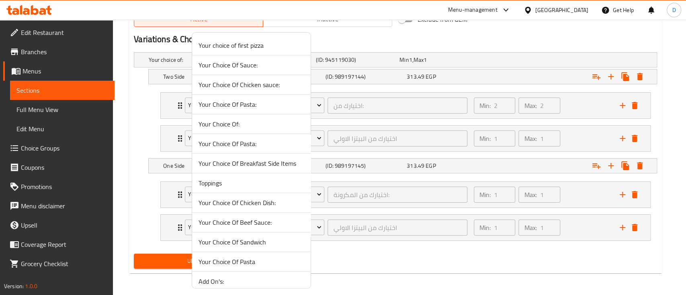
scroll to position [45, 0]
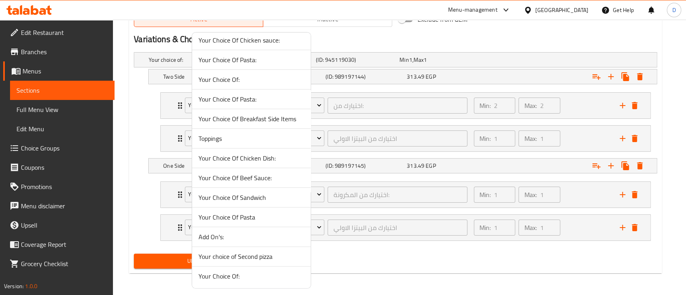
click at [238, 236] on span "Add On's:" at bounding box center [251, 237] width 106 height 10
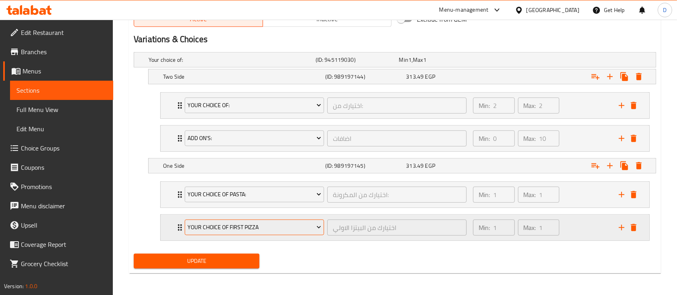
click at [236, 223] on span "Your choice of first pizza" at bounding box center [254, 228] width 133 height 10
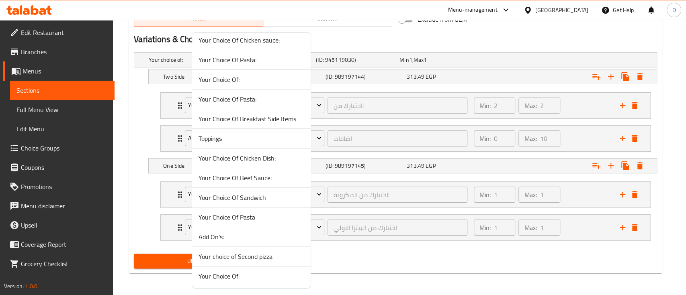
click at [241, 234] on span "Add On's:" at bounding box center [251, 237] width 106 height 10
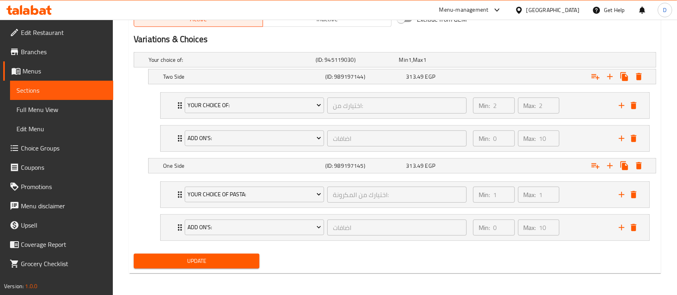
click at [215, 258] on span "Update" at bounding box center [196, 261] width 113 height 10
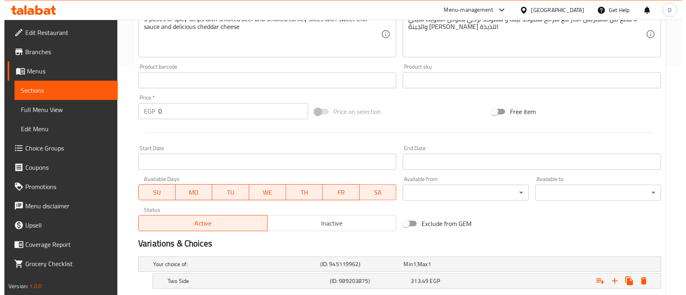
scroll to position [367, 0]
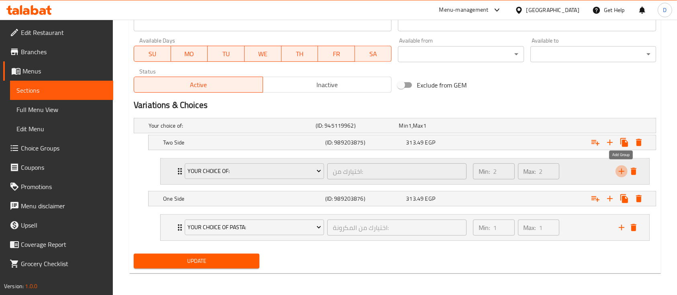
click at [622, 170] on icon "add" at bounding box center [622, 172] width 6 height 6
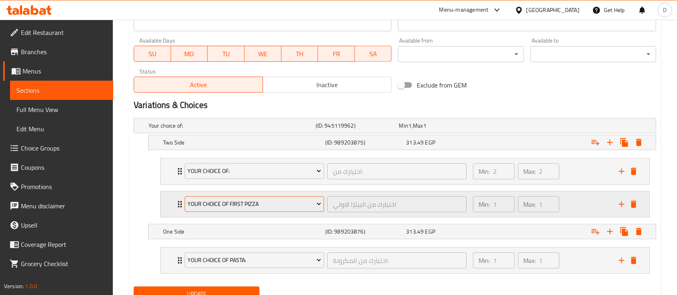
click at [233, 199] on span "Your choice of first pizza" at bounding box center [254, 204] width 133 height 10
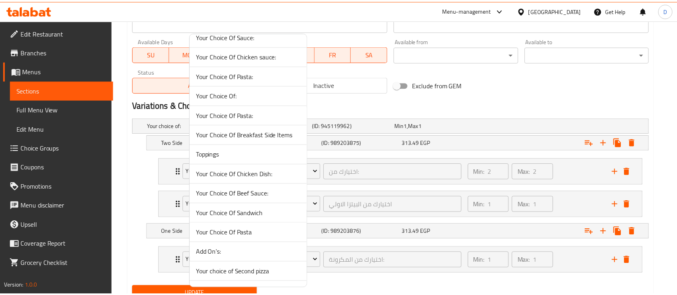
scroll to position [45, 0]
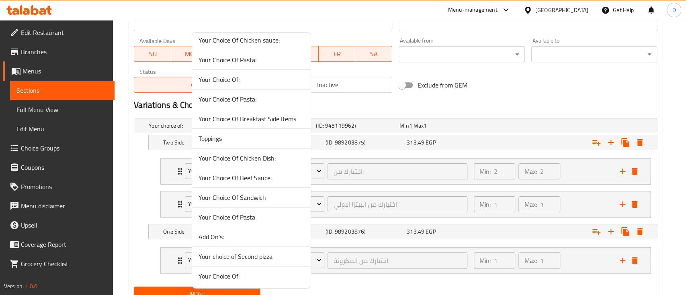
click at [238, 241] on li "Add On's:" at bounding box center [251, 237] width 119 height 20
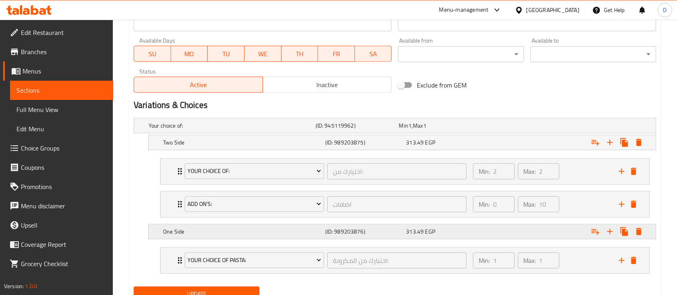
scroll to position [400, 0]
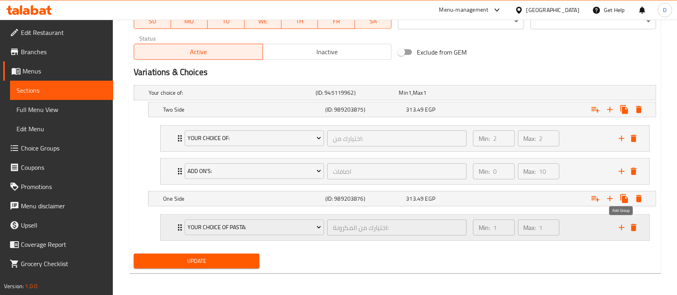
click at [621, 229] on icon "add" at bounding box center [622, 228] width 10 height 10
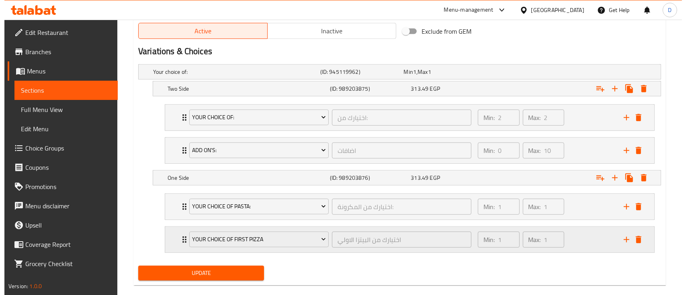
scroll to position [433, 0]
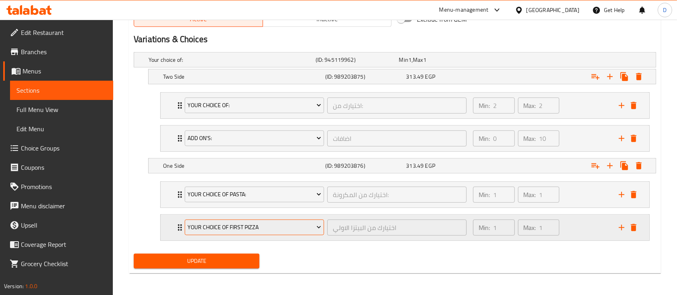
click at [226, 228] on span "Your choice of first pizza" at bounding box center [254, 228] width 133 height 10
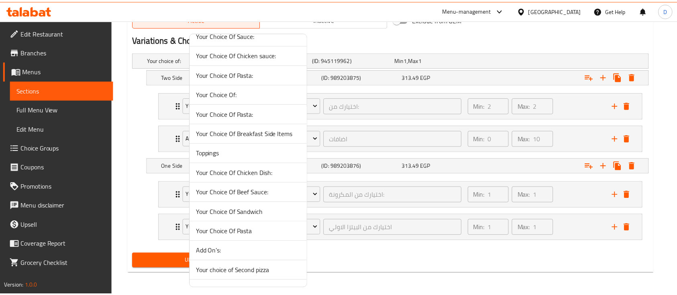
scroll to position [45, 0]
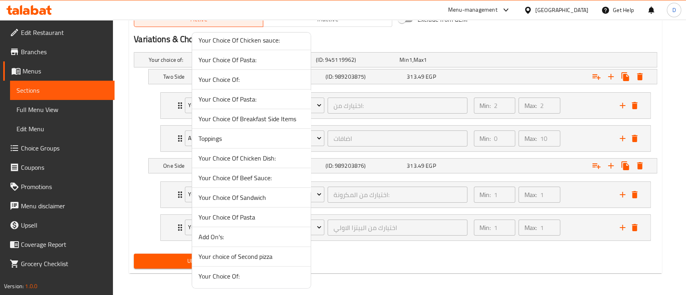
click at [237, 235] on span "Add On's:" at bounding box center [251, 237] width 106 height 10
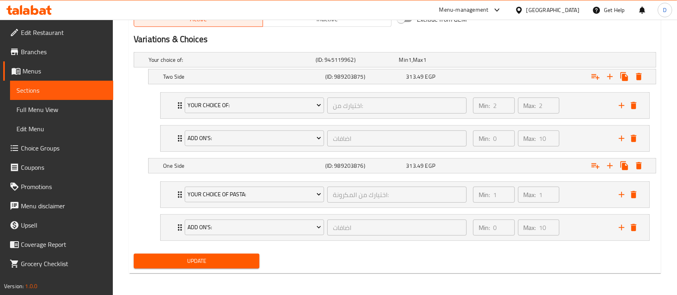
click at [229, 259] on span "Update" at bounding box center [196, 261] width 113 height 10
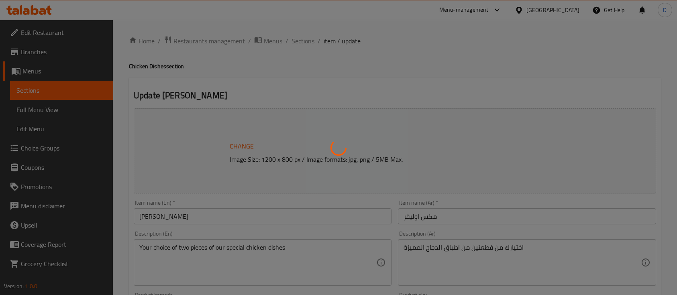
type input "اختيارك من:"
type input "2"
type input "اختيارك من طبق الدجاج:"
type input "2"
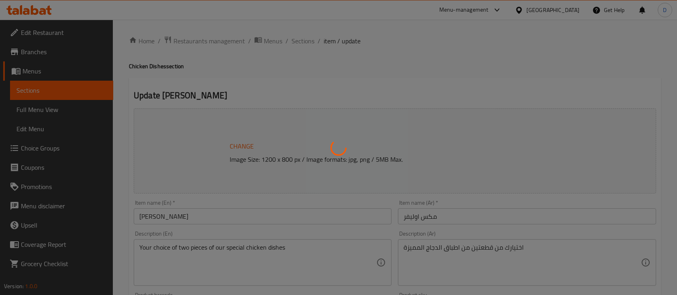
type input "2"
type input "اختيارك من المكرونة:"
type input "1"
type input "اختيارك من طبق الدجاج:"
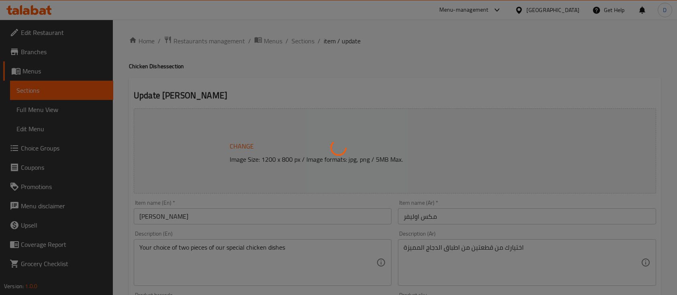
type input "2"
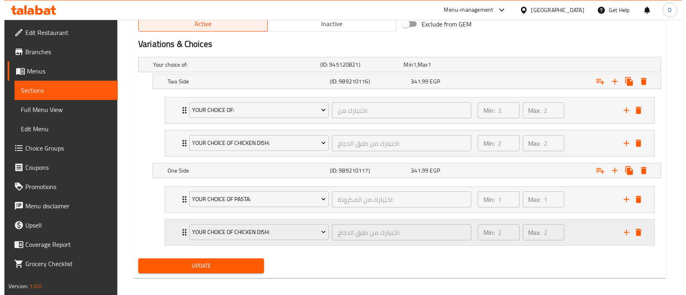
scroll to position [433, 0]
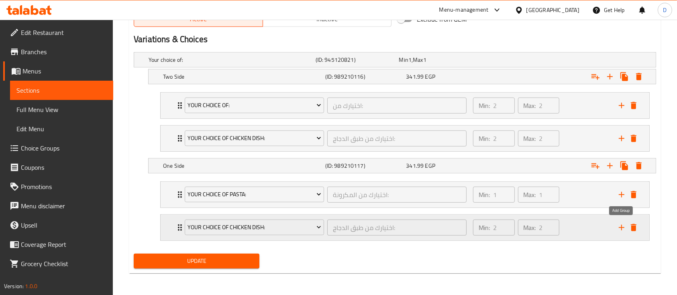
click at [622, 225] on icon "add" at bounding box center [622, 228] width 6 height 6
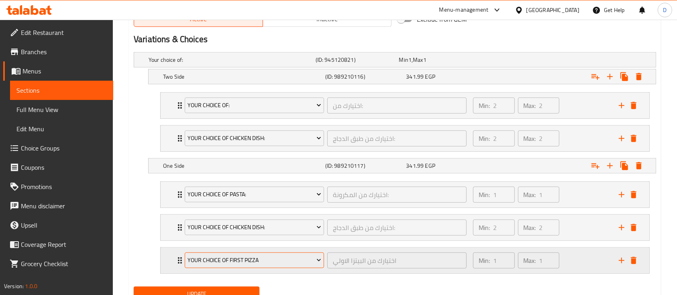
click at [247, 256] on span "Your choice of first pizza" at bounding box center [254, 261] width 133 height 10
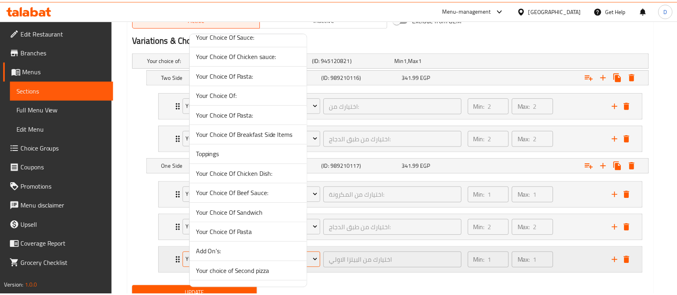
scroll to position [45, 0]
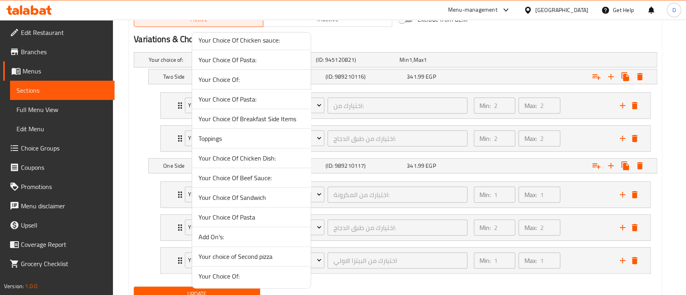
click at [256, 231] on li "Add On's:" at bounding box center [251, 237] width 119 height 20
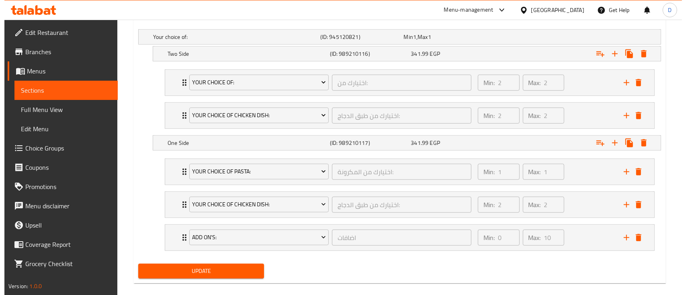
scroll to position [466, 0]
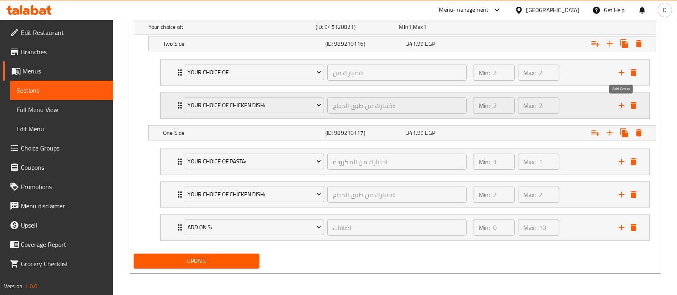
click at [619, 108] on icon "add" at bounding box center [622, 106] width 10 height 10
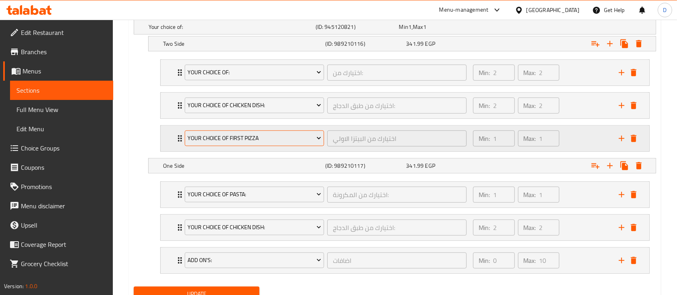
click at [273, 141] on span "Your choice of first pizza" at bounding box center [254, 138] width 133 height 10
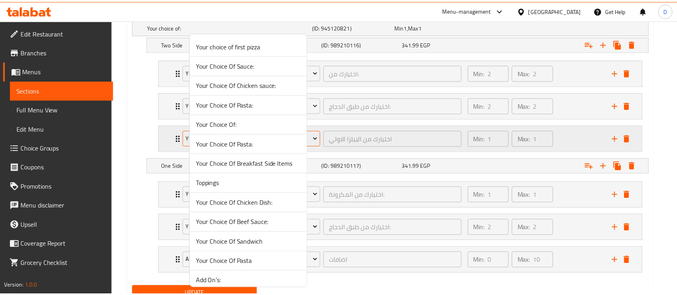
scroll to position [45, 0]
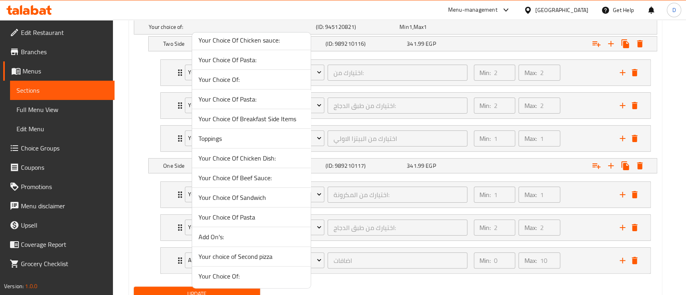
click at [260, 233] on span "Add On's:" at bounding box center [251, 237] width 106 height 10
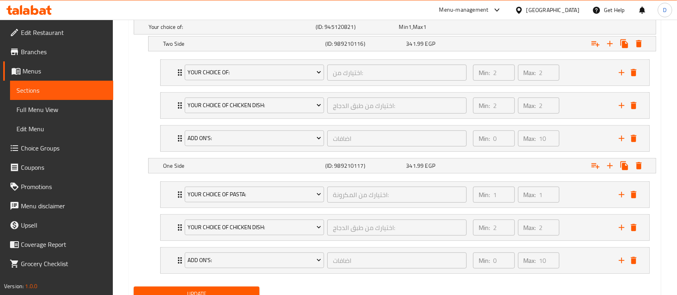
scroll to position [499, 0]
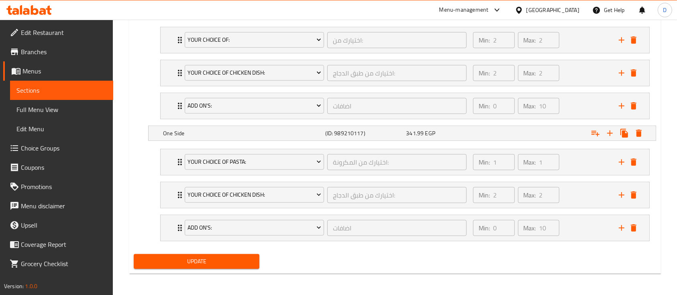
click at [249, 265] on span "Update" at bounding box center [196, 262] width 113 height 10
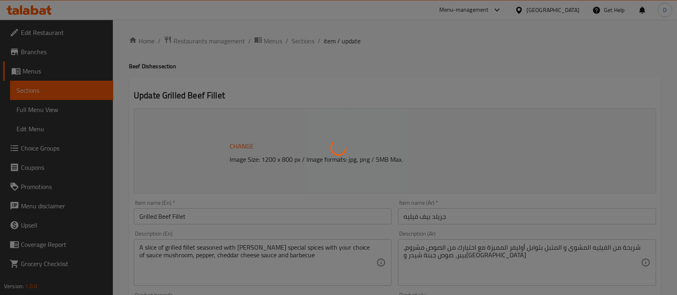
type input "اختيارك من صوص اللحم البقري:"
type input "1"
type input "اختيارك من:"
type input "2"
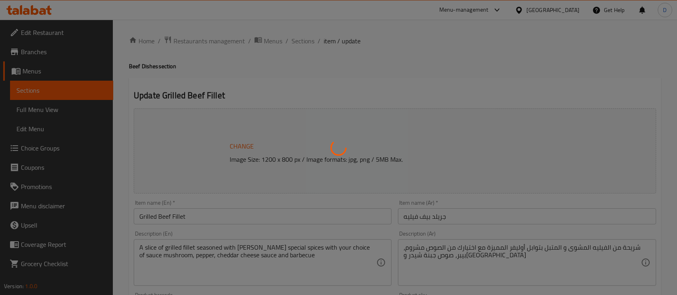
type input "2"
type input "اختيارك من المكرونة:"
type input "1"
type input "اختيارك من صوص اللحم البقري:"
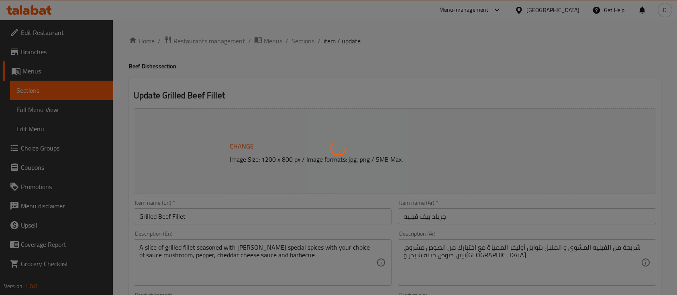
type input "1"
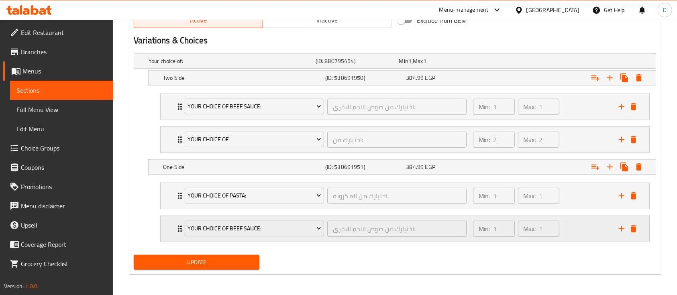
scroll to position [433, 0]
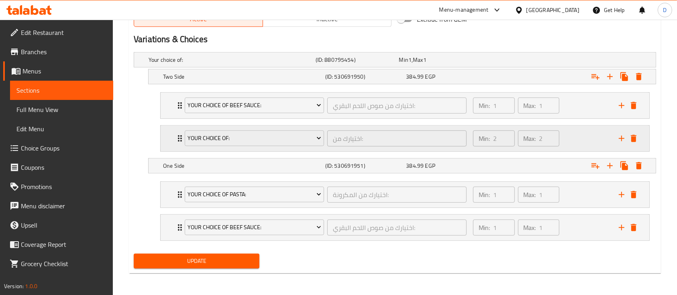
click at [624, 140] on icon "add" at bounding box center [622, 139] width 10 height 10
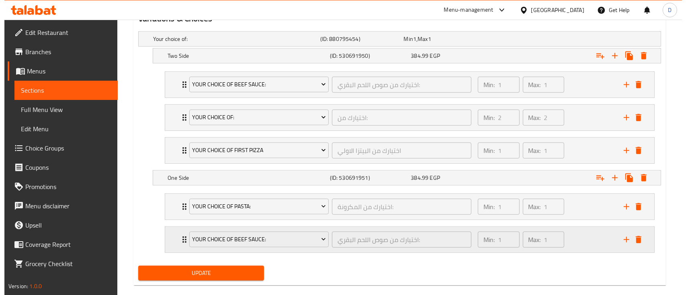
scroll to position [466, 0]
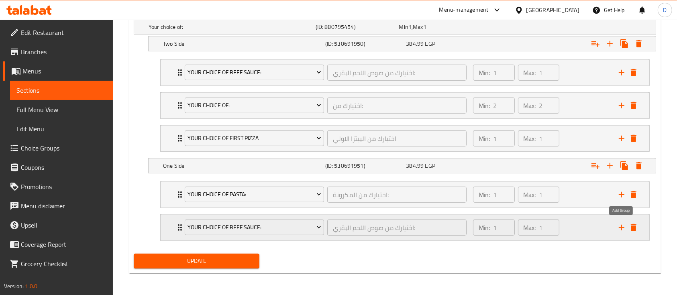
click at [623, 227] on icon "add" at bounding box center [622, 228] width 6 height 6
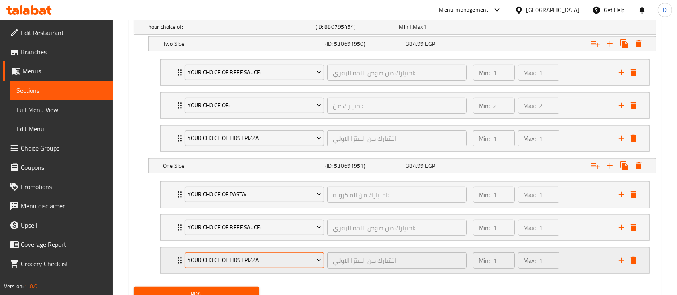
click at [265, 258] on span "Your choice of first pizza" at bounding box center [254, 261] width 133 height 10
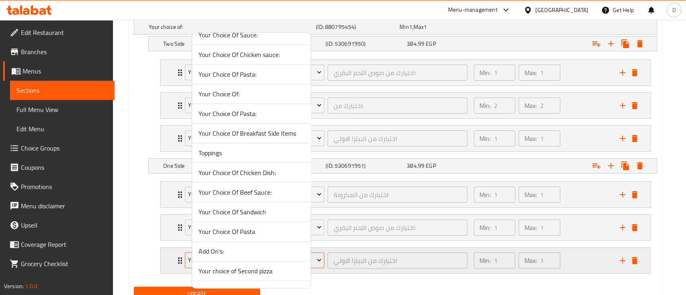
scroll to position [45, 0]
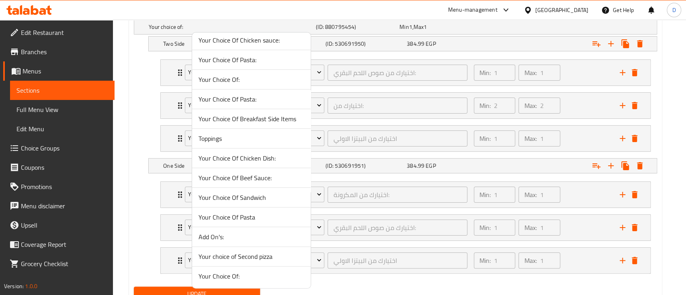
click at [270, 241] on span "Add On's:" at bounding box center [251, 237] width 106 height 10
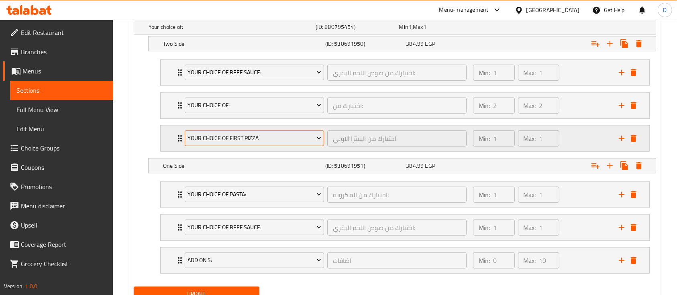
click at [231, 139] on span "Your choice of first pizza" at bounding box center [254, 138] width 133 height 10
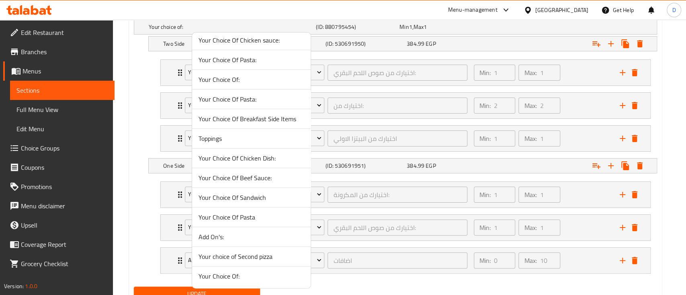
click at [231, 237] on span "Add On's:" at bounding box center [251, 237] width 106 height 10
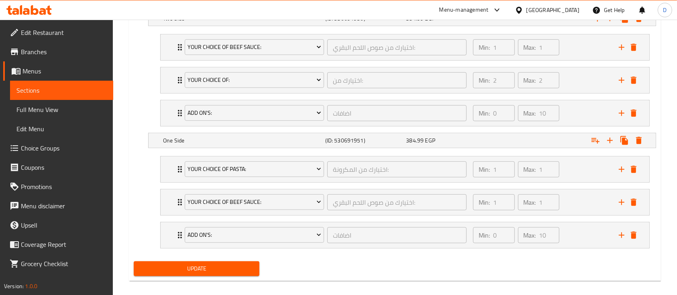
scroll to position [499, 0]
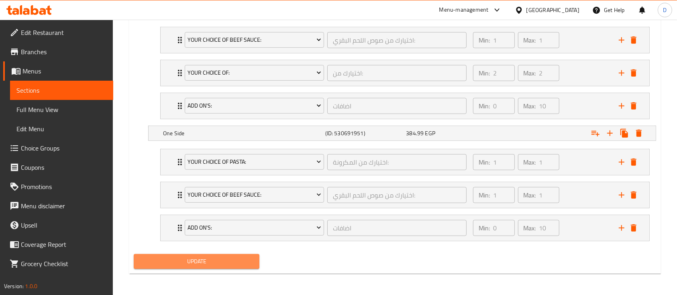
click at [244, 254] on button "Update" at bounding box center [197, 261] width 126 height 15
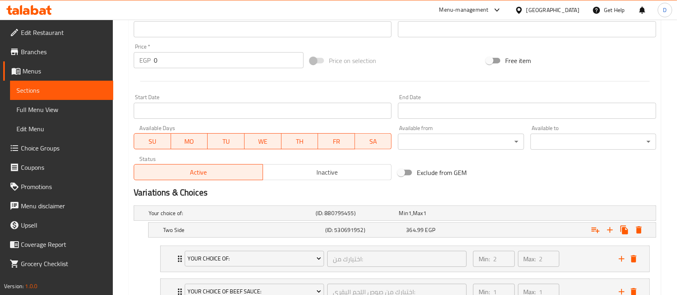
scroll to position [428, 0]
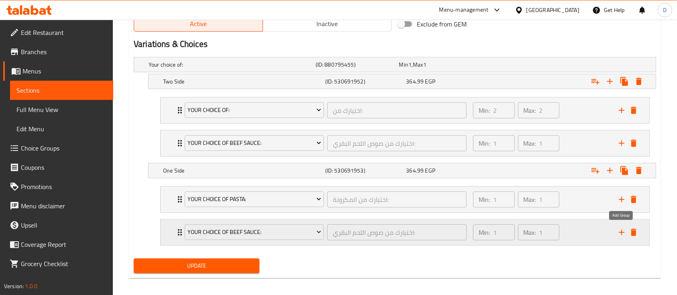
click at [616, 232] on button "add" at bounding box center [622, 233] width 12 height 12
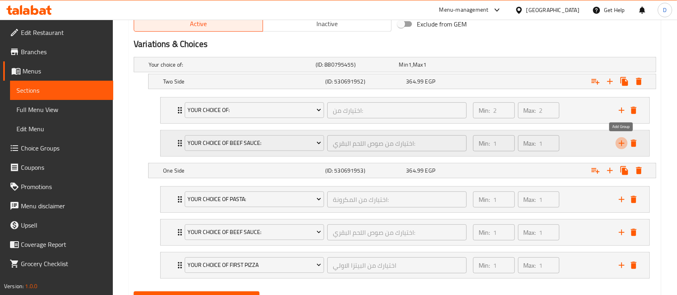
click at [622, 143] on icon "add" at bounding box center [622, 144] width 6 height 6
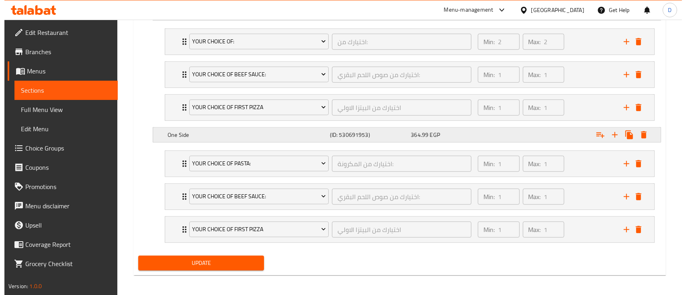
scroll to position [499, 0]
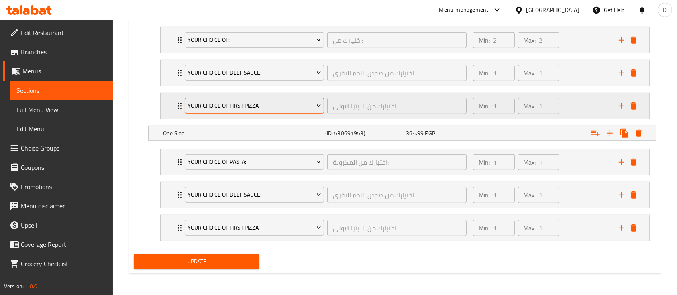
click at [219, 109] on span "Your choice of first pizza" at bounding box center [254, 106] width 133 height 10
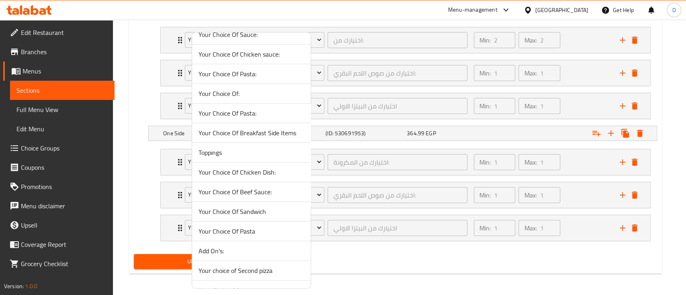
scroll to position [45, 0]
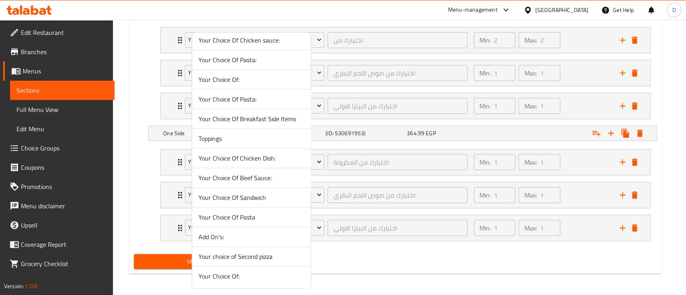
click at [241, 233] on span "Add On's:" at bounding box center [251, 237] width 106 height 10
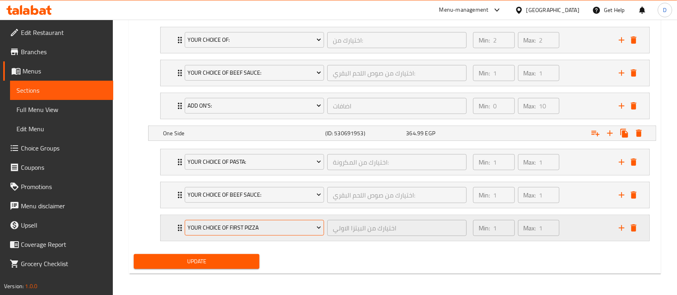
click at [235, 234] on button "Your choice of first pizza" at bounding box center [254, 228] width 139 height 16
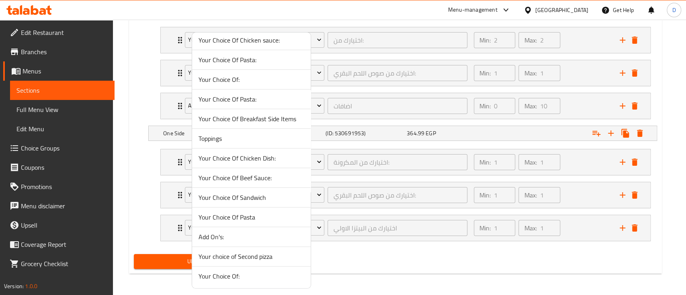
click at [227, 231] on li "Add On's:" at bounding box center [251, 237] width 119 height 20
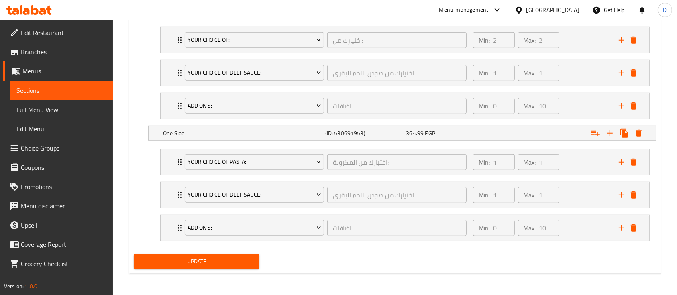
drag, startPoint x: 211, startPoint y: 257, endPoint x: 476, endPoint y: 10, distance: 362.5
click at [211, 257] on span "Update" at bounding box center [196, 262] width 113 height 10
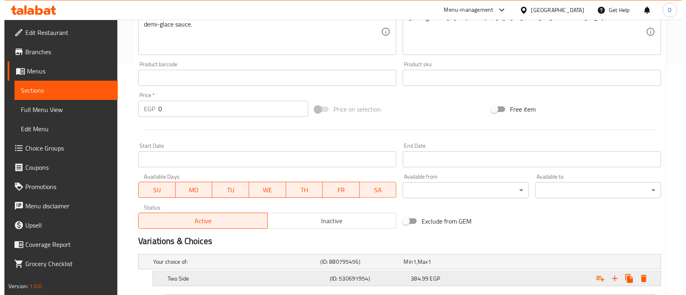
scroll to position [367, 0]
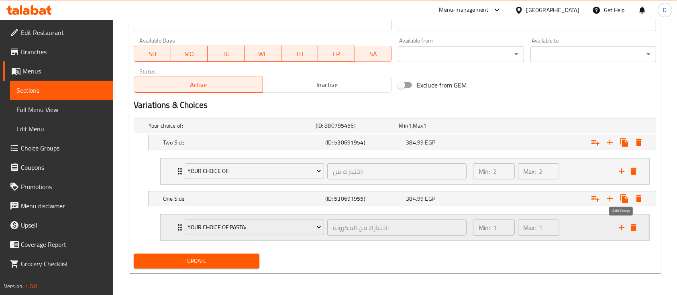
click at [620, 227] on icon "add" at bounding box center [622, 228] width 6 height 6
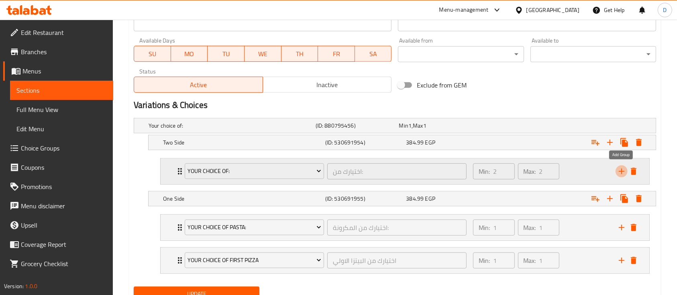
click at [625, 170] on icon "add" at bounding box center [622, 172] width 10 height 10
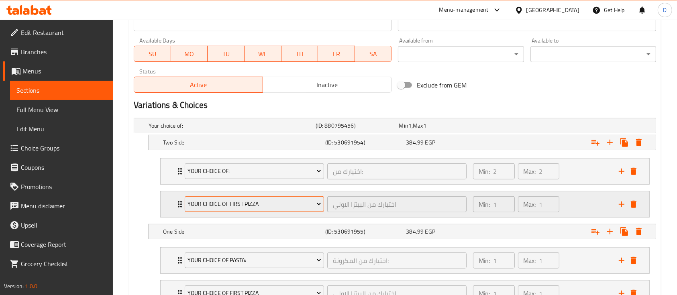
click at [247, 202] on span "Your choice of first pizza" at bounding box center [254, 204] width 133 height 10
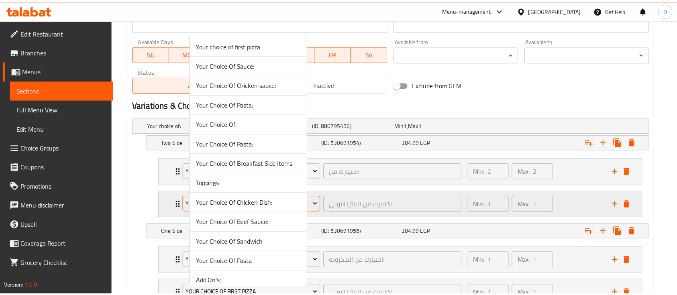
scroll to position [45, 0]
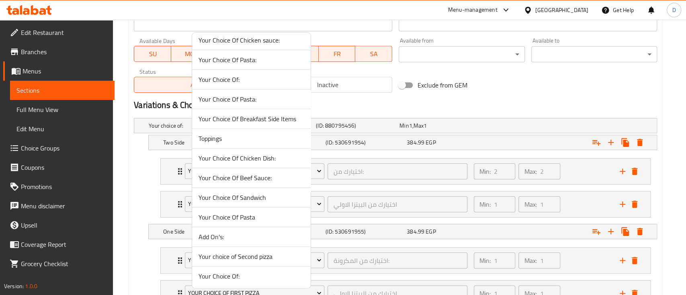
click at [250, 238] on span "Add On's:" at bounding box center [251, 237] width 106 height 10
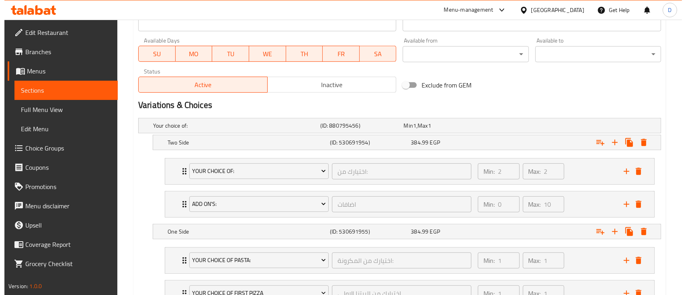
scroll to position [433, 0]
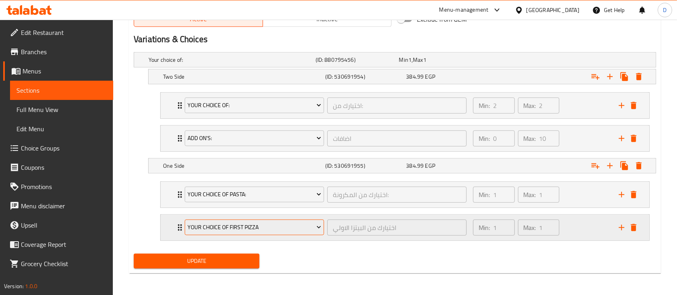
click at [250, 229] on span "Your choice of first pizza" at bounding box center [254, 228] width 133 height 10
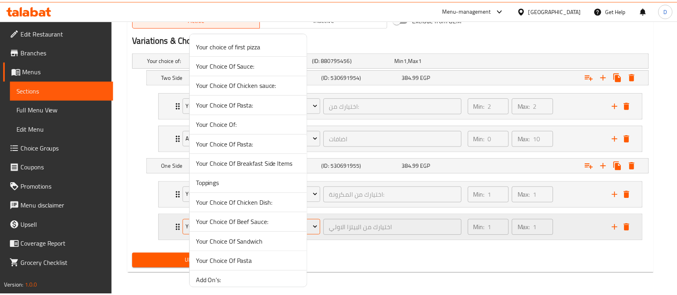
scroll to position [45, 0]
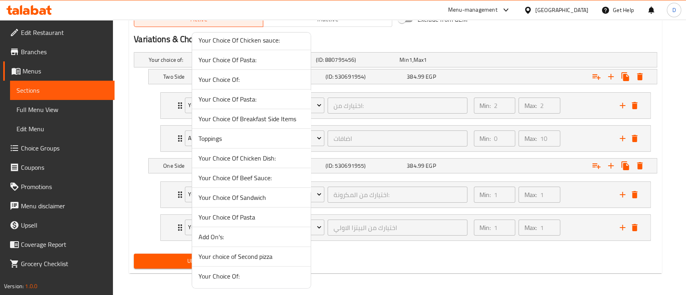
click at [232, 236] on span "Add On's:" at bounding box center [251, 237] width 106 height 10
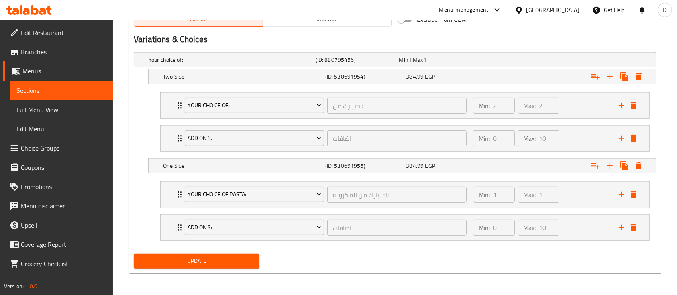
click at [216, 259] on span "Update" at bounding box center [196, 261] width 113 height 10
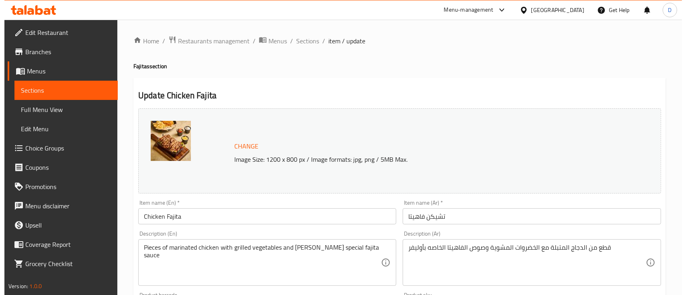
scroll to position [367, 0]
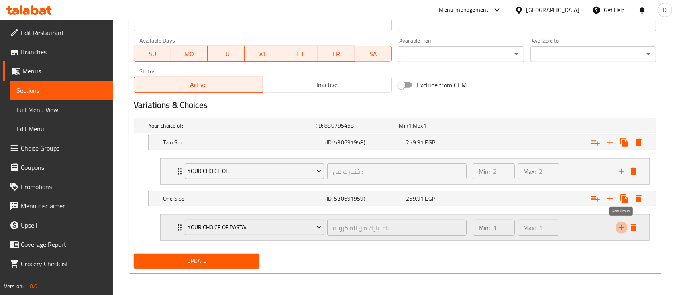
click at [624, 228] on icon "add" at bounding box center [622, 228] width 10 height 10
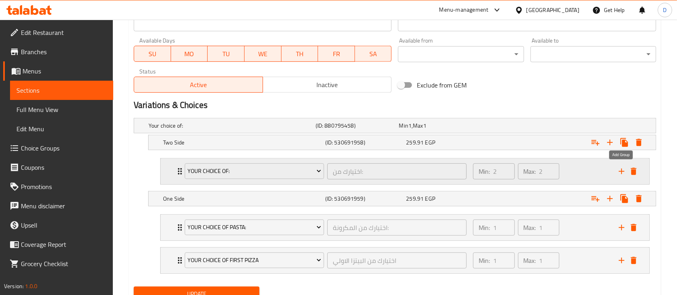
click at [621, 172] on icon "add" at bounding box center [622, 172] width 10 height 10
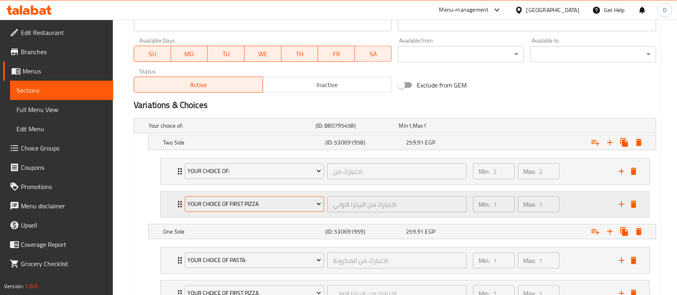
click at [259, 201] on span "Your choice of first pizza" at bounding box center [254, 204] width 133 height 10
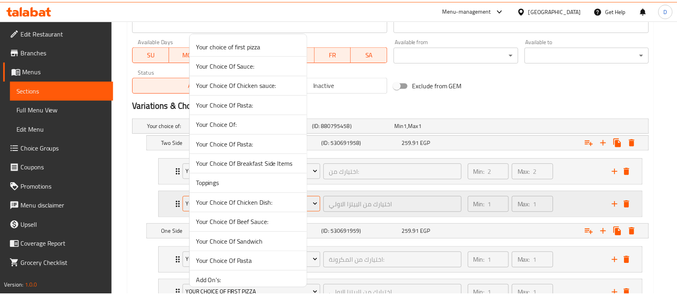
scroll to position [45, 0]
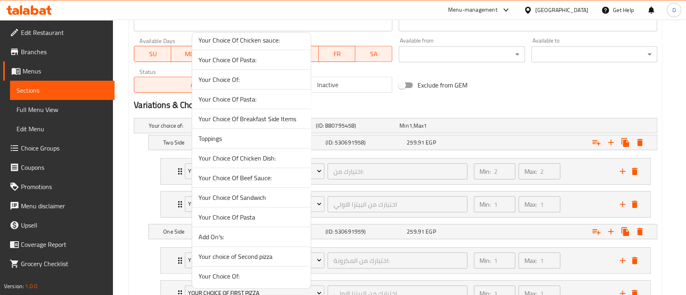
click at [247, 235] on span "Add On's:" at bounding box center [251, 237] width 106 height 10
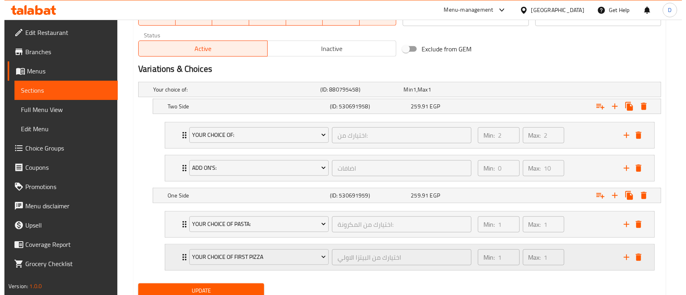
scroll to position [433, 0]
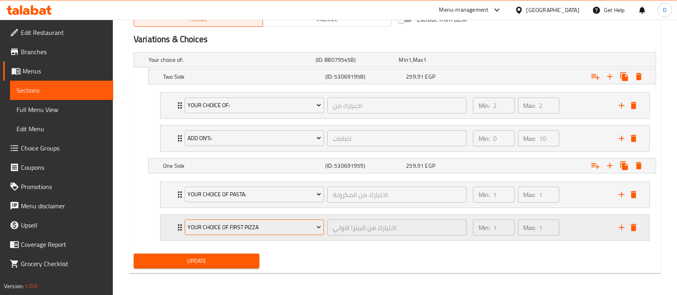
click at [225, 226] on span "Your choice of first pizza" at bounding box center [254, 228] width 133 height 10
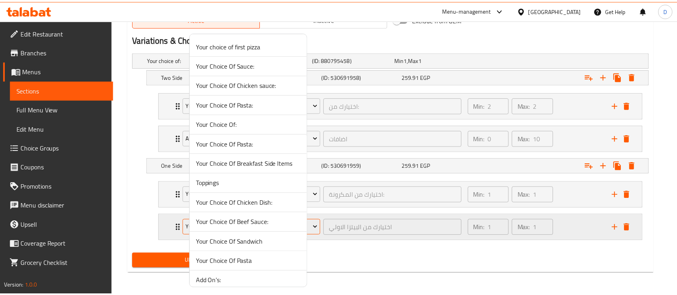
scroll to position [45, 0]
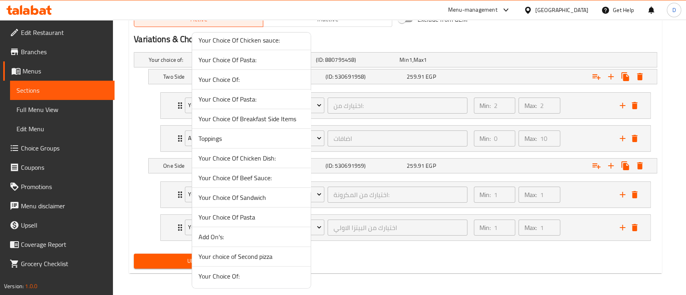
click at [238, 237] on span "Add On's:" at bounding box center [251, 237] width 106 height 10
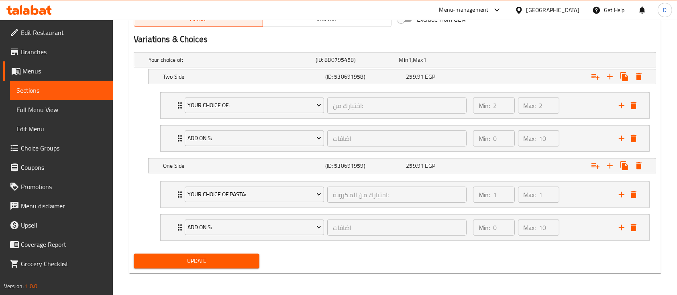
click at [210, 265] on span "Update" at bounding box center [196, 261] width 113 height 10
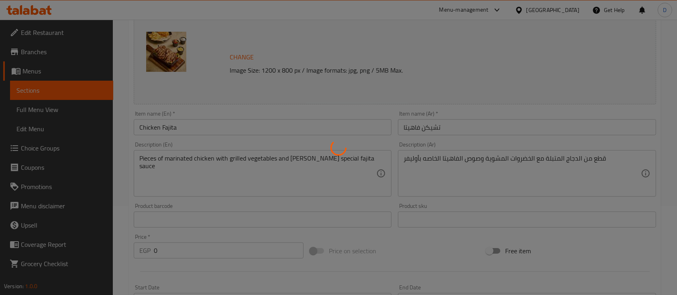
scroll to position [0, 0]
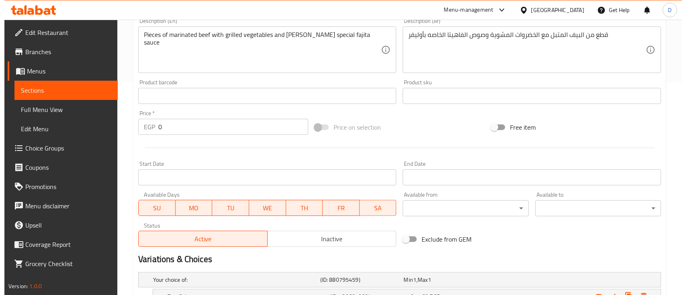
scroll to position [367, 0]
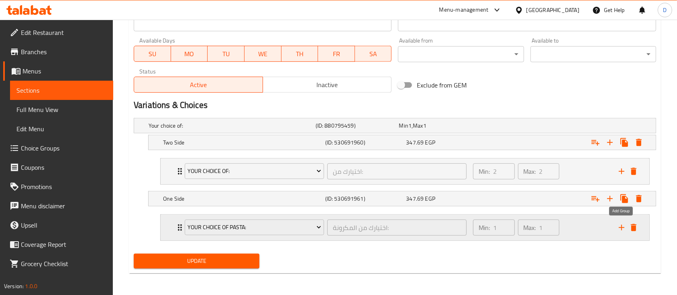
click at [621, 224] on icon "add" at bounding box center [622, 228] width 10 height 10
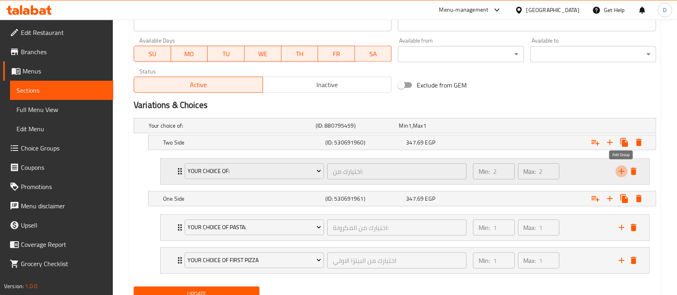
click at [622, 171] on icon "add" at bounding box center [622, 172] width 6 height 6
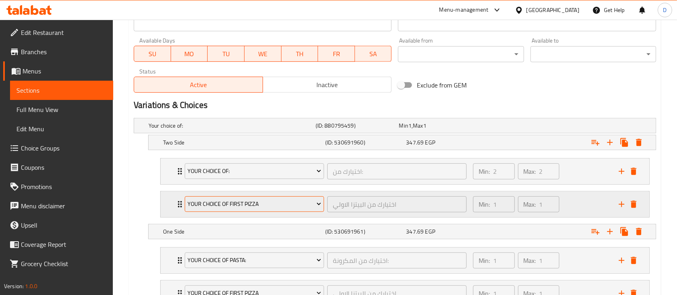
click at [215, 201] on span "Your choice of first pizza" at bounding box center [254, 204] width 133 height 10
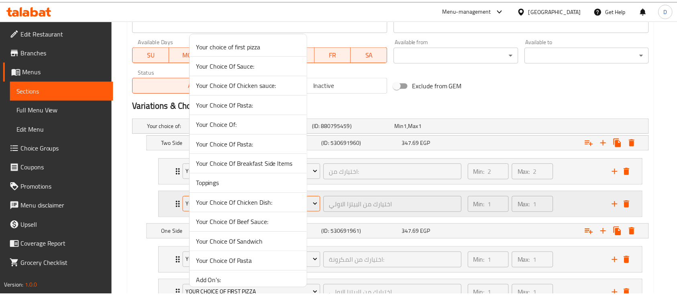
scroll to position [45, 0]
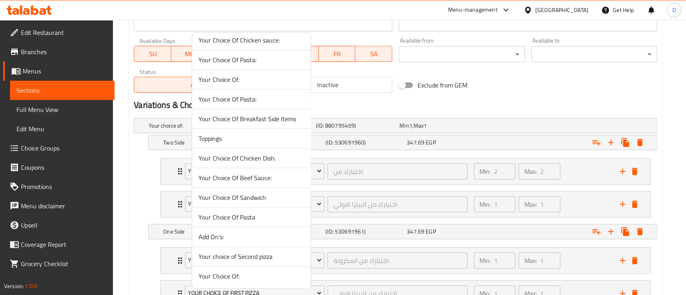
click at [243, 242] on li "Add On's:" at bounding box center [251, 237] width 119 height 20
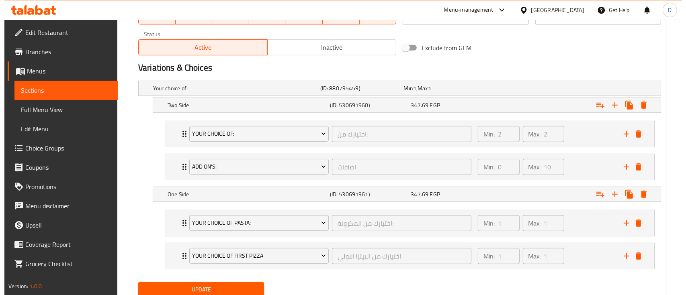
scroll to position [433, 0]
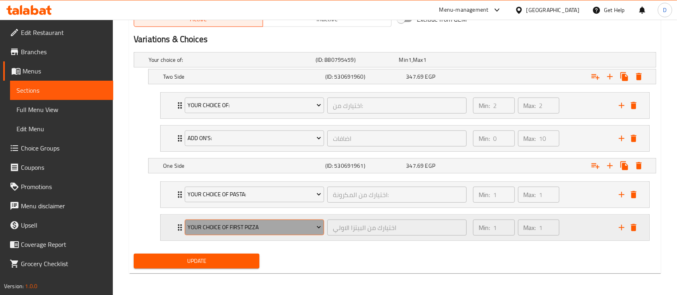
click at [233, 229] on span "Your choice of first pizza" at bounding box center [254, 228] width 133 height 10
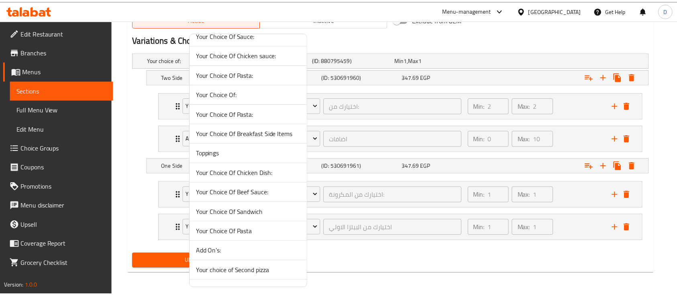
scroll to position [45, 0]
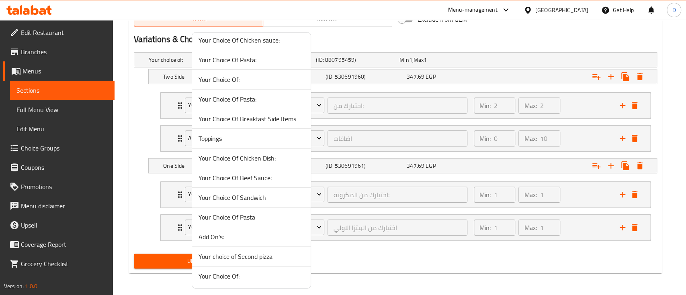
click at [237, 239] on span "Add On's:" at bounding box center [251, 237] width 106 height 10
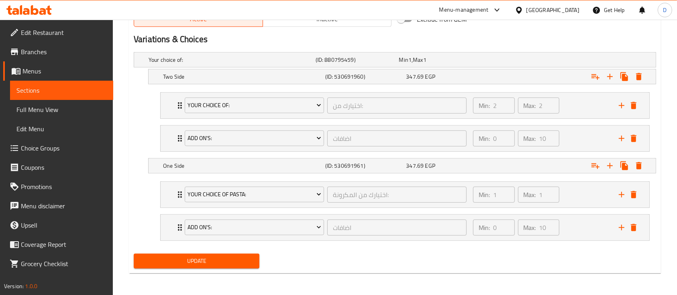
click at [211, 259] on span "Update" at bounding box center [196, 261] width 113 height 10
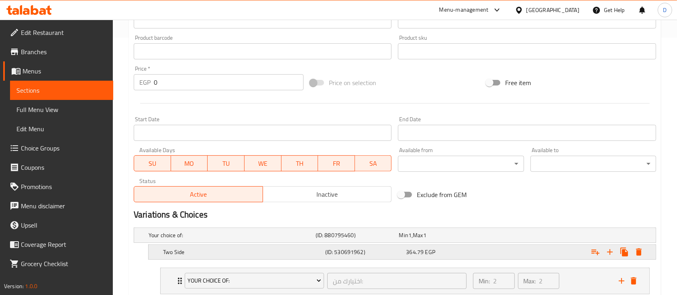
scroll to position [367, 0]
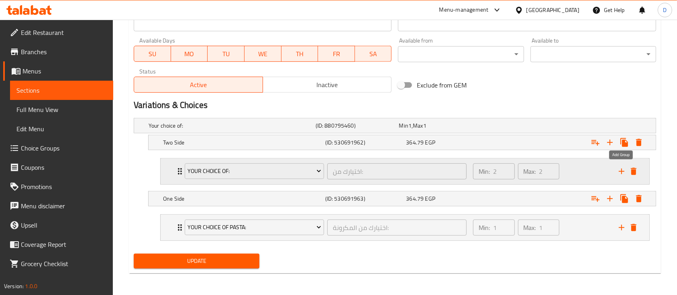
click at [620, 171] on icon "add" at bounding box center [622, 172] width 6 height 6
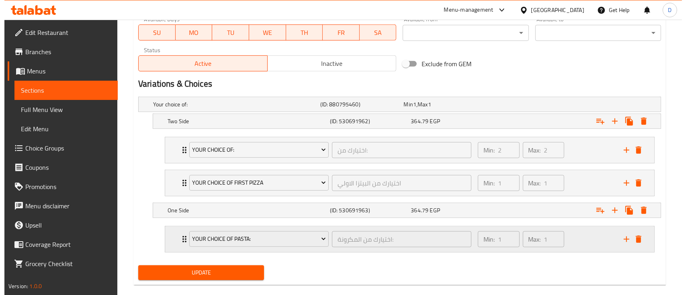
scroll to position [400, 0]
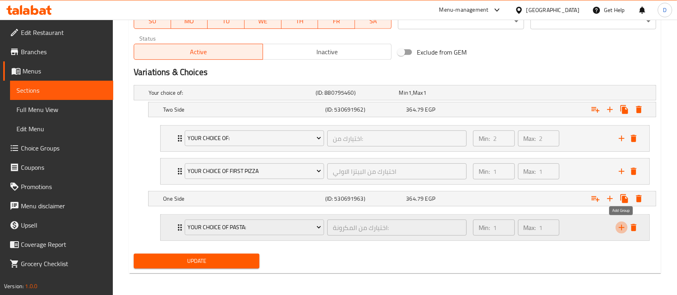
click at [617, 227] on icon "add" at bounding box center [622, 228] width 10 height 10
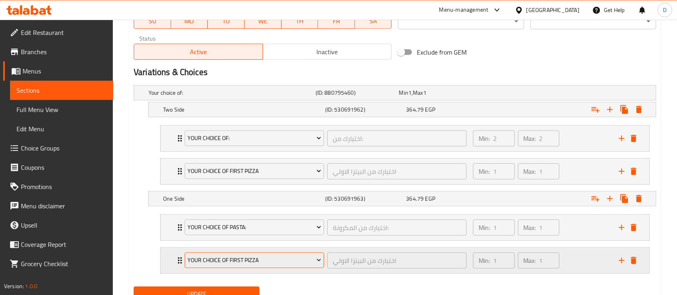
click at [215, 256] on span "Your choice of first pizza" at bounding box center [254, 261] width 133 height 10
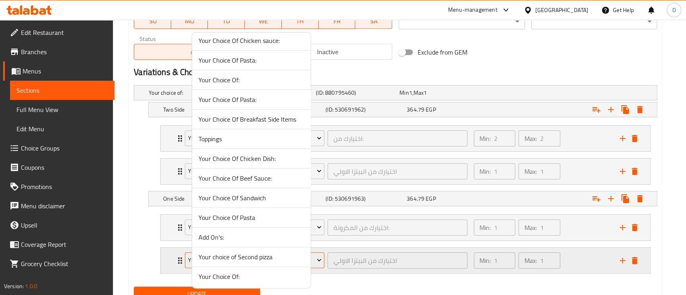
scroll to position [45, 0]
click at [227, 239] on span "Add On's:" at bounding box center [251, 237] width 106 height 10
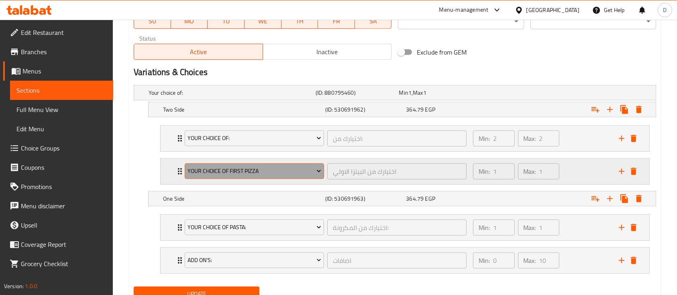
click at [253, 172] on span "Your choice of first pizza" at bounding box center [254, 171] width 133 height 10
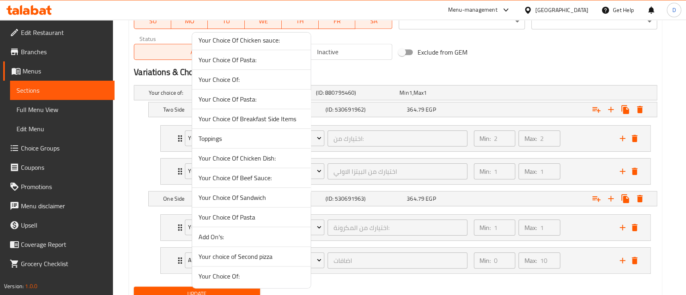
click at [237, 237] on span "Add On's:" at bounding box center [251, 237] width 106 height 10
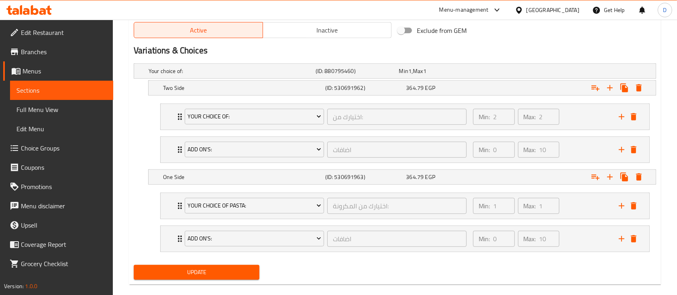
scroll to position [433, 0]
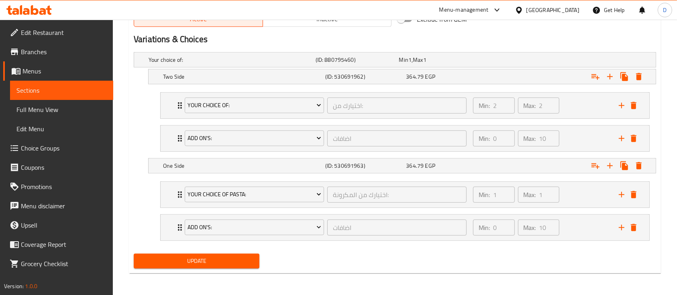
click at [226, 260] on span "Update" at bounding box center [196, 261] width 113 height 10
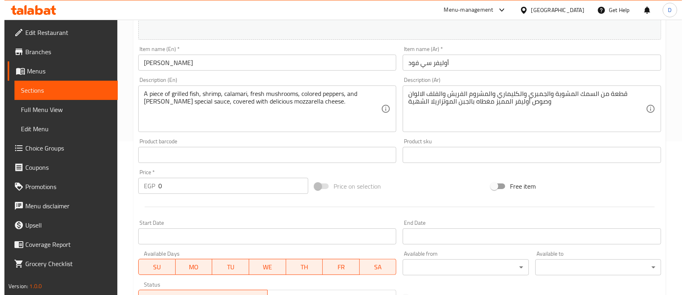
scroll to position [367, 0]
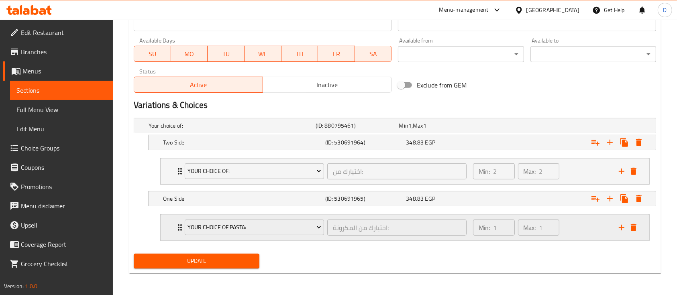
click at [619, 233] on div "Your Choice Of Pasta: اختيارك من المكرونة: ​ Min: 1 ​ Max: 1 ​" at bounding box center [407, 228] width 465 height 26
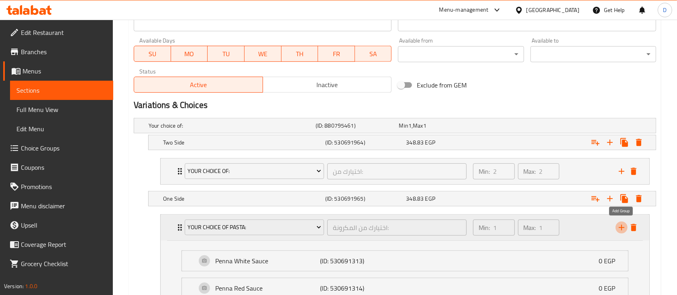
click at [620, 224] on icon "add" at bounding box center [622, 228] width 10 height 10
click at [620, 171] on icon "add" at bounding box center [622, 172] width 6 height 6
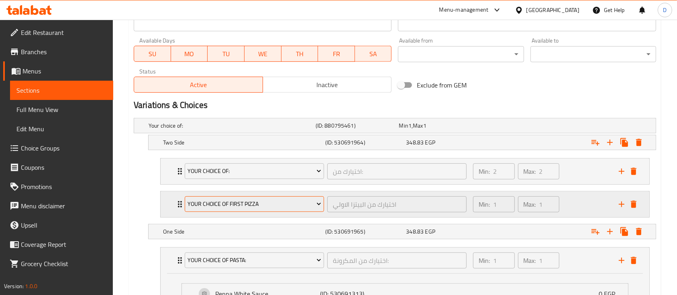
click at [211, 202] on span "Your choice of first pizza" at bounding box center [254, 204] width 133 height 10
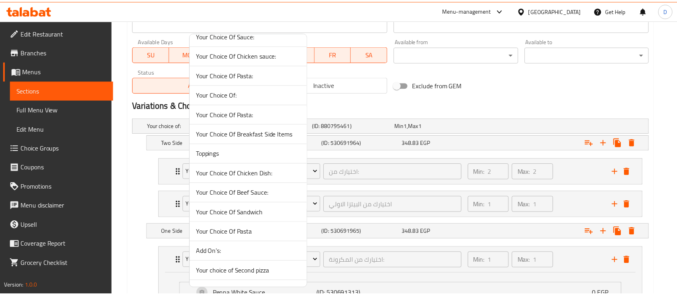
scroll to position [45, 0]
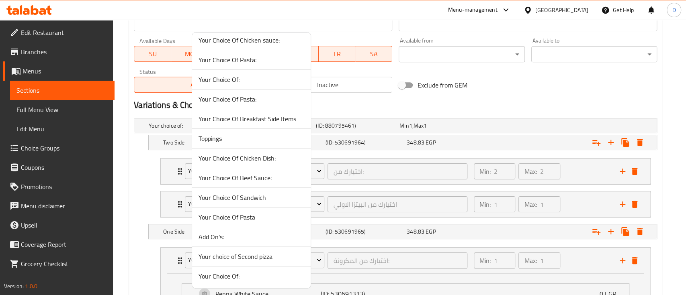
click at [232, 235] on span "Add On's:" at bounding box center [251, 237] width 106 height 10
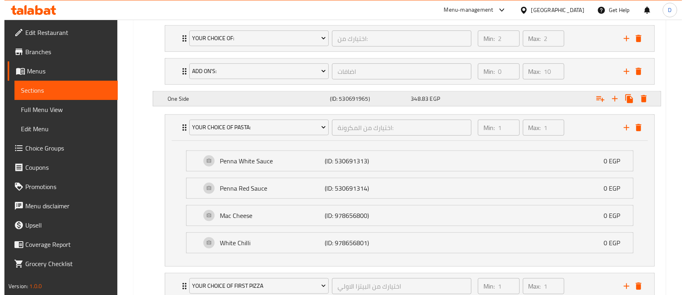
scroll to position [558, 0]
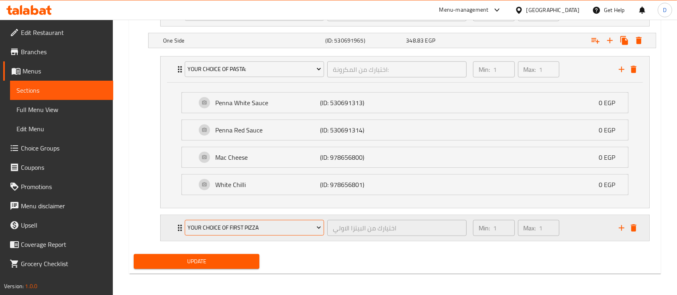
click at [228, 223] on span "Your choice of first pizza" at bounding box center [254, 228] width 133 height 10
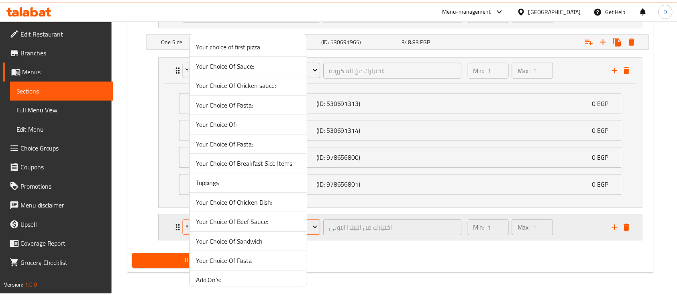
scroll to position [45, 0]
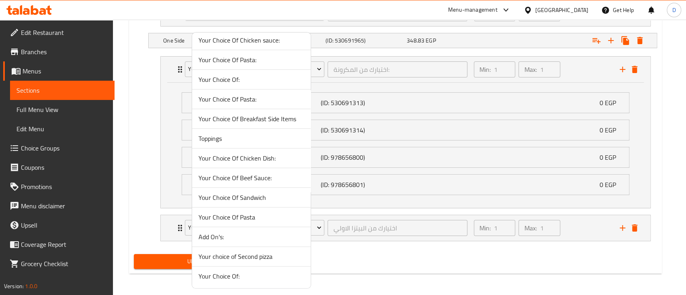
click at [238, 236] on span "Add On's:" at bounding box center [251, 237] width 106 height 10
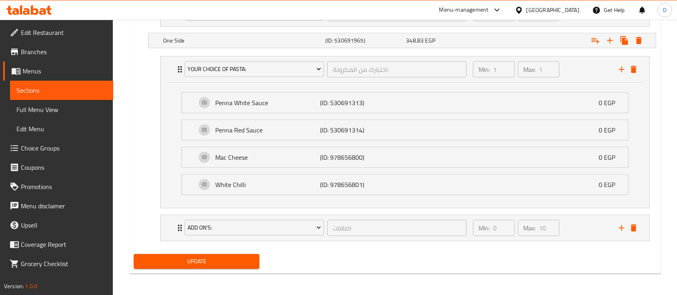
click at [206, 264] on span "Update" at bounding box center [196, 262] width 113 height 10
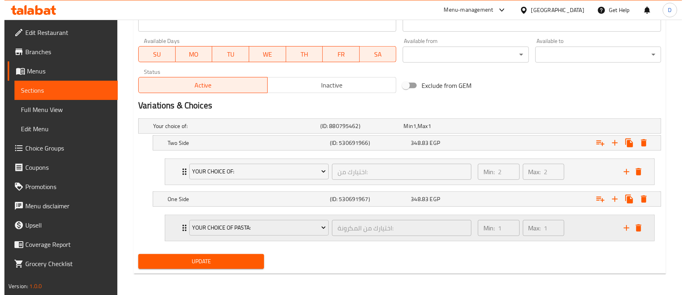
scroll to position [367, 0]
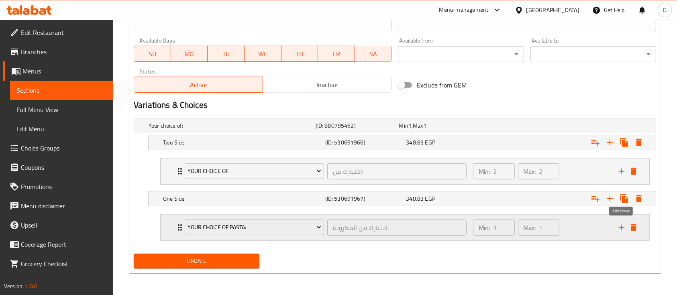
click at [622, 224] on icon "add" at bounding box center [622, 228] width 10 height 10
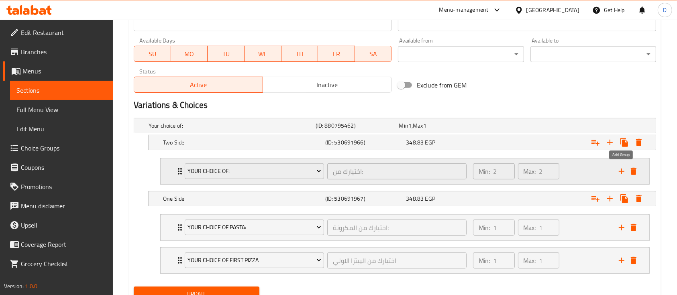
click at [622, 176] on button "add" at bounding box center [622, 172] width 12 height 12
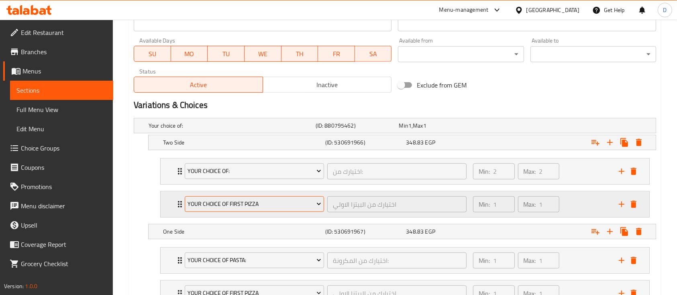
click at [234, 207] on span "Your choice of first pizza" at bounding box center [254, 204] width 133 height 10
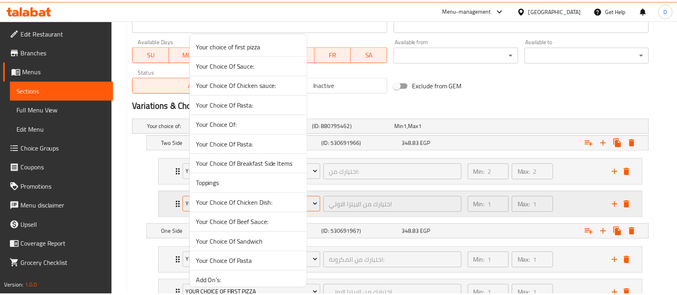
scroll to position [45, 0]
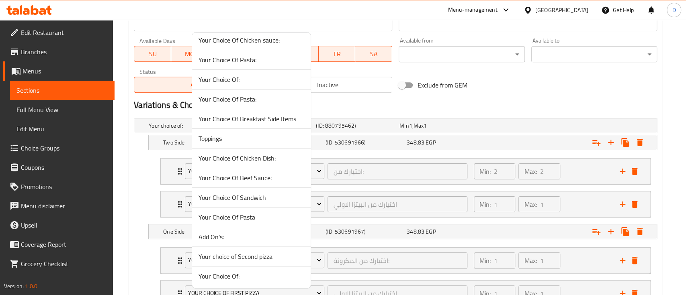
click at [252, 236] on span "Add On's:" at bounding box center [251, 237] width 106 height 10
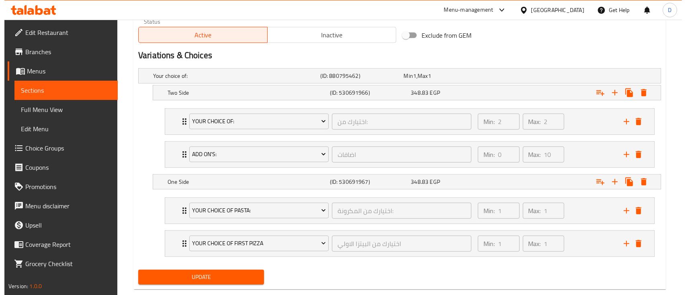
scroll to position [433, 0]
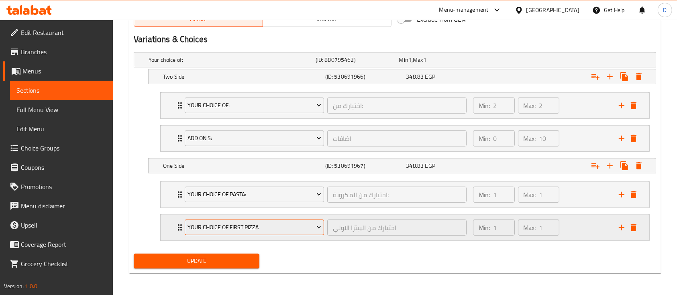
click at [264, 232] on button "Your choice of first pizza" at bounding box center [254, 228] width 139 height 16
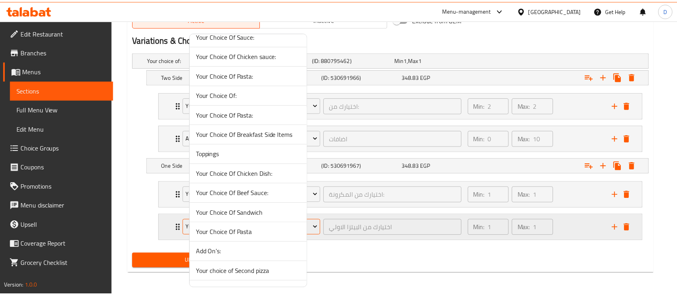
scroll to position [45, 0]
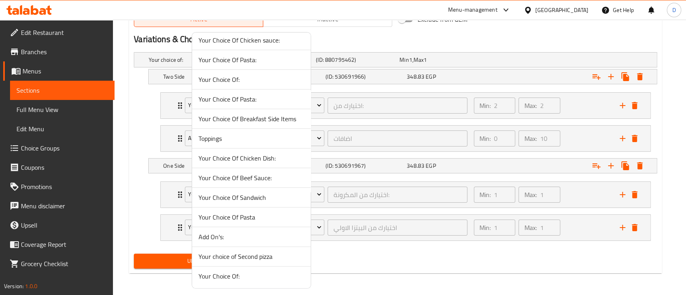
click at [218, 236] on span "Add On's:" at bounding box center [251, 237] width 106 height 10
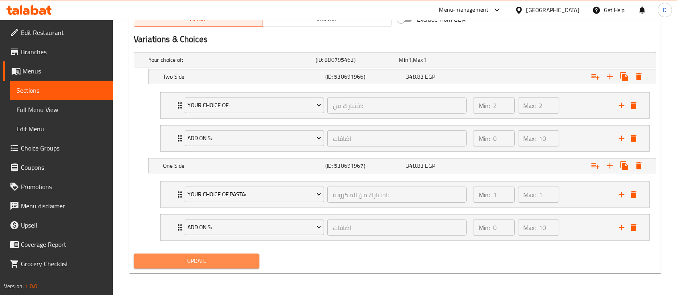
click at [218, 261] on span "Update" at bounding box center [196, 261] width 113 height 10
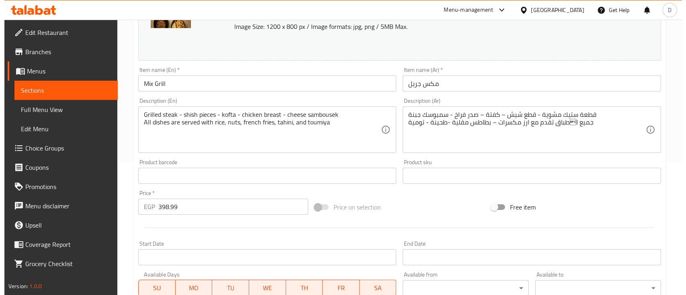
scroll to position [284, 0]
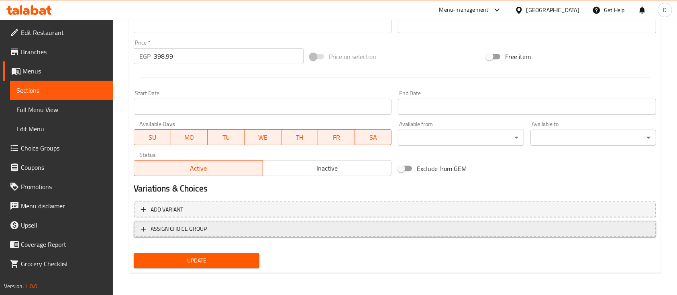
click at [351, 231] on span "ASSIGN CHOICE GROUP" at bounding box center [395, 229] width 508 height 10
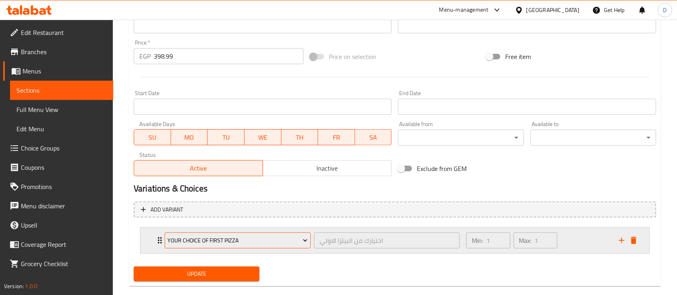
click at [185, 241] on span "Your choice of first pizza" at bounding box center [238, 241] width 140 height 10
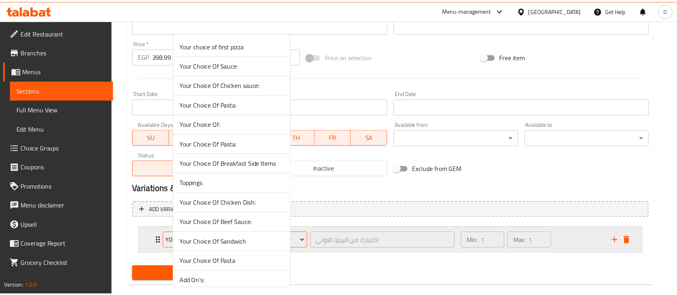
scroll to position [45, 0]
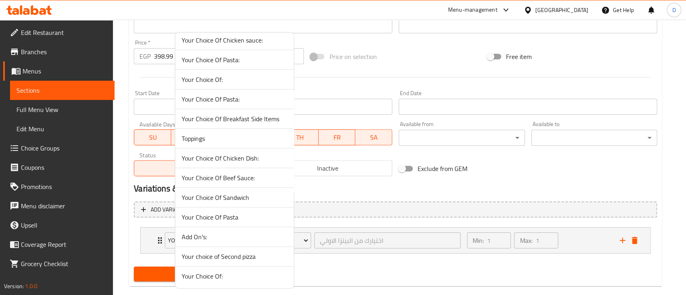
click at [217, 244] on li "Add On's:" at bounding box center [234, 237] width 119 height 20
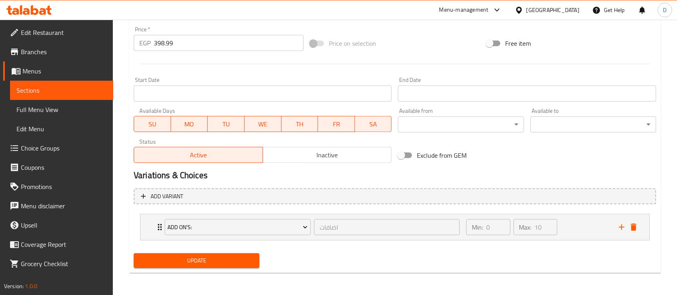
click at [209, 264] on span "Update" at bounding box center [196, 261] width 113 height 10
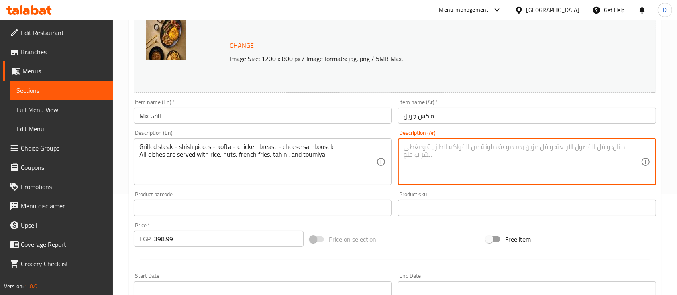
paste textarea "ستيك مشوي - قطع شيش - كفتة - صدر دجاج - سمبوسك بالجبنة جميع الأطباق تقدم مع أرز…"
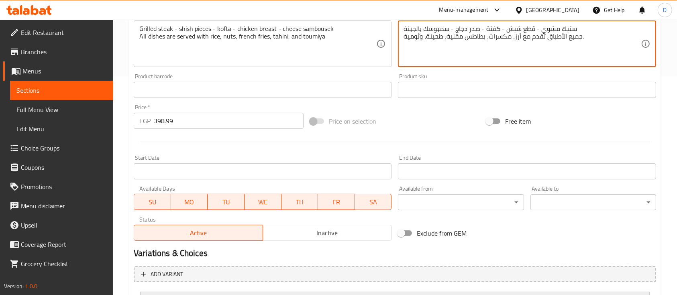
scroll to position [297, 0]
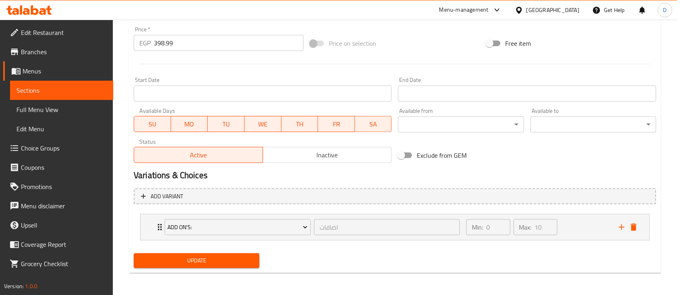
type textarea "ستيك مشوي - قطع شيش - كفتة - صدر دجاج - سمبوسك بالجبنة جميع الأطباق تقدم مع أرز…"
click at [227, 259] on span "Update" at bounding box center [196, 261] width 113 height 10
drag, startPoint x: 228, startPoint y: 258, endPoint x: 344, endPoint y: 139, distance: 165.6
click at [228, 258] on span "Update" at bounding box center [196, 261] width 113 height 10
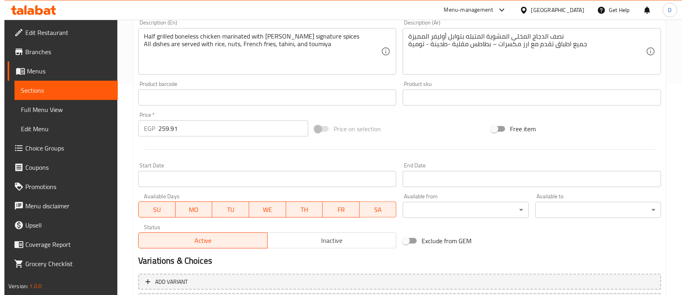
scroll to position [284, 0]
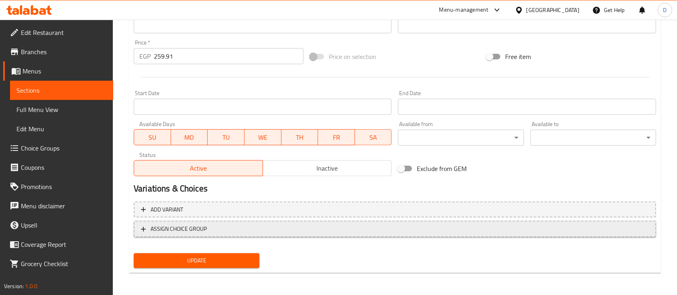
click at [325, 235] on button "ASSIGN CHOICE GROUP" at bounding box center [395, 229] width 523 height 16
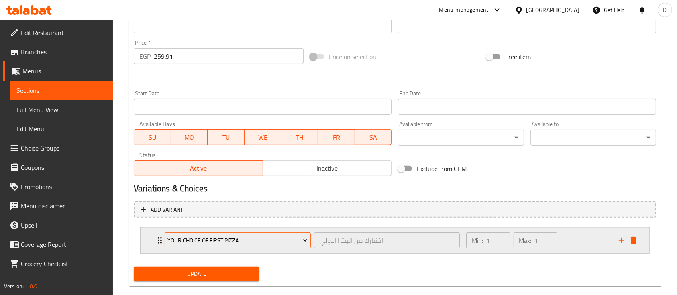
click at [207, 233] on button "Your choice of first pizza" at bounding box center [238, 241] width 146 height 16
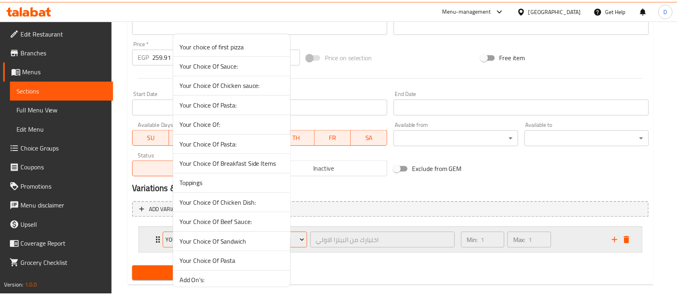
scroll to position [45, 0]
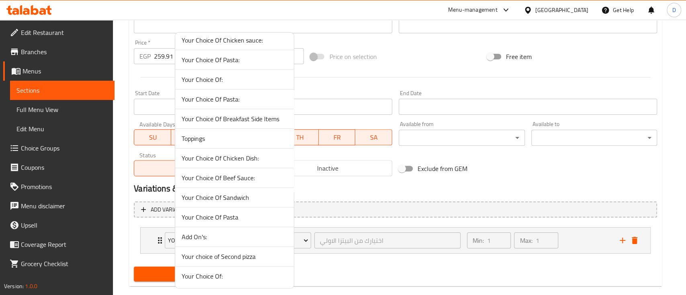
click at [227, 239] on span "Add On's:" at bounding box center [235, 237] width 106 height 10
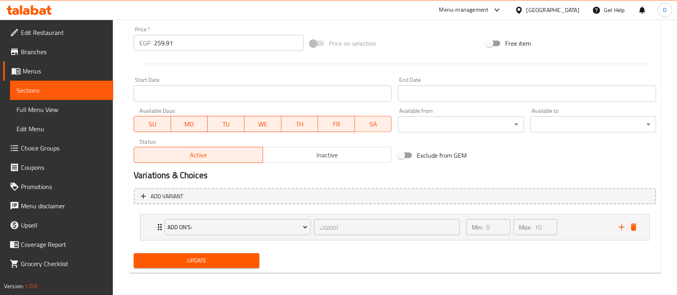
click at [223, 254] on button "Update" at bounding box center [197, 261] width 126 height 15
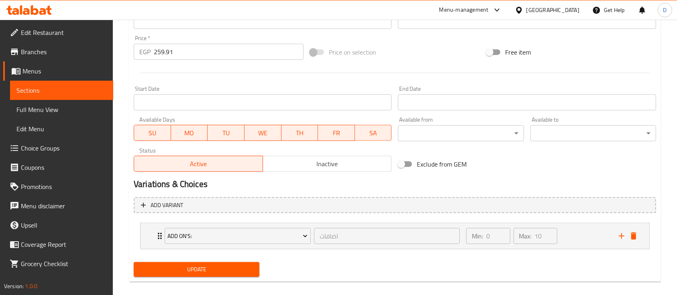
scroll to position [101, 0]
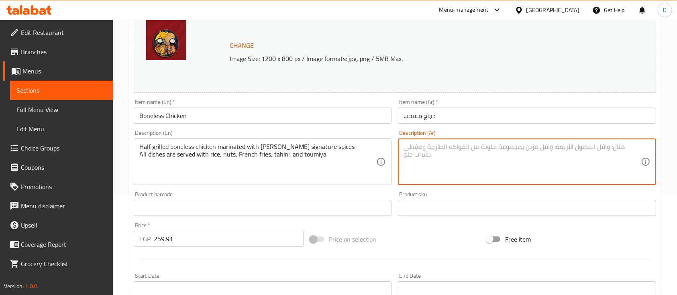
paste textarea "نصف دجاجة مشوية منزوعة العظم، متبلة بتوابل أوليفييه المميزة. جميع الأطباق تُقدم…"
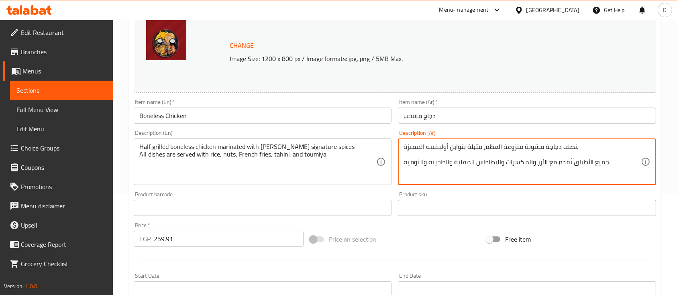
click at [431, 152] on textarea "نصف دجاجة مشوية منزوعة العظم، متبلة بتوابل أوليفييه المميزة. جميع الأطباق تُقدم…" at bounding box center [522, 162] width 237 height 38
click at [425, 151] on textarea "نصف دجاجة مشوية منزوعة العظم، متبلة بتوابل أوليه المميزة. جميع الأطباق تُقدم مع…" at bounding box center [522, 162] width 237 height 38
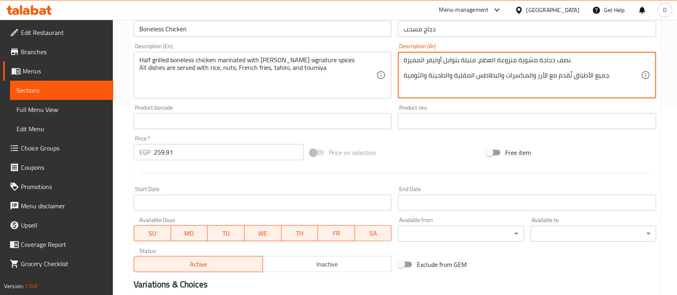
scroll to position [297, 0]
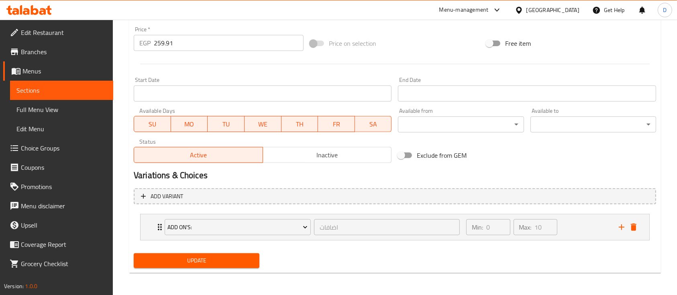
type textarea "نصف دجاجة مشوية منزوعة العظم، متبلة بتوابل أوليفر المميزة. جميع الأطباق تُقدم م…"
click at [219, 254] on button "Update" at bounding box center [197, 261] width 126 height 15
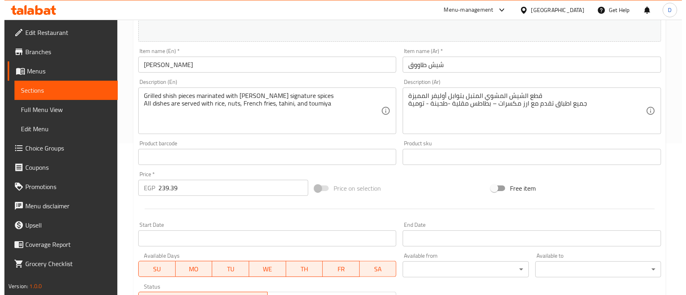
scroll to position [284, 0]
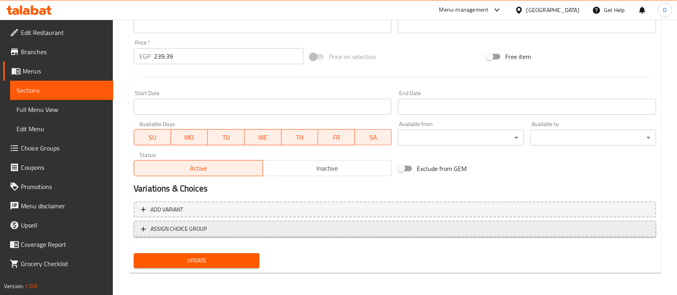
click at [226, 233] on span "ASSIGN CHOICE GROUP" at bounding box center [395, 229] width 508 height 10
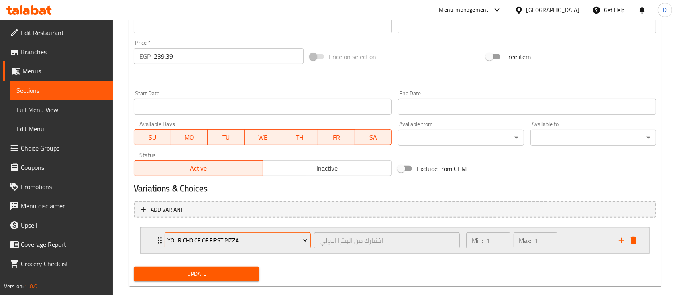
click at [214, 244] on span "Your choice of first pizza" at bounding box center [238, 241] width 140 height 10
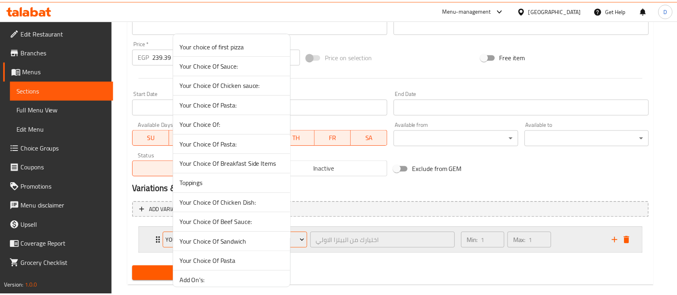
scroll to position [45, 0]
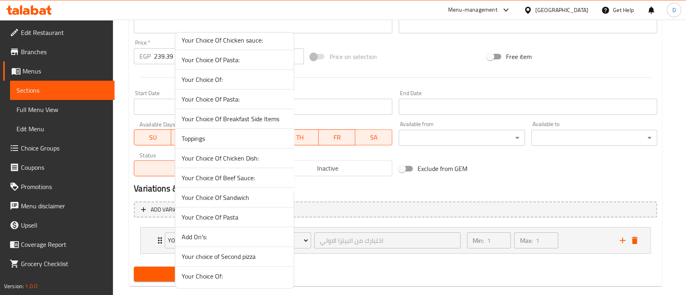
click at [229, 235] on span "Add On's:" at bounding box center [235, 237] width 106 height 10
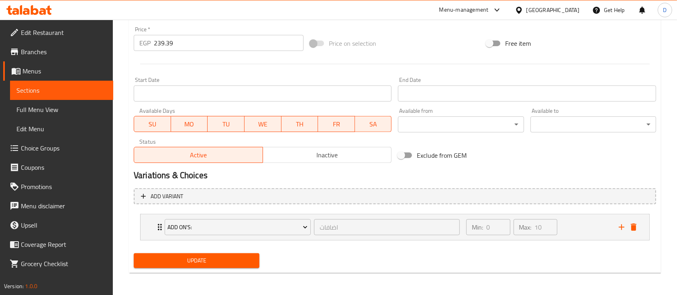
click at [228, 259] on span "Update" at bounding box center [196, 261] width 113 height 10
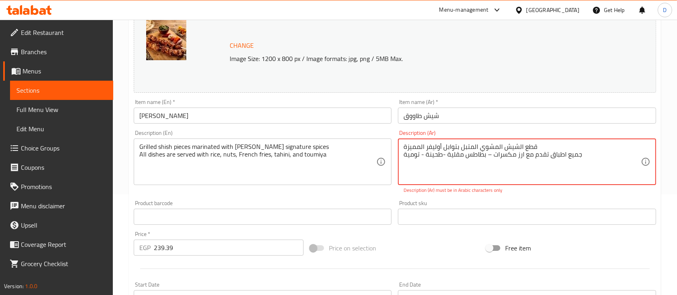
paste textarea "يش مشوية متبلة بتوابل أوليفييه المميزة. جميع الأطباق تُقدم مع الأرز والمكسرات و…"
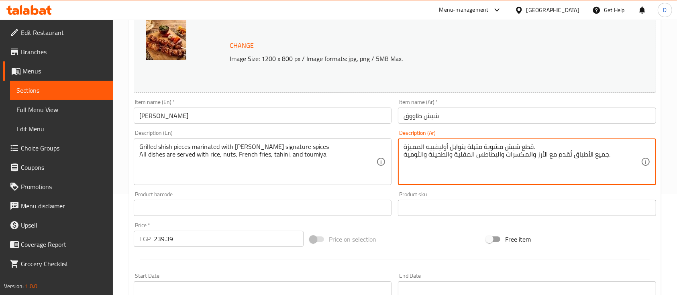
click at [426, 149] on textarea "قطع شيش مشوية متبلة بتوابل أوليفييه المميزة. جميع الأطباق تُقدم مع الأرز والمكس…" at bounding box center [522, 162] width 237 height 38
click at [427, 145] on textarea "قطع شيش مشوية متبلة بتوابل أوليفييه المميزة. جميع الأطباق تُقدم مع الأرز والمكس…" at bounding box center [522, 162] width 237 height 38
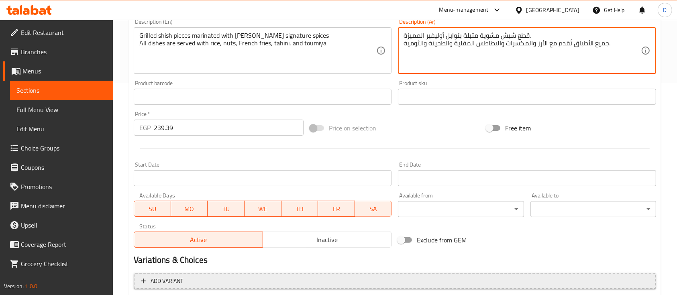
scroll to position [297, 0]
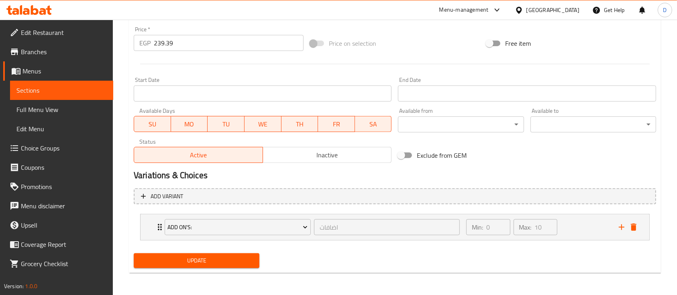
type textarea "قطع شيش مشوية متبلة بتوابل أوليفير المميزة. جميع الأطباق تُقدم مع الأرز والمكسر…"
click at [231, 254] on button "Update" at bounding box center [197, 261] width 126 height 15
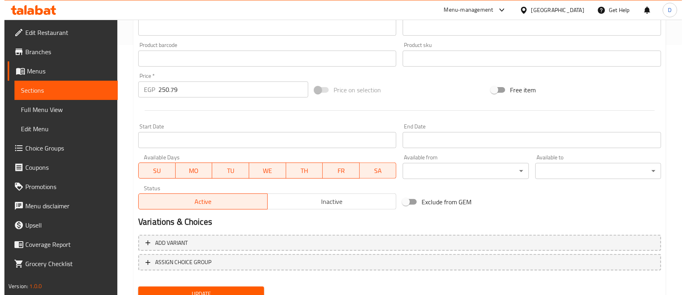
scroll to position [284, 0]
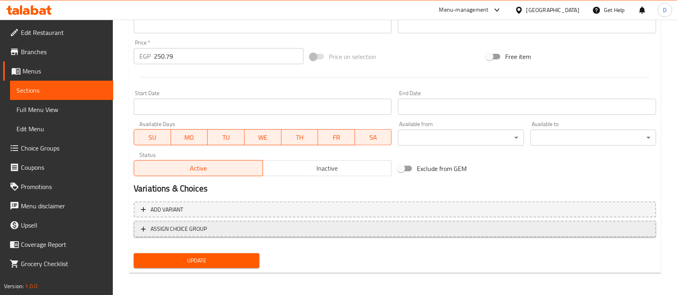
click at [196, 236] on button "ASSIGN CHOICE GROUP" at bounding box center [395, 229] width 523 height 16
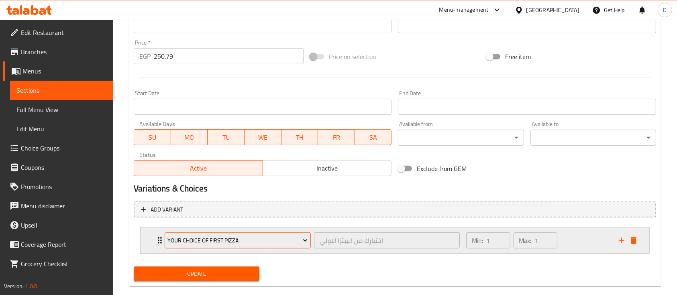
click at [201, 236] on span "Your choice of first pizza" at bounding box center [238, 241] width 140 height 10
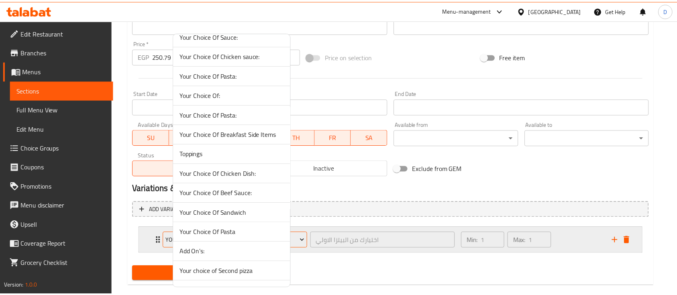
scroll to position [45, 0]
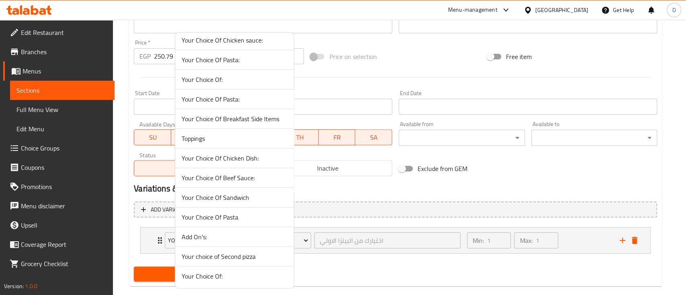
click at [220, 237] on span "Add On's:" at bounding box center [235, 237] width 106 height 10
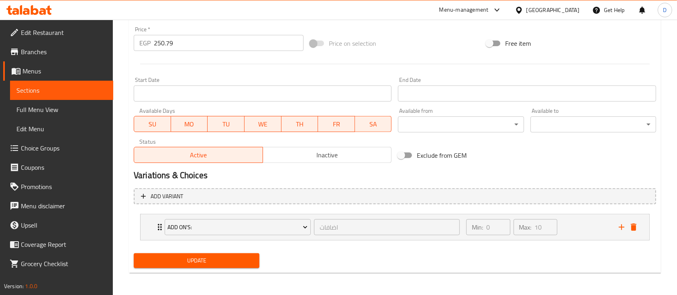
click at [209, 265] on span "Update" at bounding box center [196, 261] width 113 height 10
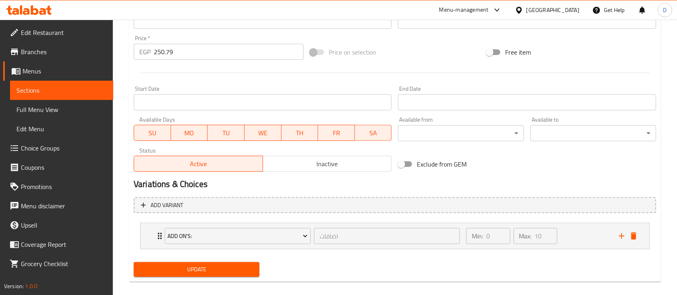
scroll to position [101, 0]
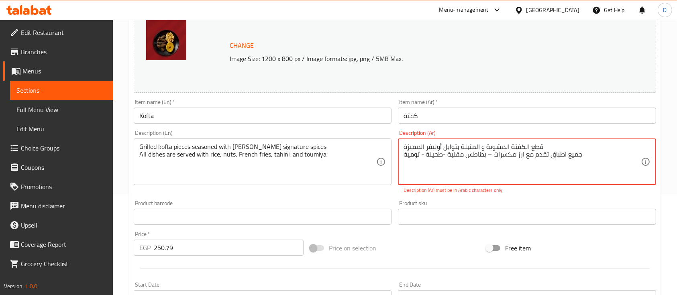
click at [477, 162] on textarea "قطع الكفتة المشوية و المتبلة بتوابل أوليفر المميزة جميع اطباق تقدم مع ارز مكسرا…" at bounding box center [522, 162] width 237 height 38
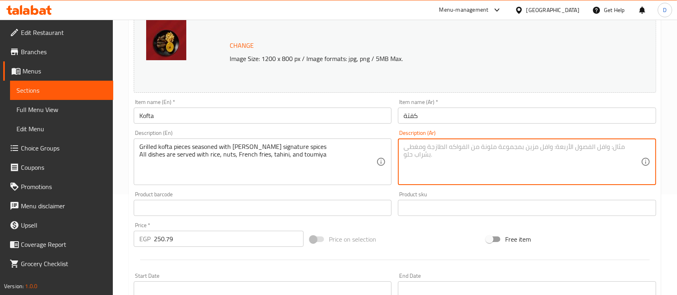
paste textarea "قطع كفتة مشوية متبلة بتوابل أوليفييه المميزة. جميع الأطباق تُقدم مع الأرز والمك…"
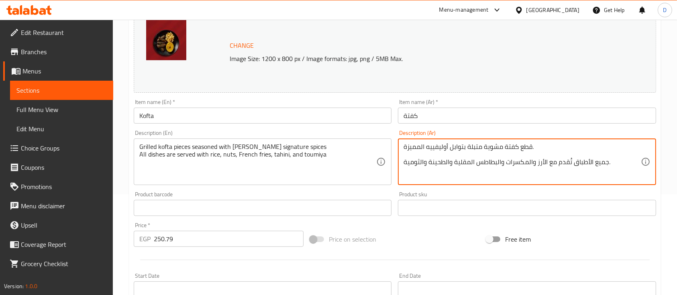
scroll to position [297, 0]
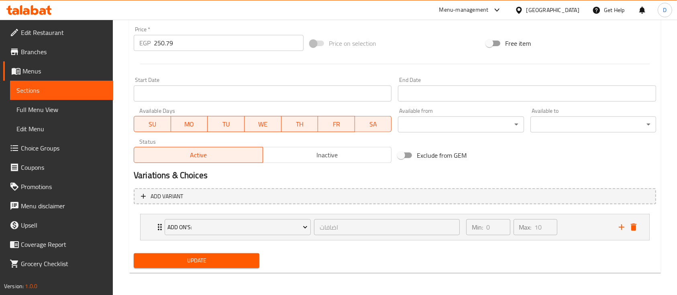
type textarea "قطع كفتة مشوية متبلة بتوابل أوليفييه المميزة. جميع الأطباق تُقدم مع الأرز والمك…"
click at [170, 263] on span "Update" at bounding box center [196, 261] width 113 height 10
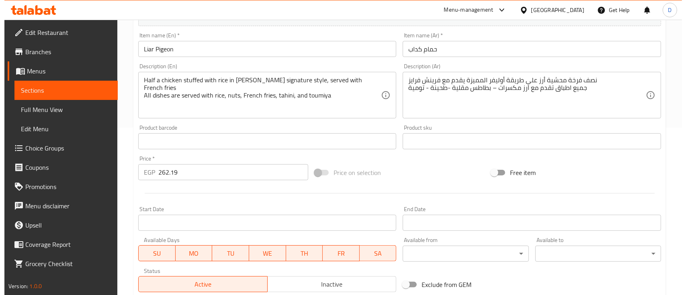
scroll to position [284, 0]
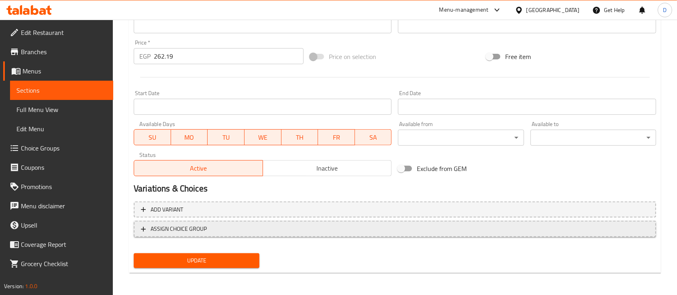
click at [168, 234] on span "ASSIGN CHOICE GROUP" at bounding box center [179, 229] width 56 height 10
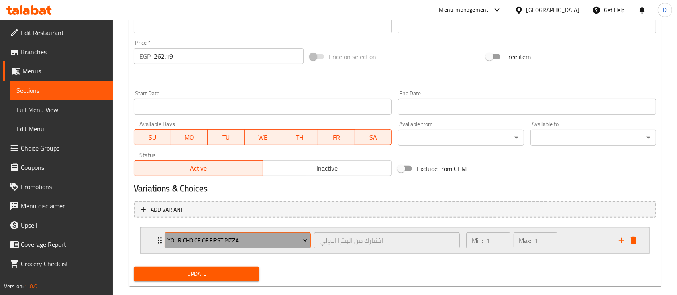
click at [190, 239] on span "Your choice of first pizza" at bounding box center [238, 241] width 140 height 10
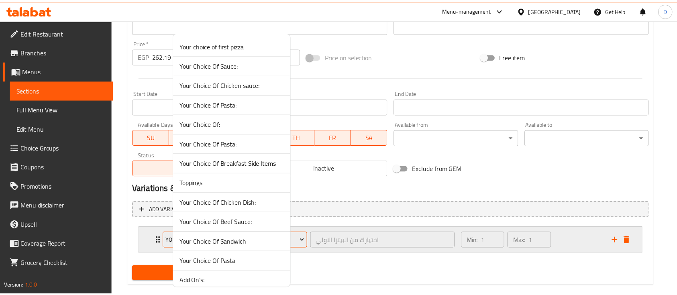
scroll to position [45, 0]
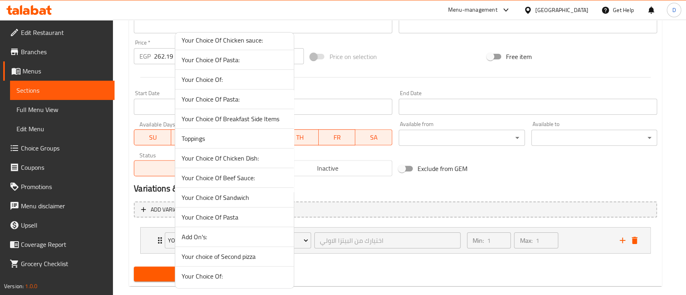
click at [224, 239] on span "Add On's:" at bounding box center [235, 237] width 106 height 10
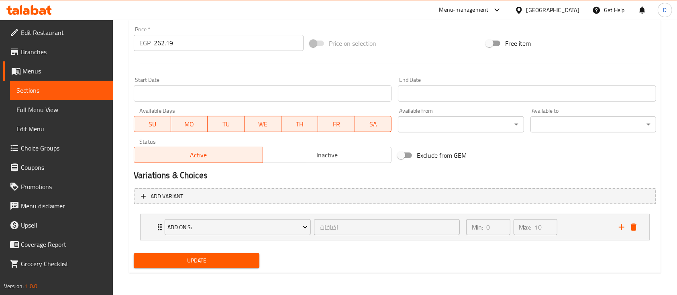
click at [220, 261] on span "Update" at bounding box center [196, 261] width 113 height 10
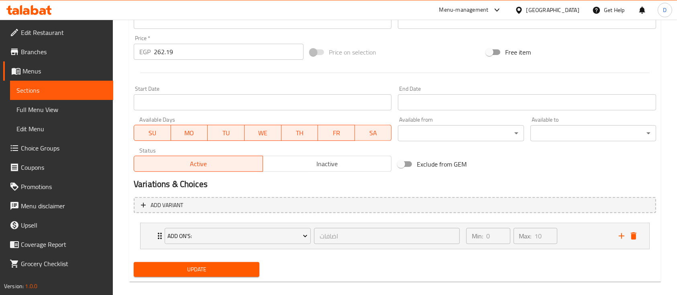
scroll to position [101, 0]
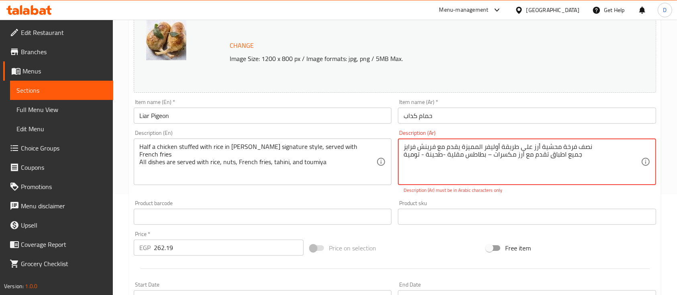
click at [330, 165] on textarea "Half a chicken stuffed with rice in Olivier's signature style, served with Fren…" at bounding box center [257, 162] width 237 height 38
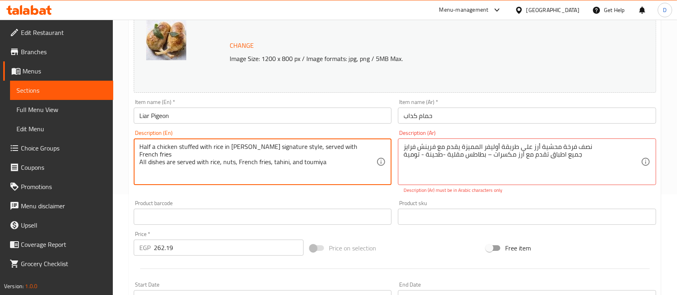
click at [330, 165] on textarea "Half a chicken stuffed with rice in Olivier's signature style, served with Fren…" at bounding box center [257, 162] width 237 height 38
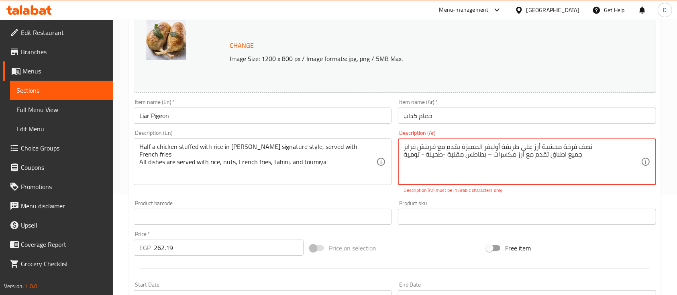
click at [502, 160] on textarea "نصف فرخة محشية أرز علي طريقة أوليفر المميزة يقدم مع فرينش فرايز جميع اطباق تقدم…" at bounding box center [522, 162] width 237 height 38
paste textarea "دجاجة محشوة بالأرز على طريقة أوليفييه المميزة، تُقدم مع بطاطس مقلية. جميع الأطب…"
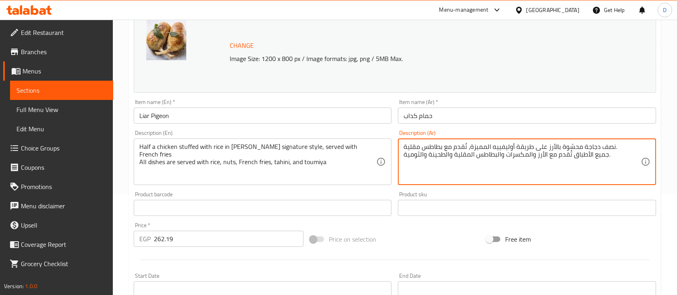
drag, startPoint x: 493, startPoint y: 146, endPoint x: 501, endPoint y: 146, distance: 8.0
click at [501, 146] on textarea "نصف دجاجة محشوة بالأرز على طريقة أوليفييه المميزة، تُقدم مع بطاطس مقلية. جميع ا…" at bounding box center [522, 162] width 237 height 38
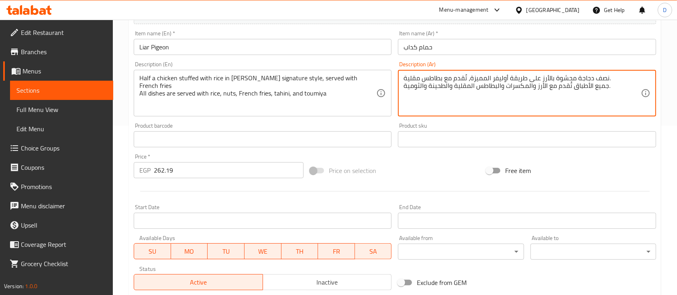
scroll to position [297, 0]
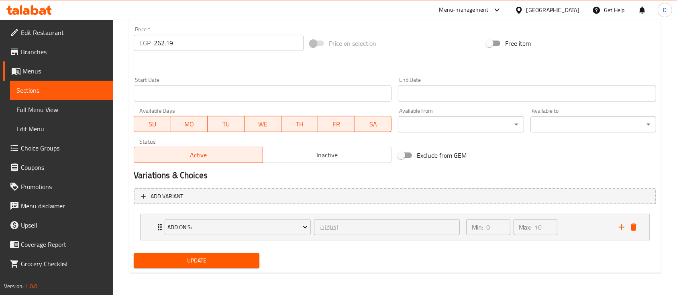
type textarea "نصف دجاجة محشوة بالأرز على طريقة أوليفر المميزة، تُقدم مع بطاطس مقلية. جميع الأ…"
click at [191, 254] on button "Update" at bounding box center [197, 261] width 126 height 15
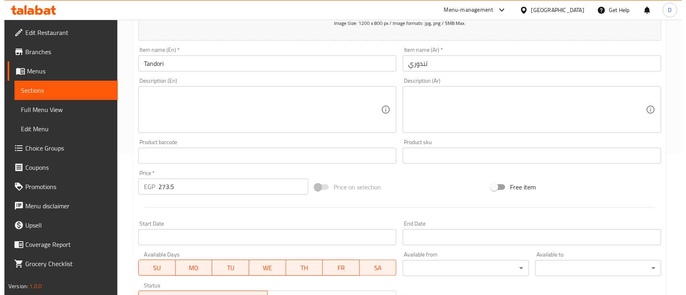
scroll to position [272, 0]
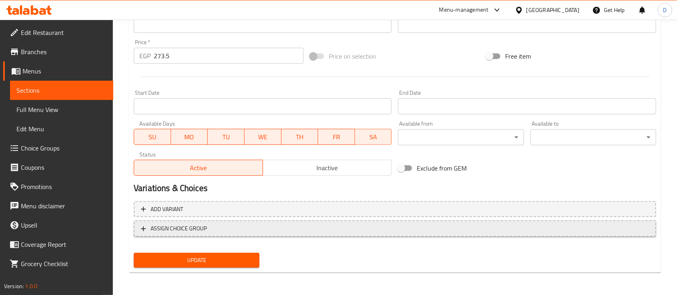
click at [292, 237] on button "ASSIGN CHOICE GROUP" at bounding box center [395, 229] width 523 height 16
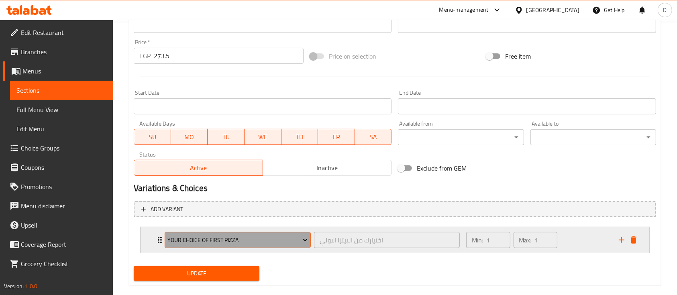
click at [174, 245] on span "Your choice of first pizza" at bounding box center [238, 240] width 140 height 10
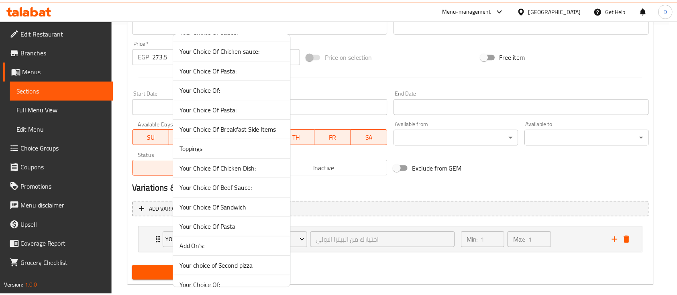
scroll to position [45, 0]
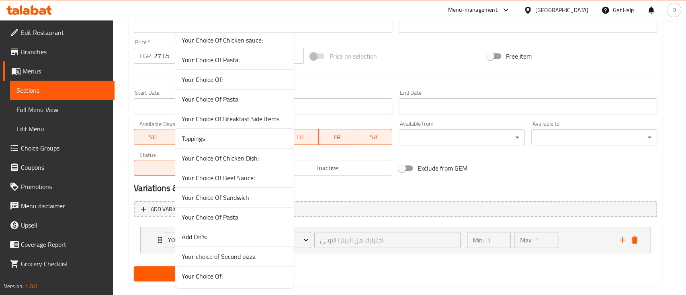
click at [245, 240] on span "Add On's:" at bounding box center [235, 237] width 106 height 10
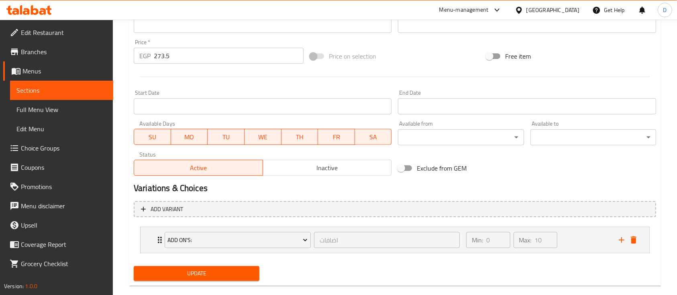
click at [217, 274] on span "Update" at bounding box center [196, 274] width 113 height 10
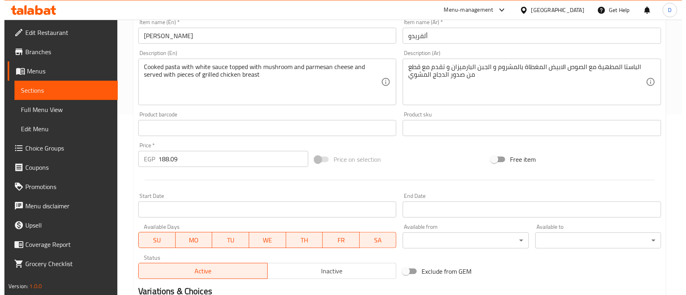
scroll to position [284, 0]
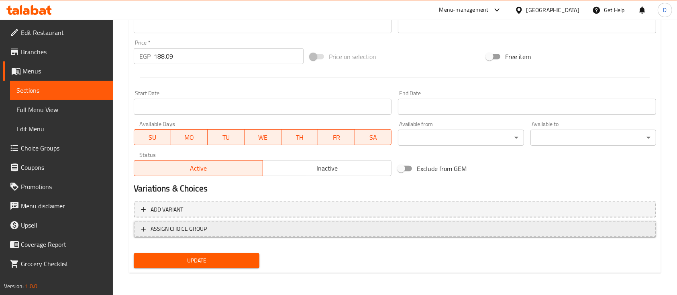
click at [201, 230] on span "ASSIGN CHOICE GROUP" at bounding box center [179, 229] width 56 height 10
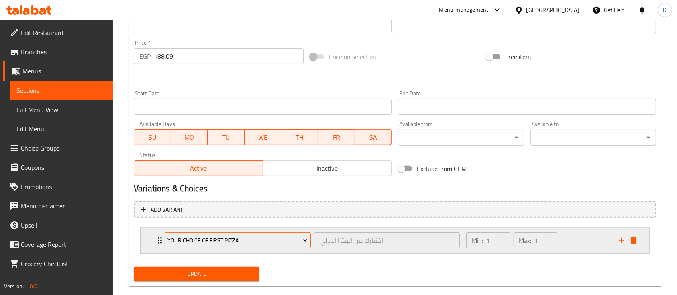
click at [193, 239] on span "Your choice of first pizza" at bounding box center [238, 241] width 140 height 10
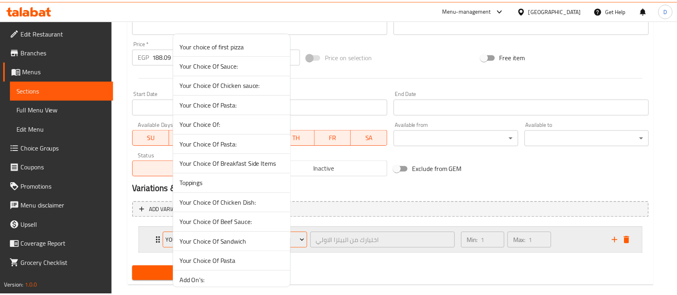
scroll to position [45, 0]
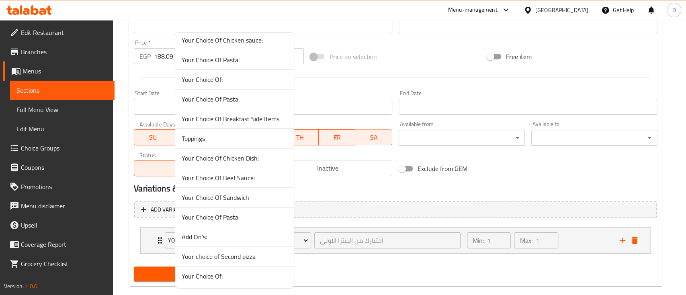
click at [204, 234] on span "Add On's:" at bounding box center [235, 237] width 106 height 10
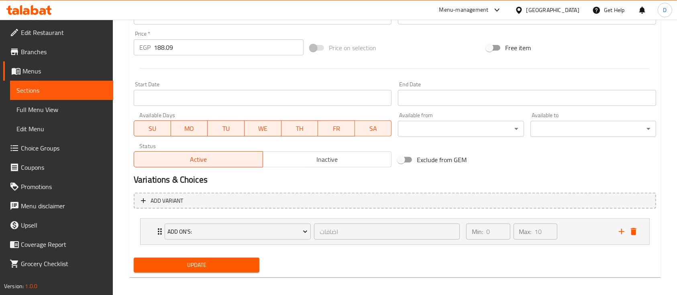
scroll to position [297, 0]
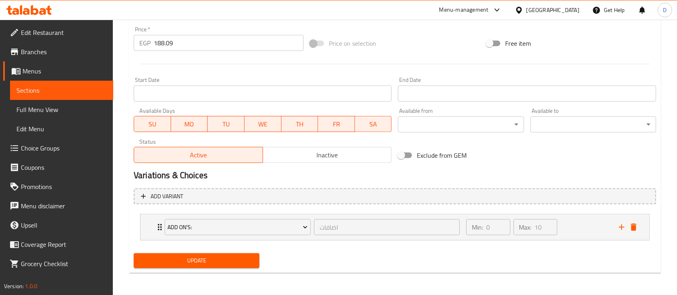
click at [202, 255] on button "Update" at bounding box center [197, 261] width 126 height 15
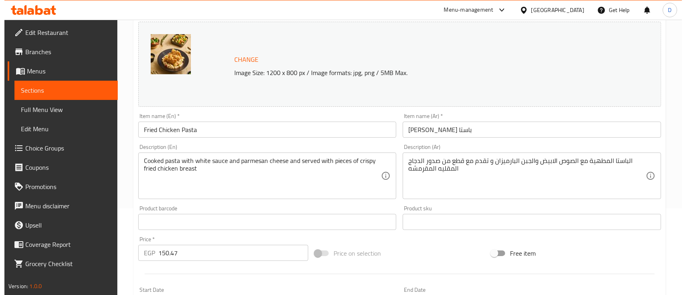
scroll to position [284, 0]
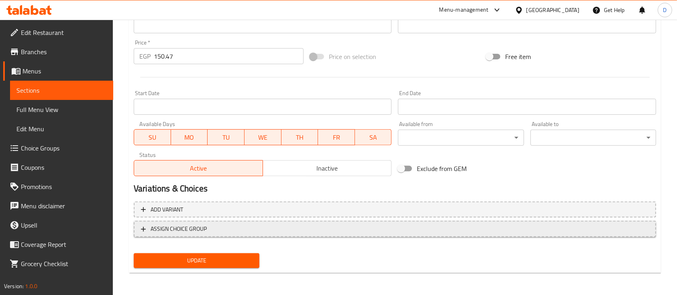
click at [223, 231] on span "ASSIGN CHOICE GROUP" at bounding box center [395, 229] width 508 height 10
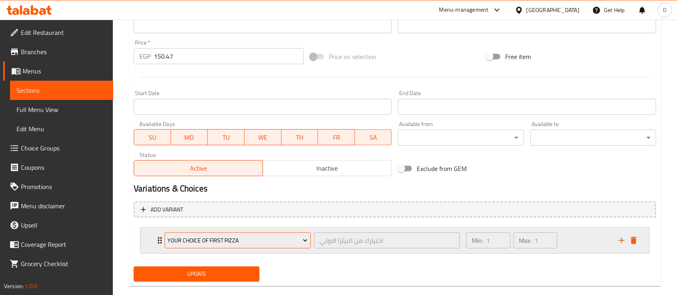
click at [207, 239] on span "Your choice of first pizza" at bounding box center [238, 241] width 140 height 10
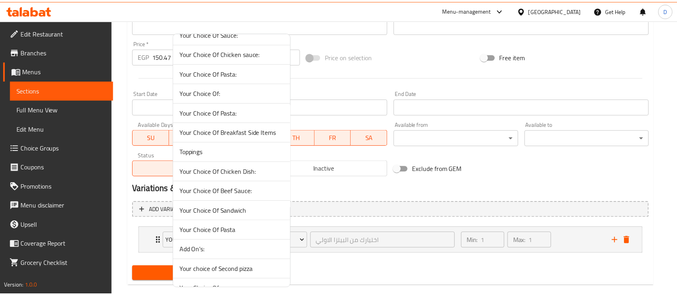
scroll to position [45, 0]
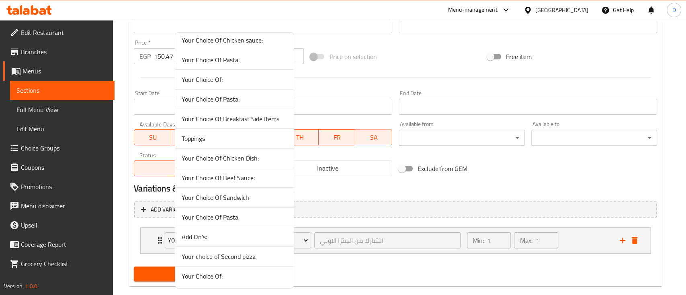
click at [212, 241] on li "Add On's:" at bounding box center [234, 237] width 119 height 20
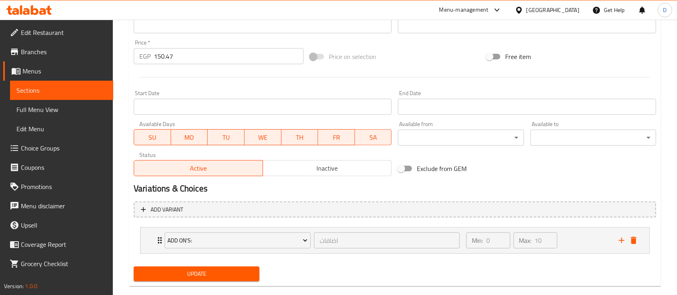
scroll to position [297, 0]
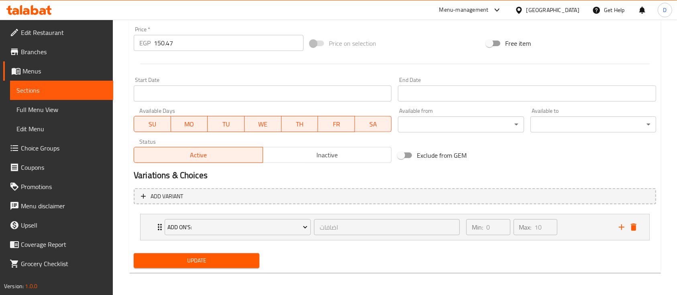
click at [209, 257] on span "Update" at bounding box center [196, 261] width 113 height 10
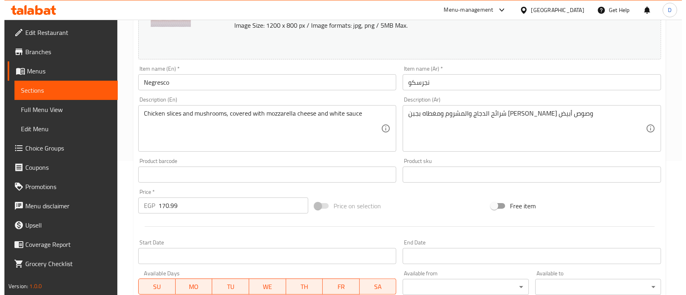
scroll to position [284, 0]
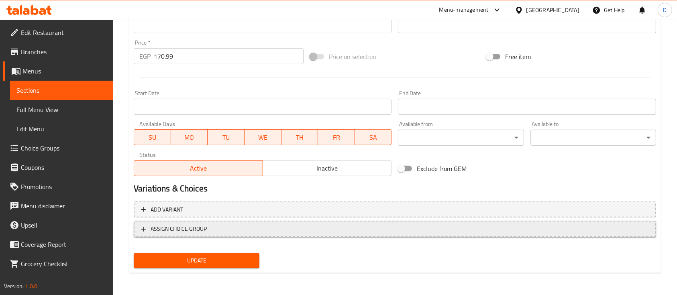
click at [209, 231] on span "ASSIGN CHOICE GROUP" at bounding box center [395, 229] width 508 height 10
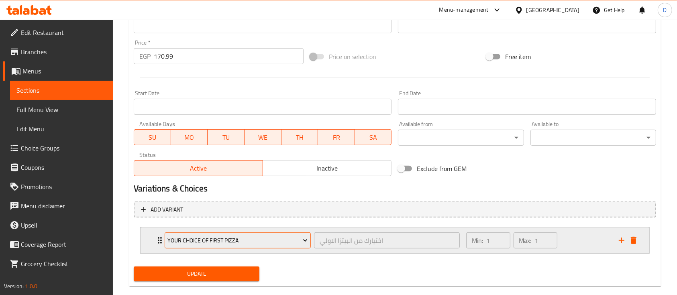
click at [196, 239] on span "Your choice of first pizza" at bounding box center [238, 241] width 140 height 10
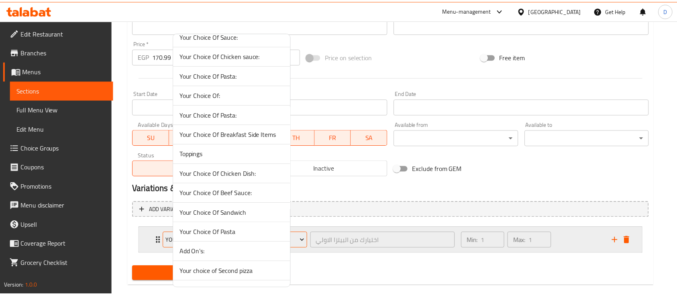
scroll to position [45, 0]
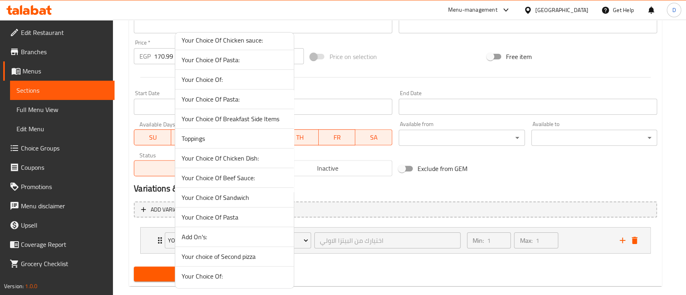
click at [215, 239] on span "Add On's:" at bounding box center [235, 237] width 106 height 10
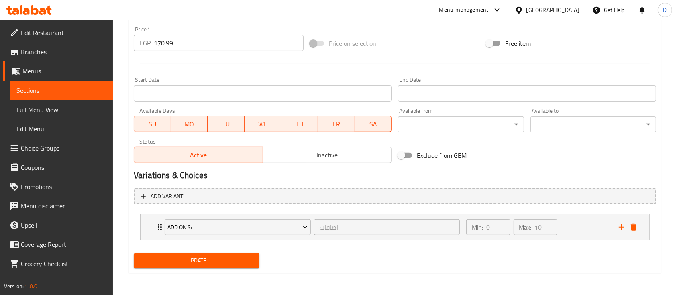
click at [212, 256] on span "Update" at bounding box center [196, 261] width 113 height 10
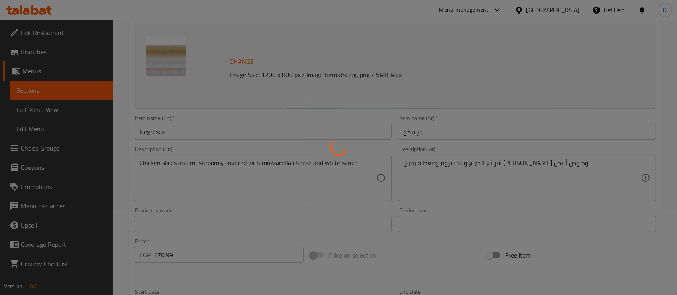
scroll to position [0, 0]
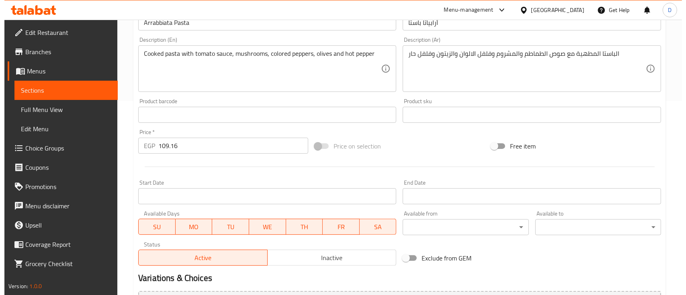
scroll to position [284, 0]
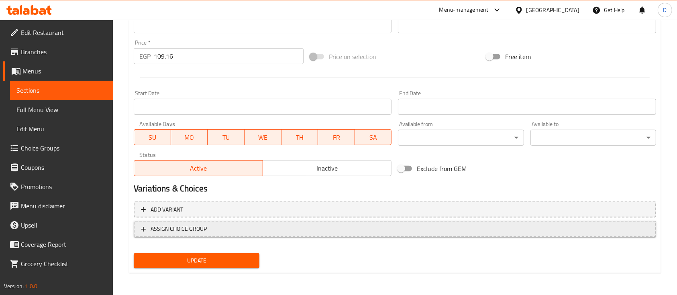
click at [219, 227] on span "ASSIGN CHOICE GROUP" at bounding box center [395, 229] width 508 height 10
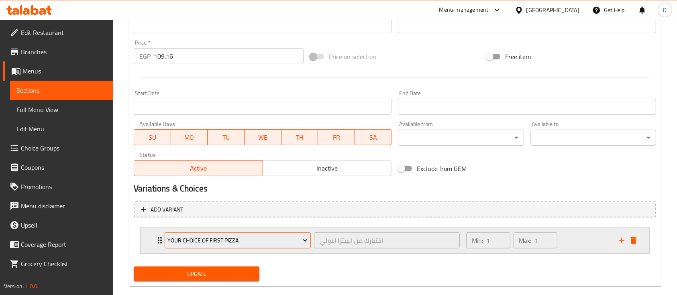
click at [202, 236] on span "Your choice of first pizza" at bounding box center [238, 241] width 140 height 10
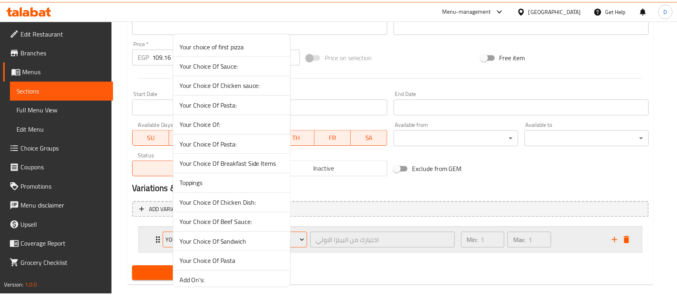
scroll to position [45, 0]
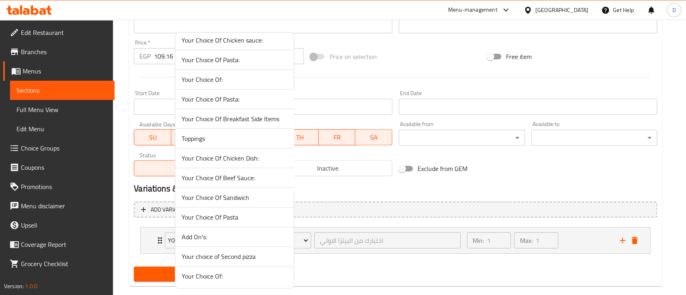
click at [218, 235] on span "Add On's:" at bounding box center [235, 237] width 106 height 10
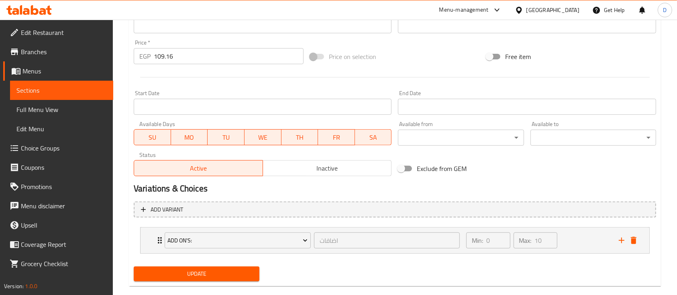
scroll to position [297, 0]
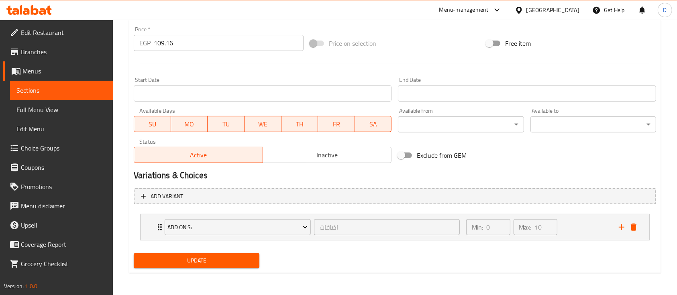
click at [205, 268] on button "Update" at bounding box center [197, 261] width 126 height 15
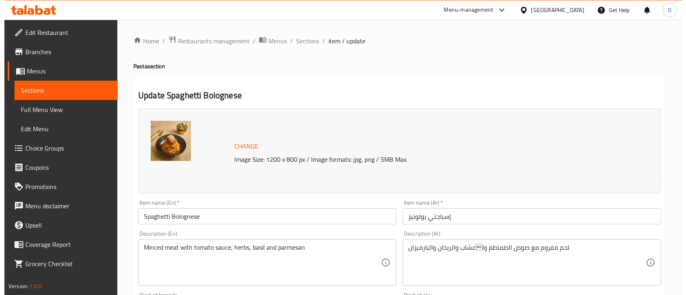
scroll to position [284, 0]
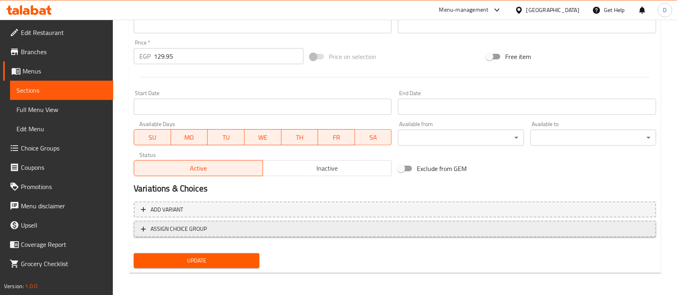
click at [222, 225] on span "ASSIGN CHOICE GROUP" at bounding box center [395, 229] width 508 height 10
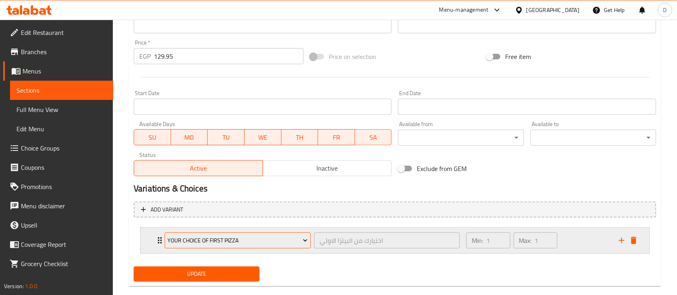
click at [210, 236] on span "Your choice of first pizza" at bounding box center [238, 241] width 140 height 10
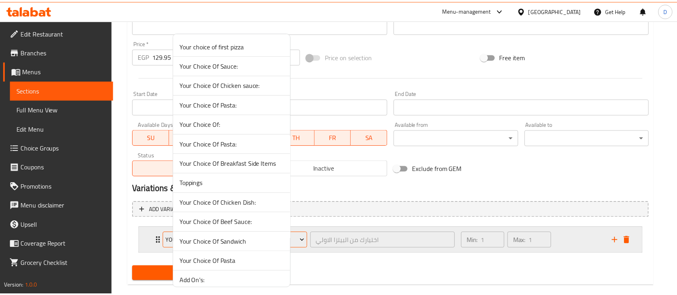
scroll to position [45, 0]
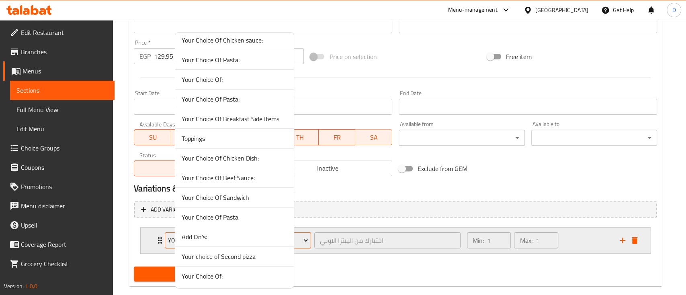
click at [210, 235] on span "Add On's:" at bounding box center [235, 237] width 106 height 10
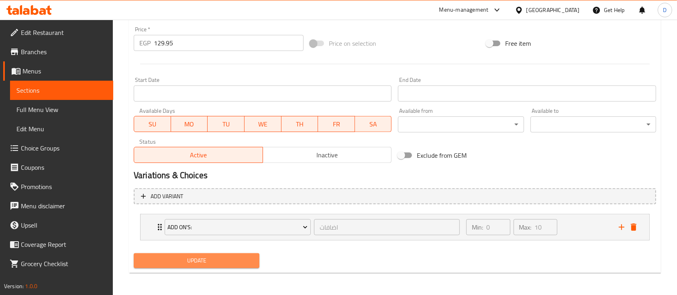
click at [217, 263] on span "Update" at bounding box center [196, 261] width 113 height 10
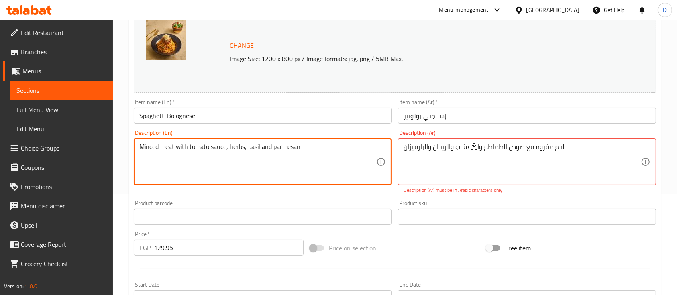
click at [347, 146] on textarea "Minced meat with tomato sauce, herbs, basil and parmesan" at bounding box center [257, 162] width 237 height 38
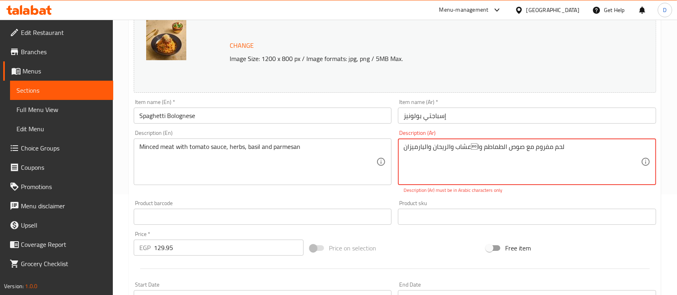
click at [456, 153] on textarea "لحم مفروم مع صوص الطماطم واعشاب والريحان والبارميزان" at bounding box center [522, 162] width 237 height 38
paste textarea "صة الطماطم والأعشاب والريحان والبارميزان"
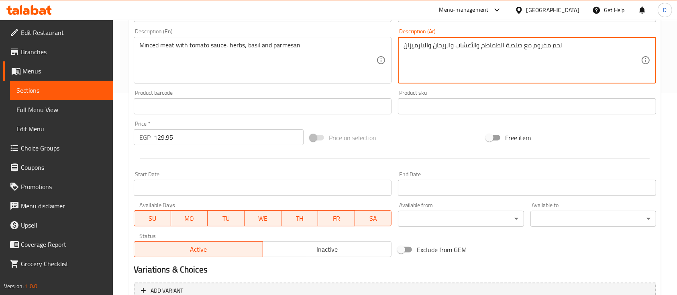
scroll to position [297, 0]
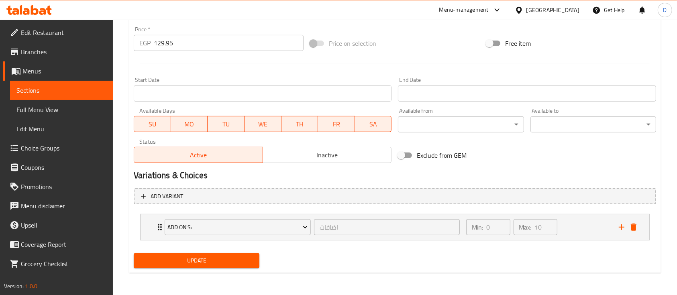
type textarea "لحم مفروم مع صلصة الطماطم والأعشاب والريحان والبارميزان"
click at [241, 256] on span "Update" at bounding box center [196, 261] width 113 height 10
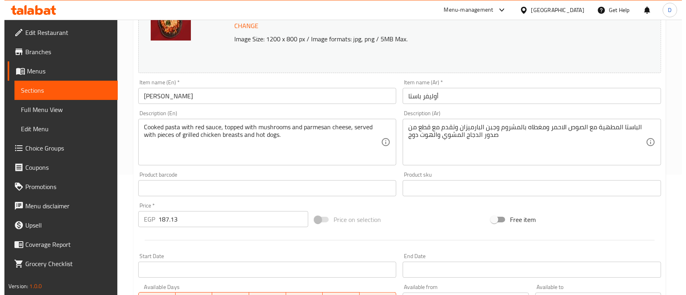
scroll to position [284, 0]
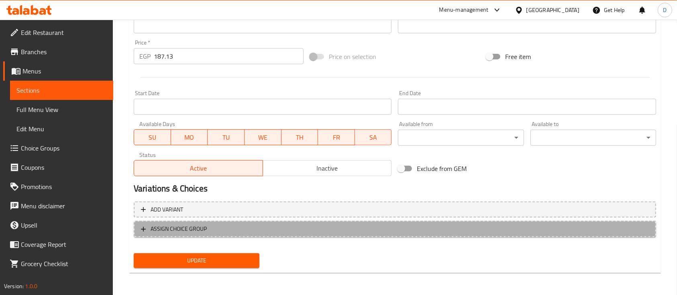
click at [201, 235] on button "ASSIGN CHOICE GROUP" at bounding box center [395, 229] width 523 height 16
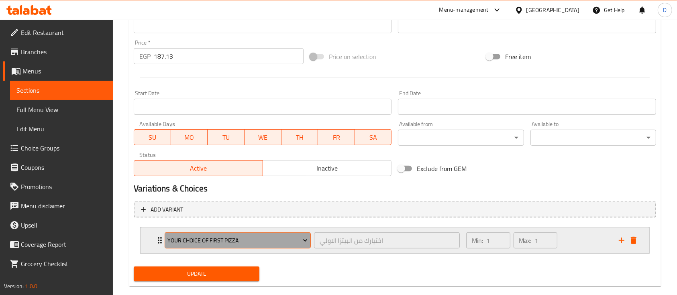
click at [203, 236] on span "Your choice of first pizza" at bounding box center [238, 241] width 140 height 10
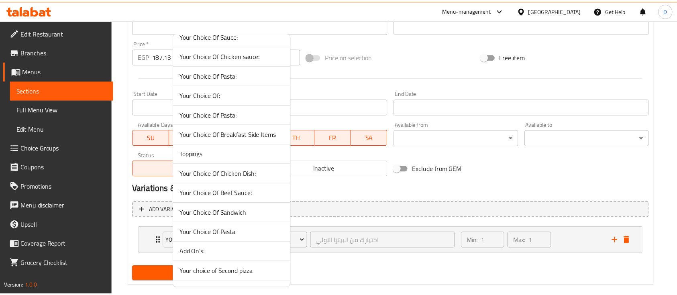
scroll to position [45, 0]
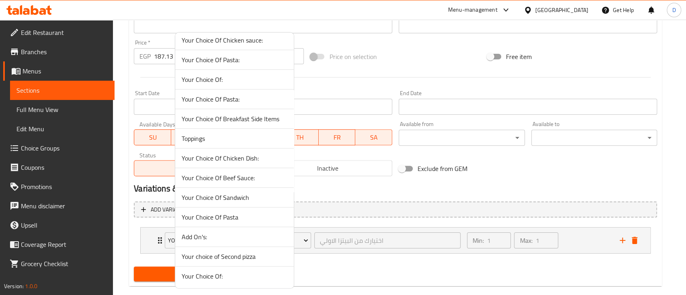
click at [202, 235] on span "Add On's:" at bounding box center [235, 237] width 106 height 10
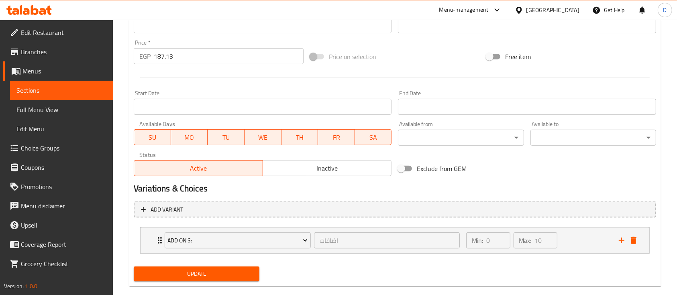
click at [204, 269] on span "Update" at bounding box center [196, 274] width 113 height 10
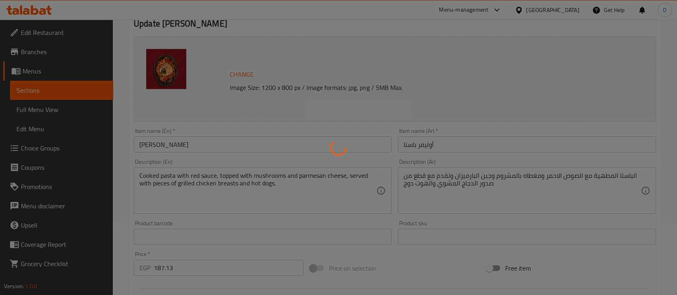
scroll to position [0, 0]
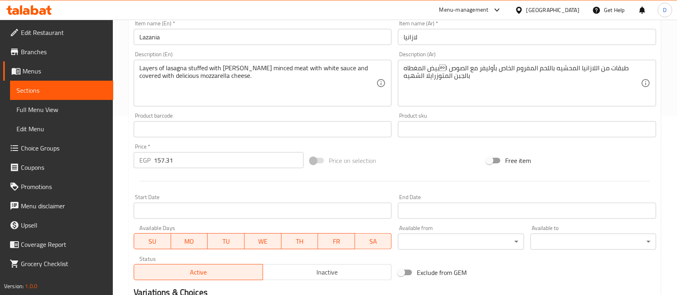
scroll to position [284, 0]
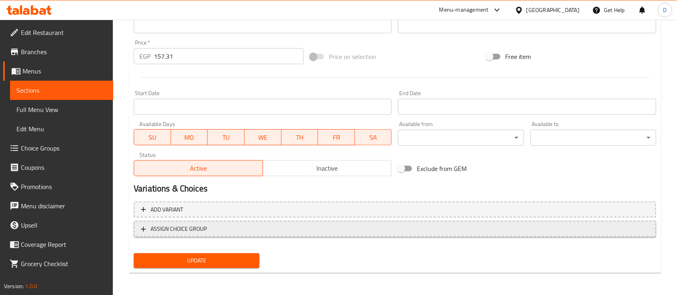
click at [180, 229] on span "ASSIGN CHOICE GROUP" at bounding box center [179, 229] width 56 height 10
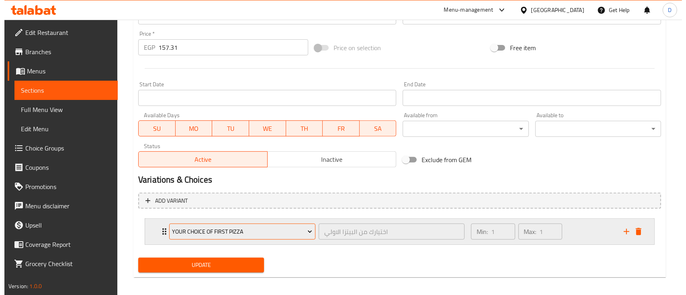
scroll to position [297, 0]
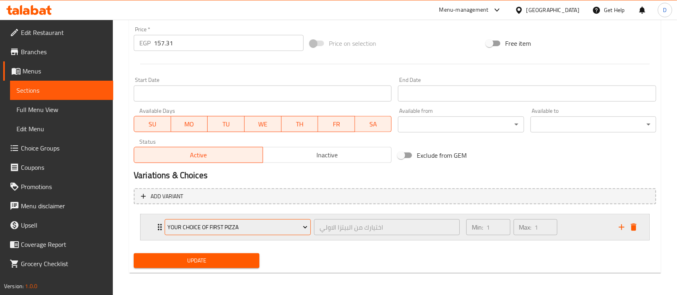
click at [185, 228] on span "Your choice of first pizza" at bounding box center [238, 228] width 140 height 10
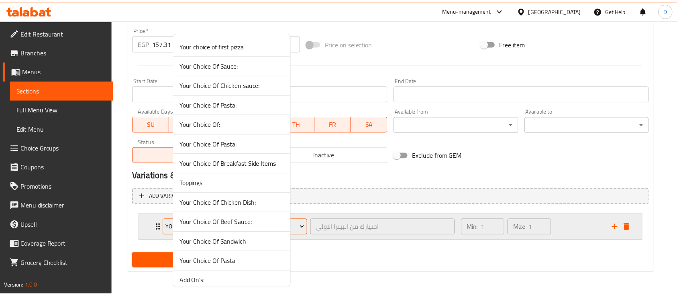
scroll to position [45, 0]
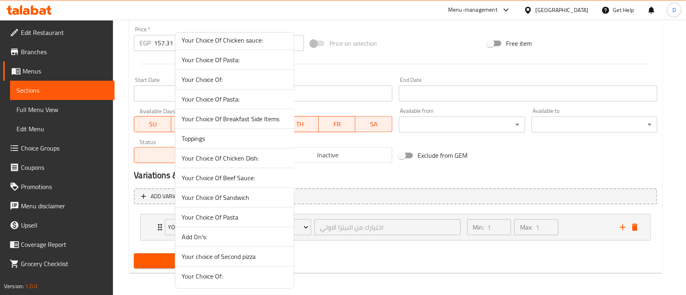
click at [210, 237] on span "Add On's:" at bounding box center [235, 237] width 106 height 10
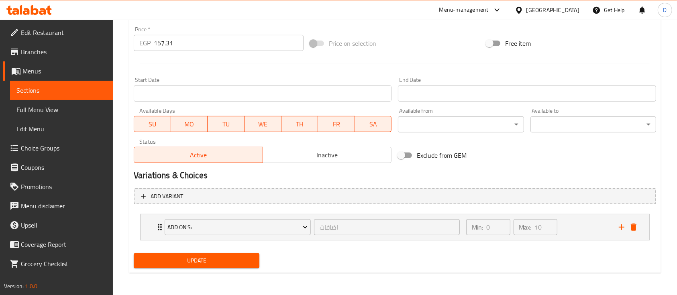
click at [205, 264] on span "Update" at bounding box center [196, 261] width 113 height 10
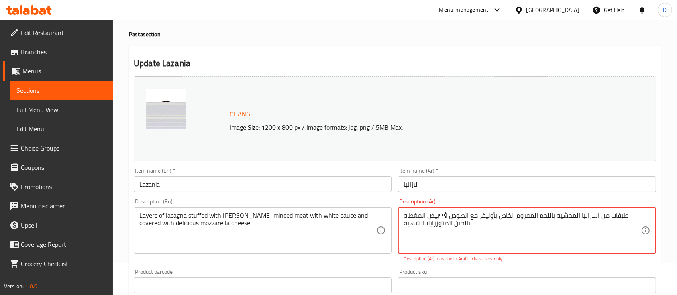
scroll to position [0, 0]
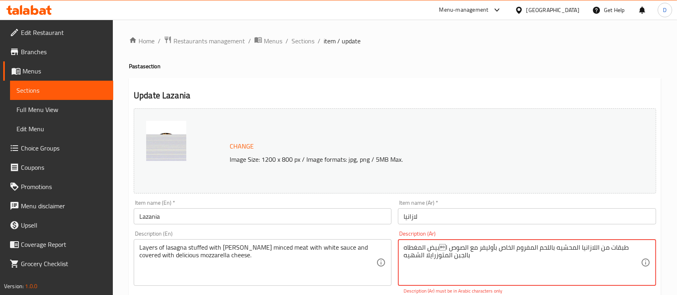
click at [442, 250] on textarea "طبقات من اللازانيا المحشيه باللحم المفروم الخاص بأوليفر مع الصوص ابيض المغطاه …" at bounding box center [522, 263] width 237 height 38
paste textarea "محشوة بلحم أوليفر المفروم مع الصلصة البيضاء ومغطاة بجبنة الموزاريلا اللذيذة."
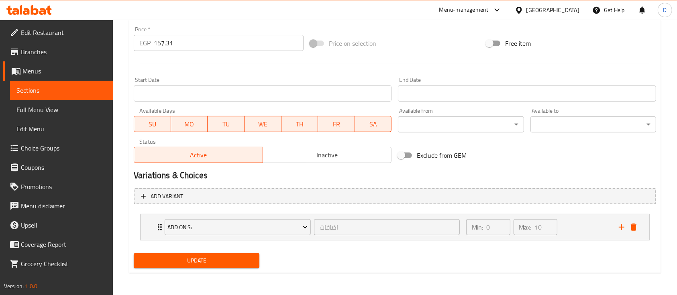
type textarea "طبقات من اللازانيا محشوة بلحم أوليفر المفروم مع الصلصة البيضاء ومغطاة بجبنة الم…"
click at [230, 258] on span "Update" at bounding box center [196, 261] width 113 height 10
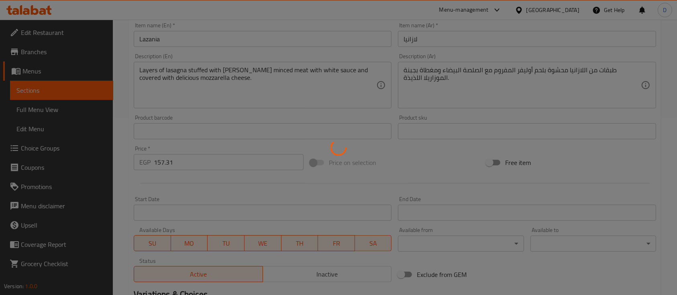
scroll to position [83, 0]
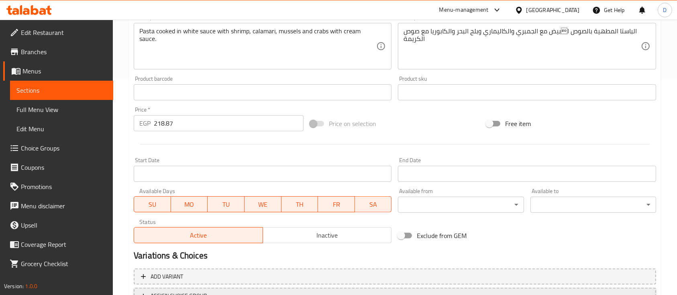
scroll to position [284, 0]
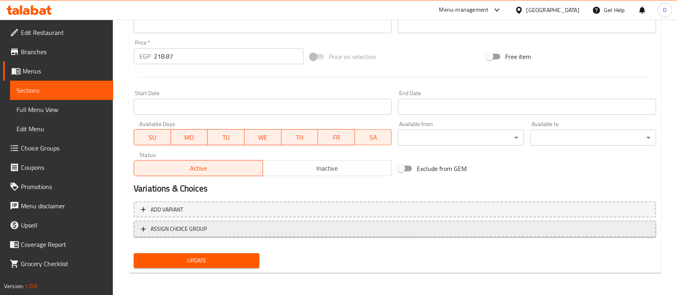
click at [265, 230] on span "ASSIGN CHOICE GROUP" at bounding box center [395, 229] width 508 height 10
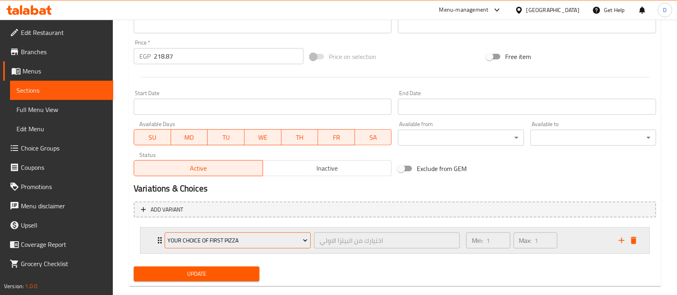
click at [229, 247] on button "Your choice of first pizza" at bounding box center [238, 241] width 146 height 16
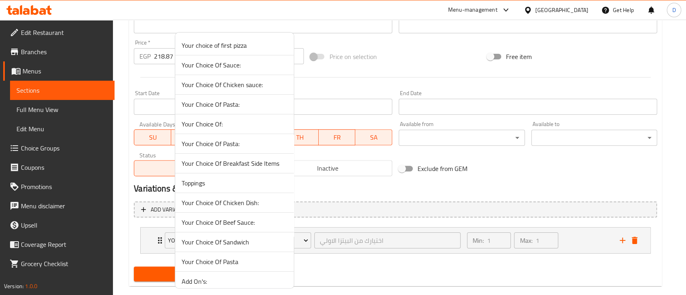
click at [208, 283] on span "Add On's:" at bounding box center [235, 282] width 106 height 10
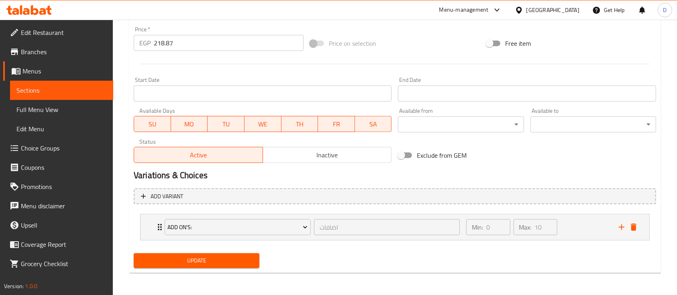
click at [206, 265] on span "Update" at bounding box center [196, 261] width 113 height 10
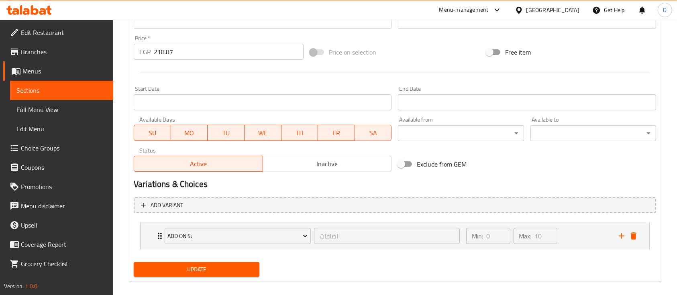
scroll to position [101, 0]
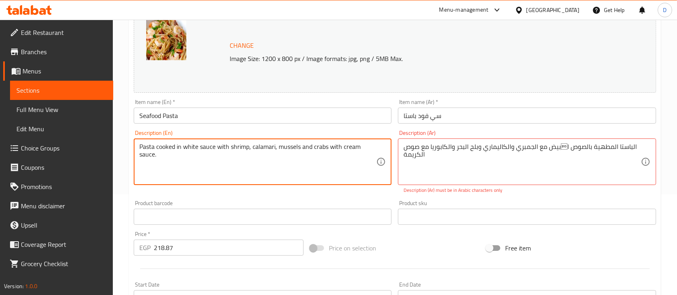
click at [339, 160] on textarea "Pasta cooked in white sauce with shrimp, calamari, mussels and crabs with cream…" at bounding box center [257, 162] width 237 height 38
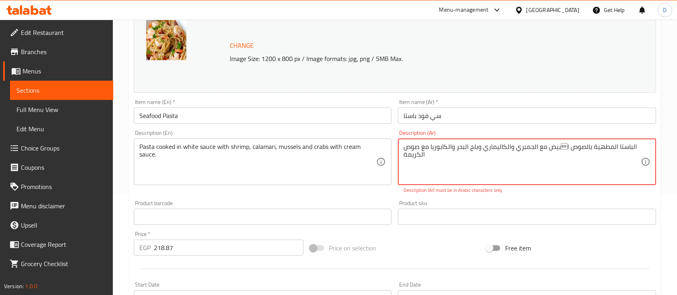
paste textarea "معكرونة مطبوخة في صلصة بيضاء مع الجمبري والحبار وبلح البحر وسرطان البحر مع صلصة…"
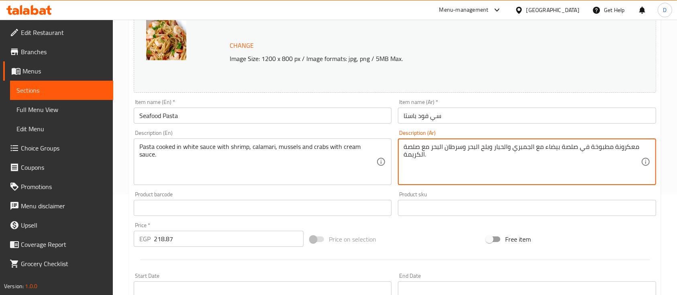
drag, startPoint x: 631, startPoint y: 147, endPoint x: 636, endPoint y: 146, distance: 5.2
click at [636, 146] on textarea "معكرونة مطبوخة في صلصة بيضاء مع الجمبري والحبار وبلح البحر وسرطان البحر مع صلصة…" at bounding box center [522, 162] width 237 height 38
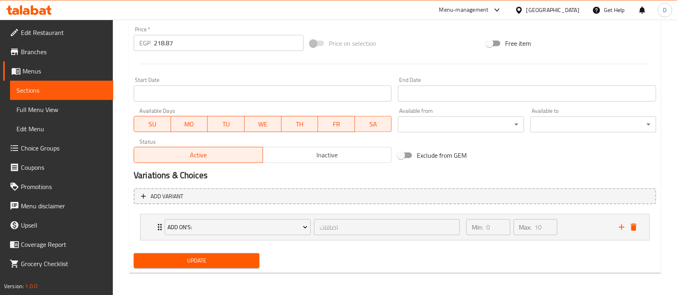
type textarea "مكرونة مطبوخة في صلصة بيضاء مع الجمبري والحبار وبلح البحر وسرطان البحر مع صلصة …"
click at [211, 256] on span "Update" at bounding box center [196, 261] width 113 height 10
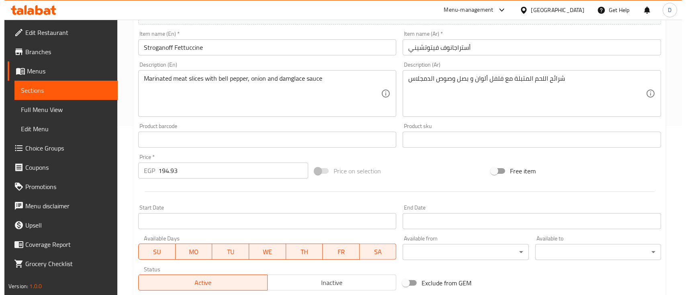
scroll to position [284, 0]
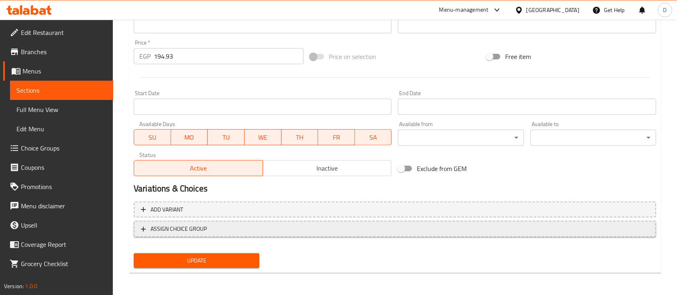
click at [264, 232] on span "ASSIGN CHOICE GROUP" at bounding box center [395, 229] width 508 height 10
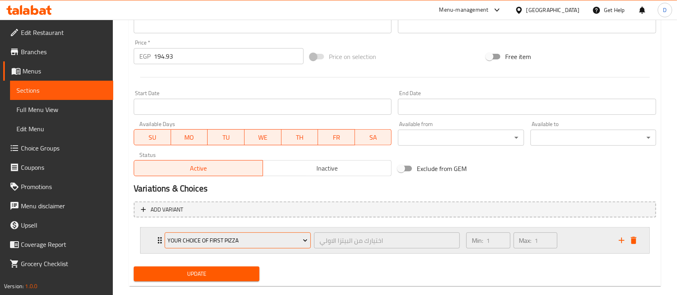
click at [199, 242] on span "Your choice of first pizza" at bounding box center [238, 241] width 140 height 10
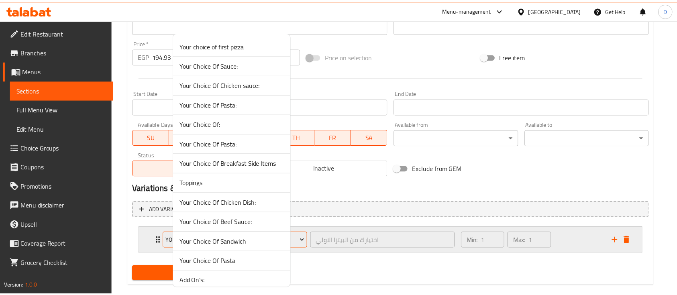
scroll to position [45, 0]
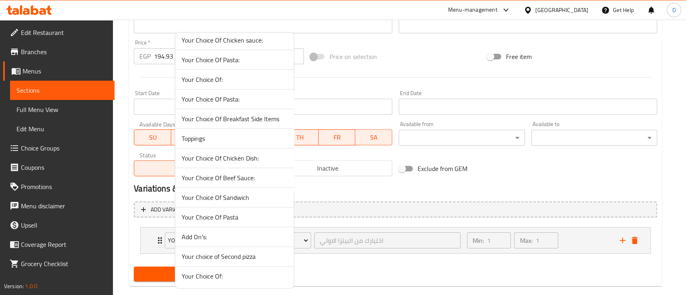
click at [218, 234] on span "Add On's:" at bounding box center [235, 237] width 106 height 10
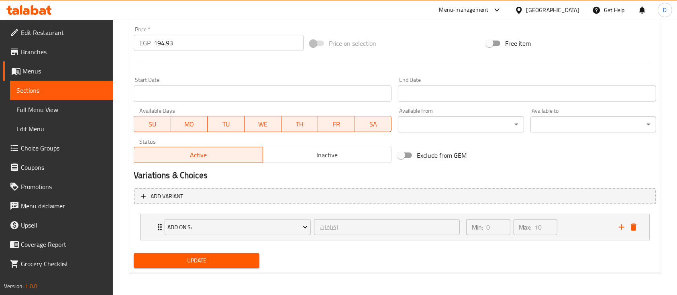
click at [204, 259] on span "Update" at bounding box center [196, 261] width 113 height 10
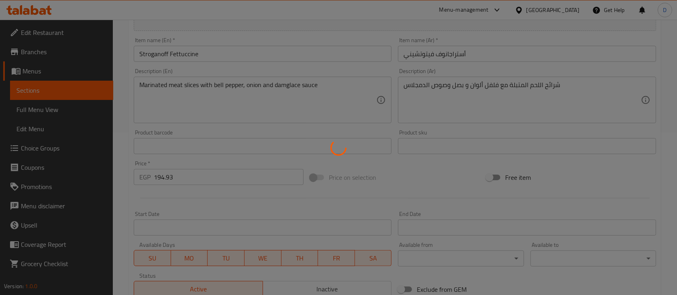
scroll to position [83, 0]
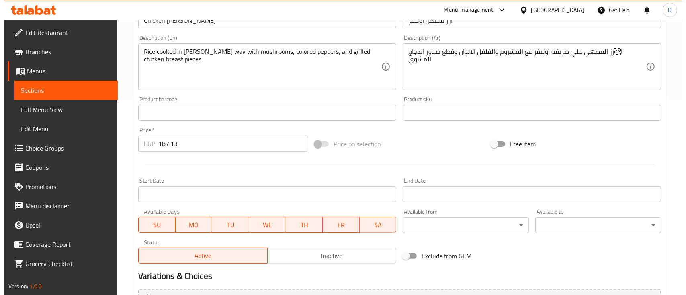
scroll to position [284, 0]
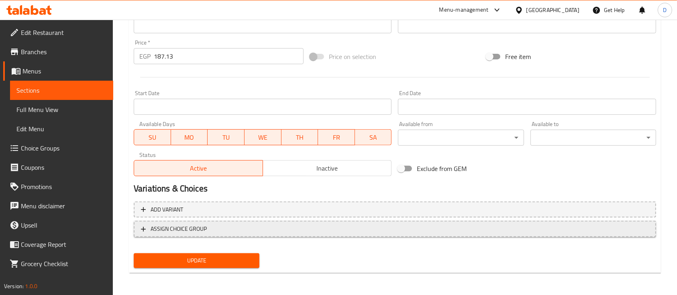
click at [204, 226] on span "ASSIGN CHOICE GROUP" at bounding box center [179, 229] width 56 height 10
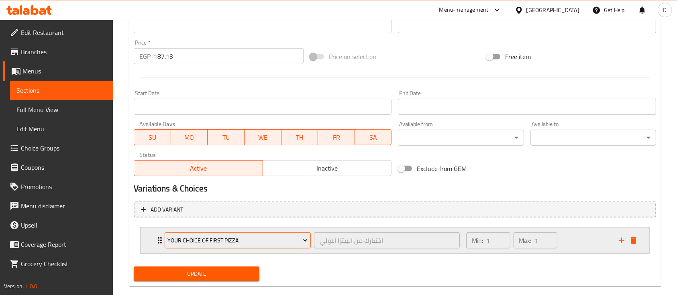
click at [201, 244] on span "Your choice of first pizza" at bounding box center [238, 241] width 140 height 10
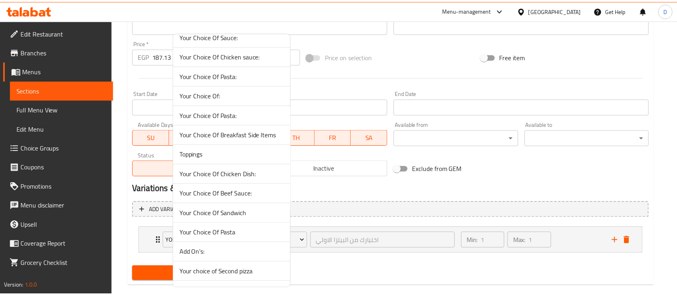
scroll to position [45, 0]
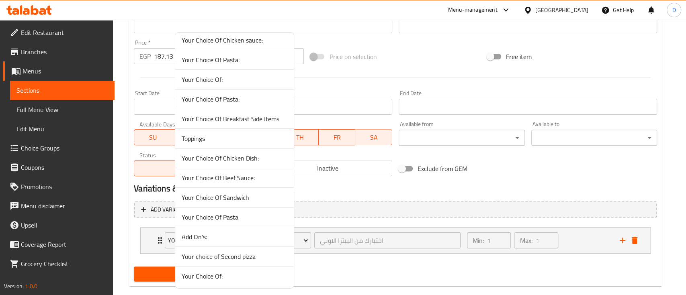
click at [215, 240] on span "Add On's:" at bounding box center [235, 237] width 106 height 10
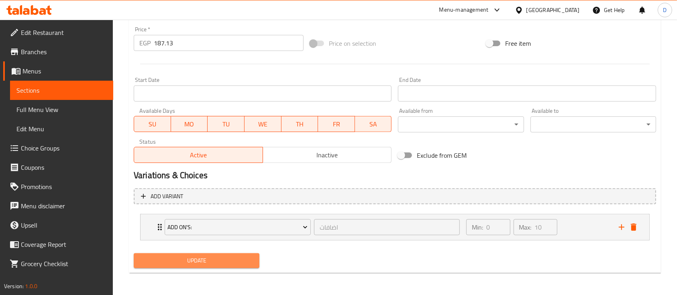
click at [223, 262] on span "Update" at bounding box center [196, 261] width 113 height 10
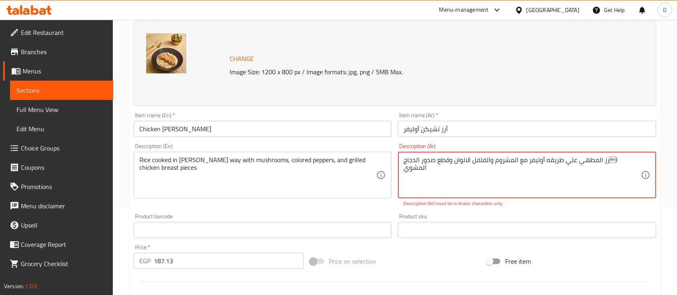
scroll to position [161, 0]
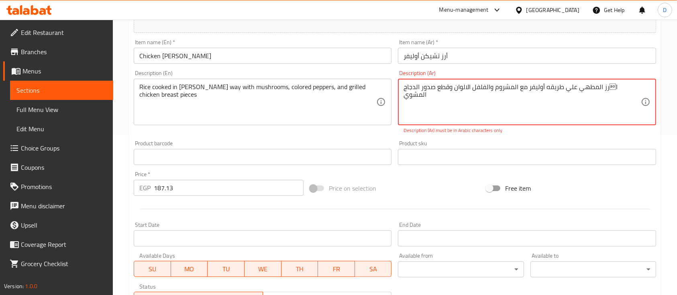
click at [482, 104] on textarea "ارز المطهي علي طريقه أوليفر مع المشروم والفلفل الالوان وقطع صدور الدجاج المشوي" at bounding box center [522, 102] width 237 height 38
paste textarea "رز مطبوخ على طريقة أوليفر مع الفطر والفلفل الملون وقطع صدور الدجاج المشوية"
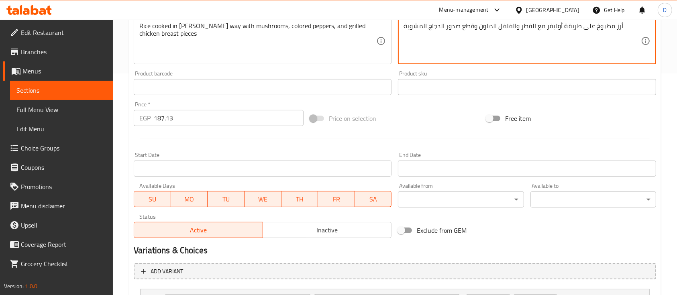
scroll to position [297, 0]
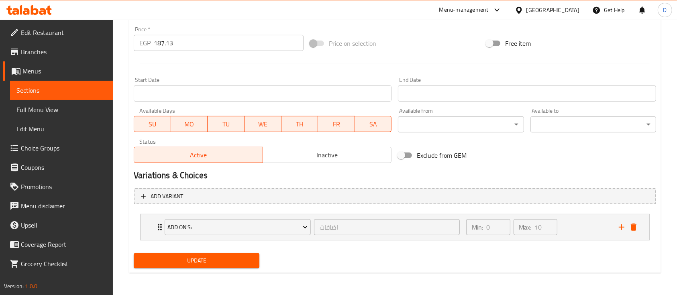
type textarea "أرز مطبوخ على طريقة أوليفر مع الفطر والفلفل الملون وقطع صدور الدجاج المشوية"
click at [252, 266] on button "Update" at bounding box center [197, 261] width 126 height 15
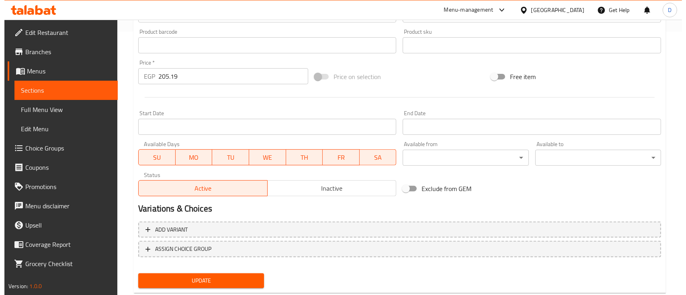
scroll to position [284, 0]
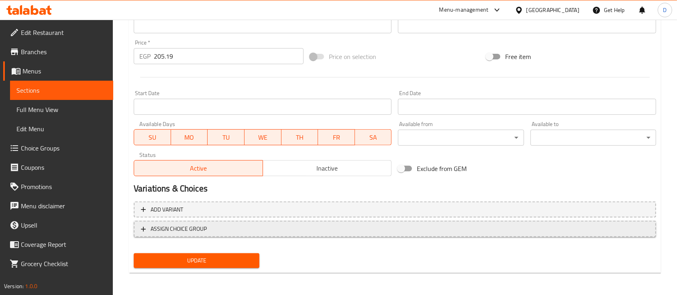
click at [495, 225] on span "ASSIGN CHOICE GROUP" at bounding box center [395, 229] width 508 height 10
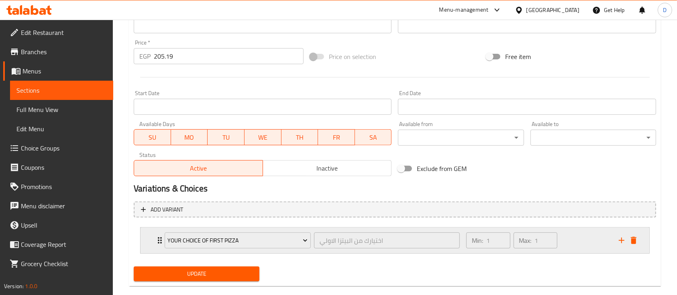
click at [238, 250] on div "Your choice of first pizza اختيارك من البيتزا الاولي ​" at bounding box center [312, 241] width 305 height 26
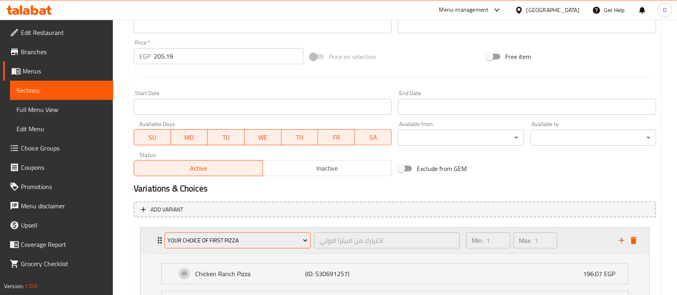
click at [246, 243] on span "Your choice of first pizza" at bounding box center [238, 241] width 140 height 10
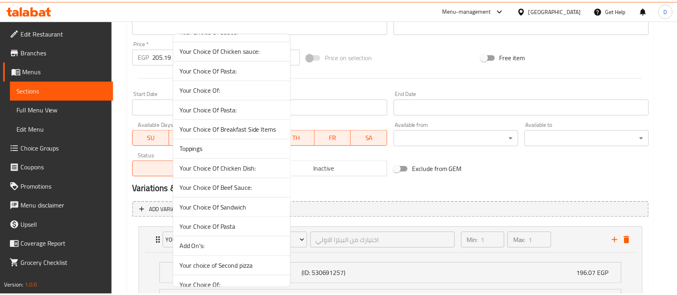
scroll to position [45, 0]
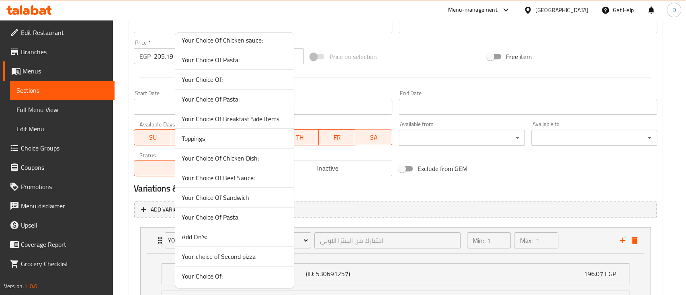
click at [216, 241] on li "Add On's:" at bounding box center [234, 237] width 119 height 20
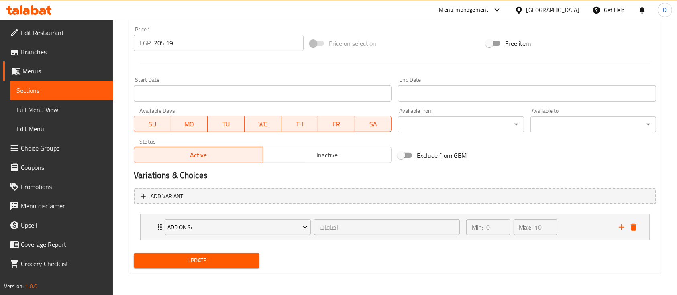
click at [216, 257] on span "Update" at bounding box center [196, 261] width 113 height 10
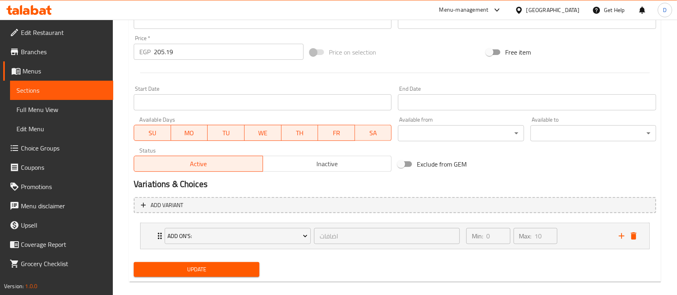
scroll to position [101, 0]
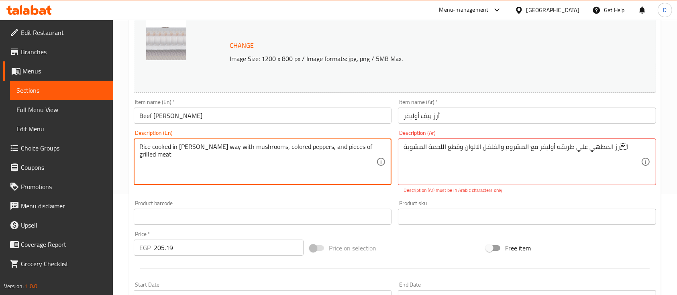
click at [315, 160] on textarea "Rice cooked in Oliver's way with mushrooms, colored peppers, and pieces of gril…" at bounding box center [257, 162] width 237 height 38
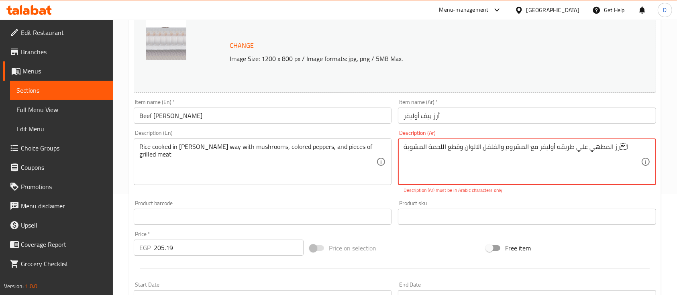
click at [458, 172] on textarea "ارز المطهي علي طريقه أوليفر مع المشروم والفلفل الالوان وقطع اللحمة المشوية" at bounding box center [522, 162] width 237 height 38
paste textarea "رز مطبوخ على طريقة أوليفر مع الفطر والفلفل الملون وقطع اللحم المشوية"
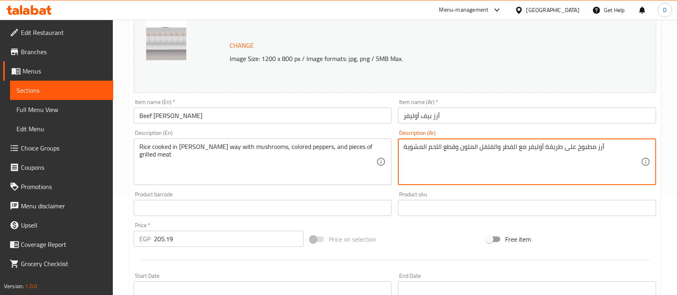
scroll to position [297, 0]
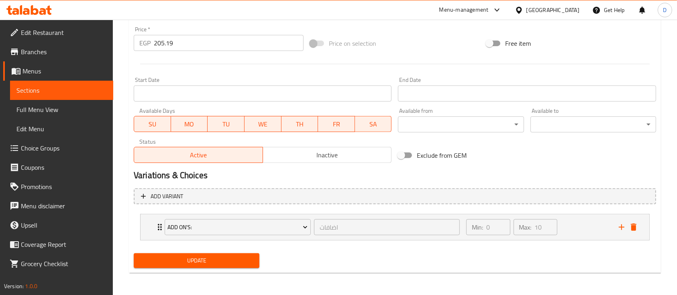
type textarea "أرز مطبوخ على طريقة أوليفر مع الفطر والفلفل الملون وقطع اللحم المشوية"
click at [242, 256] on span "Update" at bounding box center [196, 261] width 113 height 10
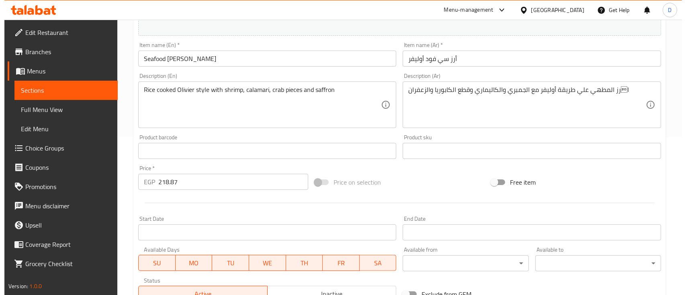
scroll to position [284, 0]
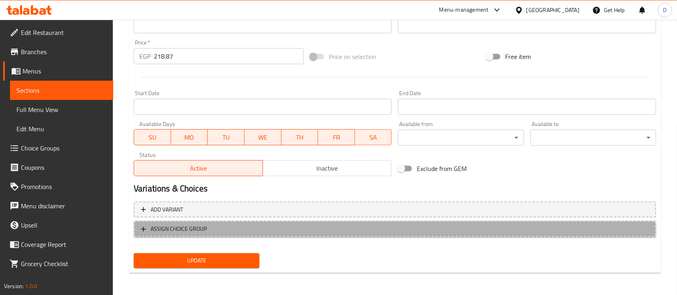
click at [189, 230] on span "ASSIGN CHOICE GROUP" at bounding box center [179, 229] width 56 height 10
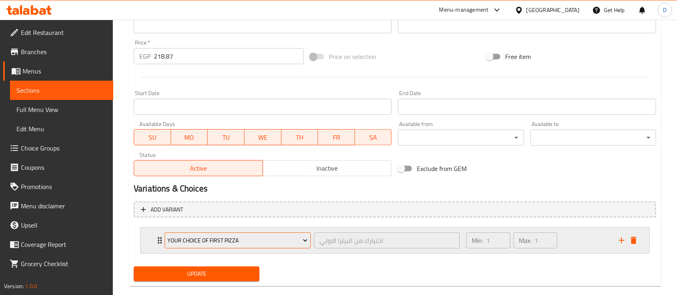
click at [225, 242] on span "Your choice of first pizza" at bounding box center [238, 241] width 140 height 10
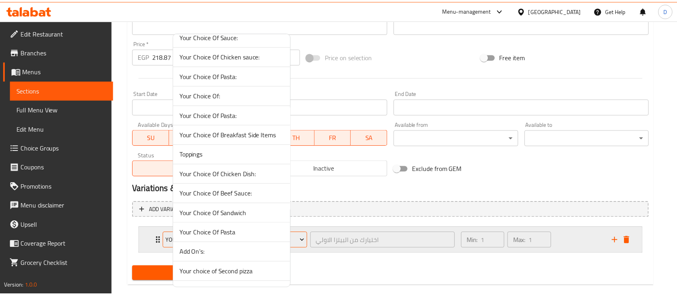
scroll to position [45, 0]
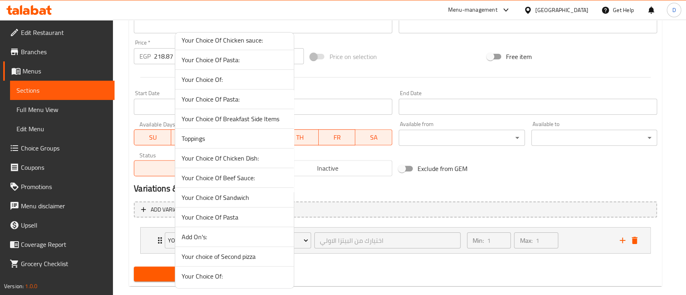
click at [222, 241] on li "Add On's:" at bounding box center [234, 237] width 119 height 20
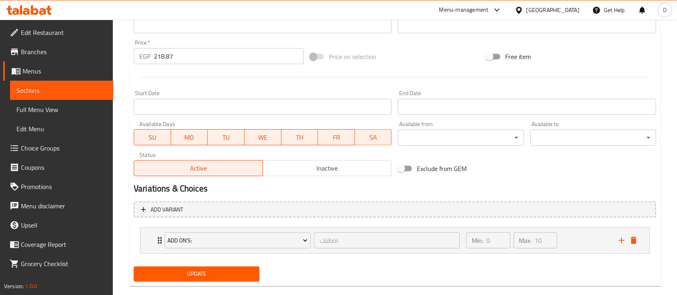
click at [227, 268] on button "Update" at bounding box center [197, 274] width 126 height 15
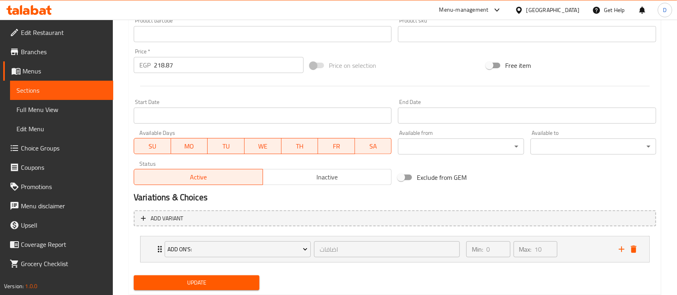
scroll to position [101, 0]
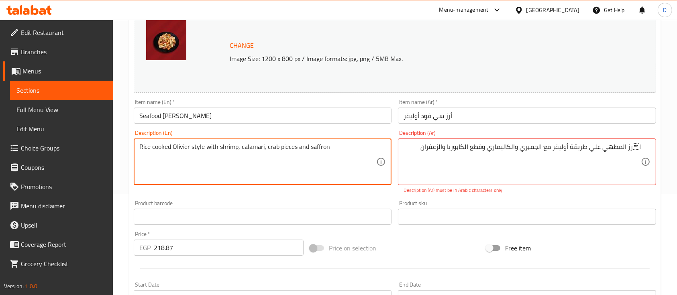
click at [339, 162] on textarea "Rice cooked Olivier style with shrimp, calamari, crab pieces and saffron" at bounding box center [257, 162] width 237 height 38
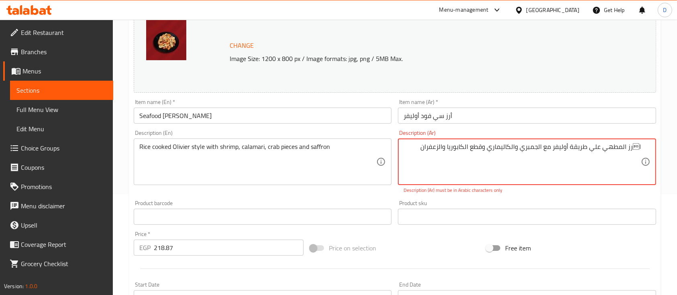
scroll to position [306, 0]
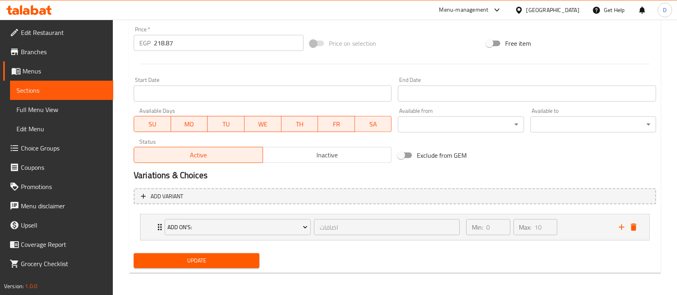
click at [223, 260] on span "Update" at bounding box center [196, 261] width 113 height 10
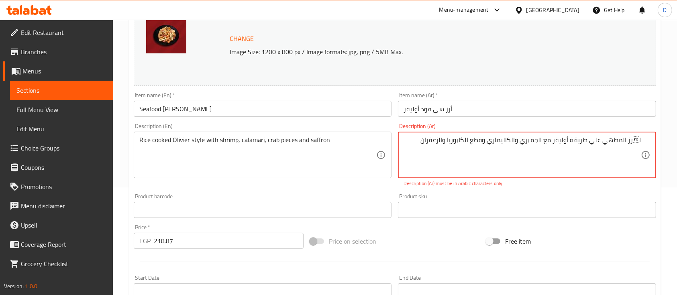
click at [639, 141] on textarea "ارز المطهي علي طريقة أوليفر مع الجمبري والكاليماري وقطع الكابوريا والزعفران" at bounding box center [522, 155] width 237 height 38
click at [634, 141] on textarea "ارز المطهي علي طريقة أوليفر مع الجمبري والكاليماري وقطع الكابوريا والزعفران" at bounding box center [522, 155] width 237 height 38
drag, startPoint x: 632, startPoint y: 141, endPoint x: 650, endPoint y: 141, distance: 17.3
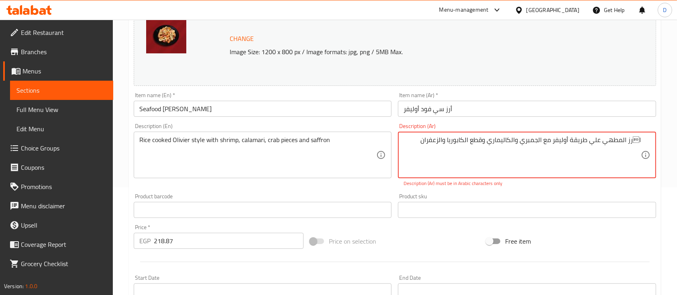
click at [650, 141] on div "ارز المطهي علي طريقة أوليفر مع الجمبري والكاليماري وقطع الكابوريا والزعفران De…" at bounding box center [527, 155] width 258 height 47
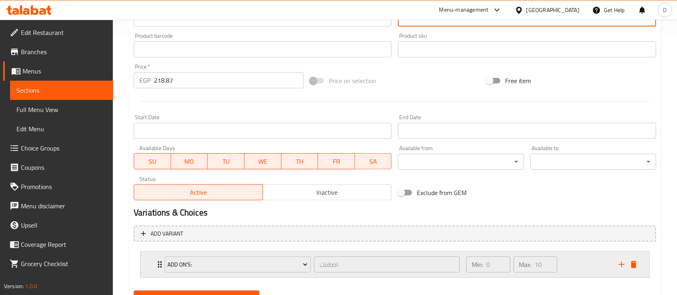
scroll to position [297, 0]
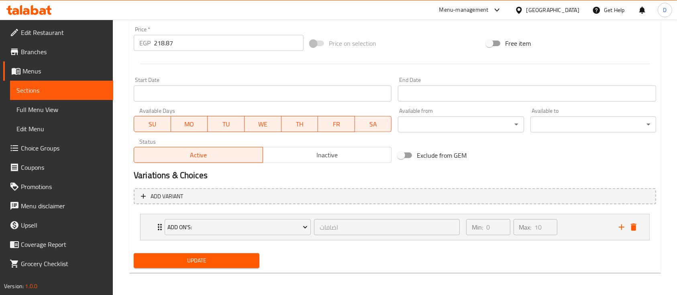
type textarea "ارز المطهي علي طريقة أوليفر مع الجمبري والكاليماري وقطع الكابوريا والزعفران"
click at [239, 257] on span "Update" at bounding box center [196, 261] width 113 height 10
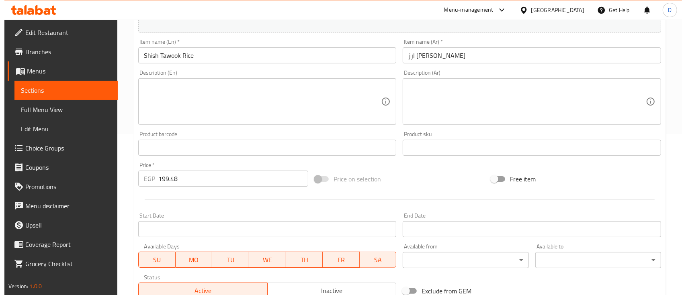
scroll to position [284, 0]
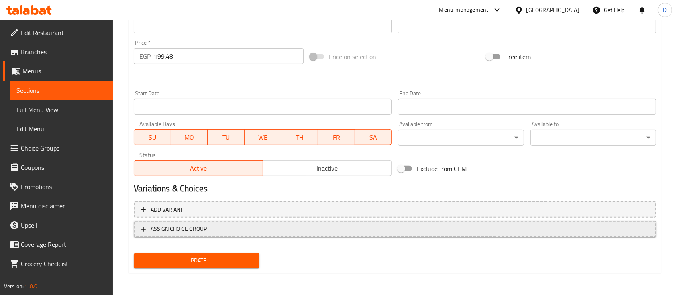
click at [186, 226] on span "ASSIGN CHOICE GROUP" at bounding box center [179, 229] width 56 height 10
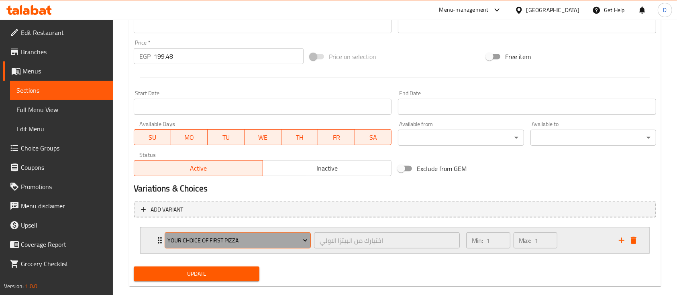
click at [195, 243] on span "Your choice of first pizza" at bounding box center [238, 241] width 140 height 10
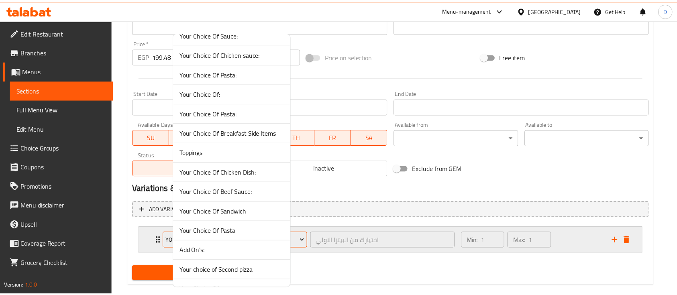
scroll to position [45, 0]
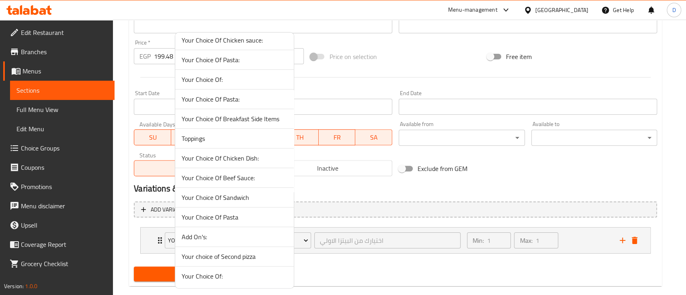
click at [223, 240] on span "Add On's:" at bounding box center [235, 237] width 106 height 10
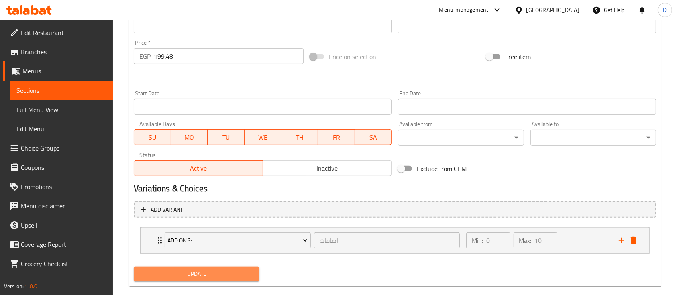
click at [213, 276] on span "Update" at bounding box center [196, 274] width 113 height 10
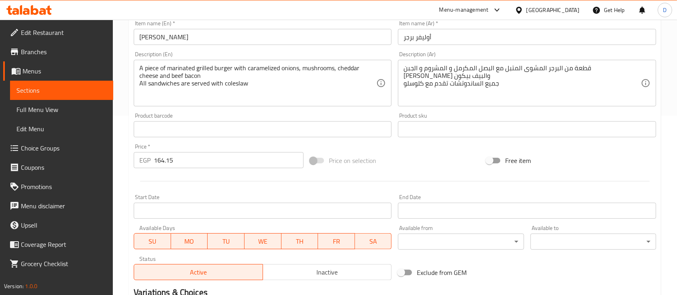
scroll to position [284, 0]
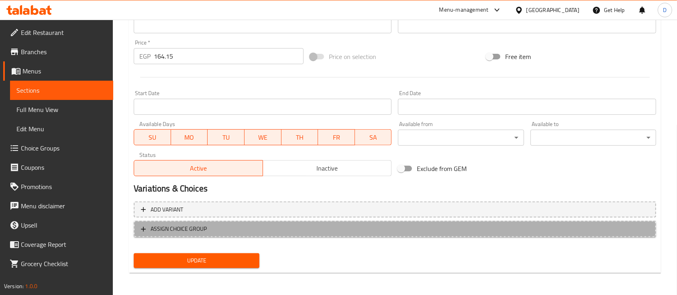
click at [187, 229] on span "ASSIGN CHOICE GROUP" at bounding box center [179, 229] width 56 height 10
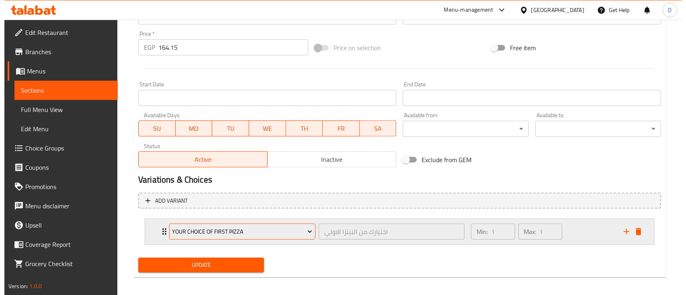
scroll to position [297, 0]
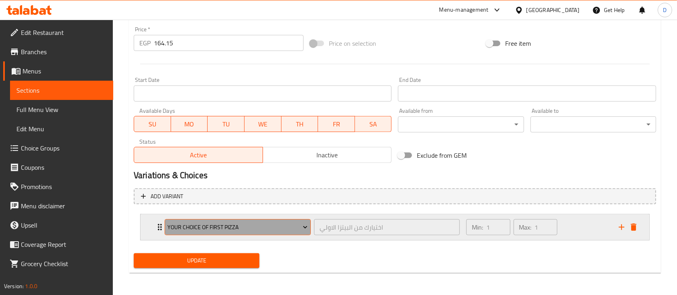
click at [199, 231] on span "Your choice of first pizza" at bounding box center [238, 228] width 140 height 10
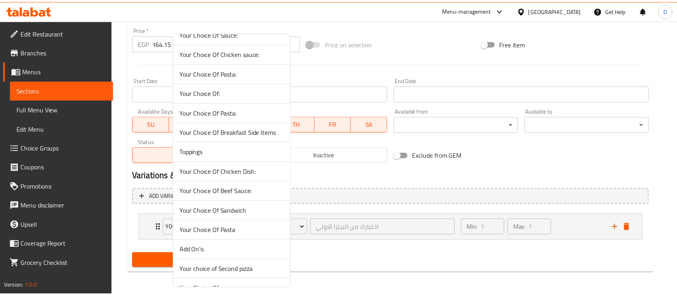
scroll to position [45, 0]
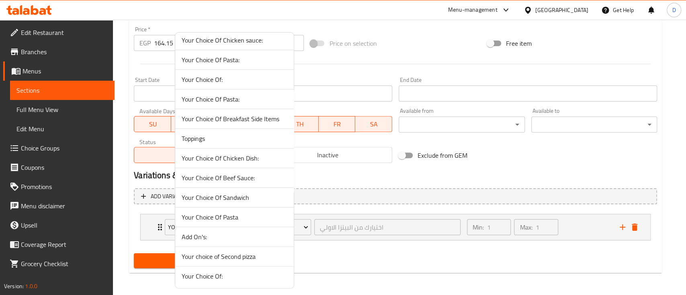
click at [198, 232] on span "Add On's:" at bounding box center [235, 237] width 106 height 10
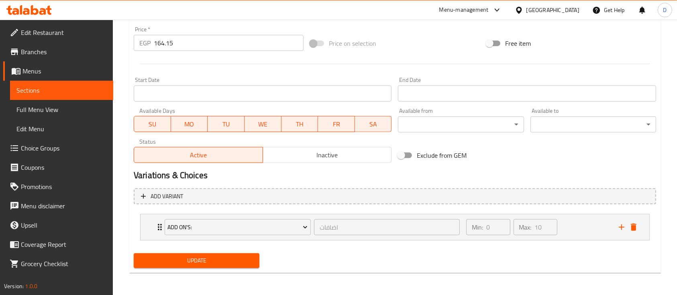
click at [199, 260] on span "Update" at bounding box center [196, 261] width 113 height 10
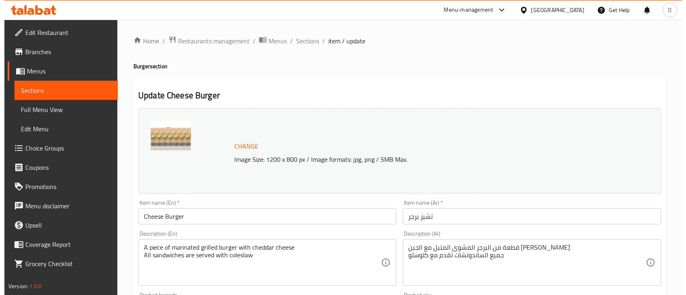
scroll to position [284, 0]
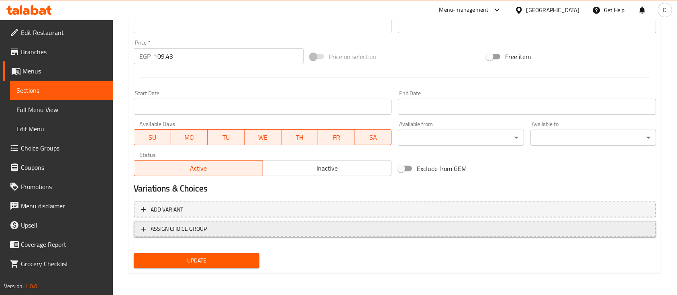
click at [167, 233] on span "ASSIGN CHOICE GROUP" at bounding box center [179, 229] width 56 height 10
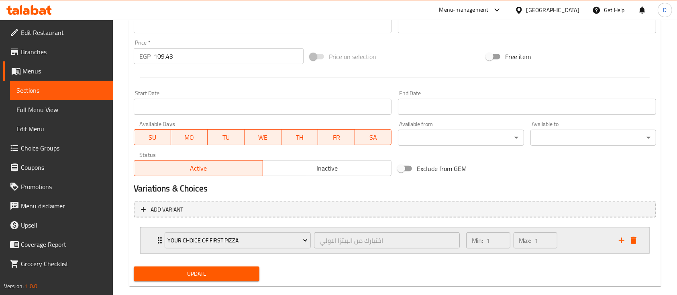
click at [178, 232] on div "Your choice of first pizza" at bounding box center [237, 240] width 149 height 19
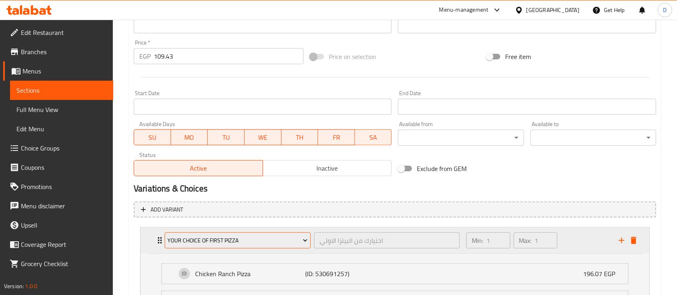
click at [190, 241] on span "Your choice of first pizza" at bounding box center [238, 241] width 140 height 10
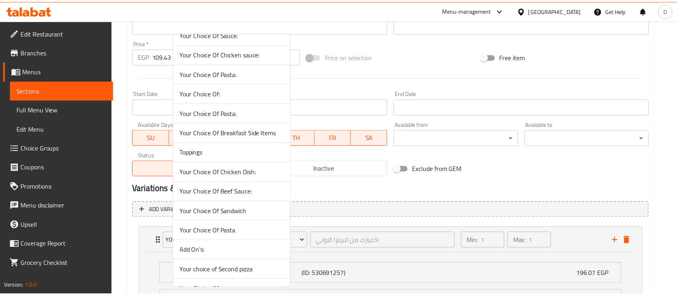
scroll to position [45, 0]
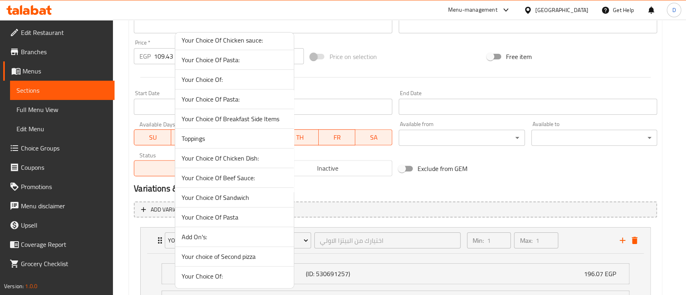
click at [206, 233] on span "Add On's:" at bounding box center [235, 237] width 106 height 10
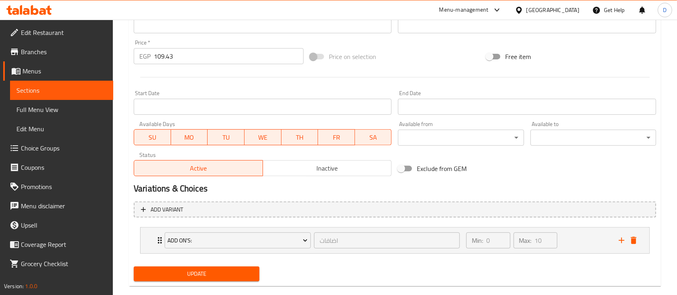
scroll to position [297, 0]
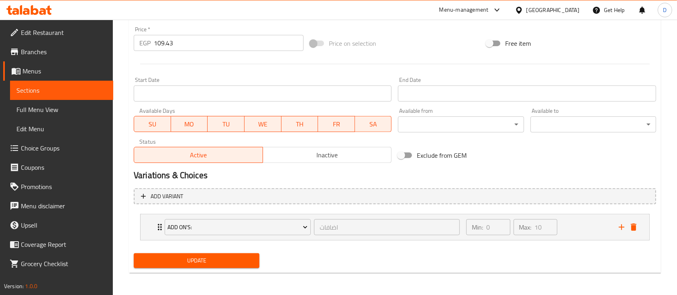
click at [199, 256] on span "Update" at bounding box center [196, 261] width 113 height 10
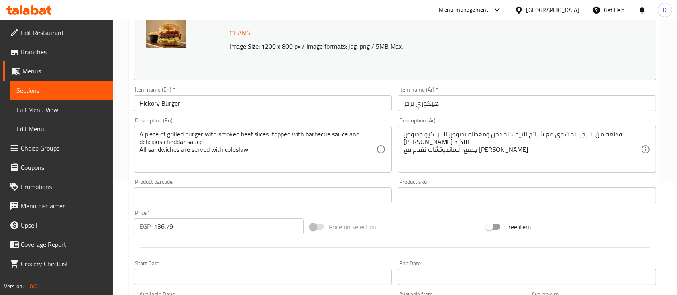
scroll to position [284, 0]
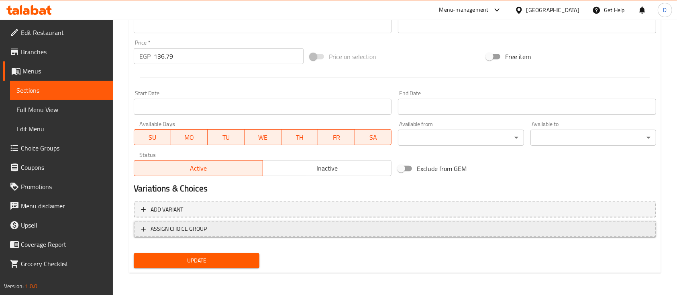
click at [174, 227] on span "ASSIGN CHOICE GROUP" at bounding box center [179, 229] width 56 height 10
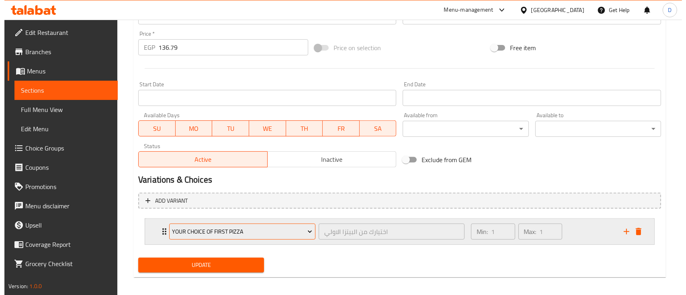
scroll to position [297, 0]
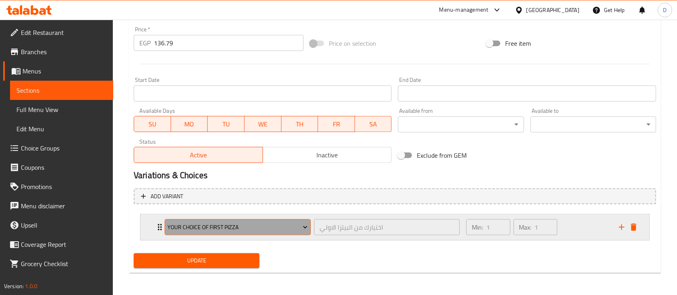
click at [179, 227] on span "Your choice of first pizza" at bounding box center [238, 228] width 140 height 10
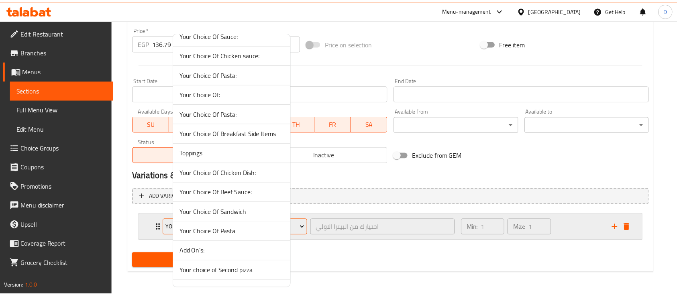
scroll to position [45, 0]
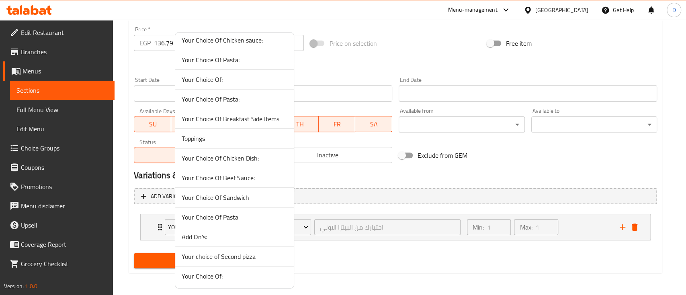
click at [197, 236] on span "Add On's:" at bounding box center [235, 237] width 106 height 10
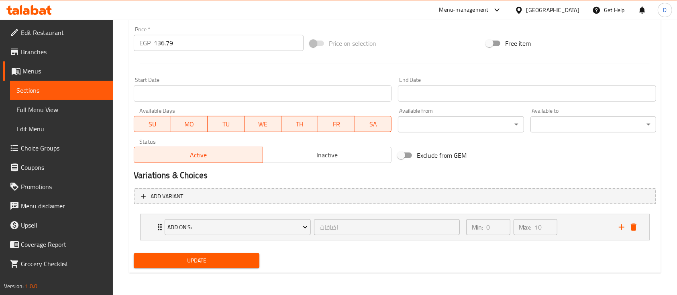
click at [190, 265] on span "Update" at bounding box center [196, 261] width 113 height 10
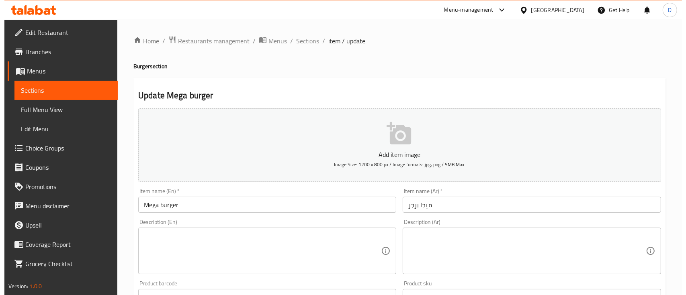
scroll to position [272, 0]
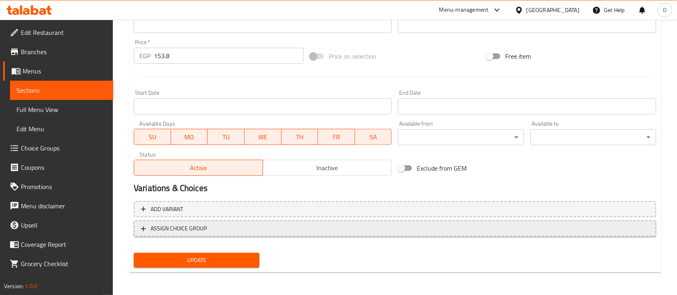
click at [186, 224] on span "ASSIGN CHOICE GROUP" at bounding box center [179, 229] width 56 height 10
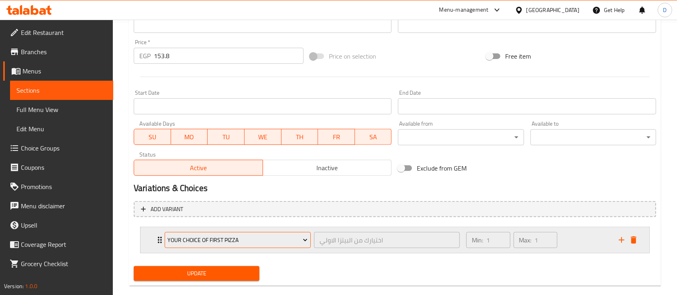
click at [183, 236] on span "Your choice of first pizza" at bounding box center [238, 240] width 140 height 10
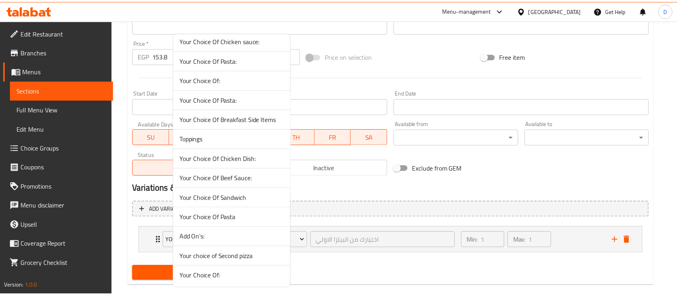
scroll to position [45, 0]
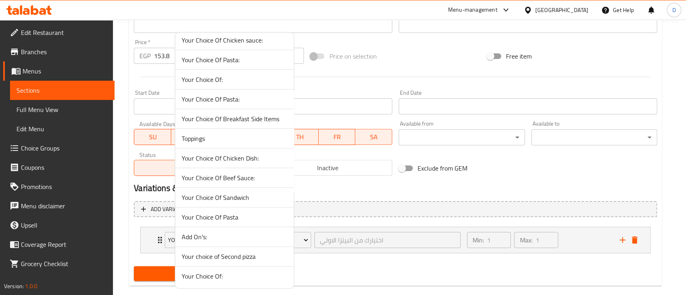
click at [185, 236] on span "Add On's:" at bounding box center [235, 237] width 106 height 10
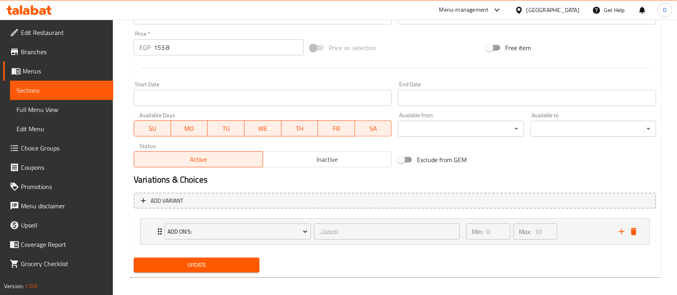
scroll to position [286, 0]
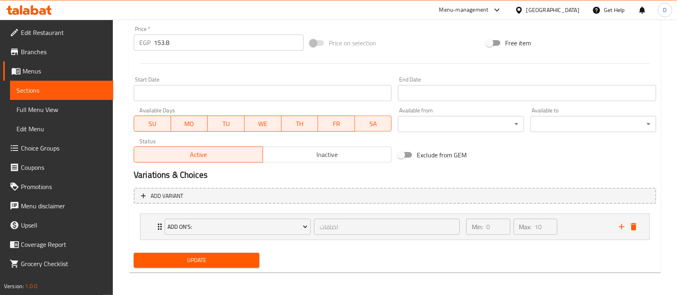
click at [193, 259] on span "Update" at bounding box center [196, 261] width 113 height 10
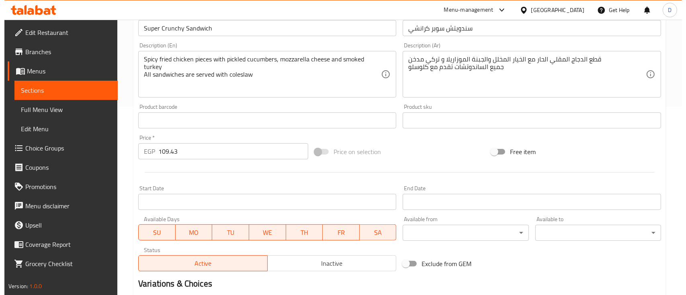
scroll to position [284, 0]
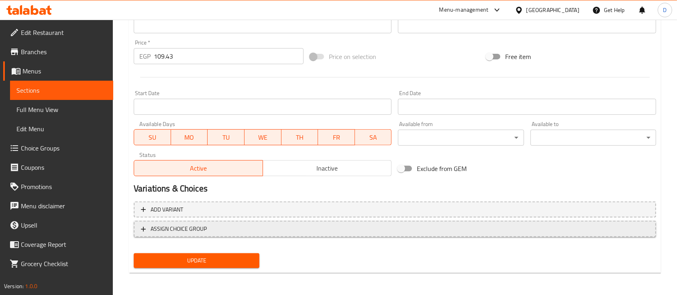
click at [190, 227] on span "ASSIGN CHOICE GROUP" at bounding box center [179, 229] width 56 height 10
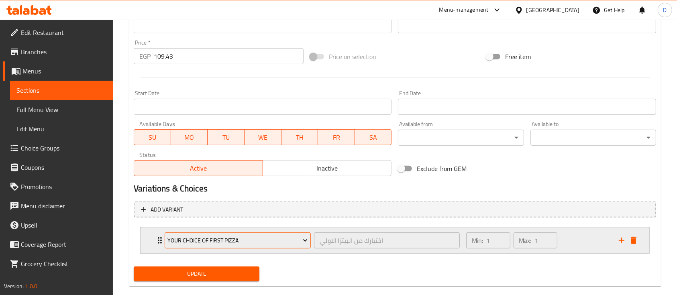
click at [182, 237] on span "Your choice of first pizza" at bounding box center [238, 241] width 140 height 10
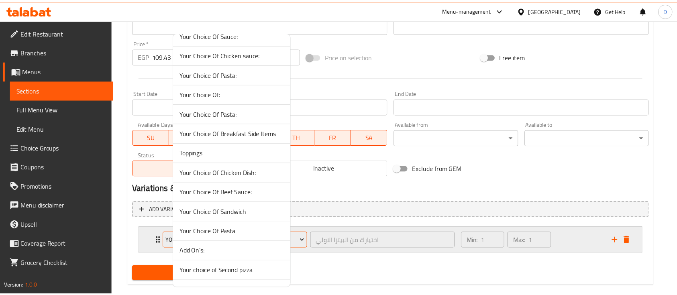
scroll to position [45, 0]
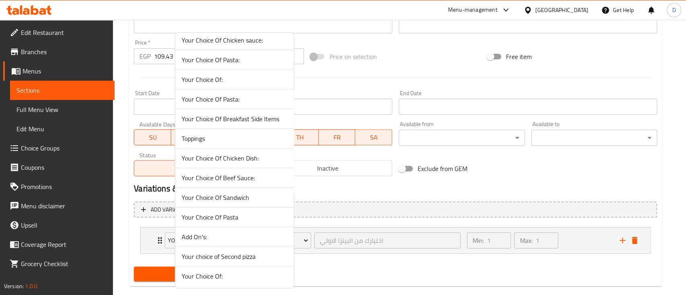
click at [196, 237] on span "Add On's:" at bounding box center [235, 237] width 106 height 10
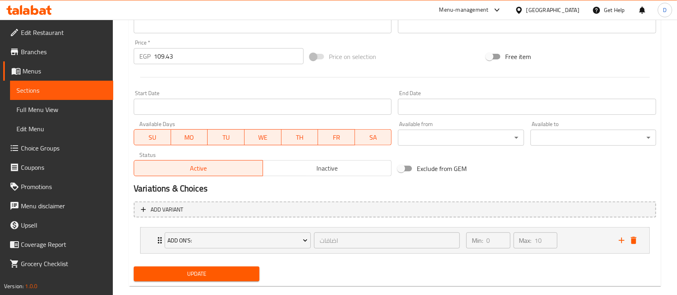
scroll to position [297, 0]
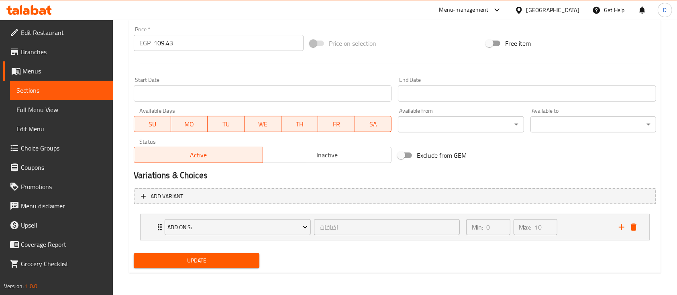
click at [204, 264] on span "Update" at bounding box center [196, 261] width 113 height 10
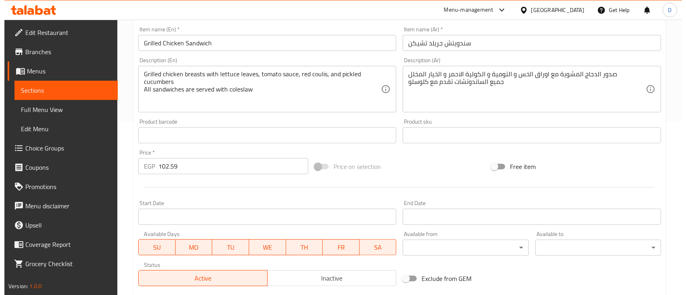
scroll to position [284, 0]
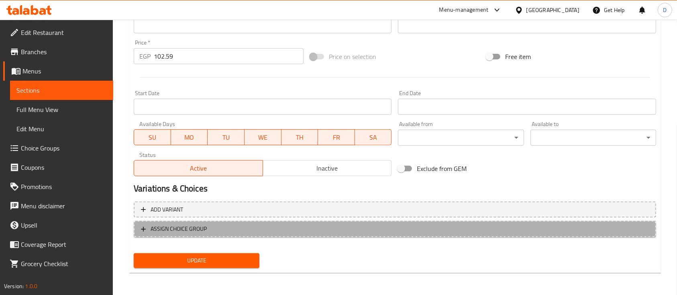
click at [182, 235] on button "ASSIGN CHOICE GROUP" at bounding box center [395, 229] width 523 height 16
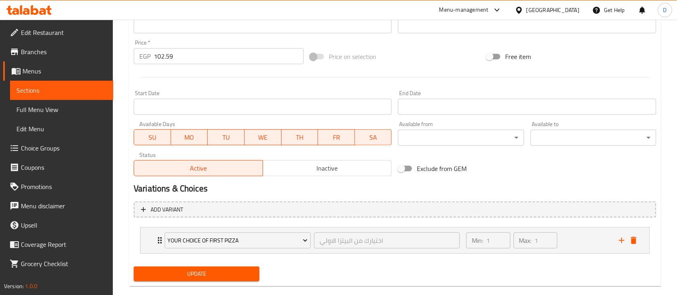
click at [182, 236] on span "Your choice of first pizza" at bounding box center [238, 241] width 140 height 10
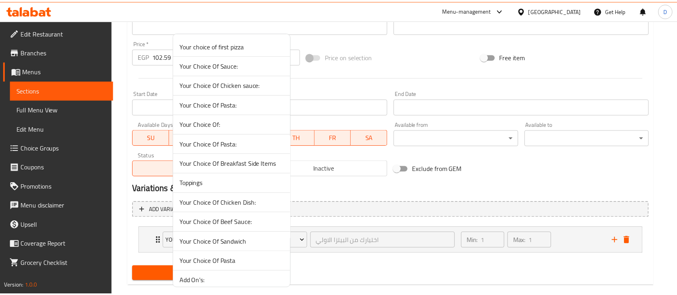
scroll to position [45, 0]
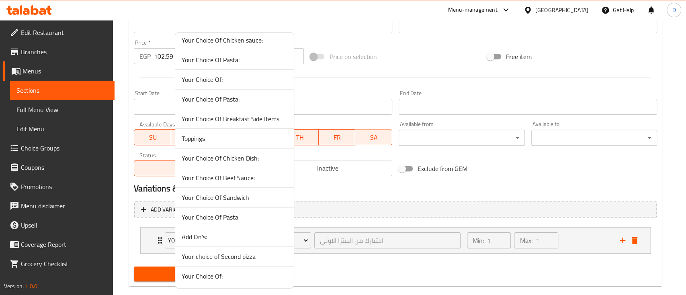
click at [188, 234] on span "Add On's:" at bounding box center [235, 237] width 106 height 10
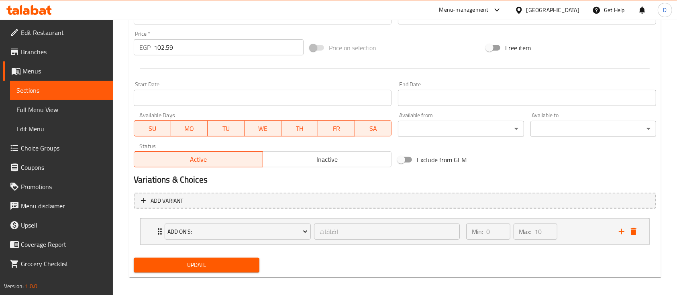
scroll to position [297, 0]
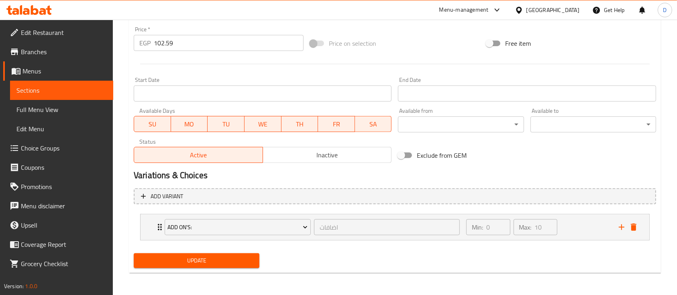
click at [193, 259] on span "Update" at bounding box center [196, 261] width 113 height 10
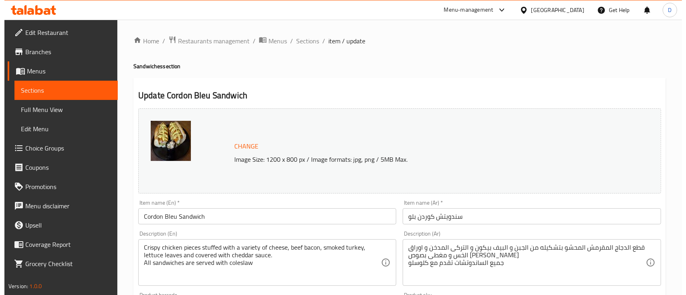
scroll to position [284, 0]
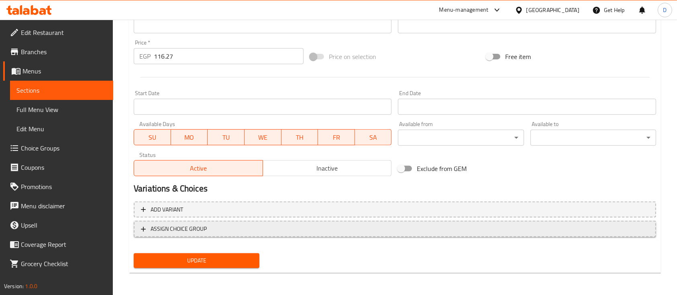
click at [178, 233] on span "ASSIGN CHOICE GROUP" at bounding box center [179, 229] width 56 height 10
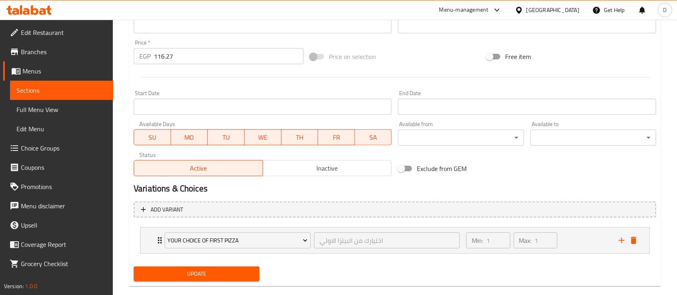
click at [178, 233] on button "Your choice of first pizza" at bounding box center [238, 241] width 146 height 16
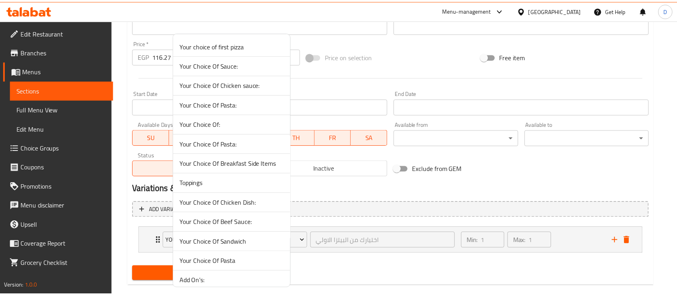
scroll to position [45, 0]
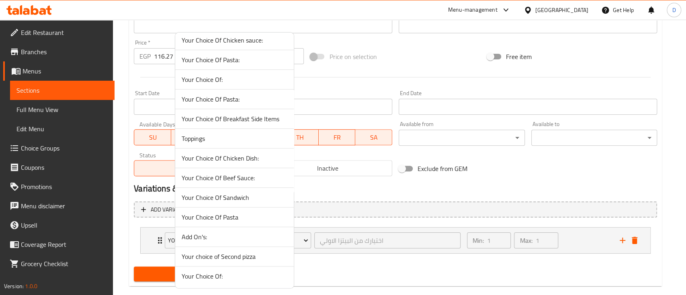
click at [180, 233] on li "Add On's:" at bounding box center [234, 237] width 119 height 20
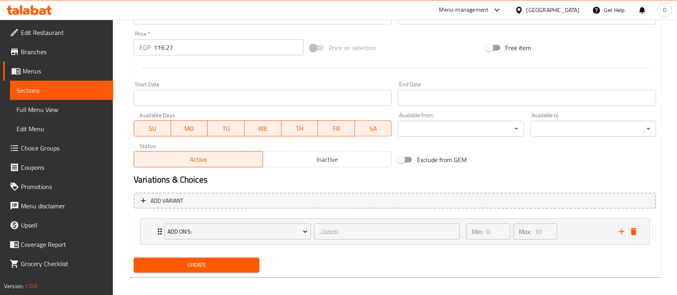
scroll to position [297, 0]
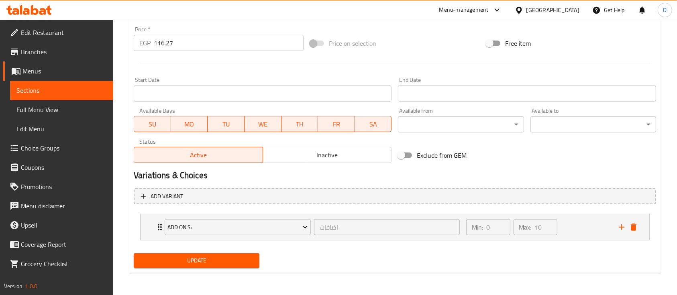
click at [189, 258] on span "Update" at bounding box center [196, 261] width 113 height 10
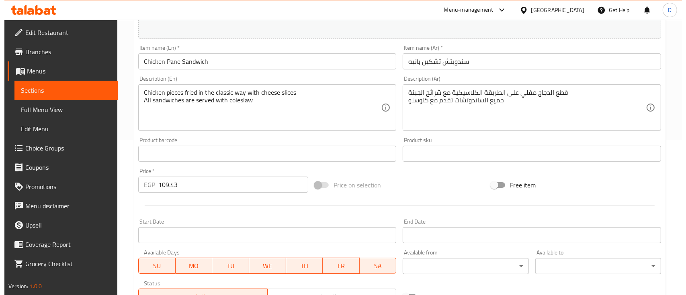
scroll to position [284, 0]
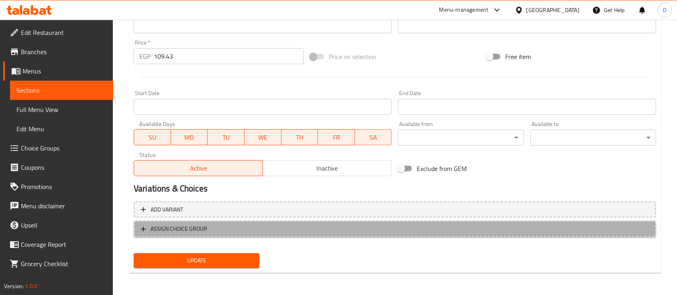
click at [172, 231] on span "ASSIGN CHOICE GROUP" at bounding box center [179, 229] width 56 height 10
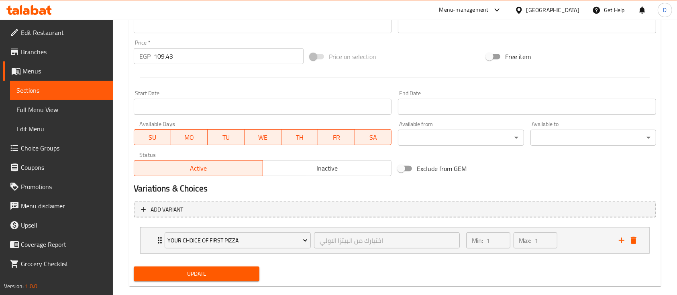
click at [172, 231] on div "Your choice of first pizza" at bounding box center [237, 240] width 149 height 19
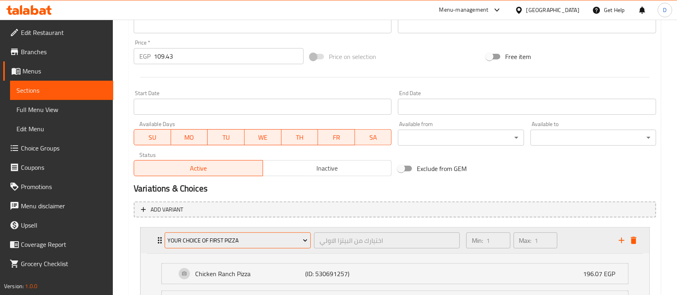
click at [180, 236] on span "Your choice of first pizza" at bounding box center [238, 241] width 140 height 10
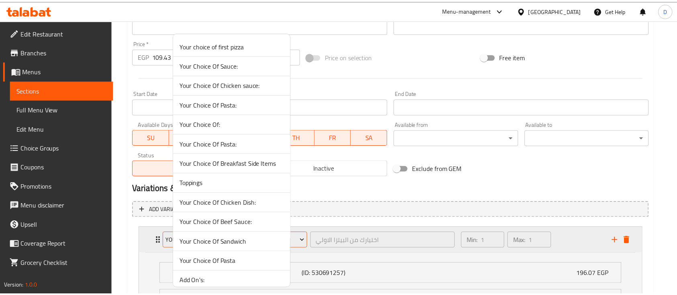
scroll to position [45, 0]
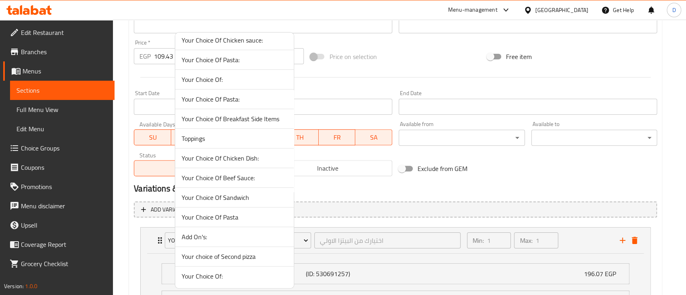
click at [201, 235] on span "Add On's:" at bounding box center [235, 237] width 106 height 10
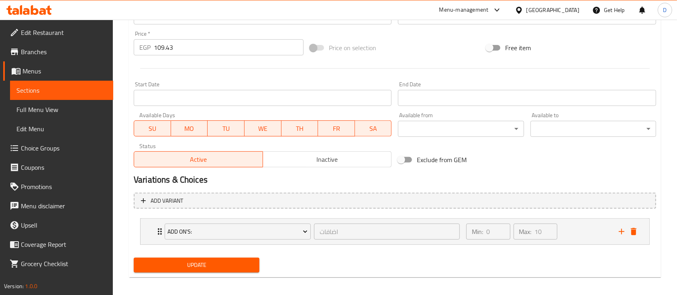
scroll to position [297, 0]
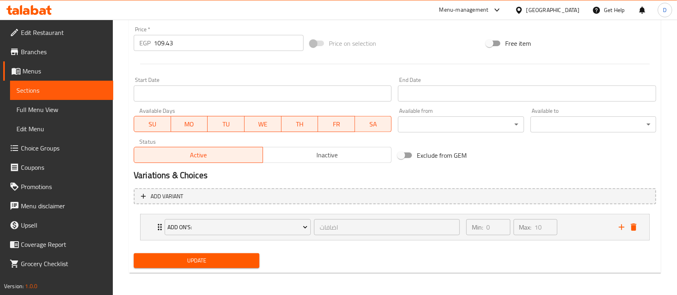
click at [198, 260] on span "Update" at bounding box center [196, 261] width 113 height 10
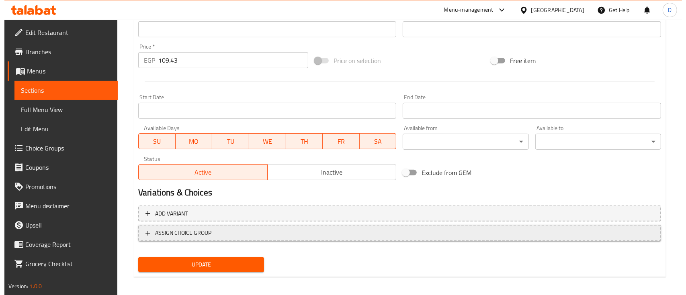
scroll to position [284, 0]
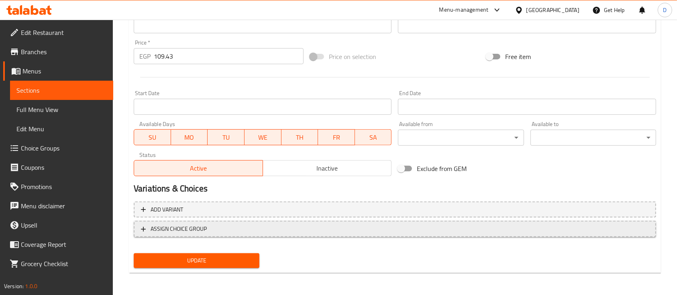
click at [210, 232] on span "ASSIGN CHOICE GROUP" at bounding box center [395, 229] width 508 height 10
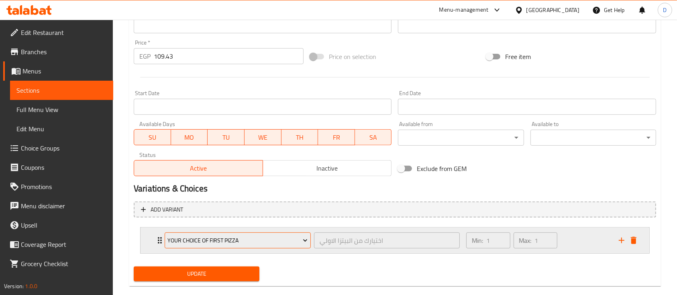
click at [210, 242] on span "Your choice of first pizza" at bounding box center [238, 241] width 140 height 10
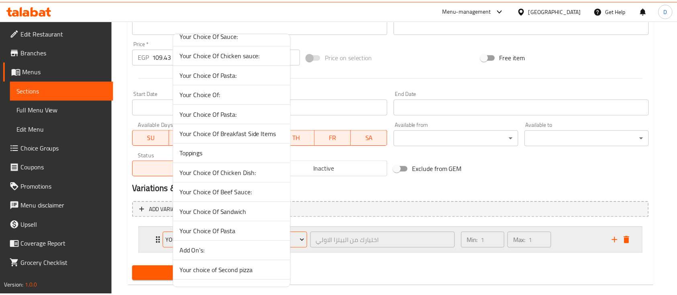
scroll to position [45, 0]
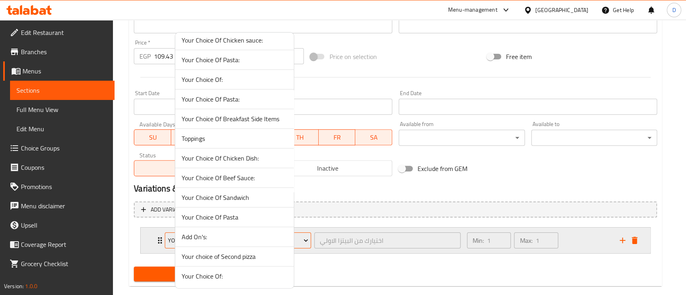
click at [210, 242] on li "Add On's:" at bounding box center [234, 237] width 119 height 20
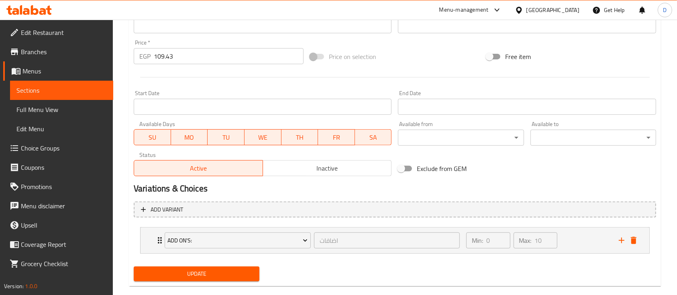
click at [214, 271] on span "Update" at bounding box center [196, 274] width 113 height 10
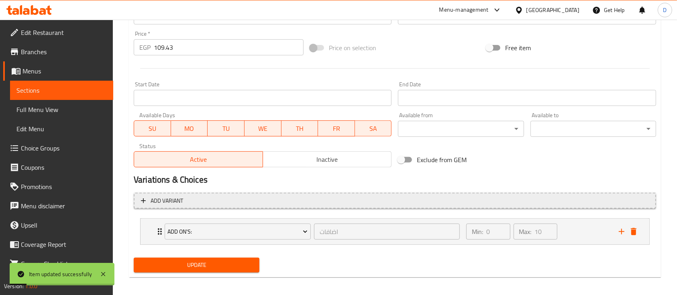
scroll to position [297, 0]
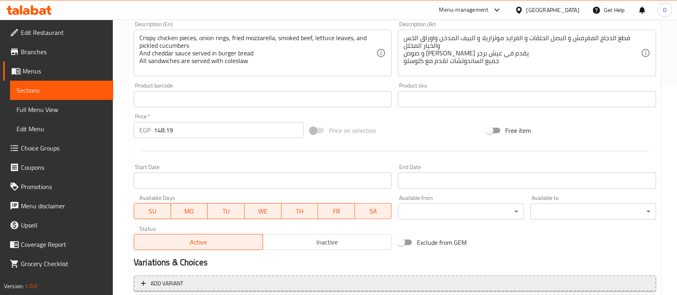
scroll to position [284, 0]
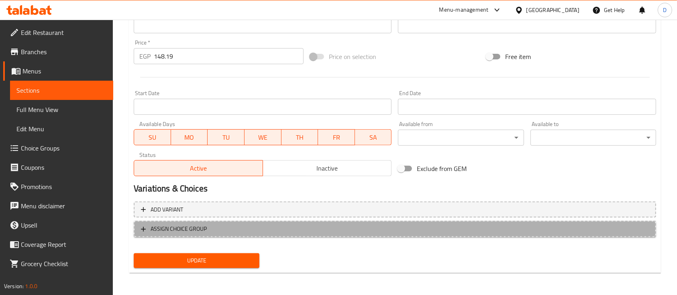
click at [199, 230] on span "ASSIGN CHOICE GROUP" at bounding box center [179, 229] width 56 height 10
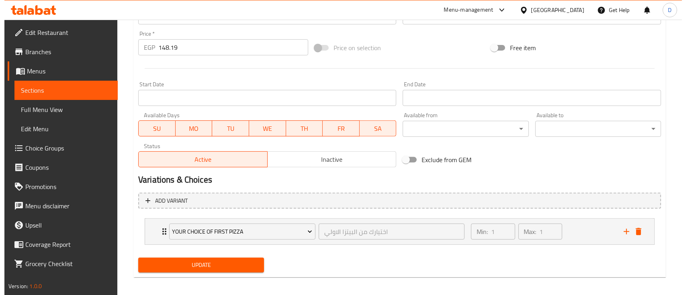
scroll to position [297, 0]
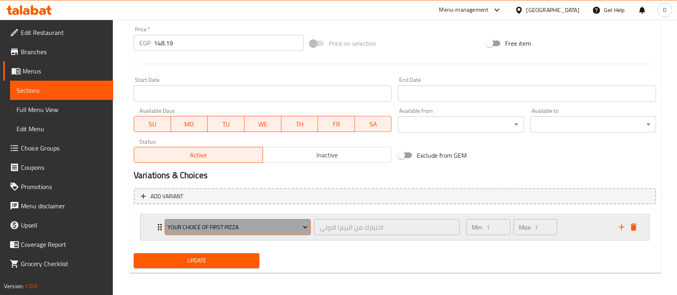
click at [205, 223] on span "Your choice of first pizza" at bounding box center [238, 228] width 140 height 10
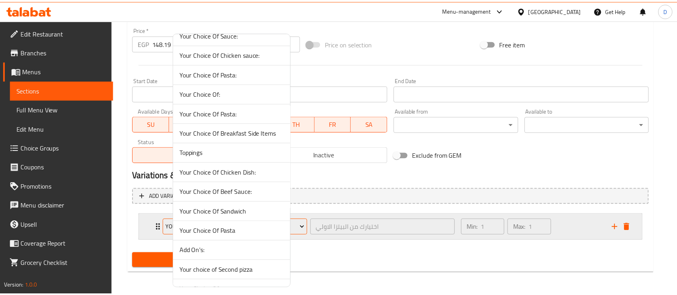
scroll to position [45, 0]
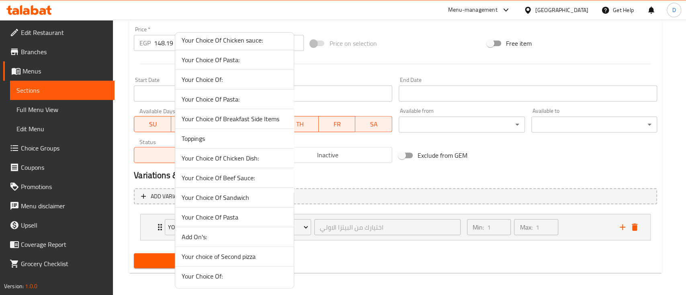
click at [206, 238] on span "Add On's:" at bounding box center [235, 237] width 106 height 10
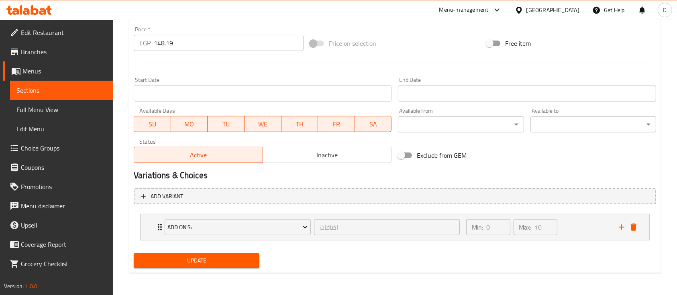
click at [206, 260] on span "Update" at bounding box center [196, 261] width 113 height 10
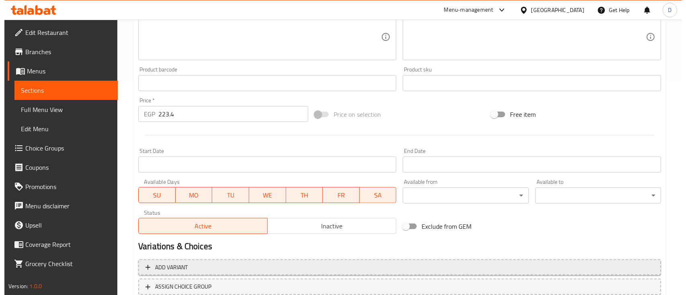
scroll to position [272, 0]
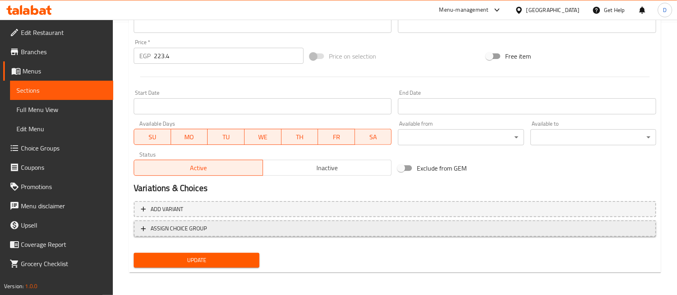
click at [209, 227] on span "ASSIGN CHOICE GROUP" at bounding box center [395, 229] width 508 height 10
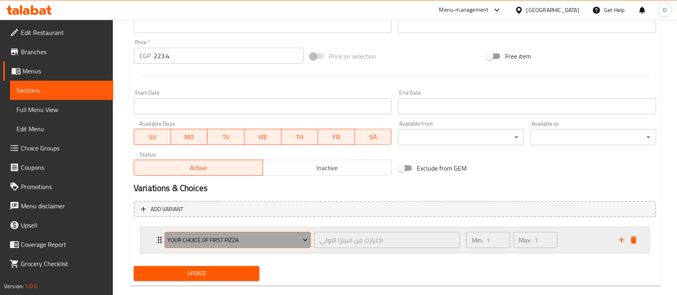
click at [198, 244] on span "Your choice of first pizza" at bounding box center [238, 240] width 140 height 10
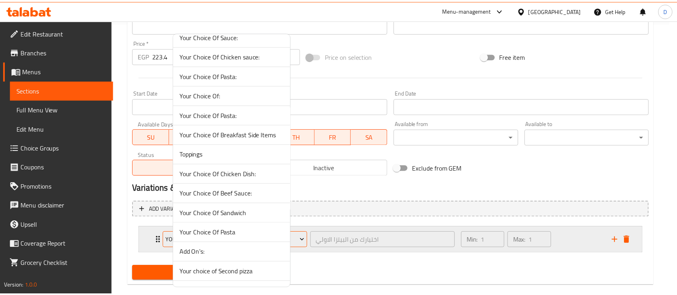
scroll to position [45, 0]
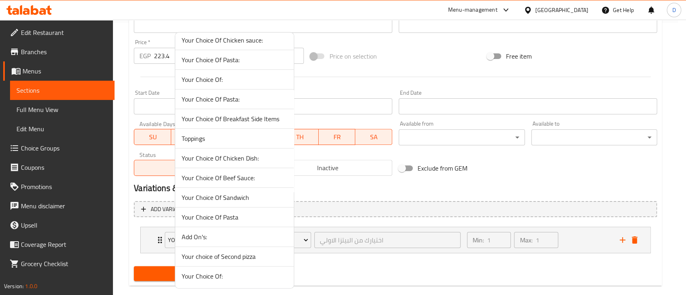
click at [215, 236] on span "Add On's:" at bounding box center [235, 237] width 106 height 10
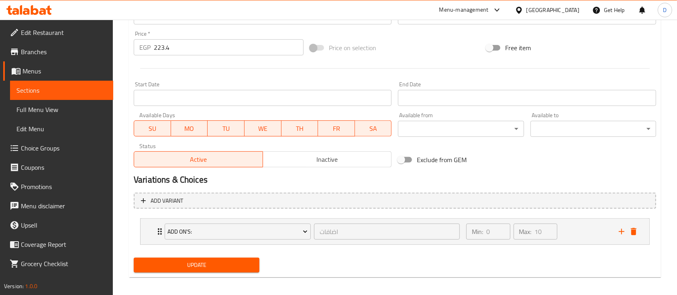
scroll to position [286, 0]
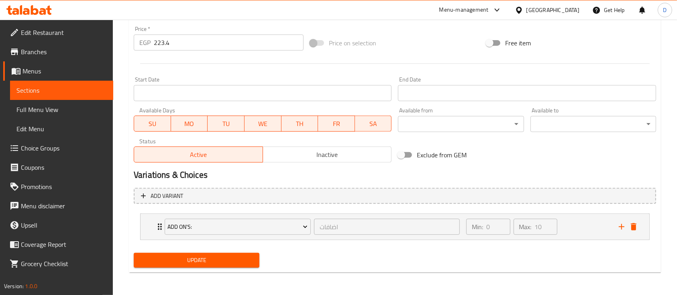
click at [215, 252] on div "Update" at bounding box center [197, 260] width 132 height 21
click at [213, 261] on span "Update" at bounding box center [196, 261] width 113 height 10
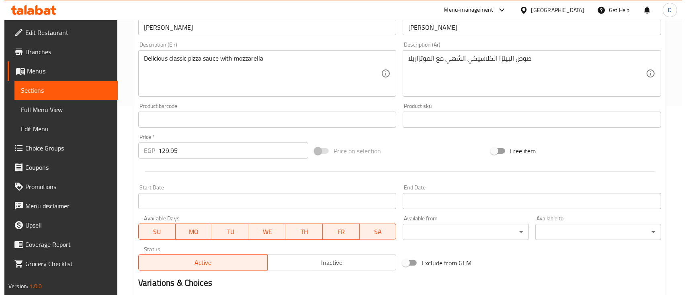
scroll to position [284, 0]
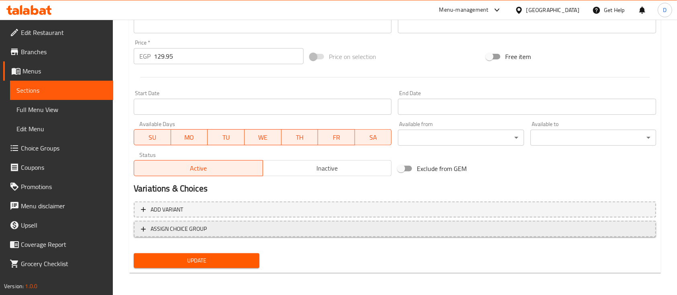
click at [198, 230] on span "ASSIGN CHOICE GROUP" at bounding box center [179, 229] width 56 height 10
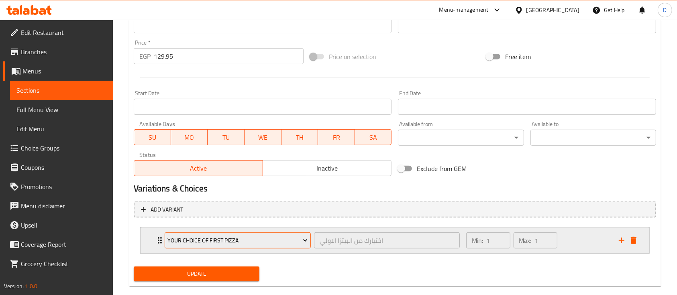
click at [206, 236] on span "Your choice of first pizza" at bounding box center [238, 241] width 140 height 10
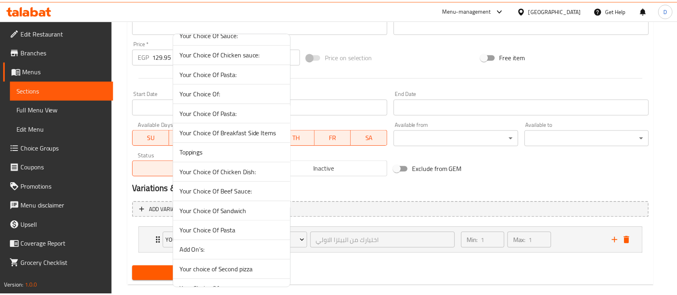
scroll to position [45, 0]
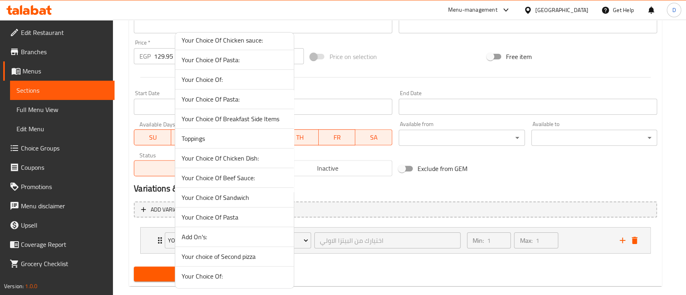
click at [206, 236] on span "Add On's:" at bounding box center [235, 237] width 106 height 10
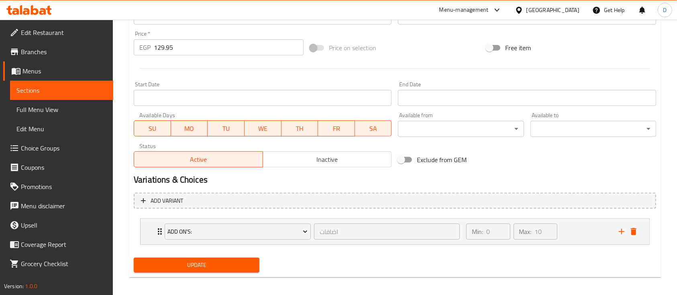
scroll to position [297, 0]
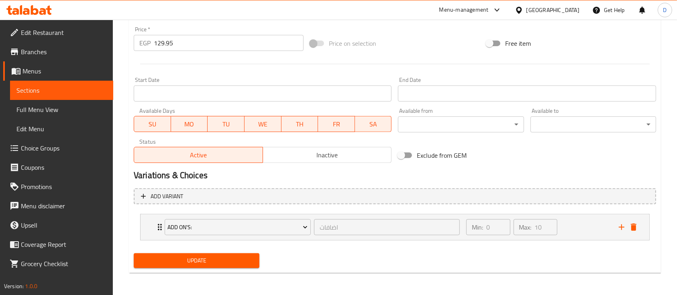
click at [209, 262] on span "Update" at bounding box center [196, 261] width 113 height 10
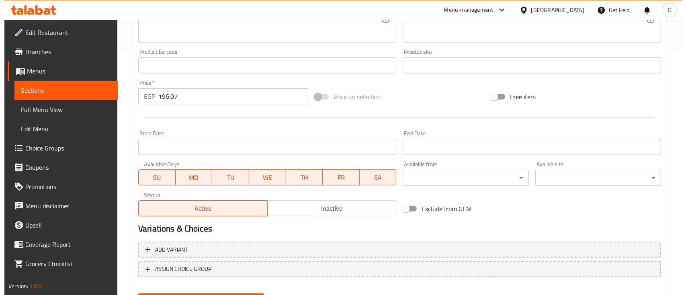
scroll to position [284, 0]
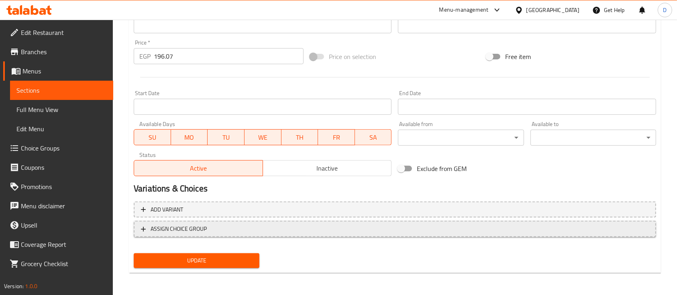
click at [198, 232] on span "ASSIGN CHOICE GROUP" at bounding box center [179, 229] width 56 height 10
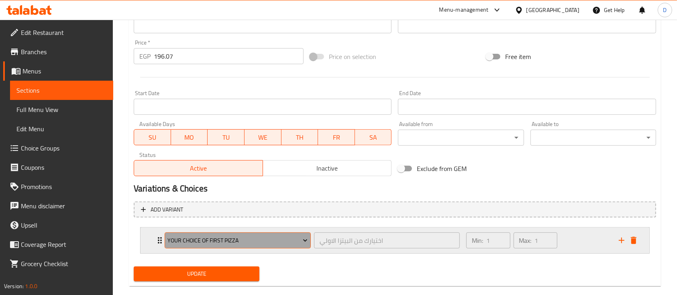
click at [188, 233] on button "Your choice of first pizza" at bounding box center [238, 241] width 146 height 16
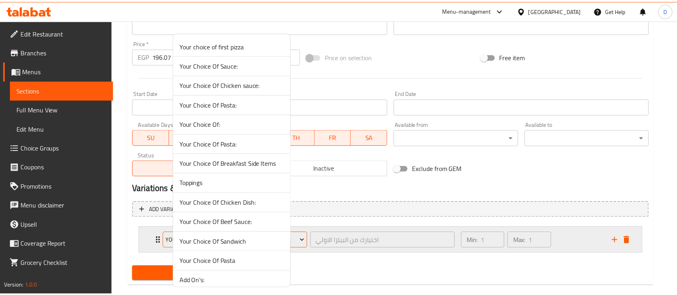
scroll to position [45, 0]
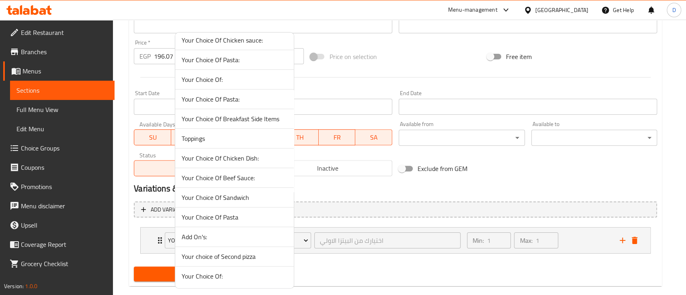
click at [198, 233] on span "Add On's:" at bounding box center [235, 237] width 106 height 10
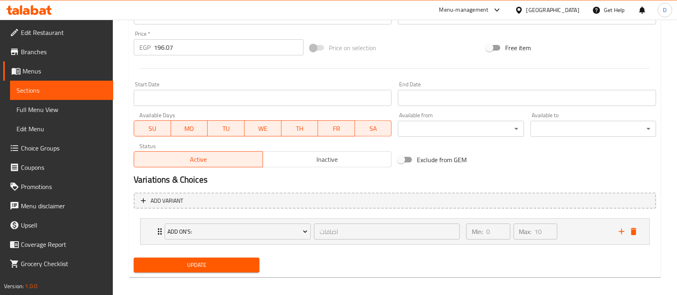
scroll to position [297, 0]
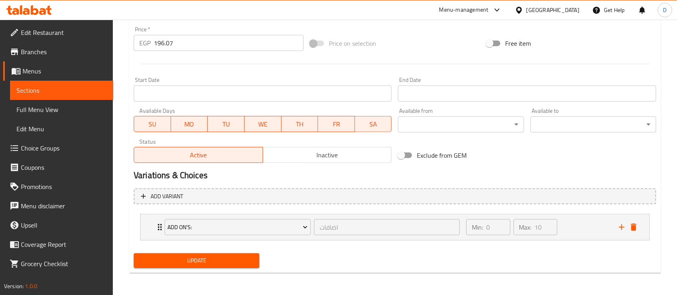
click at [199, 263] on span "Update" at bounding box center [196, 261] width 113 height 10
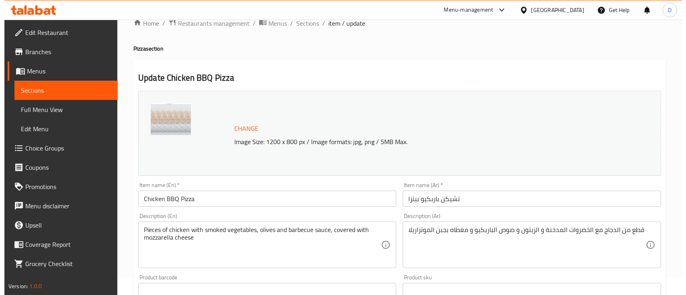
scroll to position [284, 0]
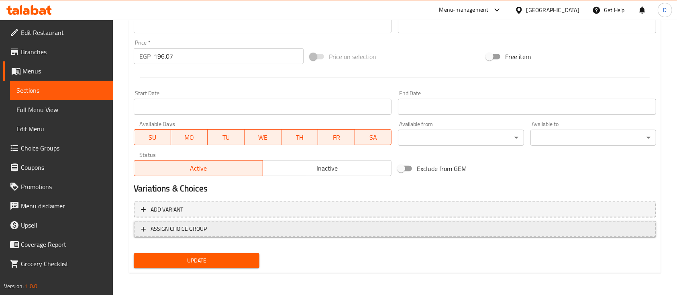
click at [196, 227] on span "ASSIGN CHOICE GROUP" at bounding box center [179, 229] width 56 height 10
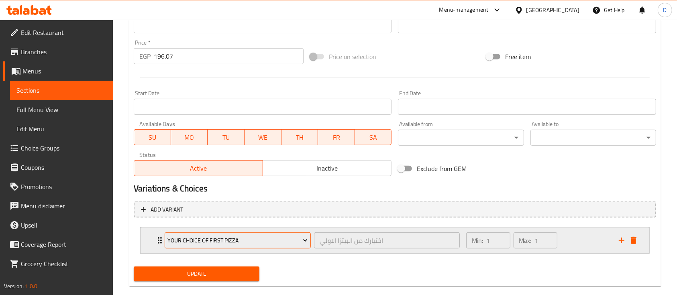
click at [204, 243] on span "Your choice of first pizza" at bounding box center [238, 241] width 140 height 10
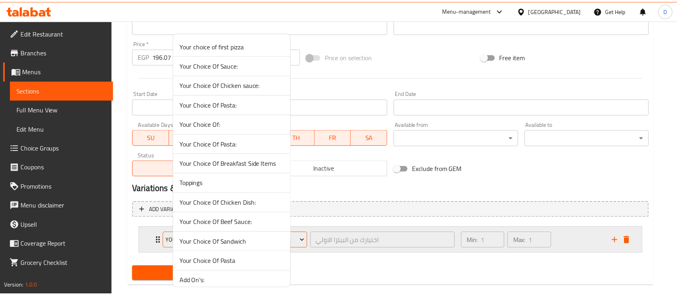
scroll to position [45, 0]
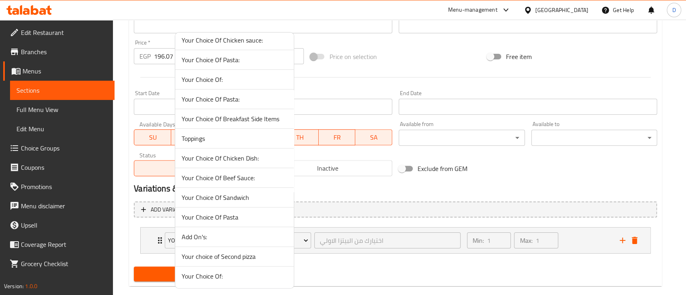
click at [215, 236] on span "Add On's:" at bounding box center [235, 237] width 106 height 10
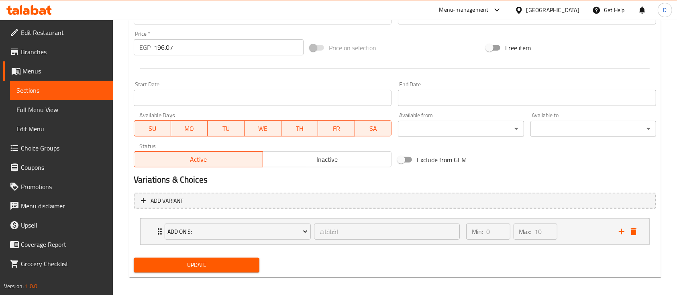
scroll to position [297, 0]
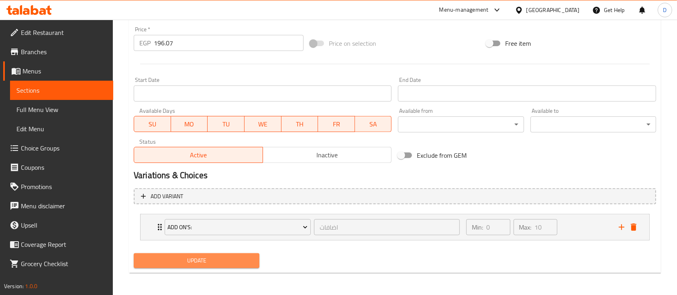
click at [207, 255] on button "Update" at bounding box center [197, 261] width 126 height 15
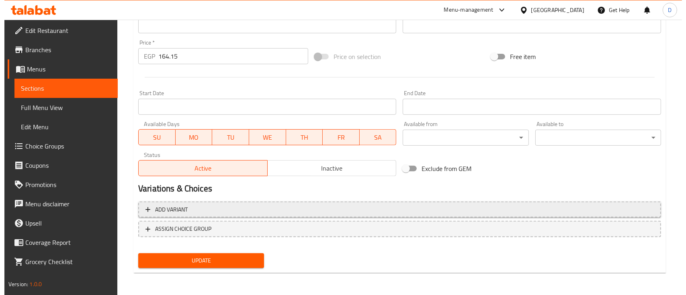
scroll to position [3, 0]
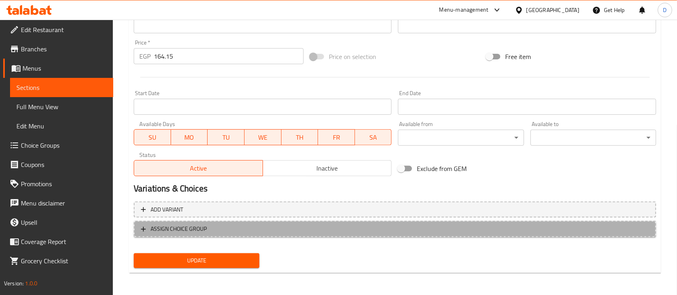
click at [184, 233] on span "ASSIGN CHOICE GROUP" at bounding box center [179, 229] width 56 height 10
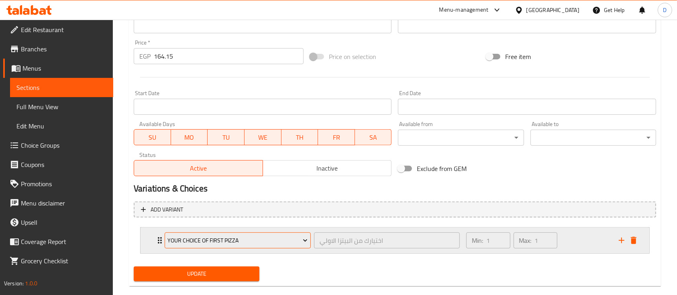
click at [194, 234] on button "Your choice of first pizza" at bounding box center [238, 241] width 146 height 16
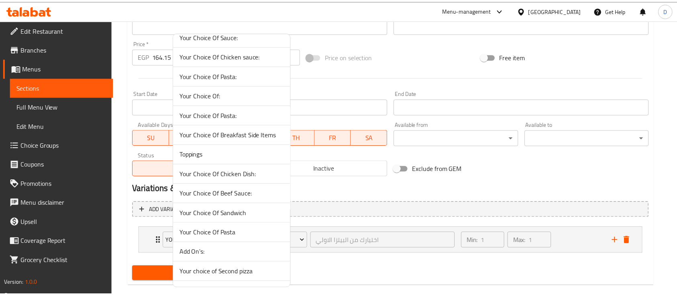
scroll to position [45, 0]
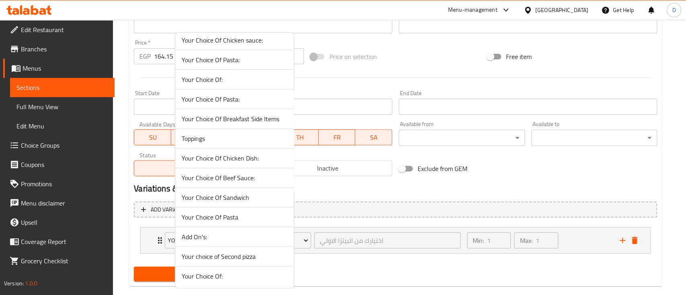
click at [219, 232] on span "Add On's:" at bounding box center [235, 237] width 106 height 10
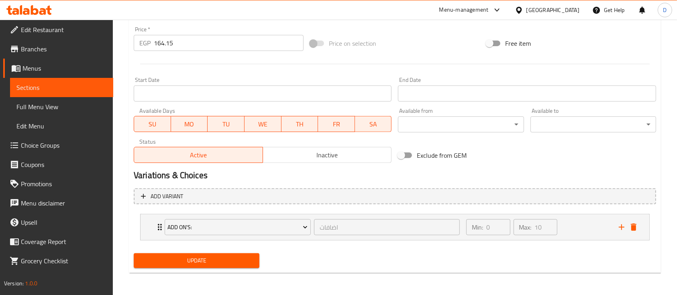
click at [200, 265] on span "Update" at bounding box center [196, 261] width 113 height 10
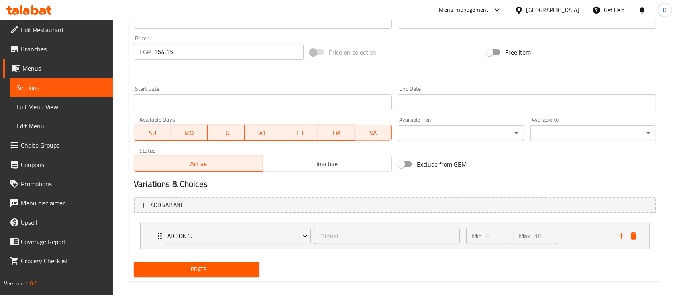
scroll to position [69, 0]
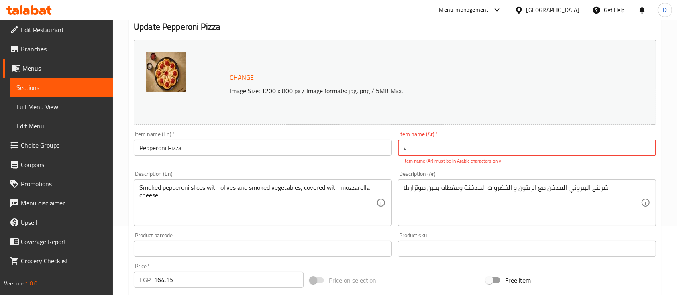
click at [433, 151] on input "v" at bounding box center [527, 148] width 258 height 16
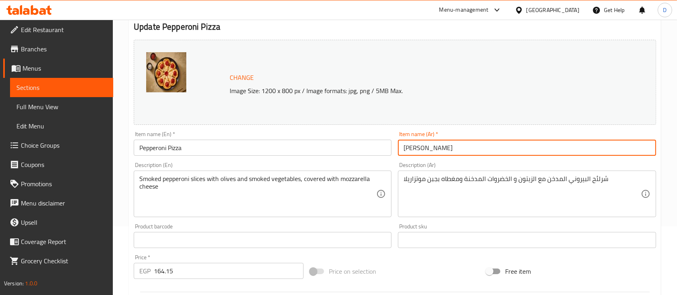
type input "بيبروني بيتزا"
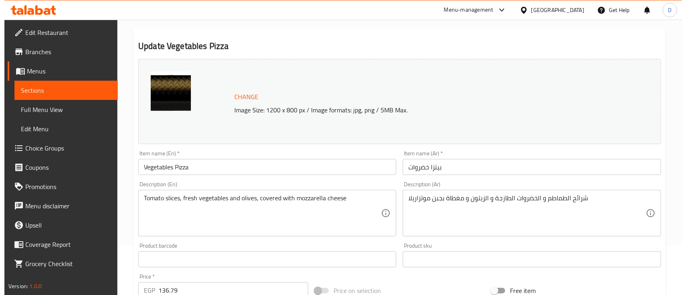
scroll to position [284, 0]
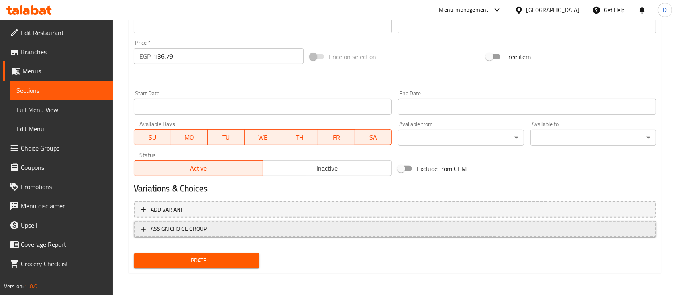
click at [198, 226] on span "ASSIGN CHOICE GROUP" at bounding box center [179, 229] width 56 height 10
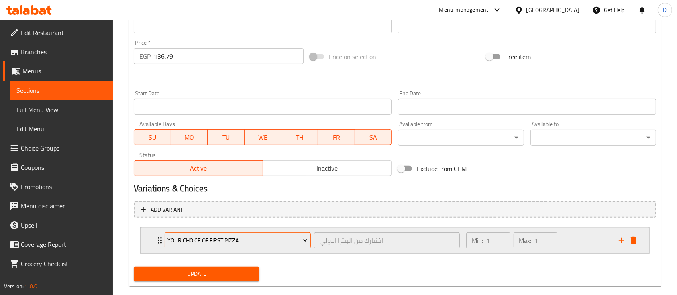
click at [194, 236] on span "Your choice of first pizza" at bounding box center [238, 241] width 140 height 10
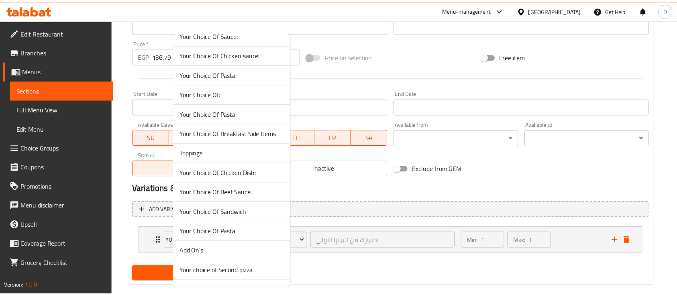
scroll to position [45, 0]
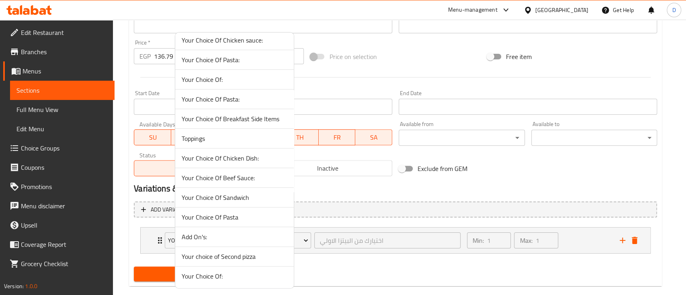
click at [212, 238] on span "Add On's:" at bounding box center [235, 237] width 106 height 10
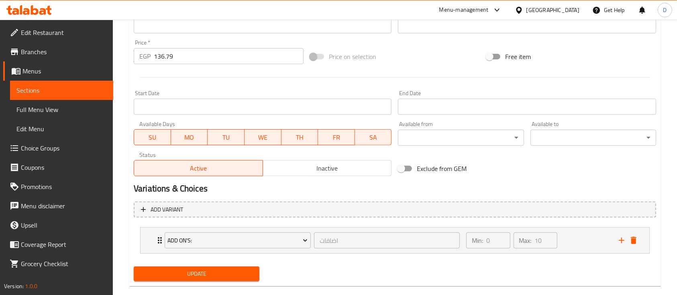
scroll to position [297, 0]
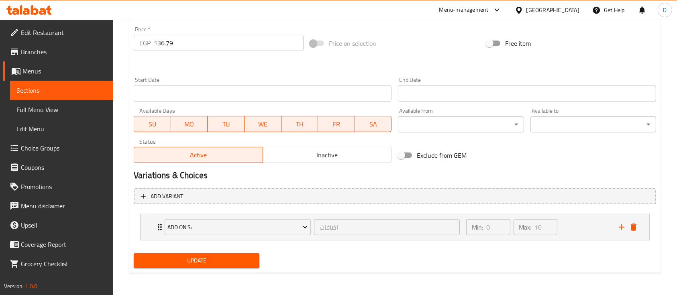
click at [212, 261] on span "Update" at bounding box center [196, 261] width 113 height 10
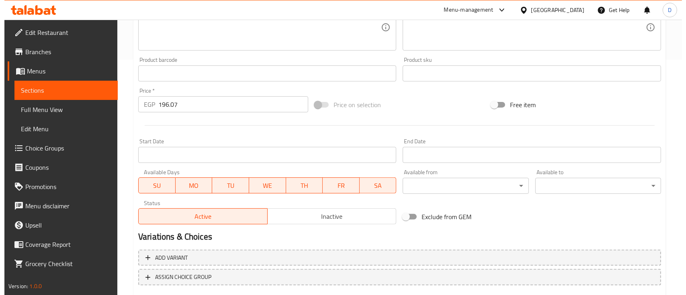
scroll to position [284, 0]
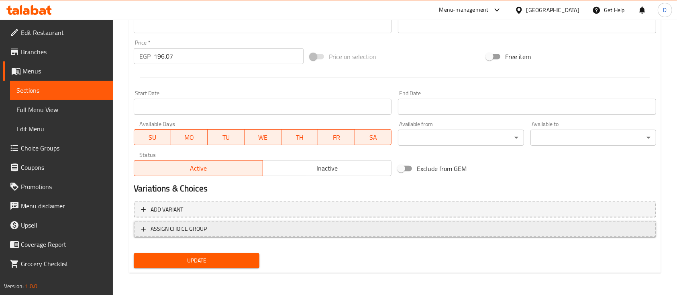
click at [198, 227] on span "ASSIGN CHOICE GROUP" at bounding box center [179, 229] width 56 height 10
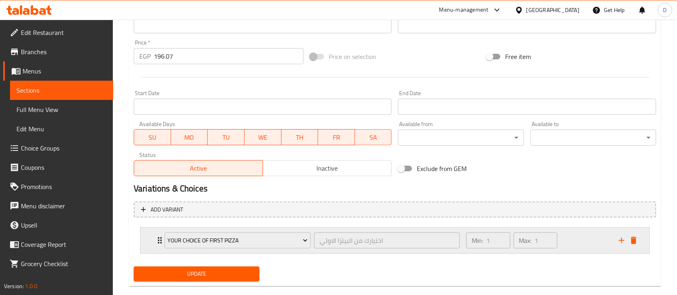
click at [197, 250] on div "Your choice of first pizza اختيارك من البيتزا الاولي ​" at bounding box center [312, 241] width 305 height 26
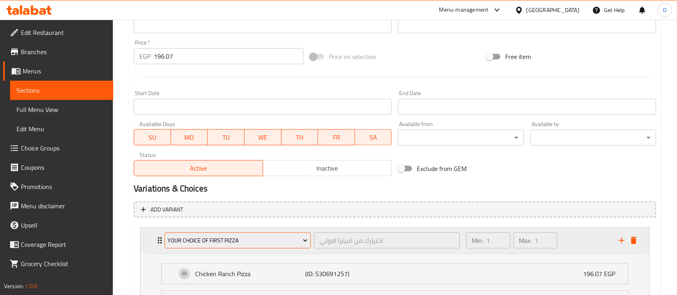
click at [222, 236] on span "Your choice of first pizza" at bounding box center [238, 241] width 140 height 10
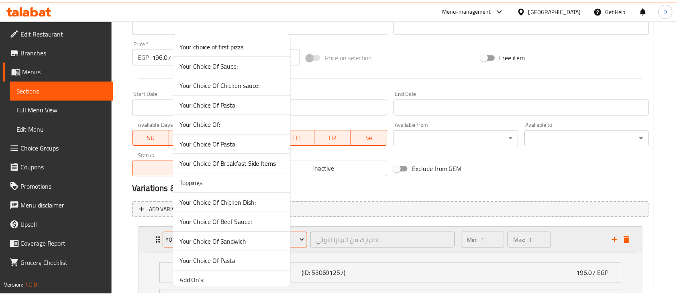
scroll to position [45, 0]
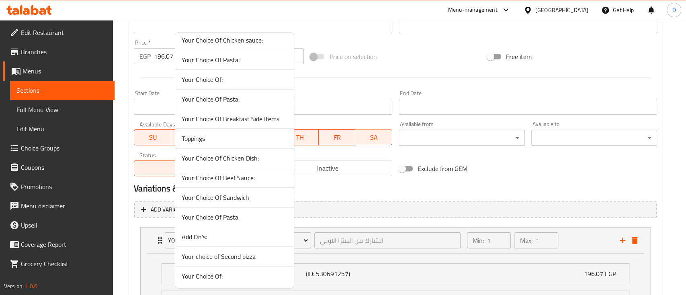
click at [204, 232] on span "Add On's:" at bounding box center [235, 237] width 106 height 10
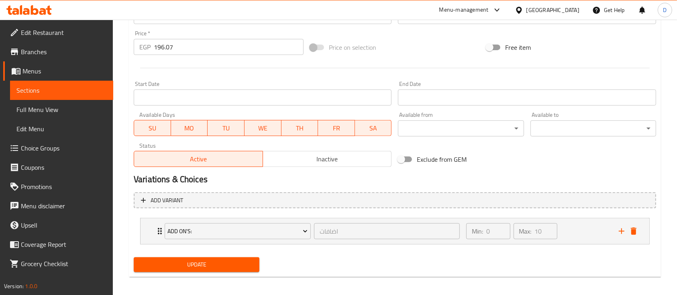
scroll to position [297, 0]
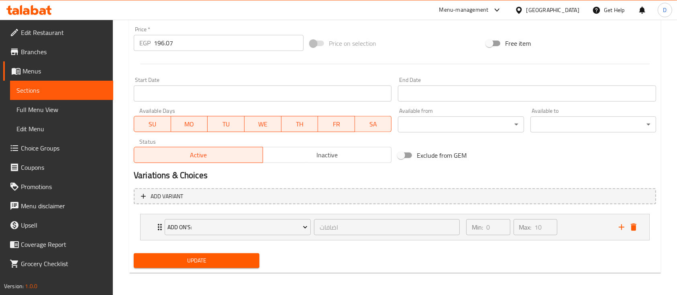
click at [198, 262] on span "Update" at bounding box center [196, 261] width 113 height 10
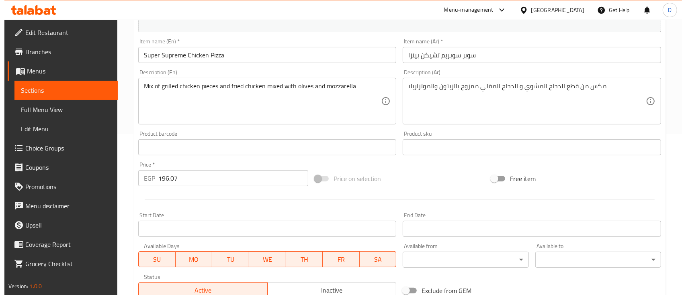
scroll to position [284, 0]
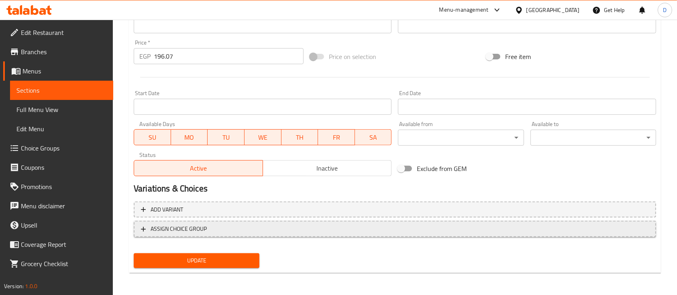
click at [201, 228] on span "ASSIGN CHOICE GROUP" at bounding box center [179, 229] width 56 height 10
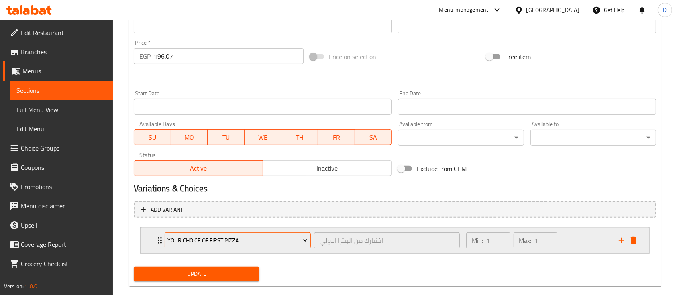
click at [203, 241] on span "Your choice of first pizza" at bounding box center [238, 241] width 140 height 10
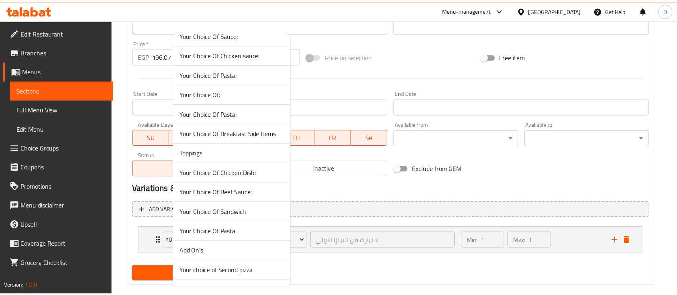
scroll to position [45, 0]
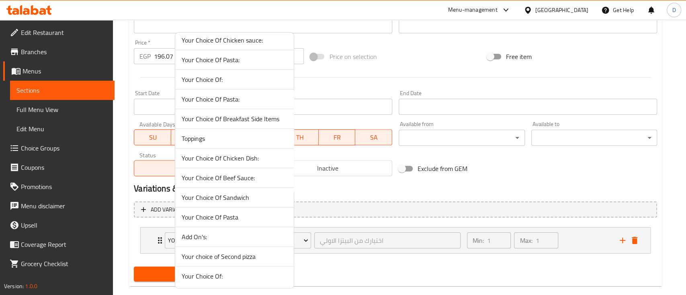
click at [215, 237] on span "Add On's:" at bounding box center [235, 237] width 106 height 10
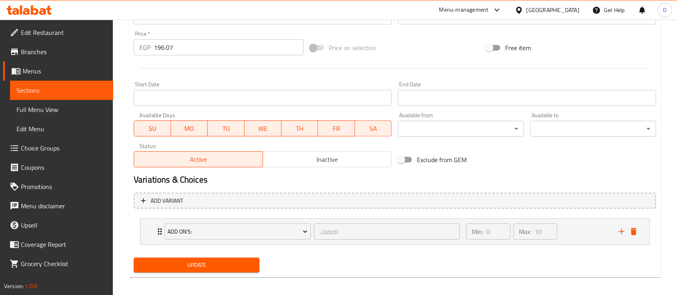
scroll to position [297, 0]
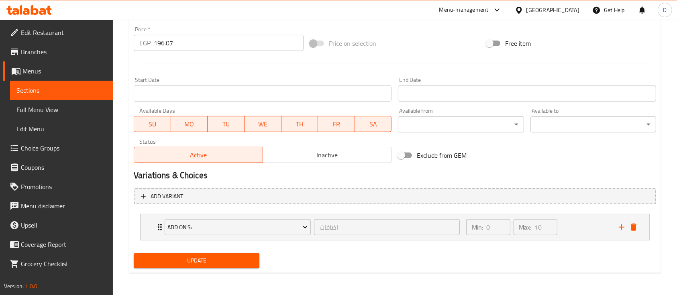
click at [204, 262] on span "Update" at bounding box center [196, 261] width 113 height 10
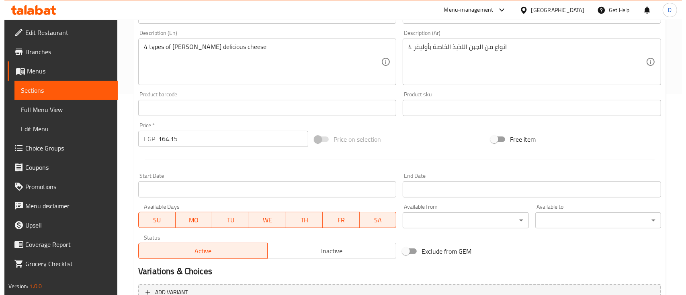
scroll to position [284, 0]
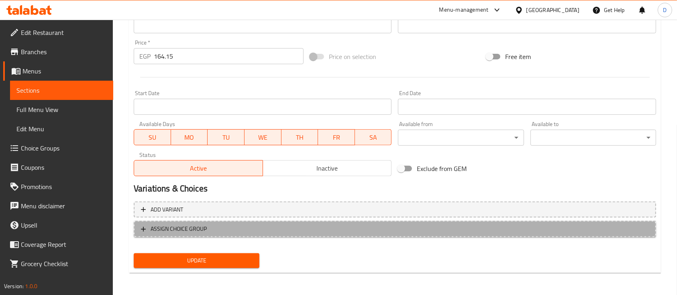
click at [198, 229] on span "ASSIGN CHOICE GROUP" at bounding box center [179, 229] width 56 height 10
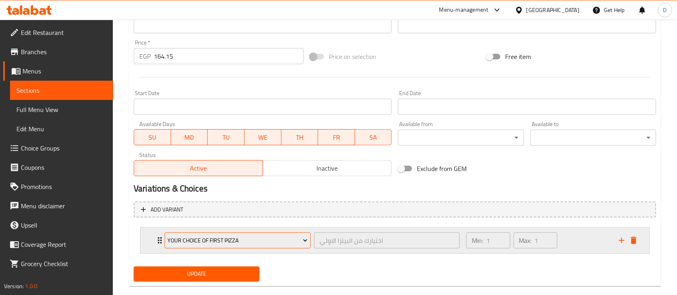
click at [201, 238] on span "Your choice of first pizza" at bounding box center [238, 241] width 140 height 10
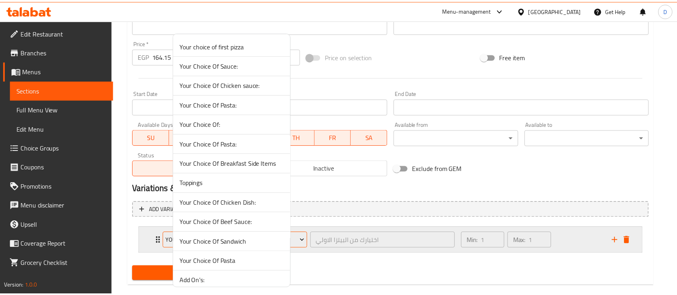
scroll to position [45, 0]
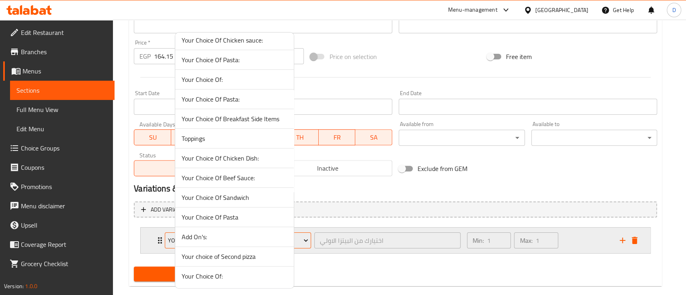
click at [201, 238] on span "Add On's:" at bounding box center [235, 237] width 106 height 10
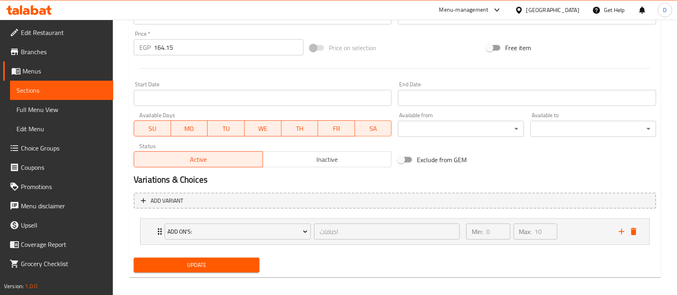
scroll to position [297, 0]
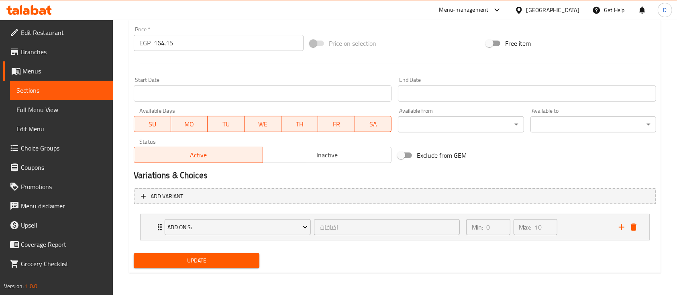
click at [202, 259] on span "Update" at bounding box center [196, 261] width 113 height 10
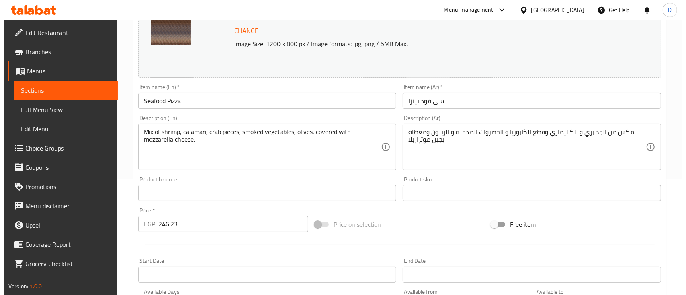
scroll to position [284, 0]
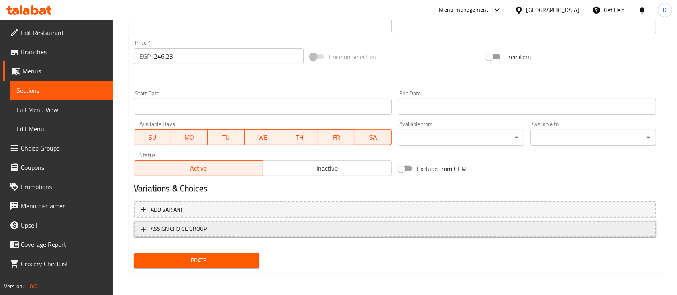
click at [207, 229] on span "ASSIGN CHOICE GROUP" at bounding box center [179, 229] width 56 height 10
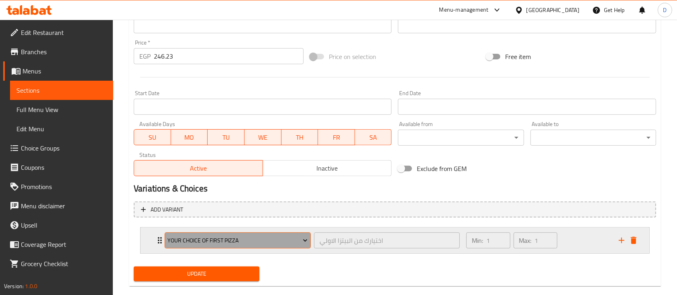
click at [193, 233] on button "Your choice of first pizza" at bounding box center [238, 241] width 146 height 16
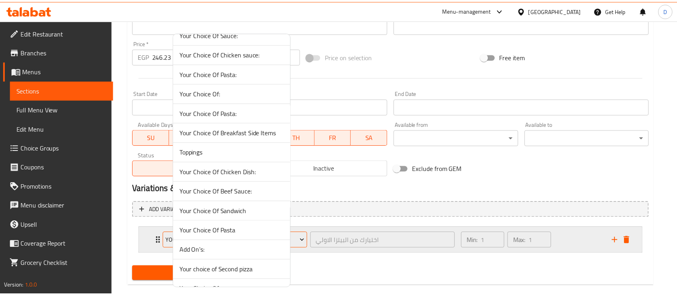
scroll to position [45, 0]
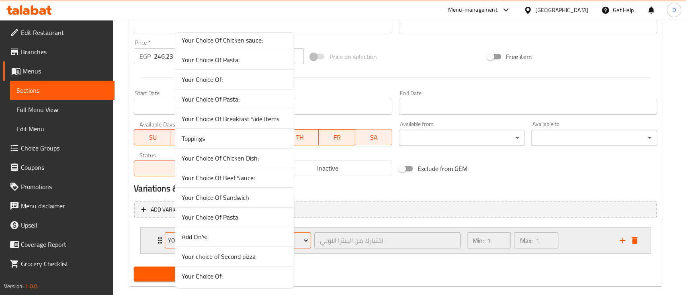
click at [193, 233] on span "Add On's:" at bounding box center [235, 237] width 106 height 10
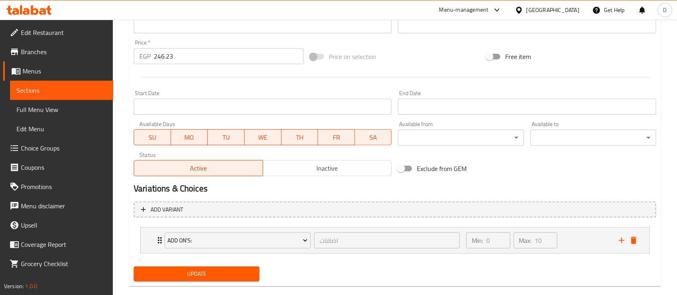
scroll to position [297, 0]
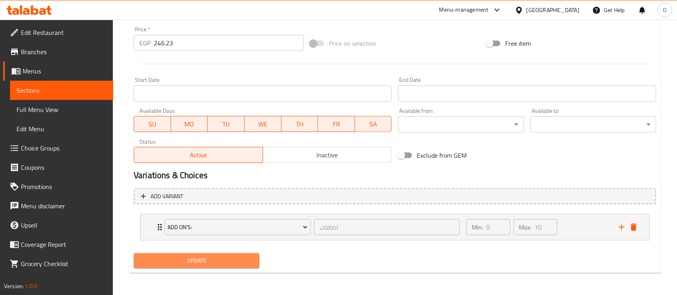
click at [202, 256] on span "Update" at bounding box center [196, 261] width 113 height 10
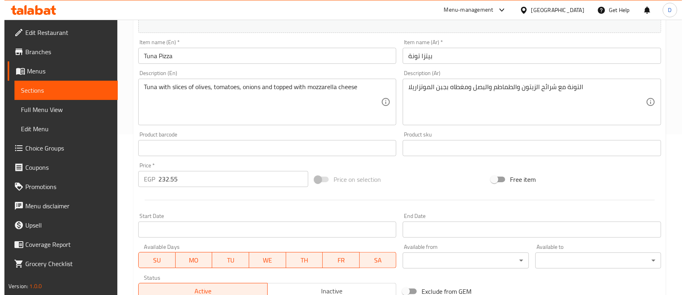
scroll to position [284, 0]
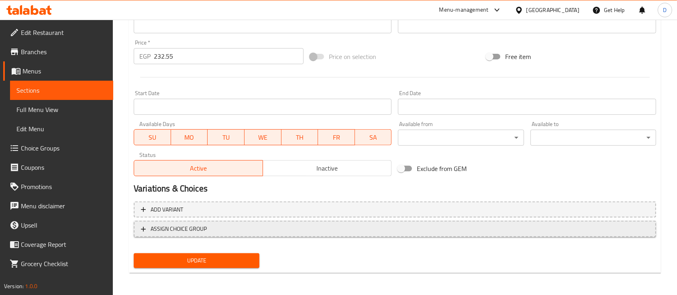
click at [511, 228] on span "ASSIGN CHOICE GROUP" at bounding box center [395, 229] width 508 height 10
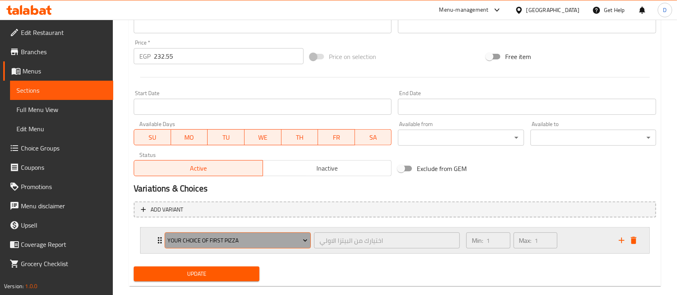
click at [236, 242] on span "Your choice of first pizza" at bounding box center [238, 241] width 140 height 10
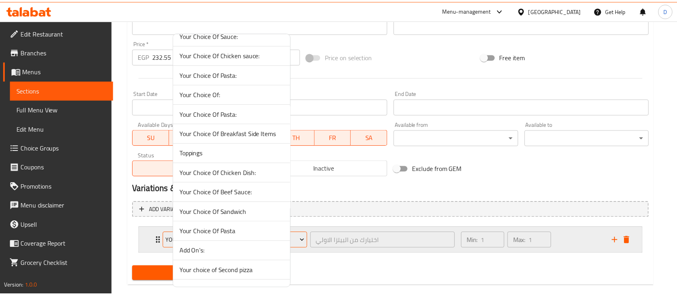
scroll to position [45, 0]
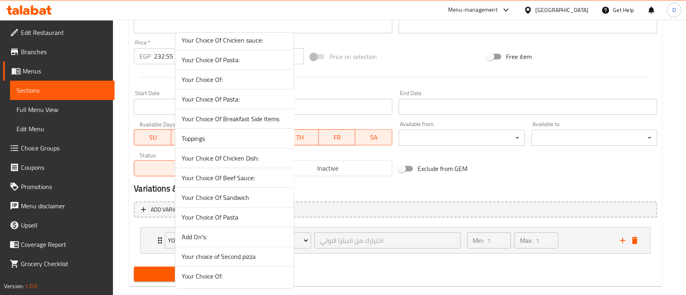
click at [213, 233] on span "Add On's:" at bounding box center [235, 237] width 106 height 10
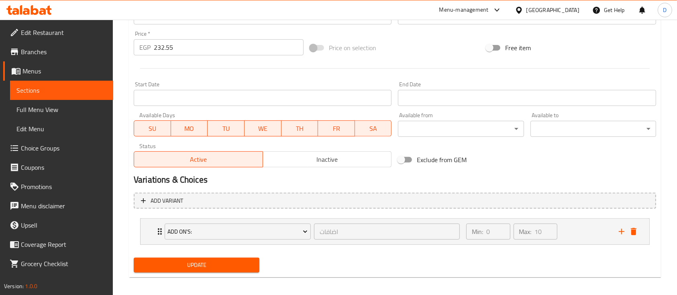
scroll to position [297, 0]
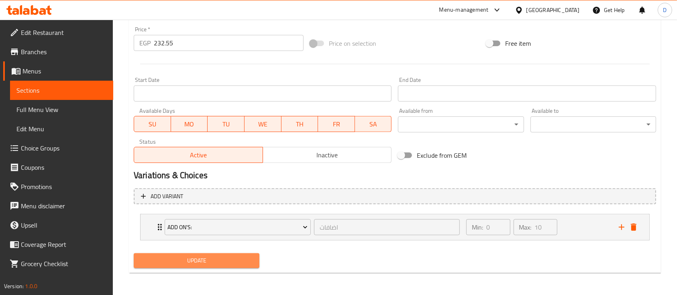
click at [221, 260] on span "Update" at bounding box center [196, 261] width 113 height 10
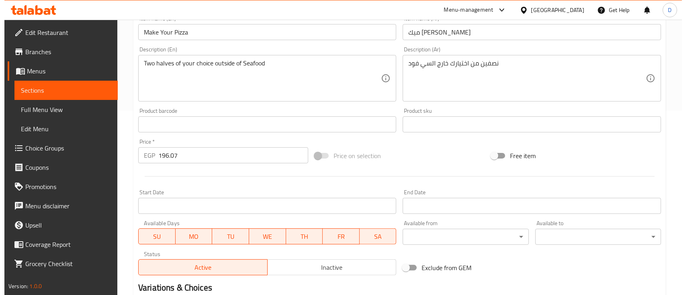
scroll to position [297, 0]
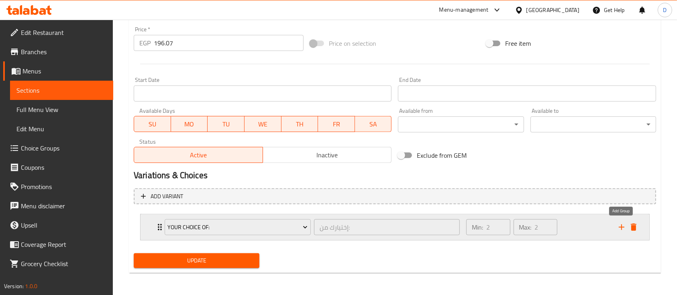
click at [620, 225] on icon "add" at bounding box center [622, 228] width 10 height 10
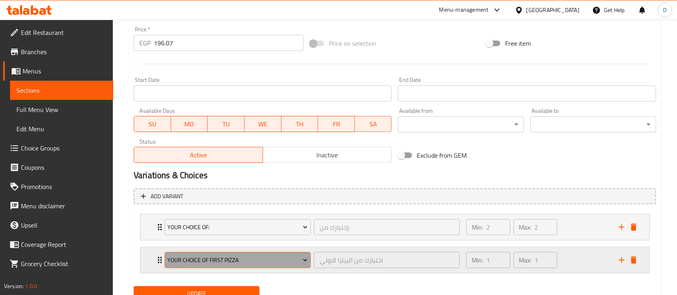
click at [243, 258] on span "Your choice of first pizza" at bounding box center [238, 261] width 140 height 10
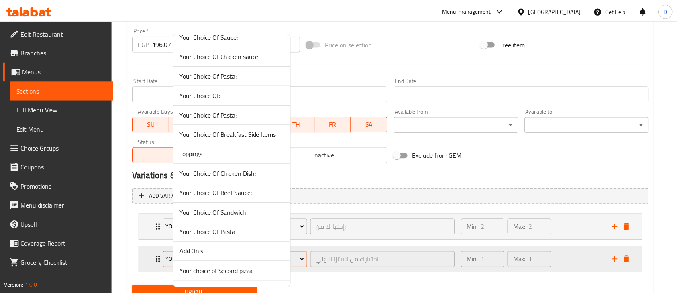
scroll to position [45, 0]
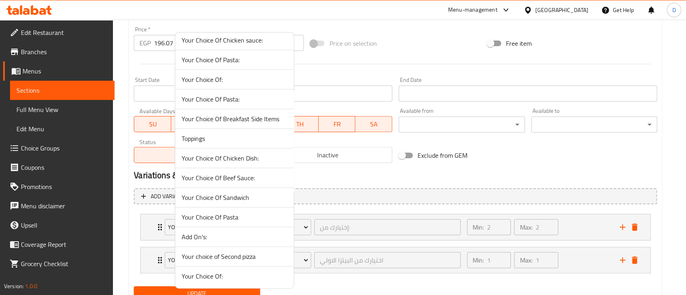
click at [221, 237] on span "Add On's:" at bounding box center [235, 237] width 106 height 10
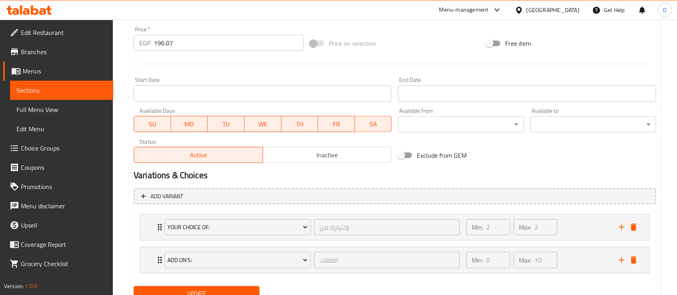
scroll to position [330, 0]
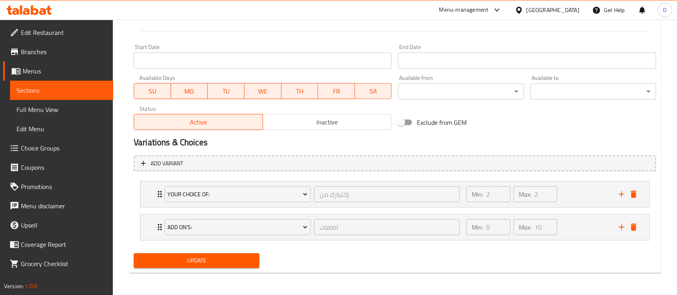
click at [225, 259] on span "Update" at bounding box center [196, 261] width 113 height 10
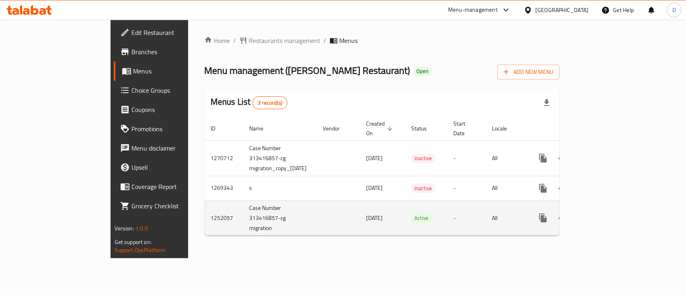
click at [605, 213] on icon "enhanced table" at bounding box center [601, 218] width 10 height 10
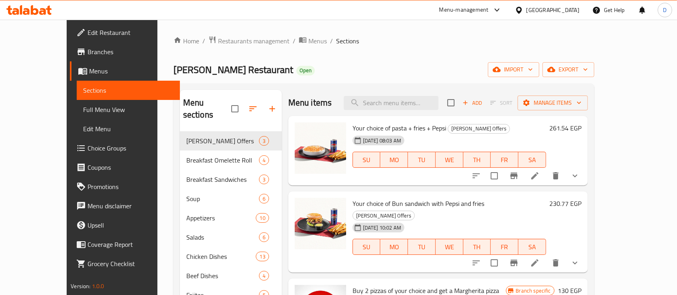
click at [88, 145] on span "Choice Groups" at bounding box center [131, 148] width 86 height 10
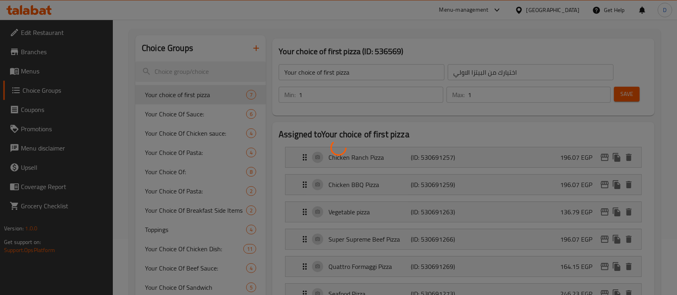
scroll to position [254, 0]
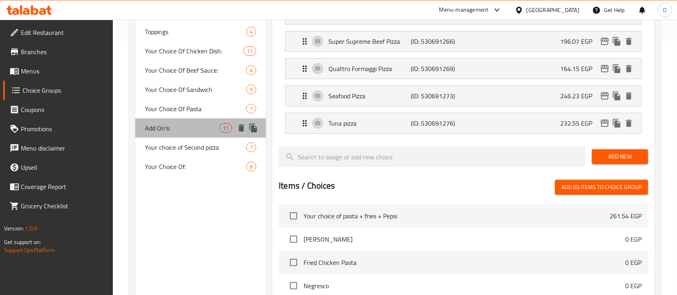
click at [181, 131] on span "Add On's:" at bounding box center [182, 128] width 74 height 10
type input "Add On's:"
type input "اضافات"
type input "0"
type input "10"
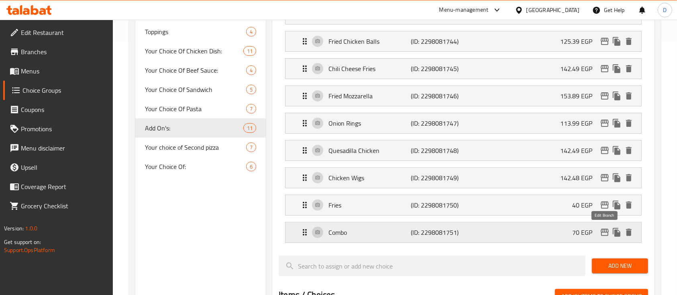
click at [605, 233] on icon "edit" at bounding box center [605, 233] width 10 height 10
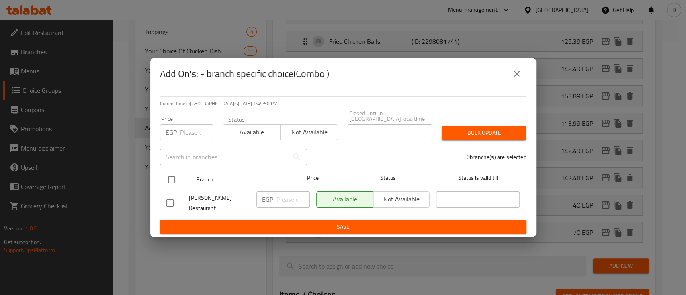
click at [170, 181] on input "checkbox" at bounding box center [171, 180] width 17 height 17
checkbox input "true"
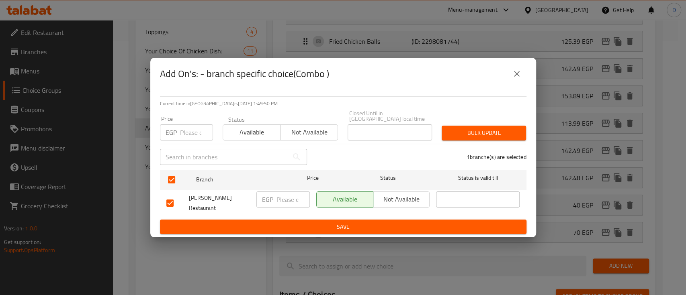
click at [408, 198] on span "Not available" at bounding box center [401, 200] width 50 height 12
click at [408, 223] on span "Save" at bounding box center [343, 227] width 354 height 10
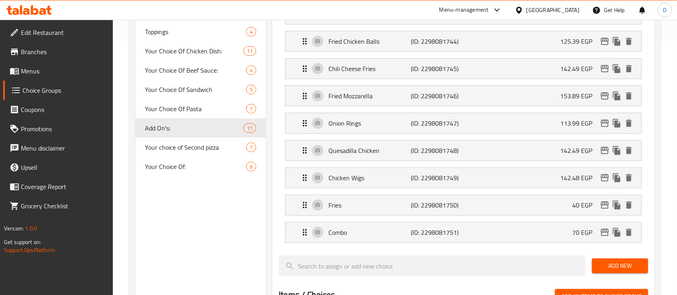
click at [415, 220] on li "Combo (ID: 2298081751) 70 EGP Name (En) Combo Name (En) Name (Ar) كومبو Name (A…" at bounding box center [464, 232] width 370 height 27
click at [39, 11] on icon at bounding box center [28, 10] width 45 height 10
